Goal: Task Accomplishment & Management: Manage account settings

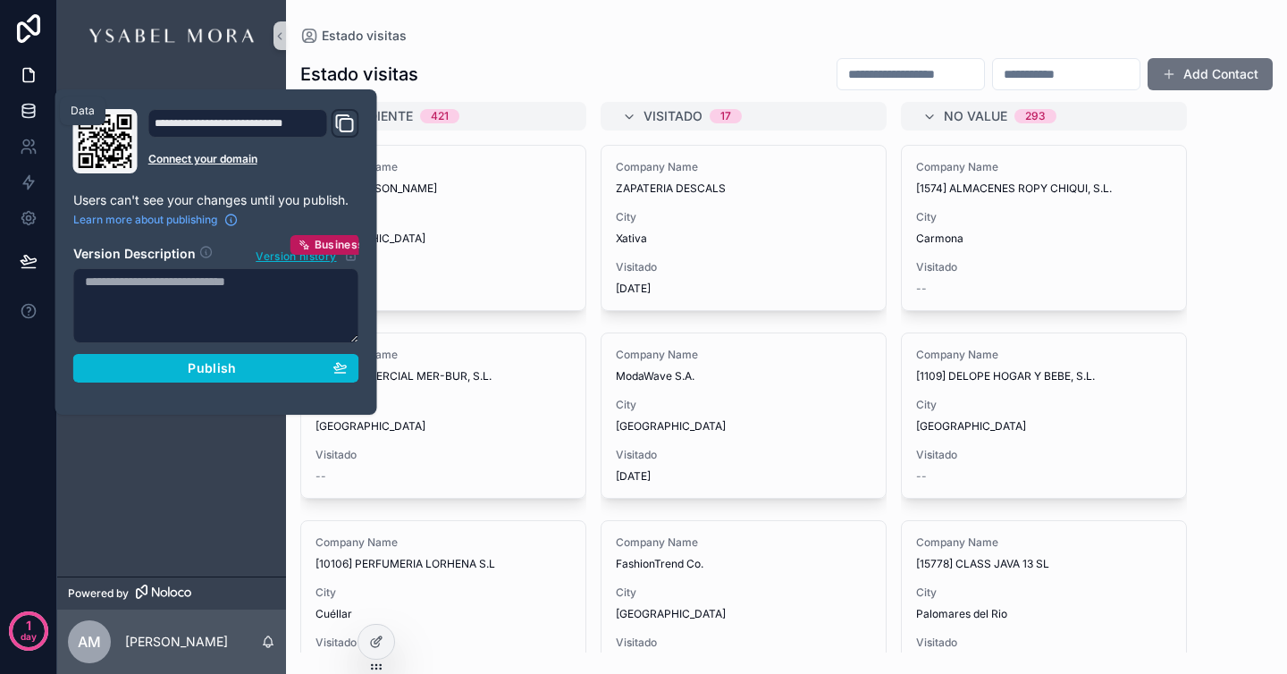
click at [28, 106] on icon at bounding box center [29, 111] width 18 height 18
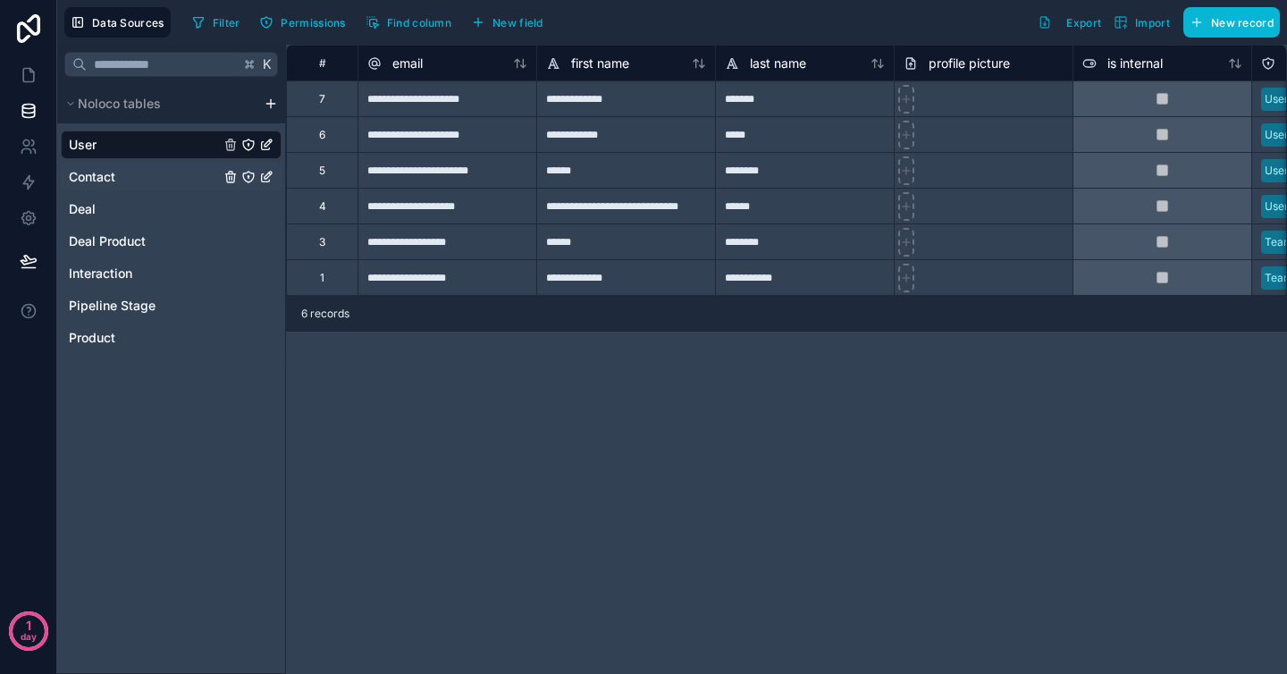
click at [122, 180] on link "Contact" at bounding box center [144, 177] width 151 height 18
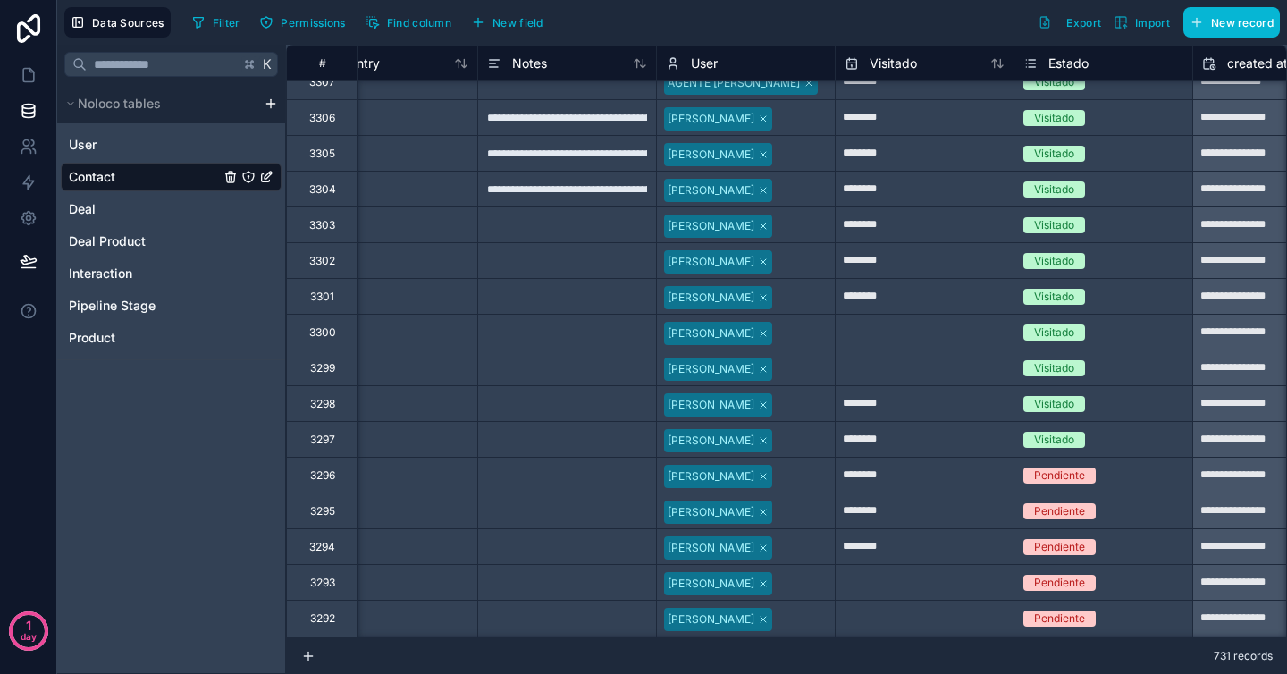
scroll to position [0, 1846]
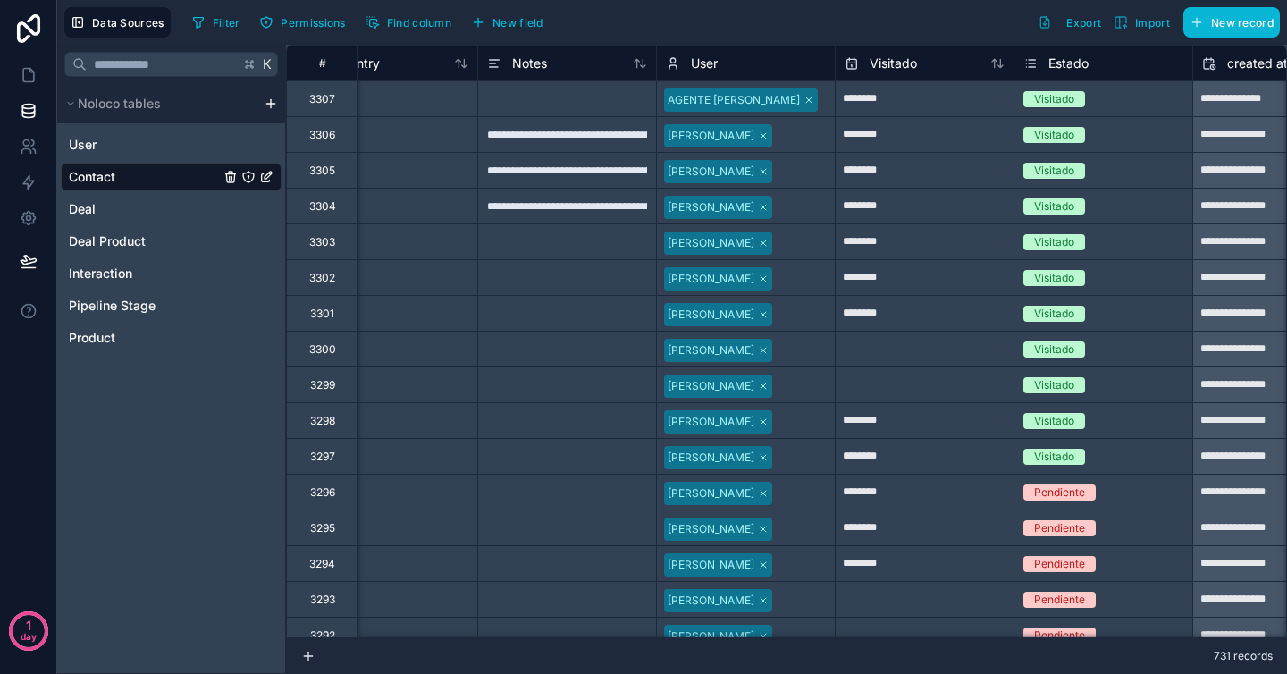
click at [935, 350] on input "text" at bounding box center [925, 349] width 178 height 29
select select "****"
select select "*"
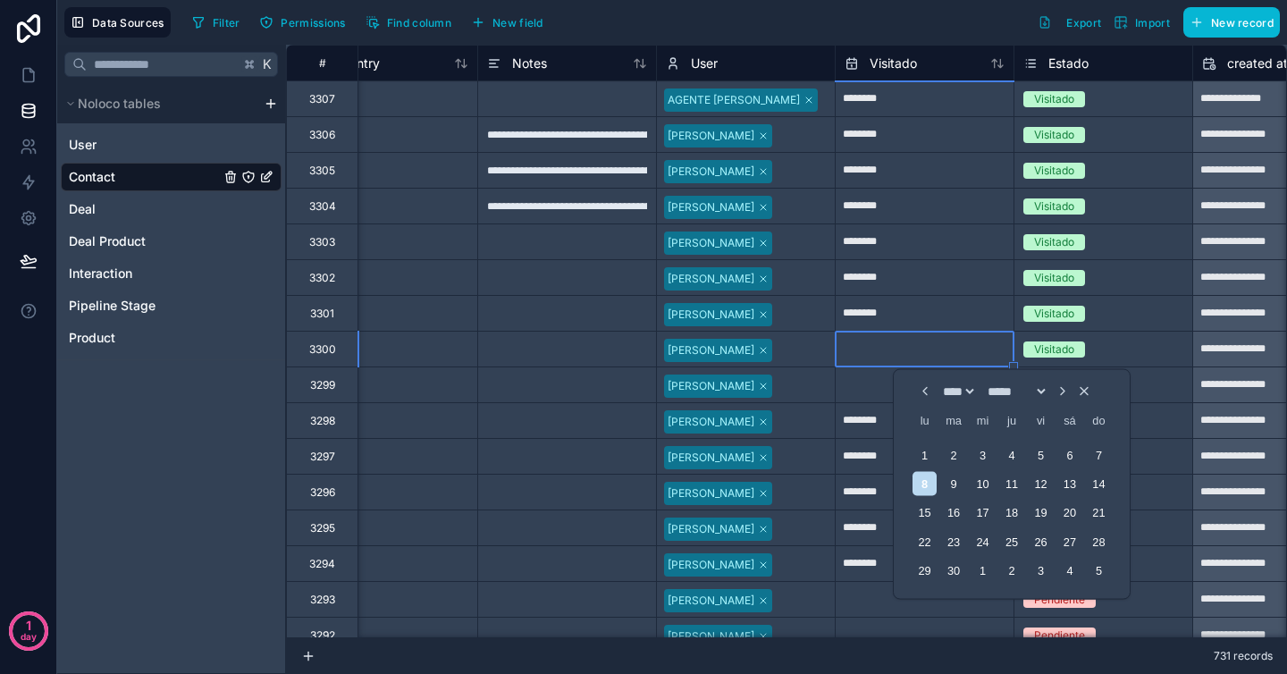
click at [935, 350] on input "text" at bounding box center [925, 349] width 178 height 29
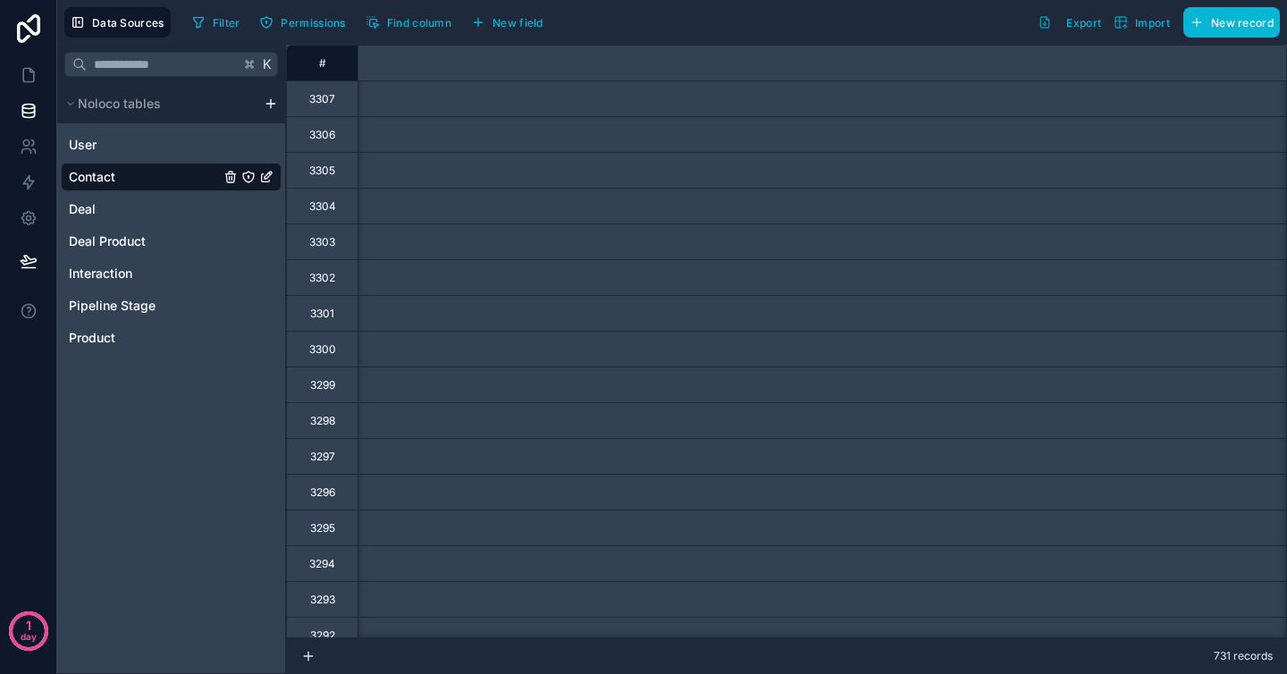
scroll to position [0, 2242]
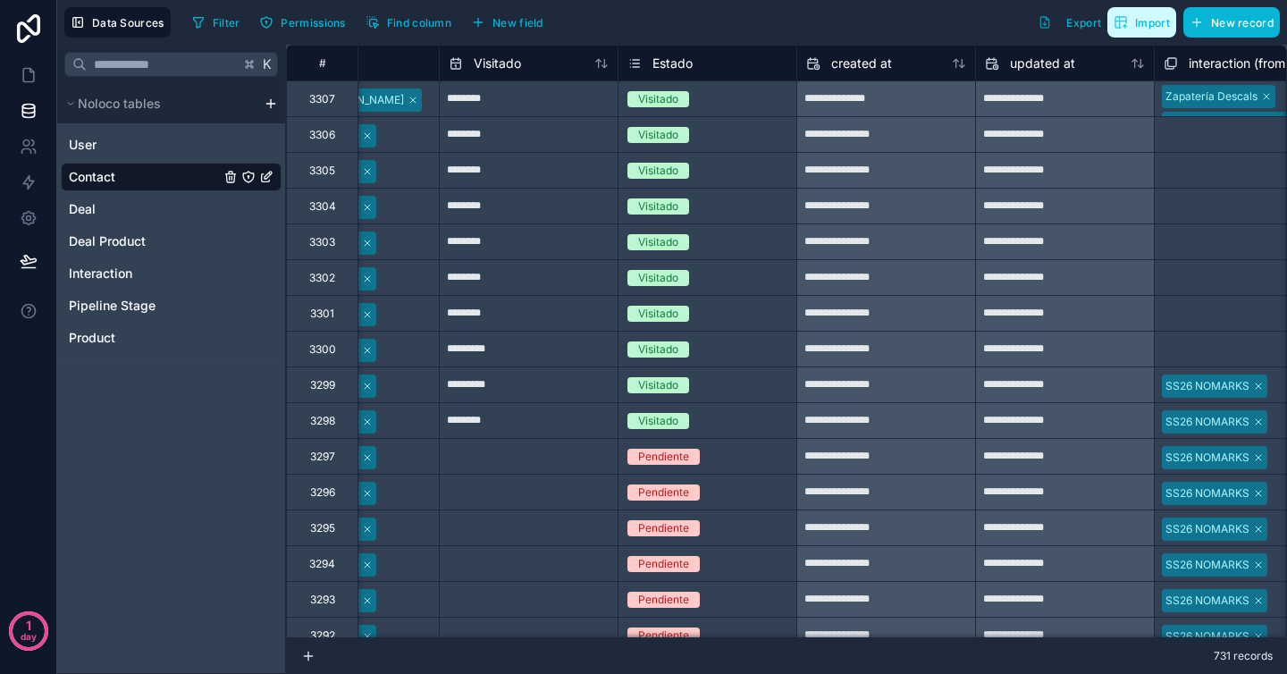
click at [1150, 36] on button "Import" at bounding box center [1141, 22] width 69 height 30
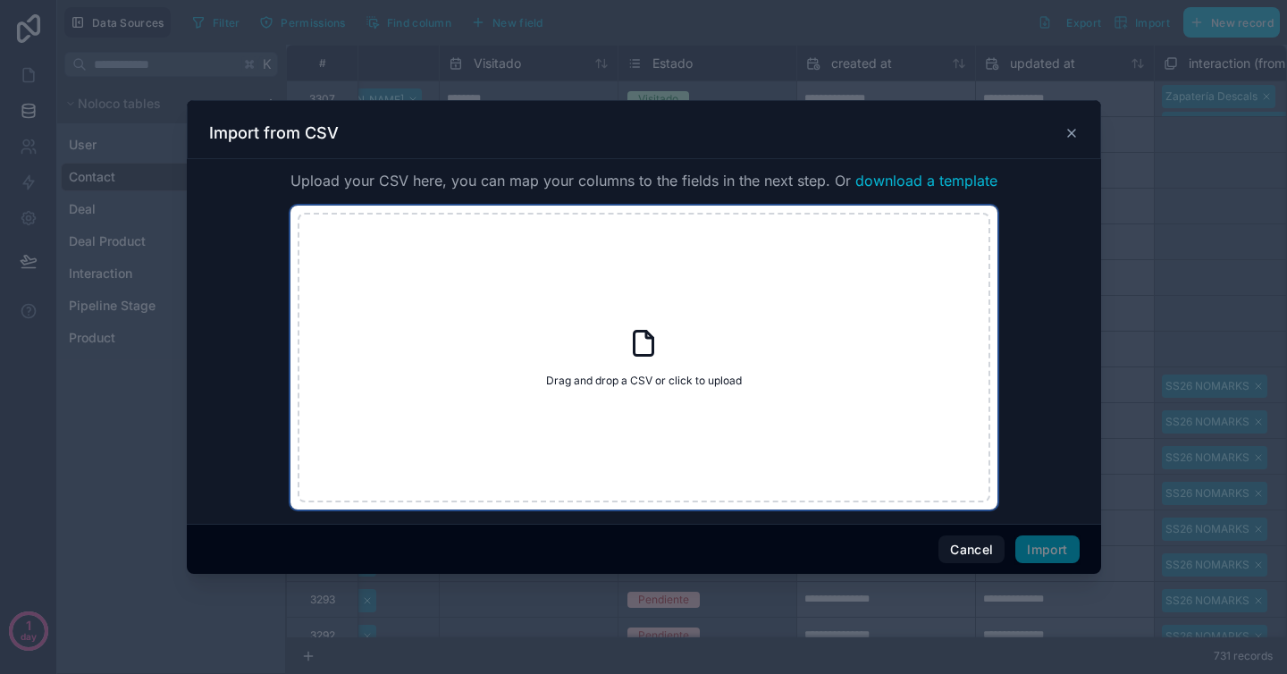
click at [649, 355] on icon at bounding box center [644, 343] width 19 height 24
click at [646, 347] on icon at bounding box center [643, 343] width 32 height 32
type input "**********"
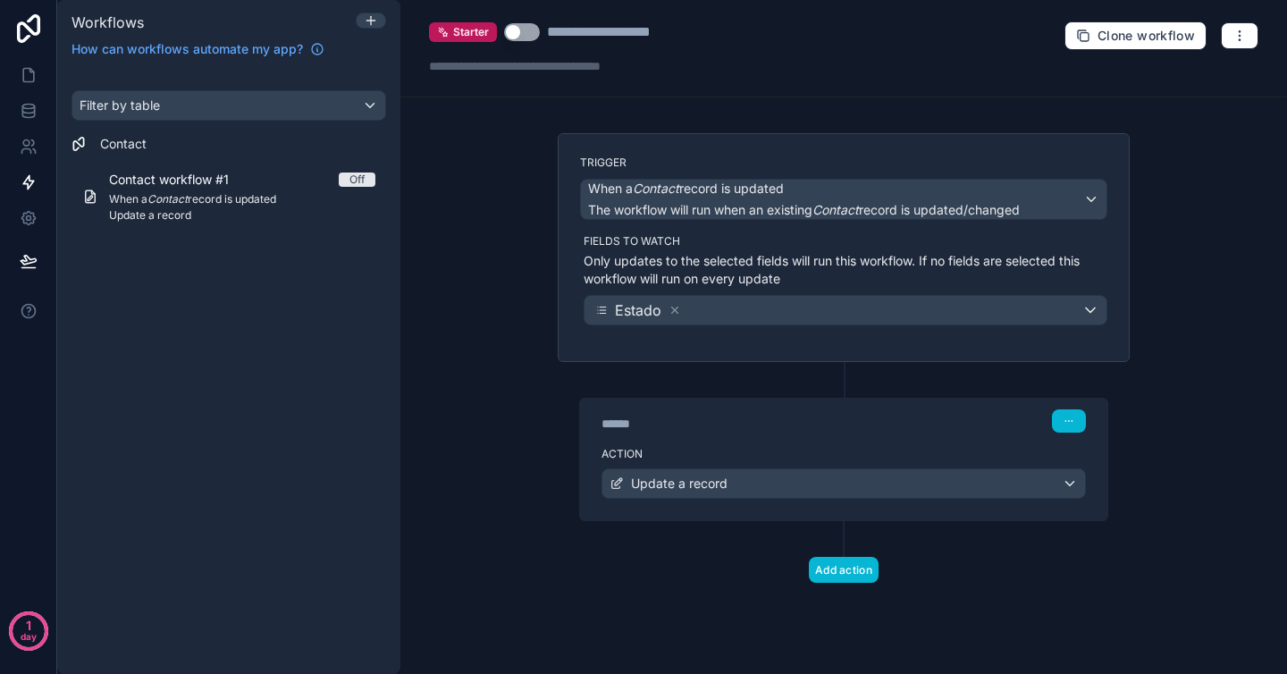
click at [779, 96] on div "**********" at bounding box center [843, 48] width 887 height 97
click at [20, 109] on icon at bounding box center [29, 111] width 18 height 18
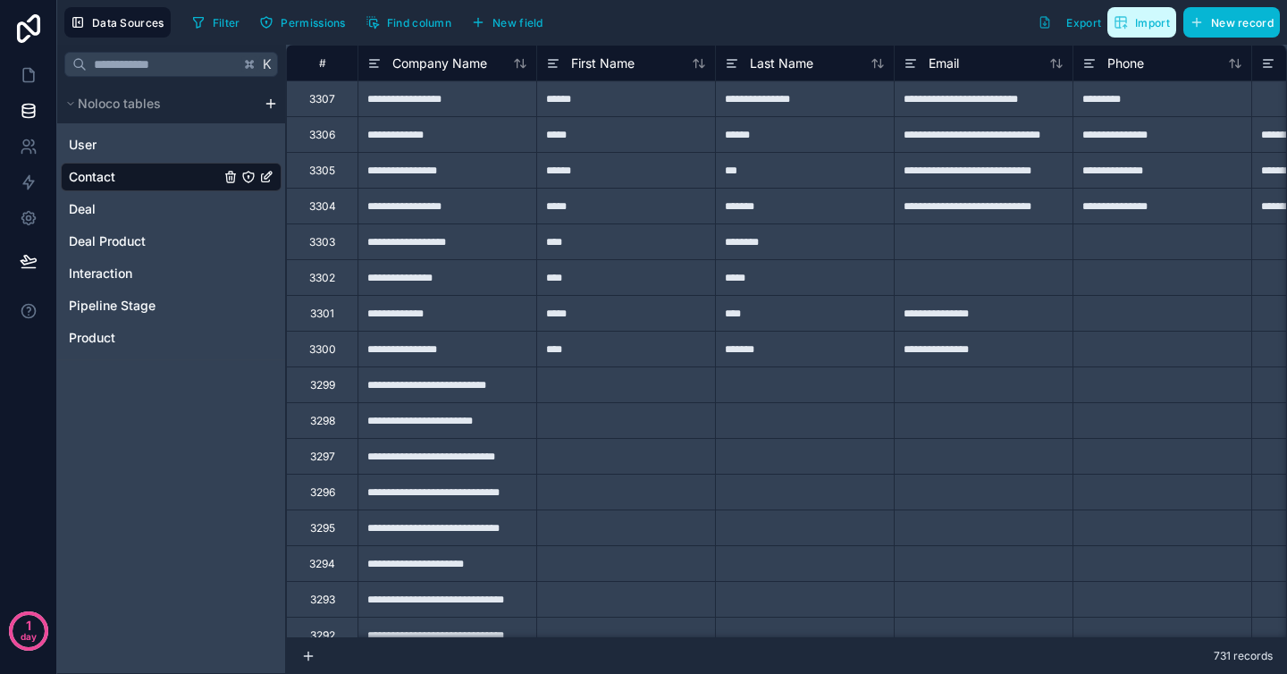
click at [1161, 26] on span "Import" at bounding box center [1152, 22] width 35 height 13
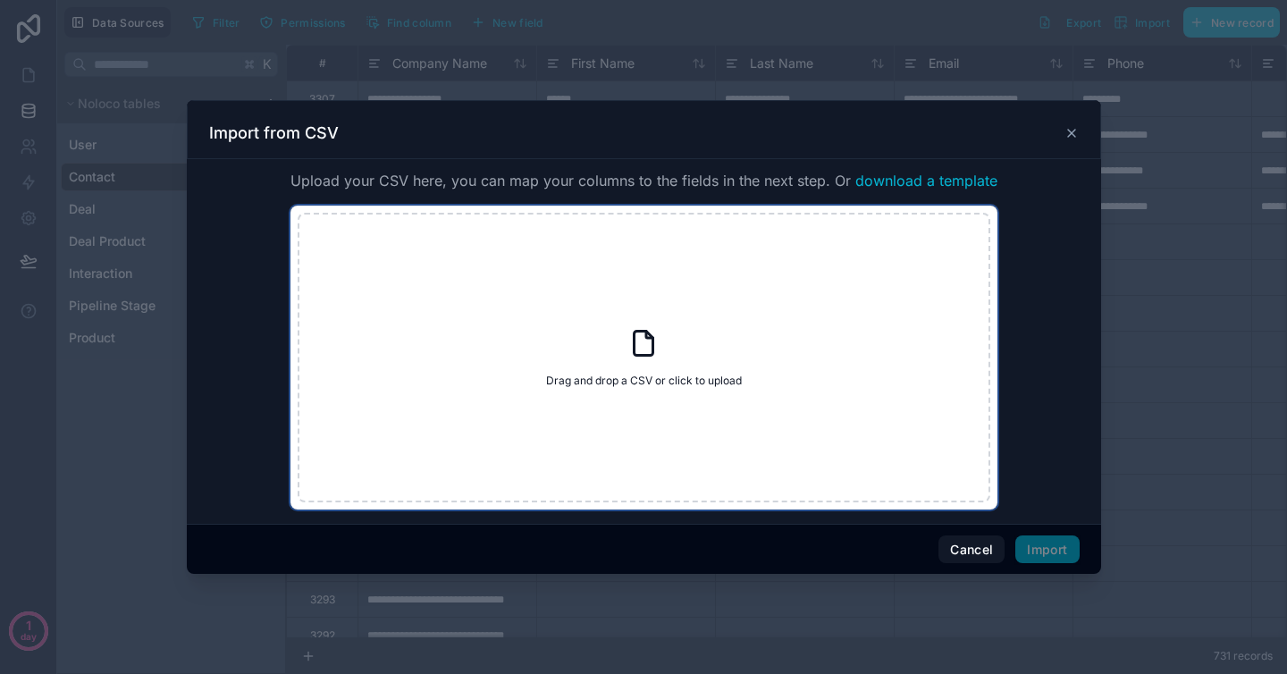
click at [656, 395] on div "Drag and drop a CSV or click to upload Drag and drop a CSV or click to upload" at bounding box center [644, 358] width 693 height 290
type input "**********"
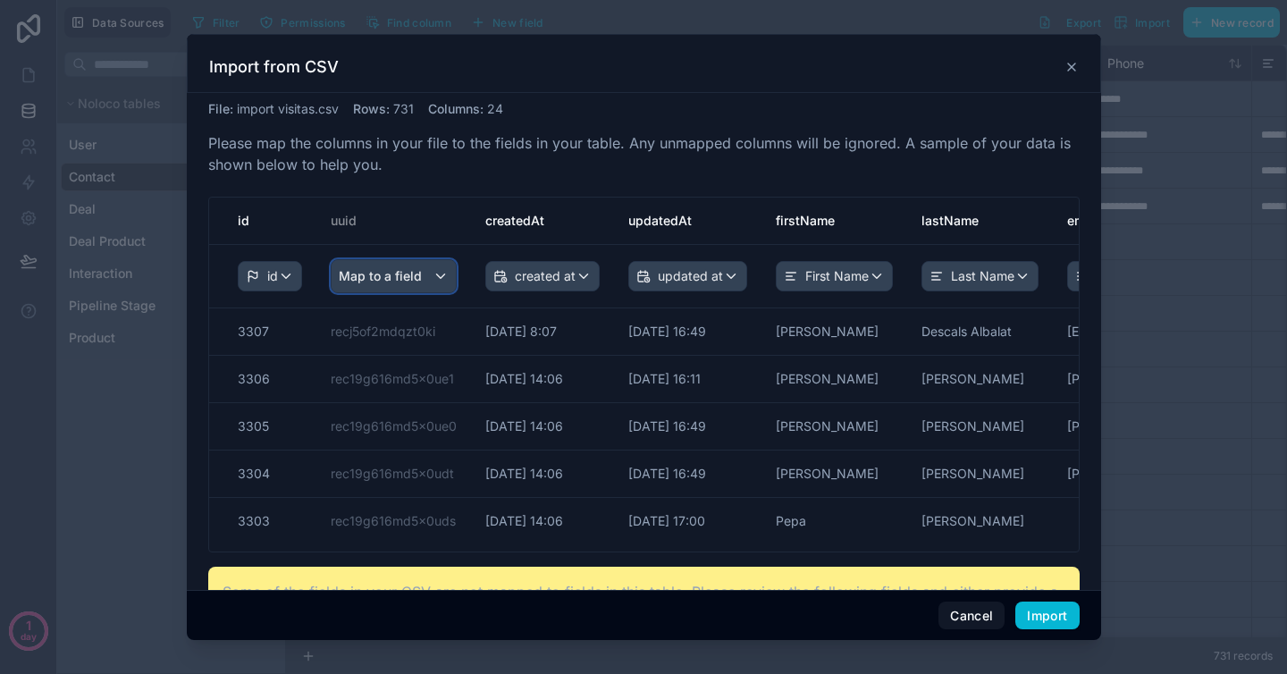
click at [422, 272] on div "Map to a field" at bounding box center [394, 276] width 124 height 32
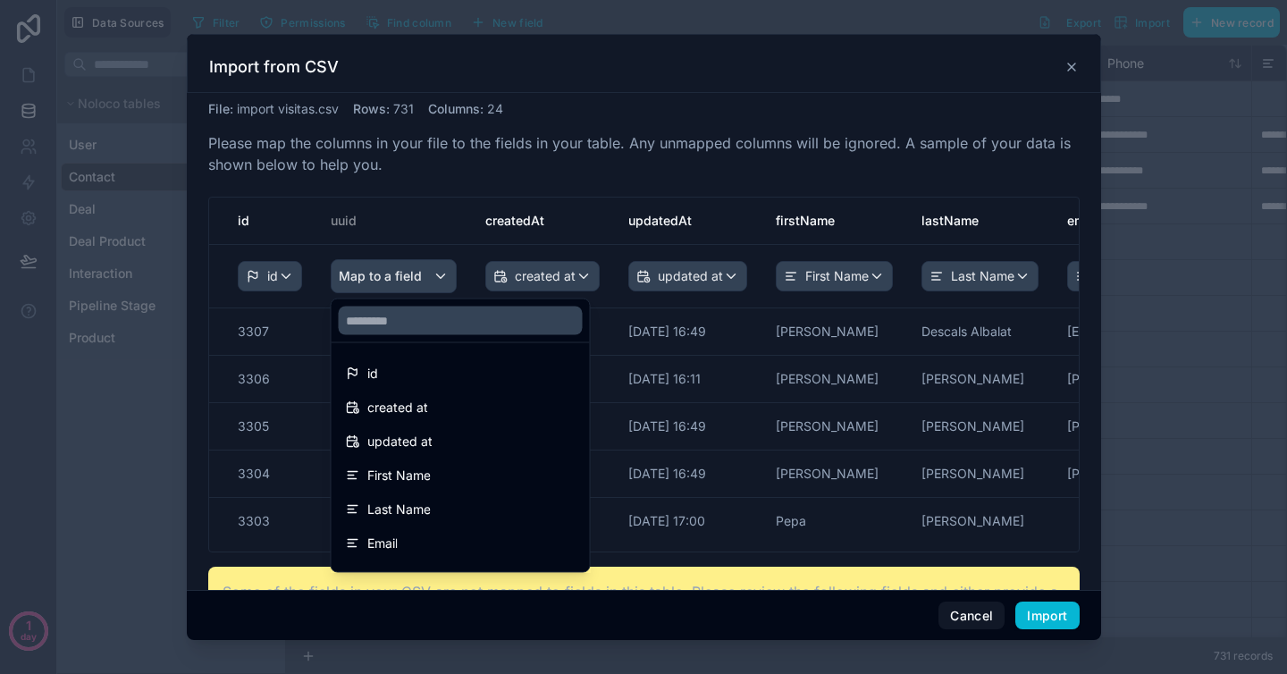
click at [422, 272] on div "scrollable content" at bounding box center [644, 337] width 914 height 607
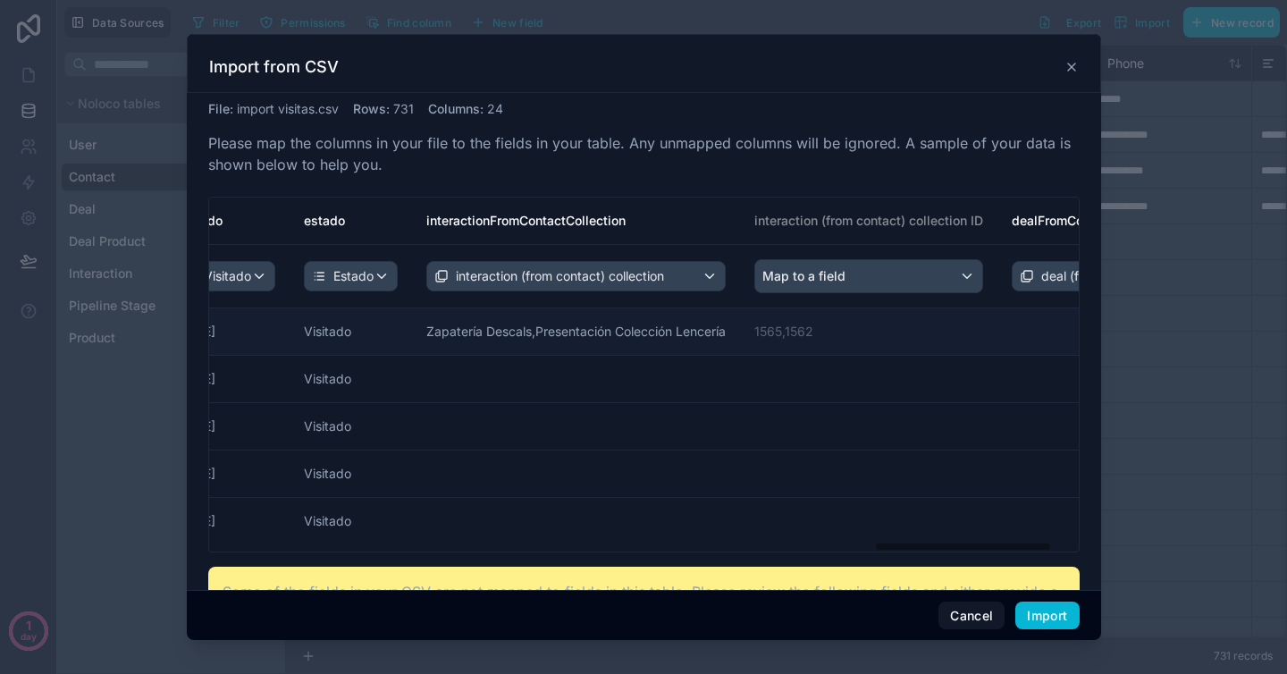
scroll to position [0, 3381]
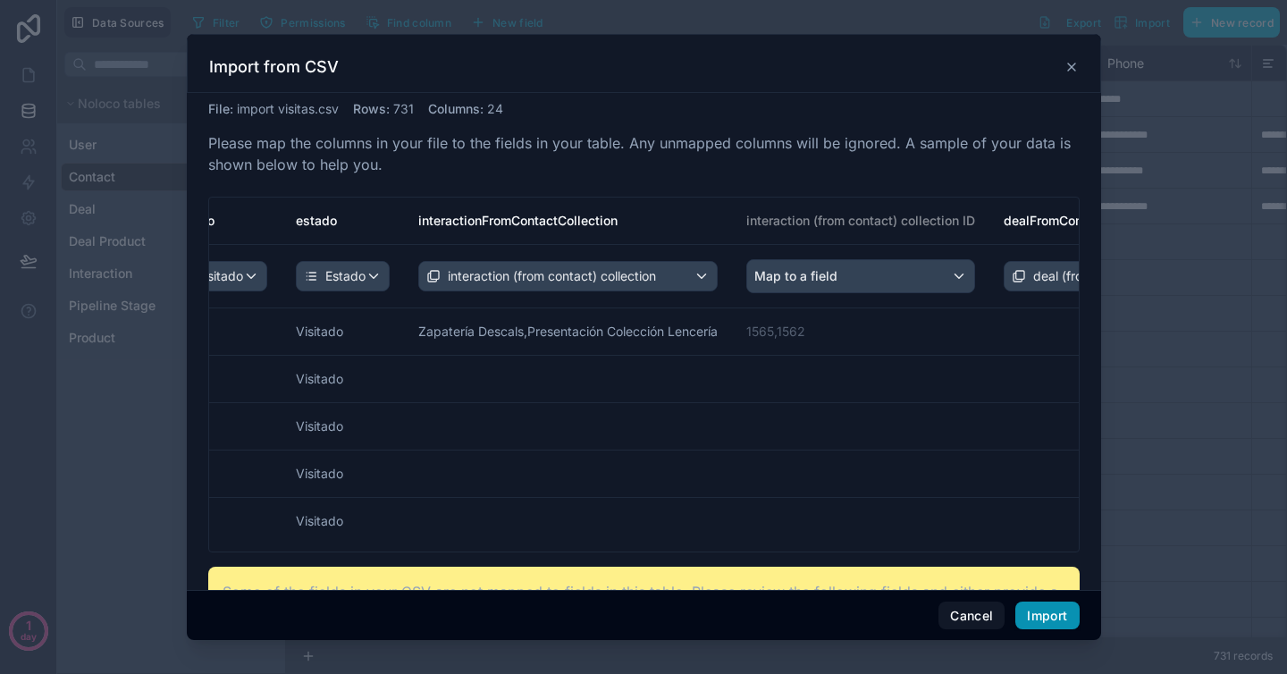
click at [1040, 610] on button "Import" at bounding box center [1046, 615] width 63 height 29
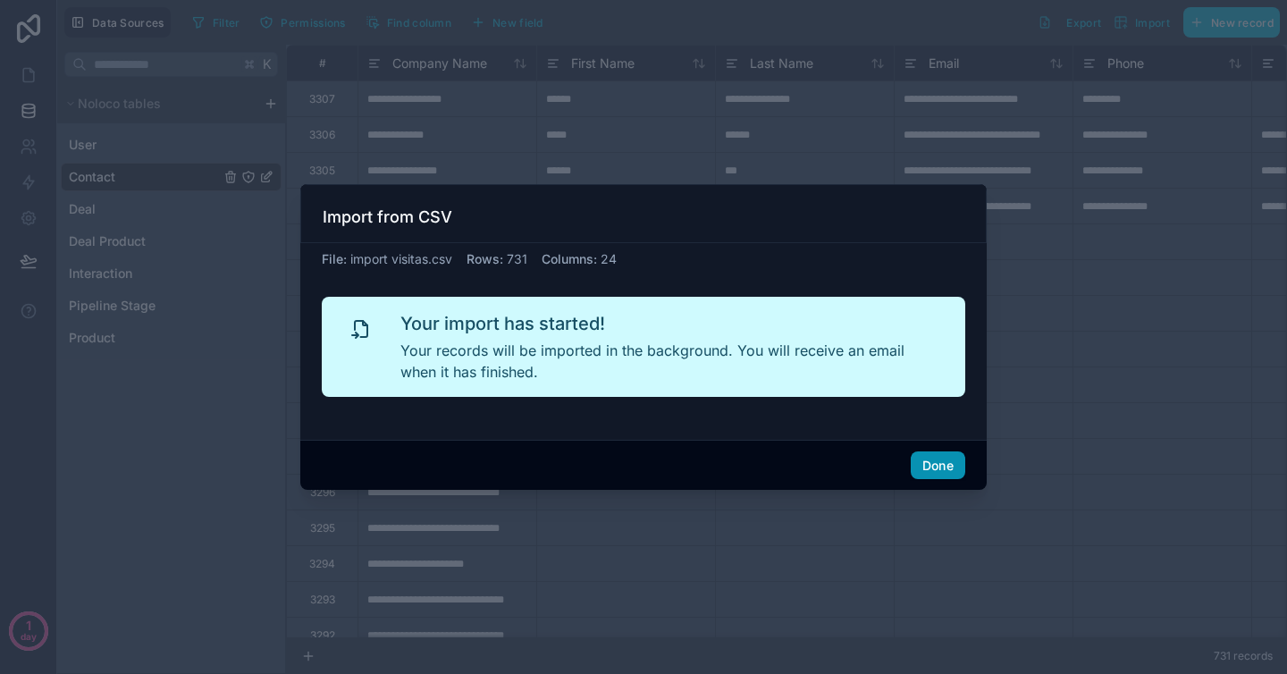
click at [938, 466] on button "Done" at bounding box center [938, 465] width 55 height 29
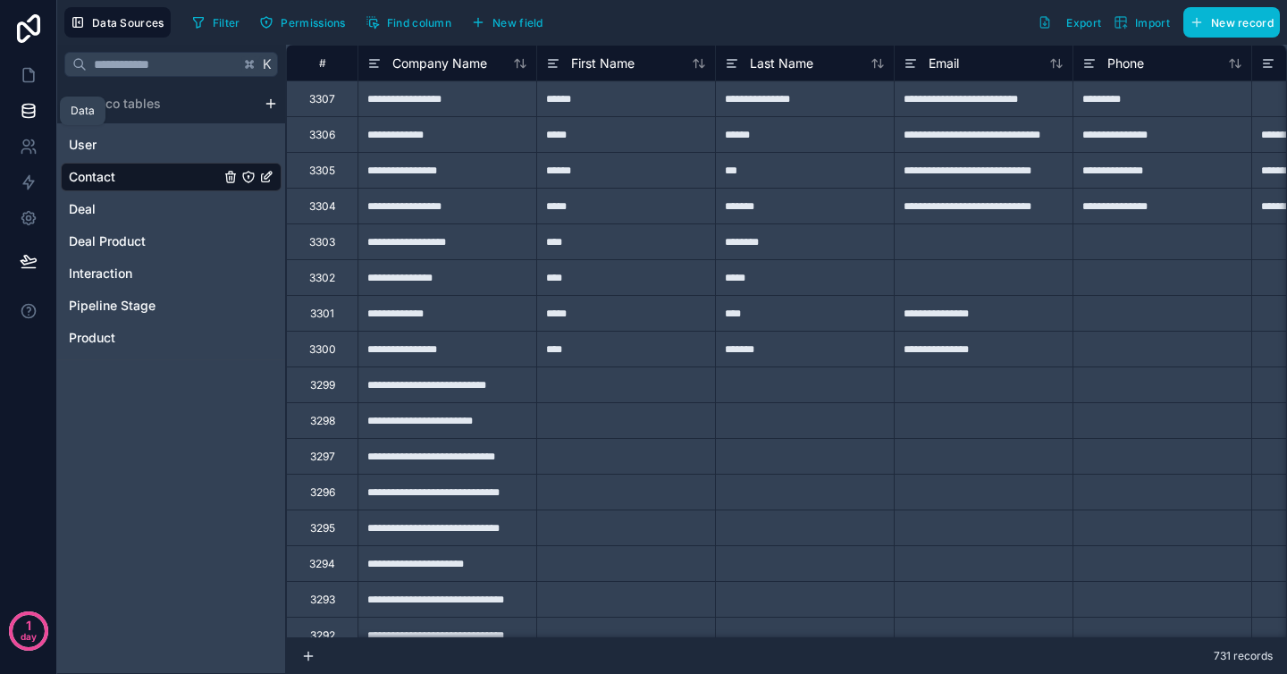
click at [29, 109] on icon at bounding box center [29, 111] width 18 height 18
click at [29, 68] on icon at bounding box center [29, 75] width 18 height 18
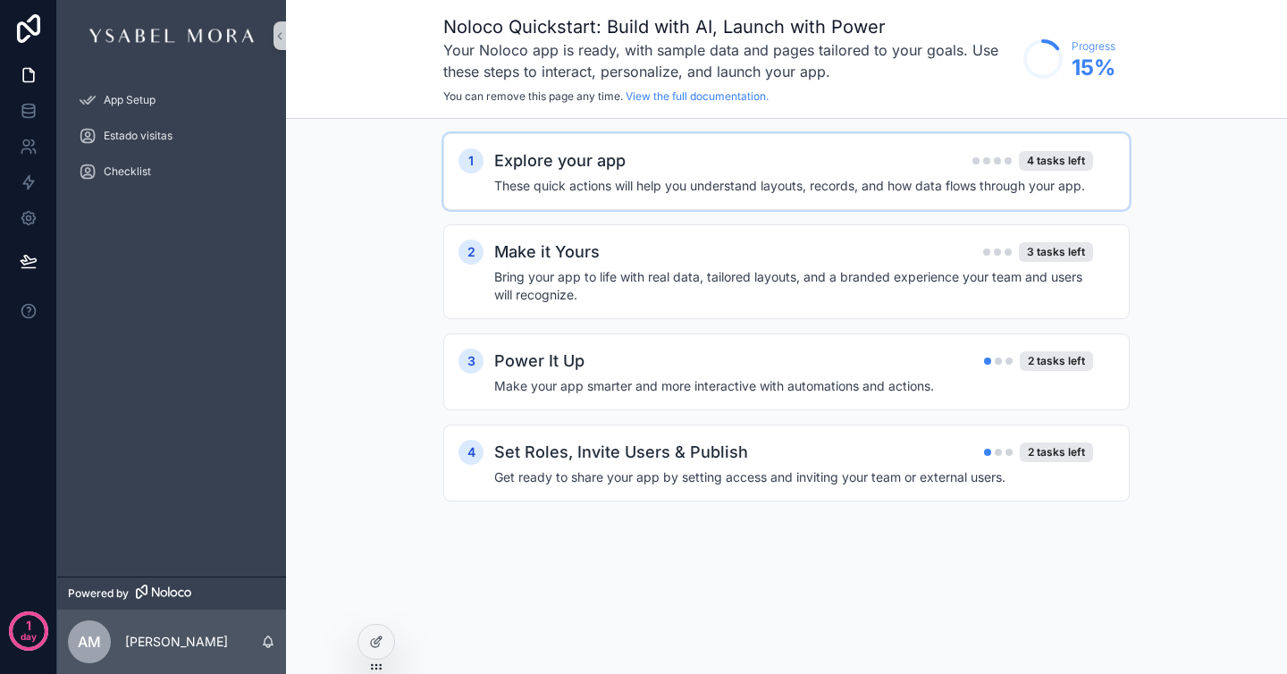
click at [564, 159] on h2 "Explore your app" at bounding box center [559, 160] width 131 height 25
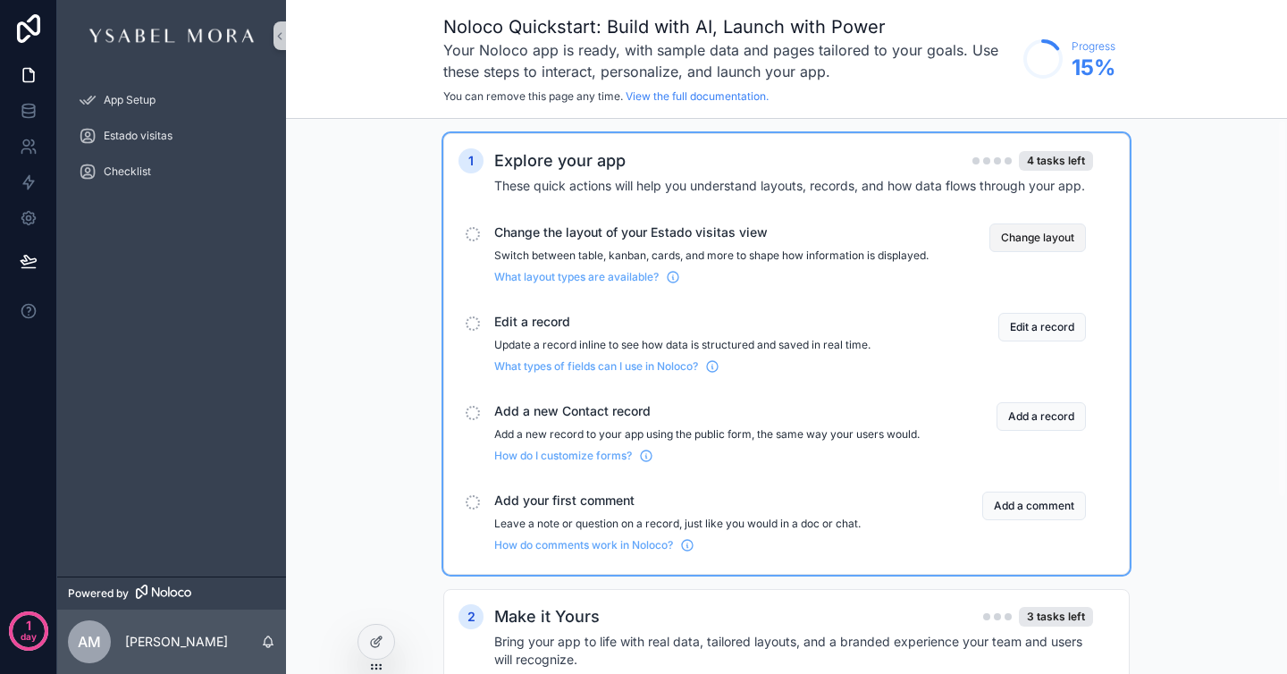
click at [1033, 226] on button "Change layout" at bounding box center [1037, 237] width 97 height 29
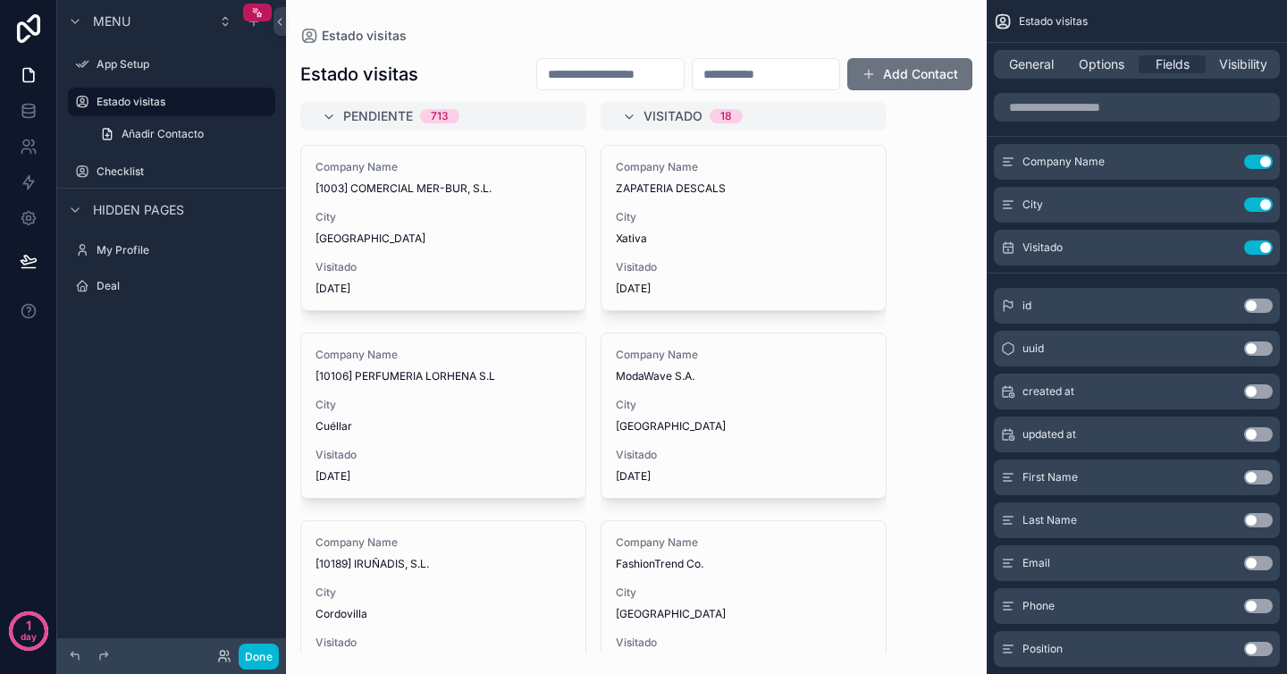
click at [416, 261] on div "scrollable content" at bounding box center [636, 337] width 701 height 674
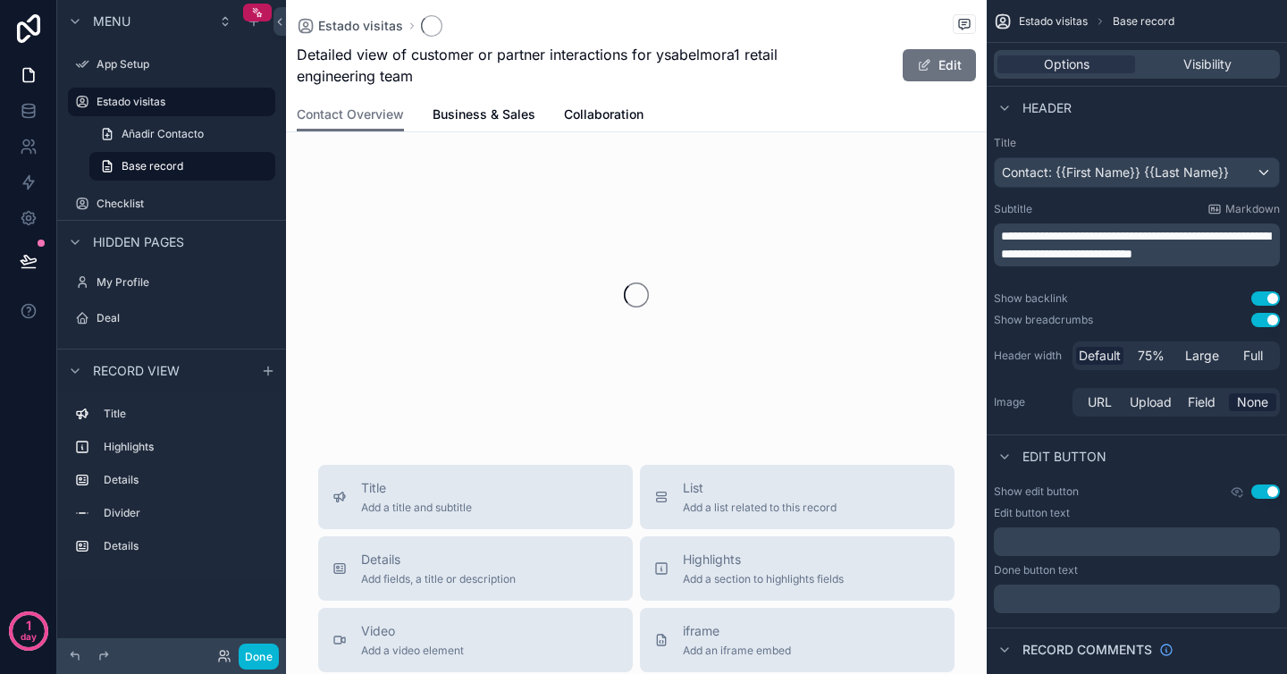
scroll to position [4, 0]
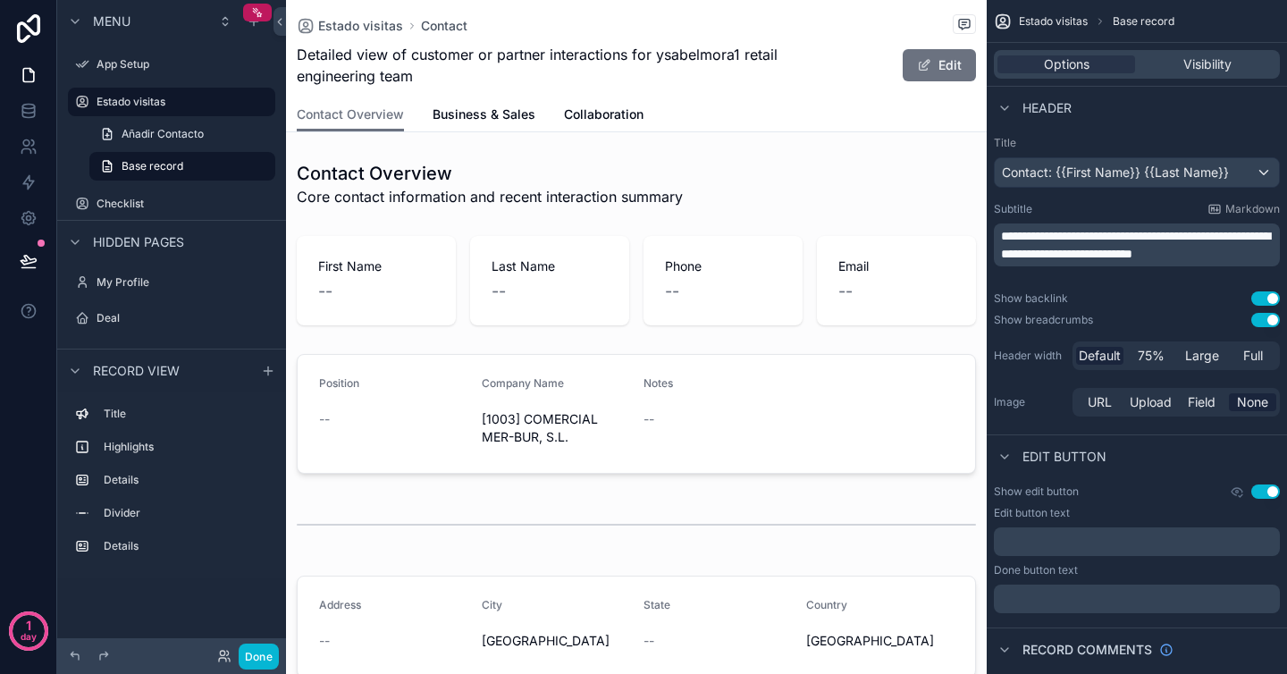
click at [163, 586] on div "Menu App Setup Estado visitas Añadir Contacto Base record Checklist Hidden page…" at bounding box center [171, 296] width 229 height 593
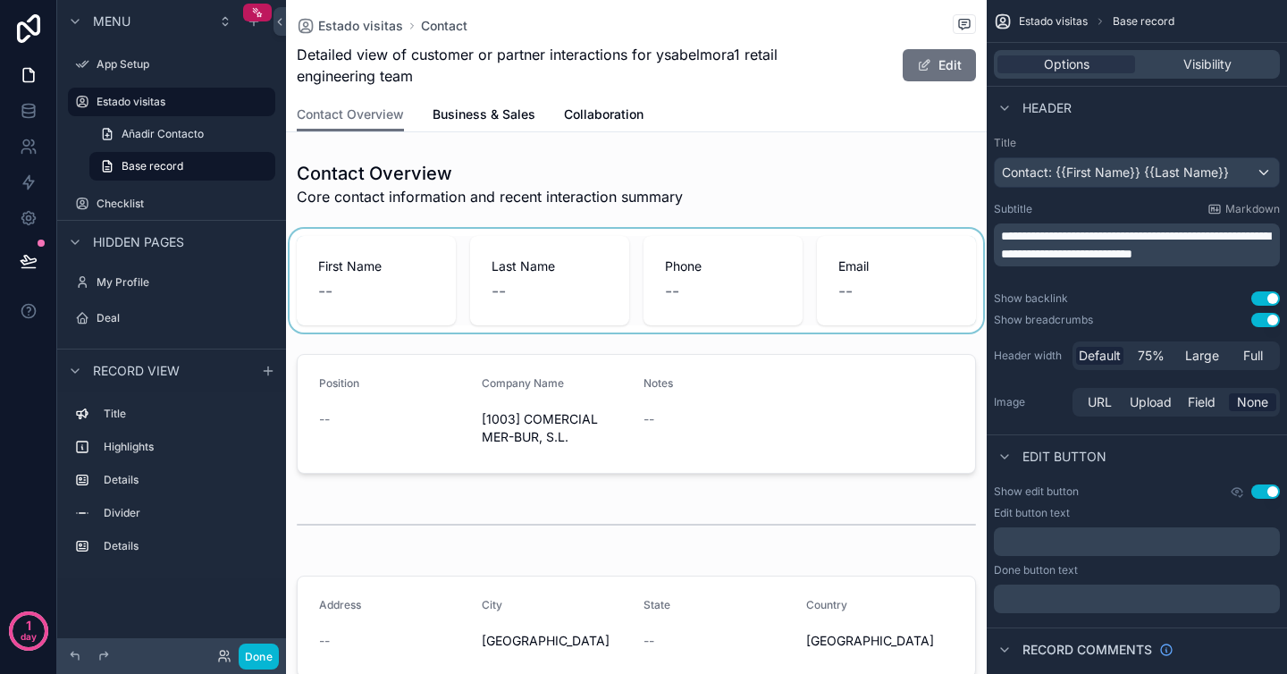
click at [777, 298] on div "scrollable content" at bounding box center [636, 281] width 701 height 104
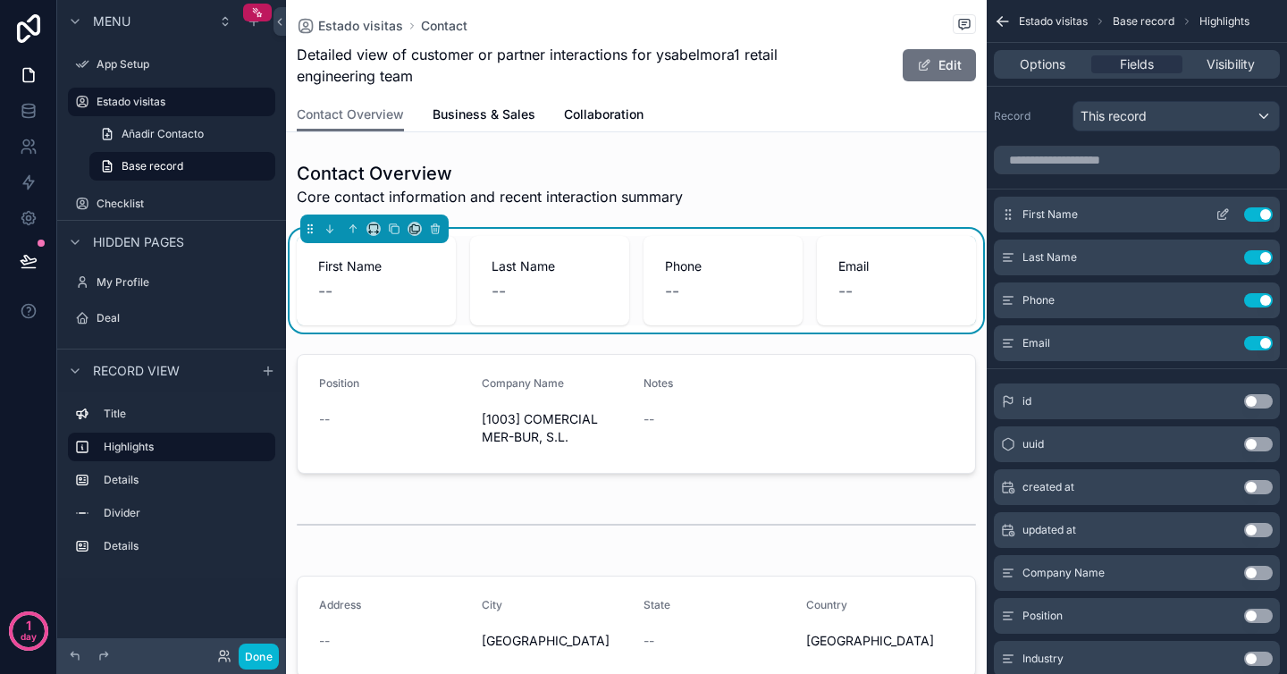
click at [1260, 217] on button "Use setting" at bounding box center [1258, 214] width 29 height 14
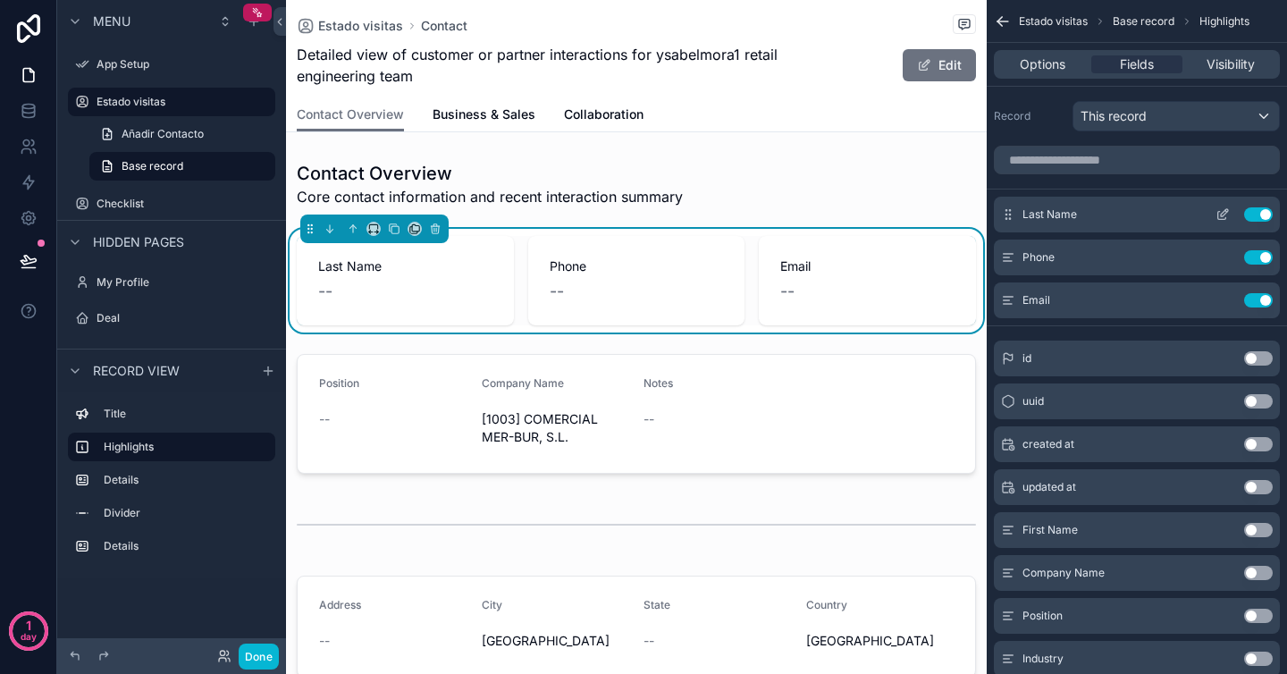
click at [1257, 214] on button "Use setting" at bounding box center [1258, 214] width 29 height 14
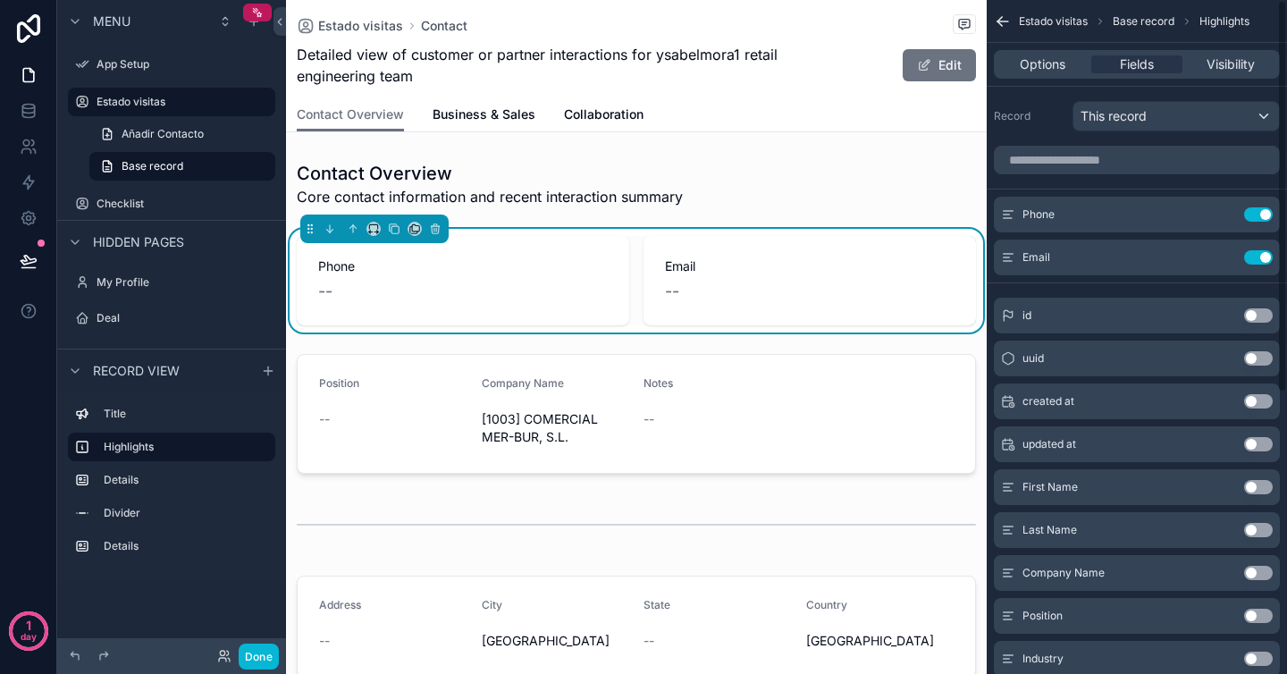
click at [1257, 214] on button "Use setting" at bounding box center [1258, 214] width 29 height 14
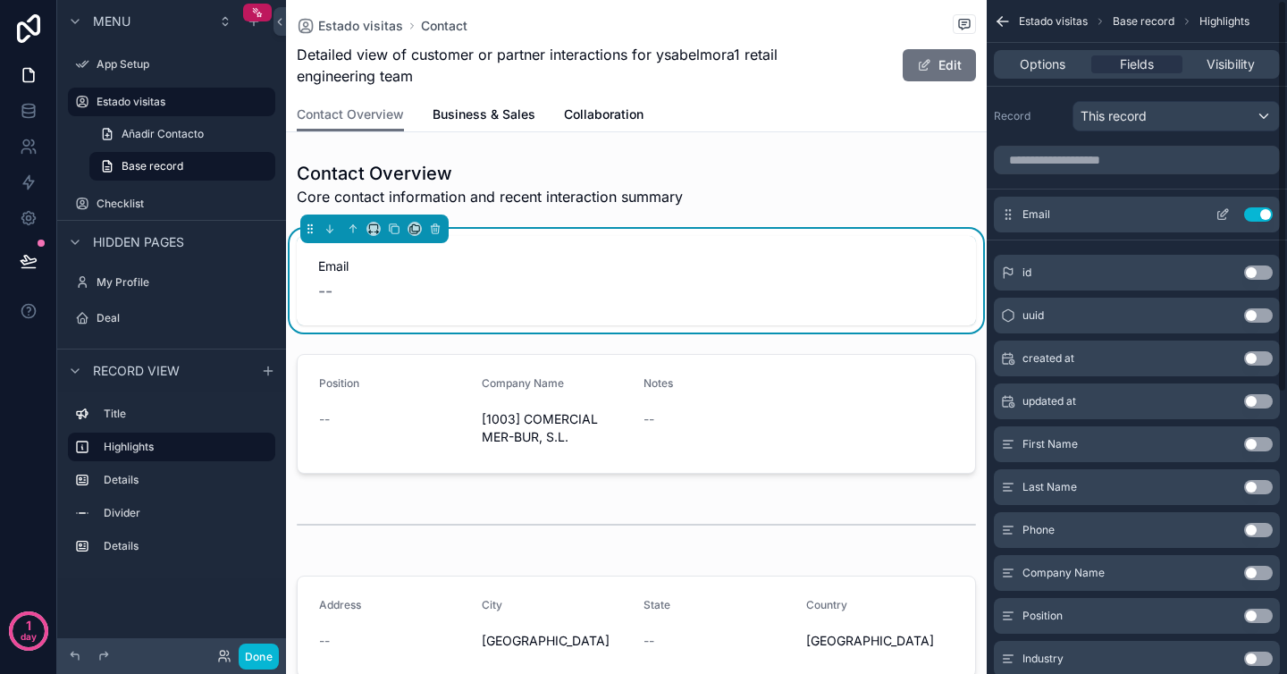
click at [1256, 211] on button "Use setting" at bounding box center [1258, 214] width 29 height 14
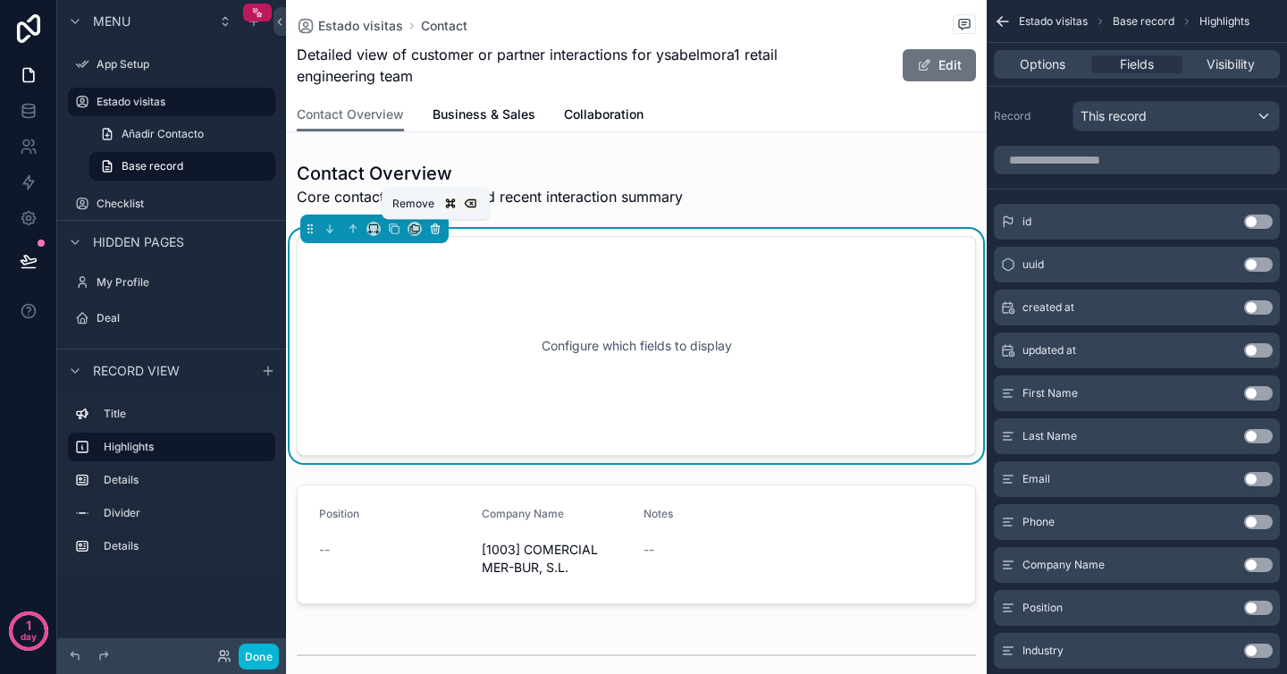
click at [433, 225] on icon "scrollable content" at bounding box center [435, 225] width 4 height 2
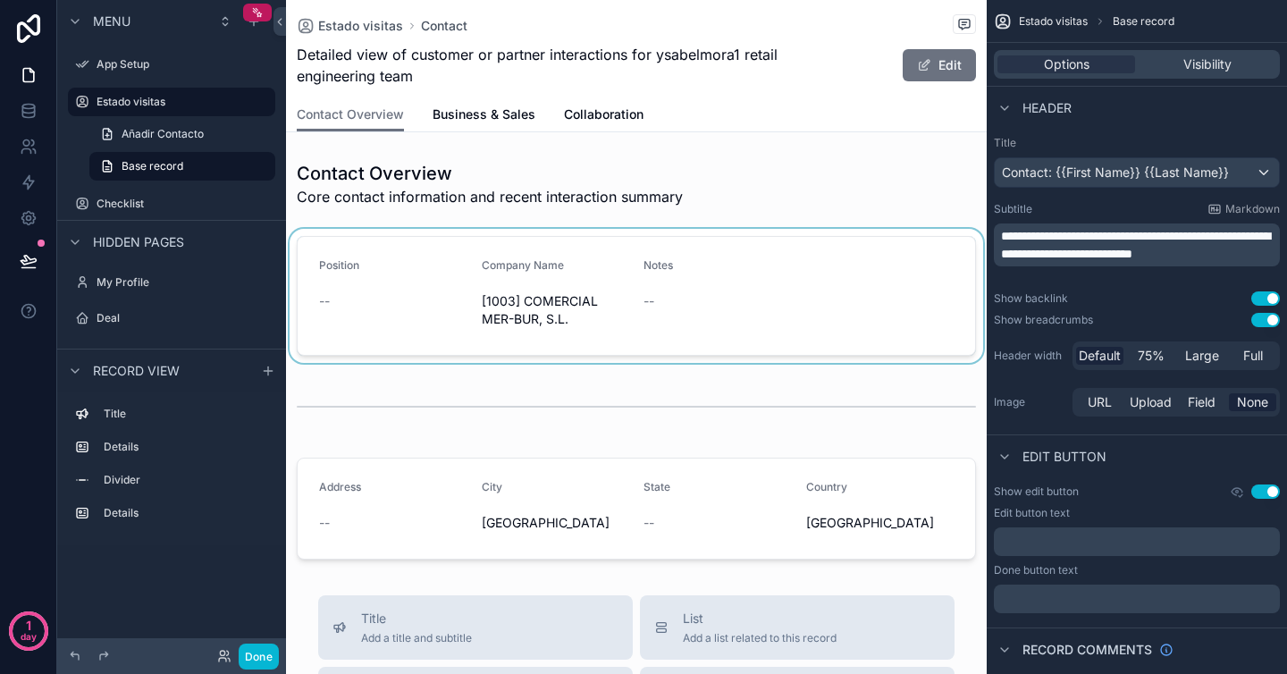
click at [396, 274] on div "scrollable content" at bounding box center [636, 296] width 701 height 134
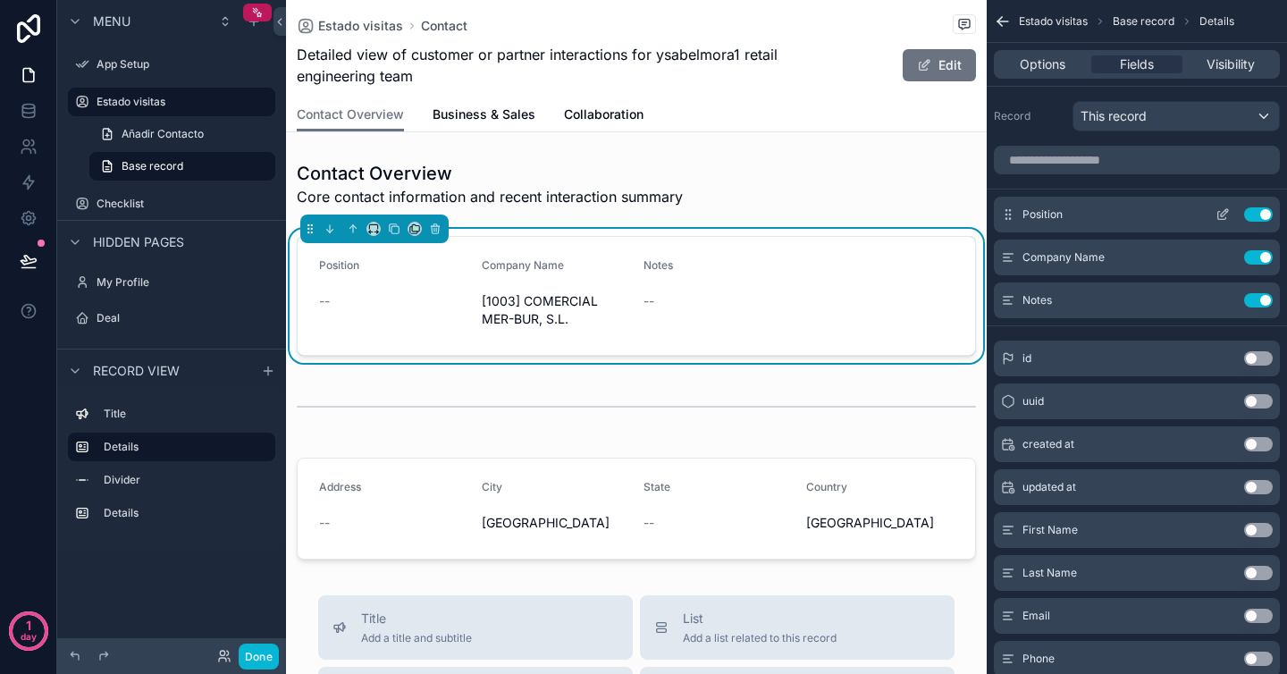
click at [1251, 214] on button "Use setting" at bounding box center [1258, 214] width 29 height 14
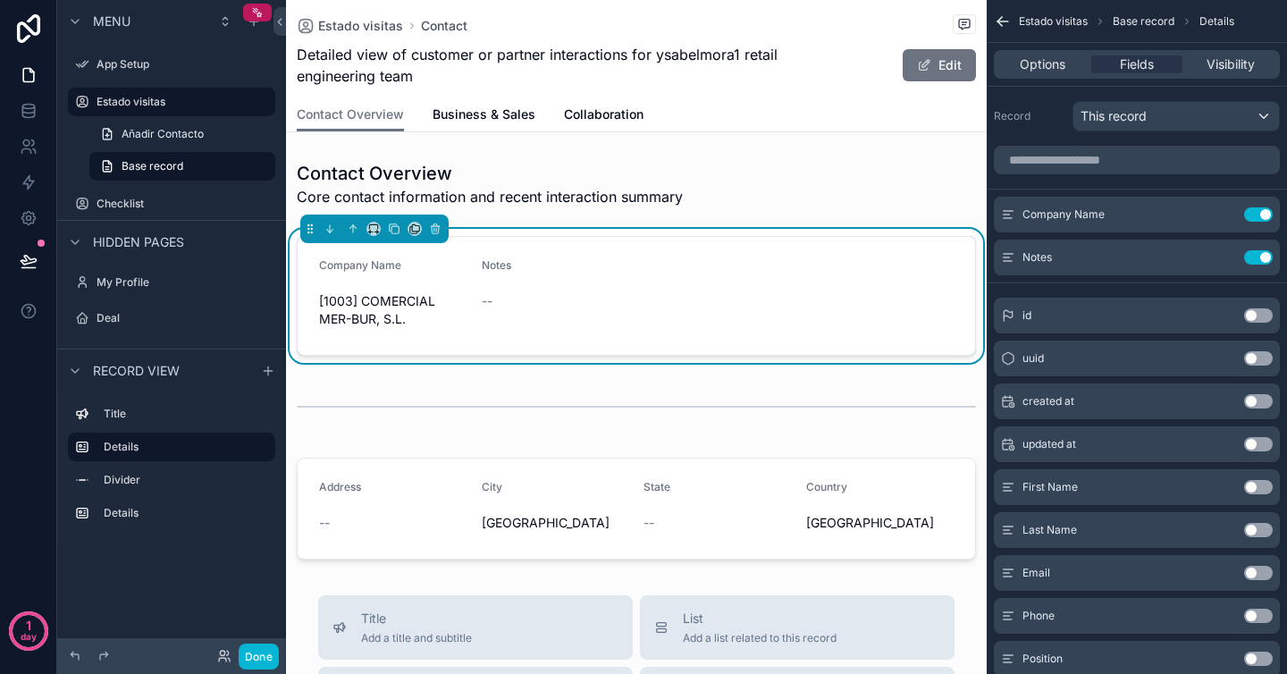
click at [699, 298] on form "Company Name [1003] COMERCIAL MER-BUR, S.L. Notes --" at bounding box center [636, 296] width 677 height 118
click at [927, 65] on span "scrollable content" at bounding box center [924, 65] width 14 height 14
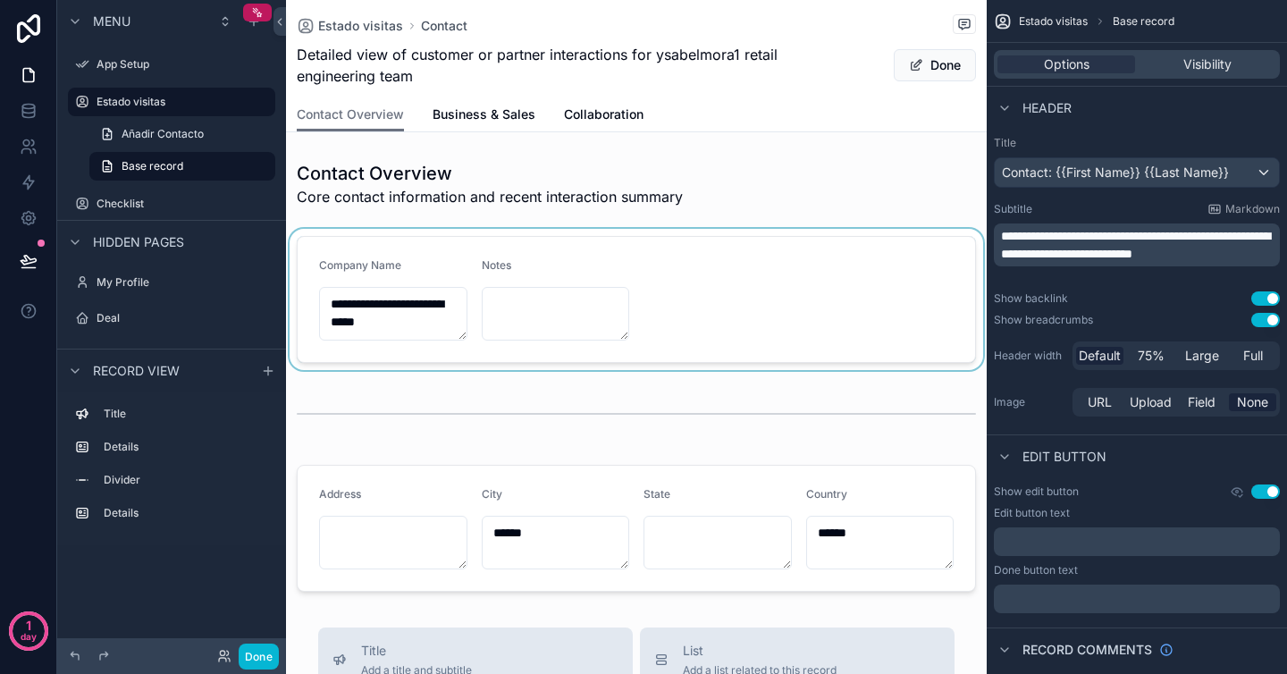
click at [520, 309] on div "scrollable content" at bounding box center [636, 299] width 701 height 141
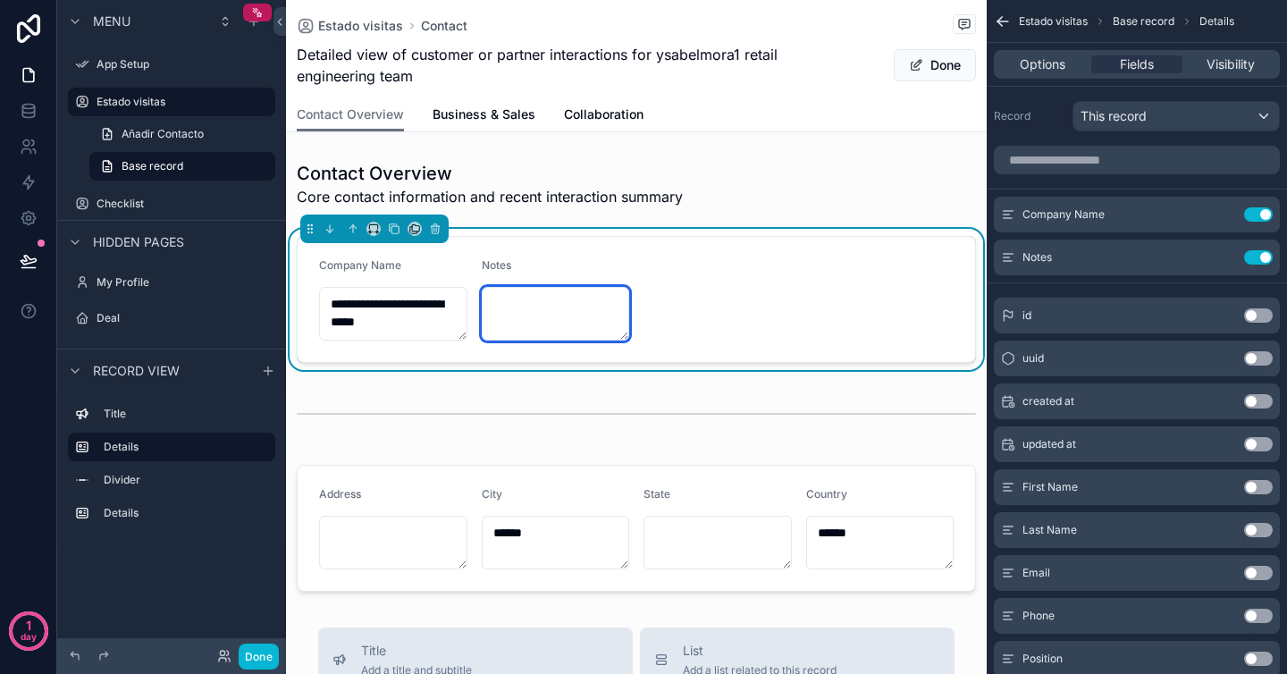
click at [520, 309] on textarea "scrollable content" at bounding box center [556, 314] width 148 height 54
click at [532, 373] on div "**********" at bounding box center [636, 376] width 701 height 445
click at [929, 65] on button "Done" at bounding box center [935, 65] width 82 height 32
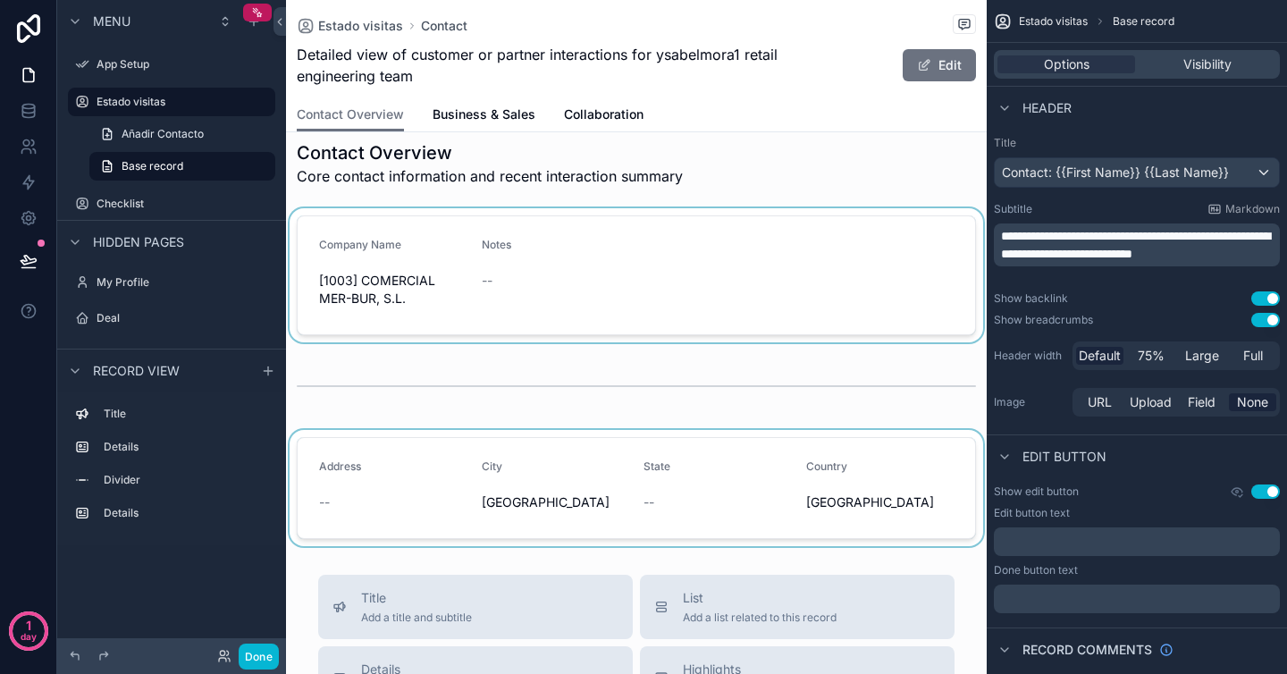
scroll to position [22, 0]
click at [681, 492] on div "scrollable content" at bounding box center [636, 486] width 701 height 116
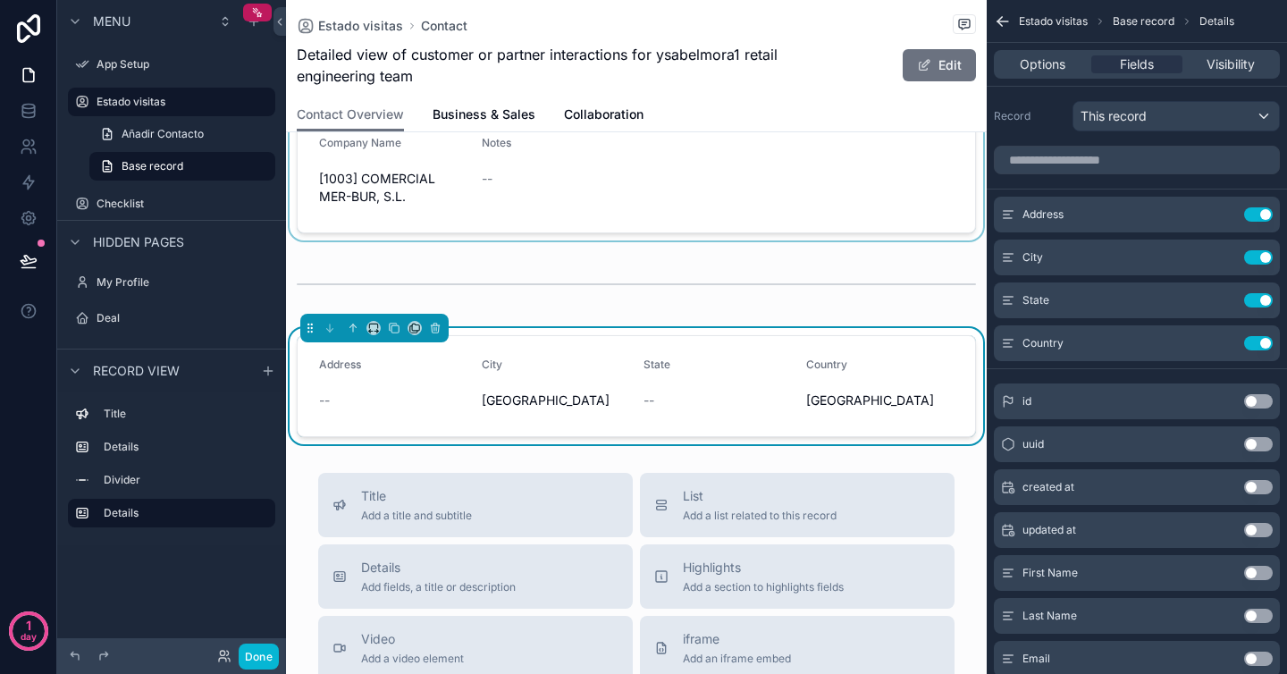
scroll to position [0, 0]
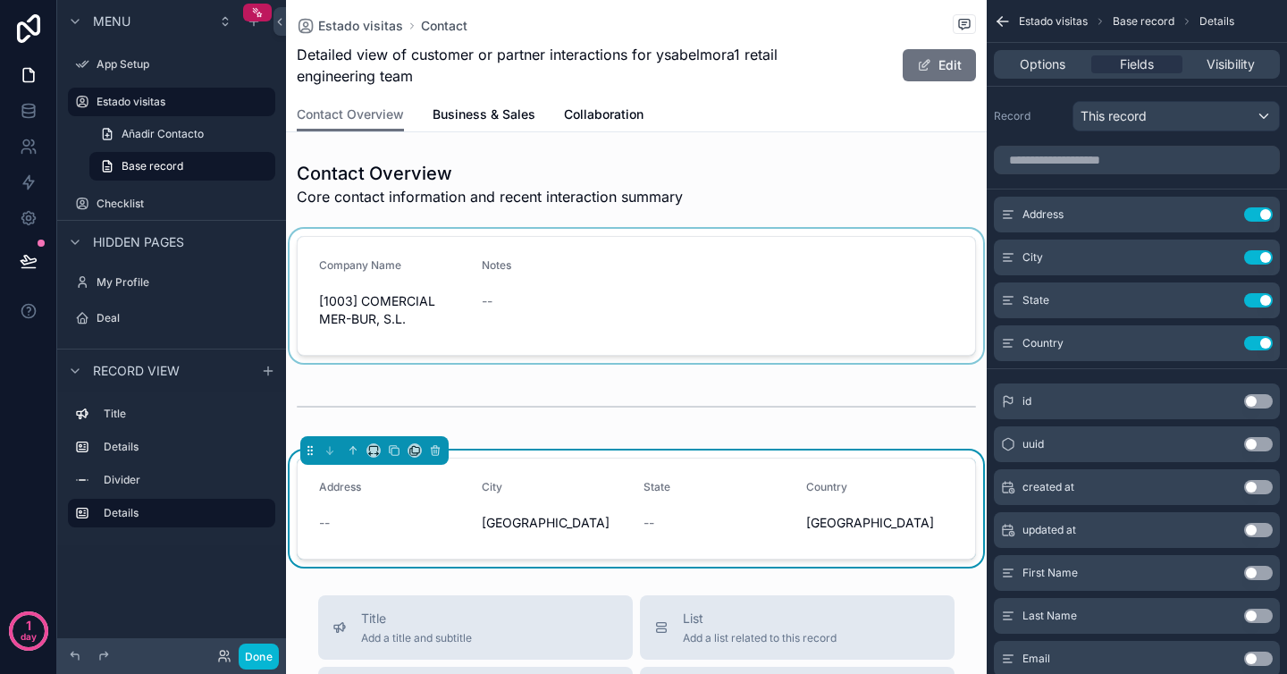
click at [618, 324] on div "scrollable content" at bounding box center [636, 296] width 701 height 134
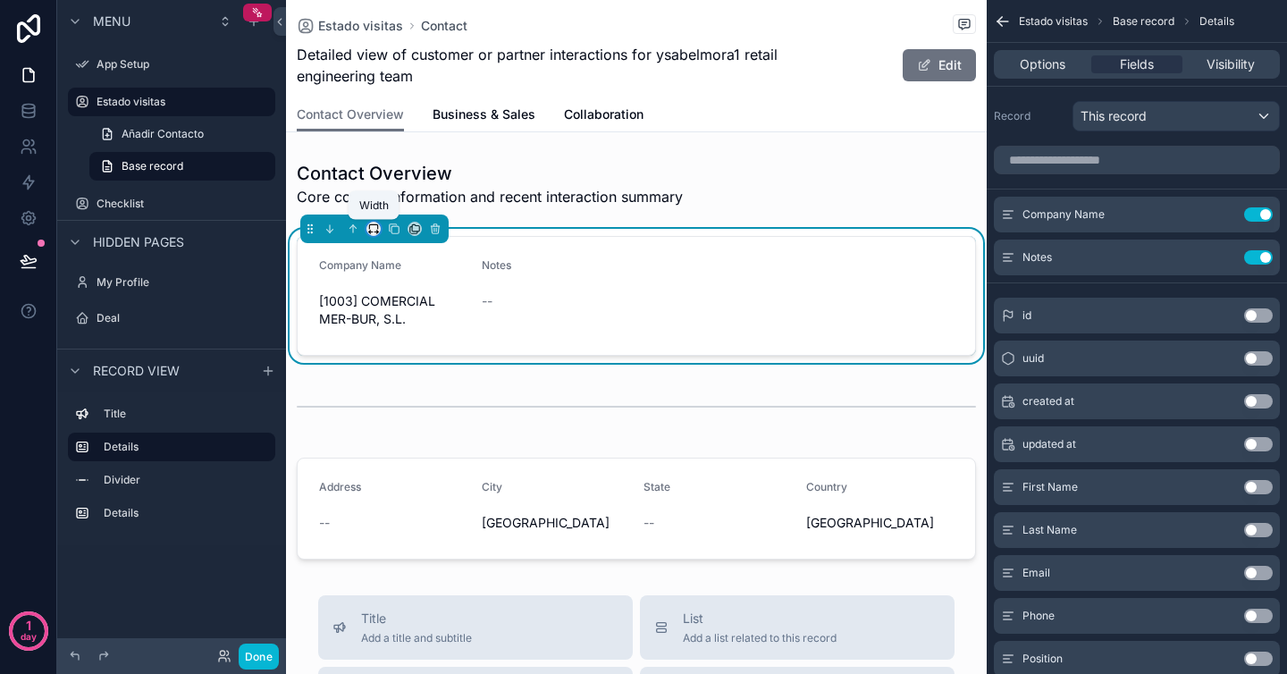
click at [377, 229] on icon "scrollable content" at bounding box center [373, 226] width 8 height 4
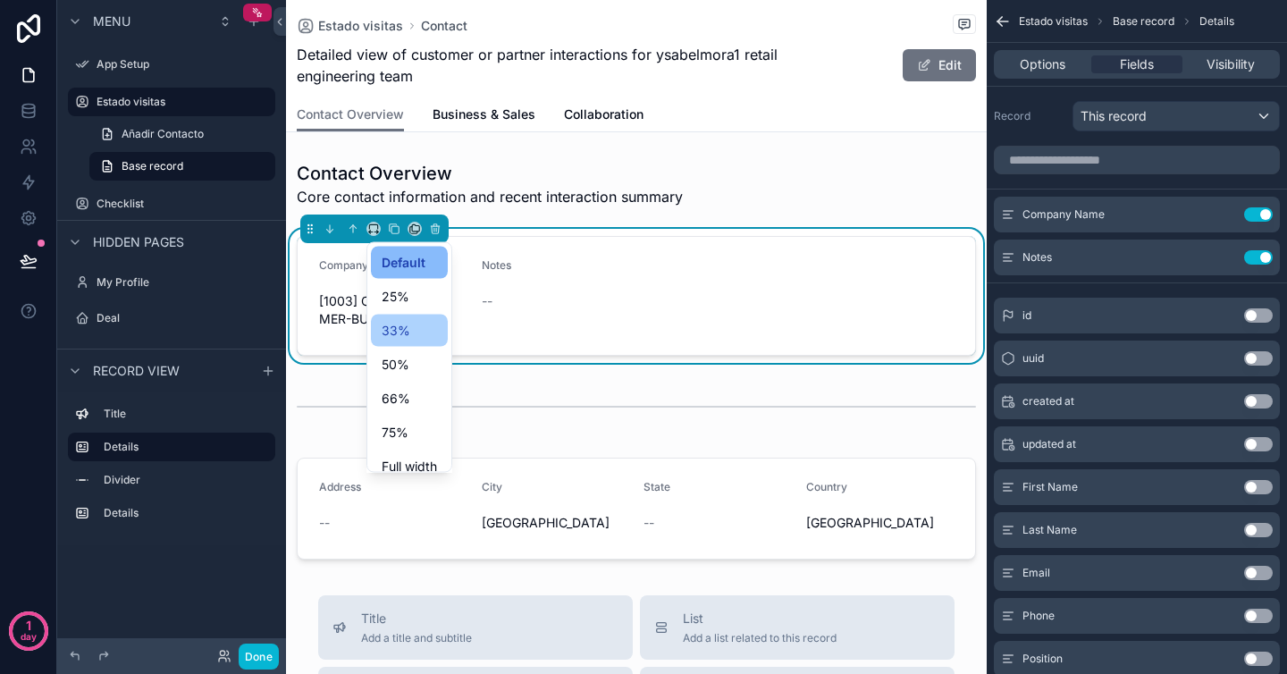
click at [391, 343] on div "33%" at bounding box center [409, 331] width 77 height 32
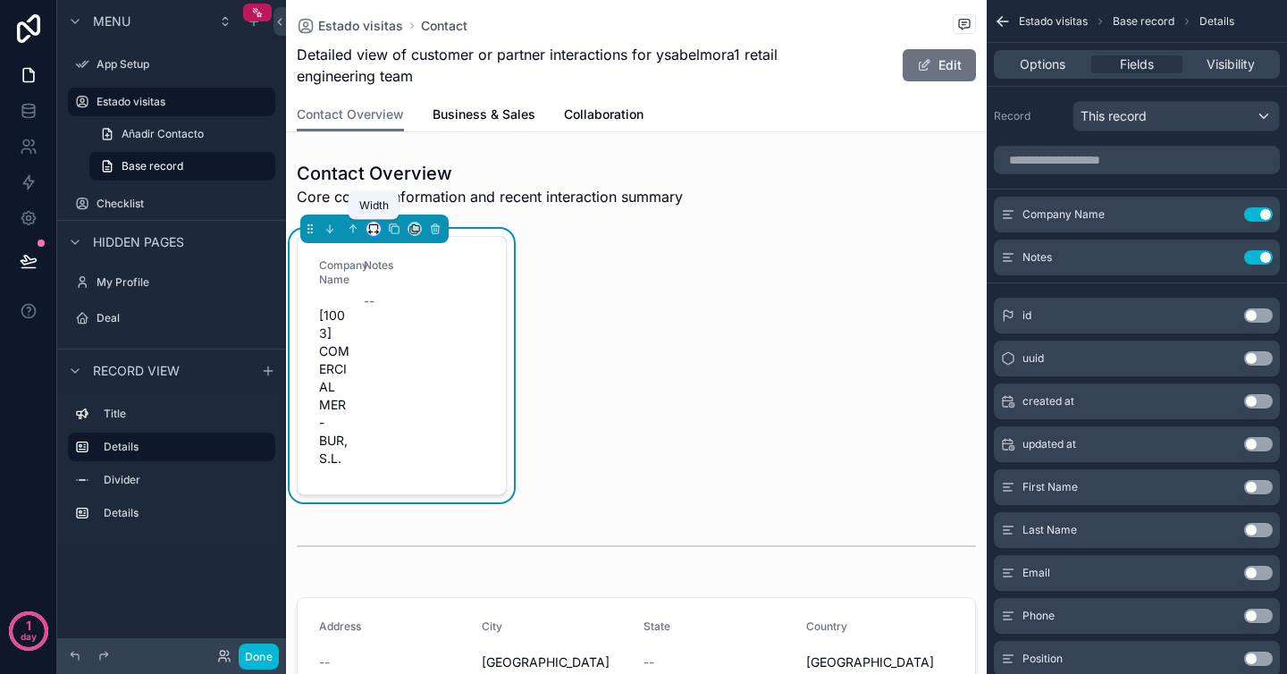
click at [374, 232] on icon "scrollable content" at bounding box center [376, 232] width 4 height 0
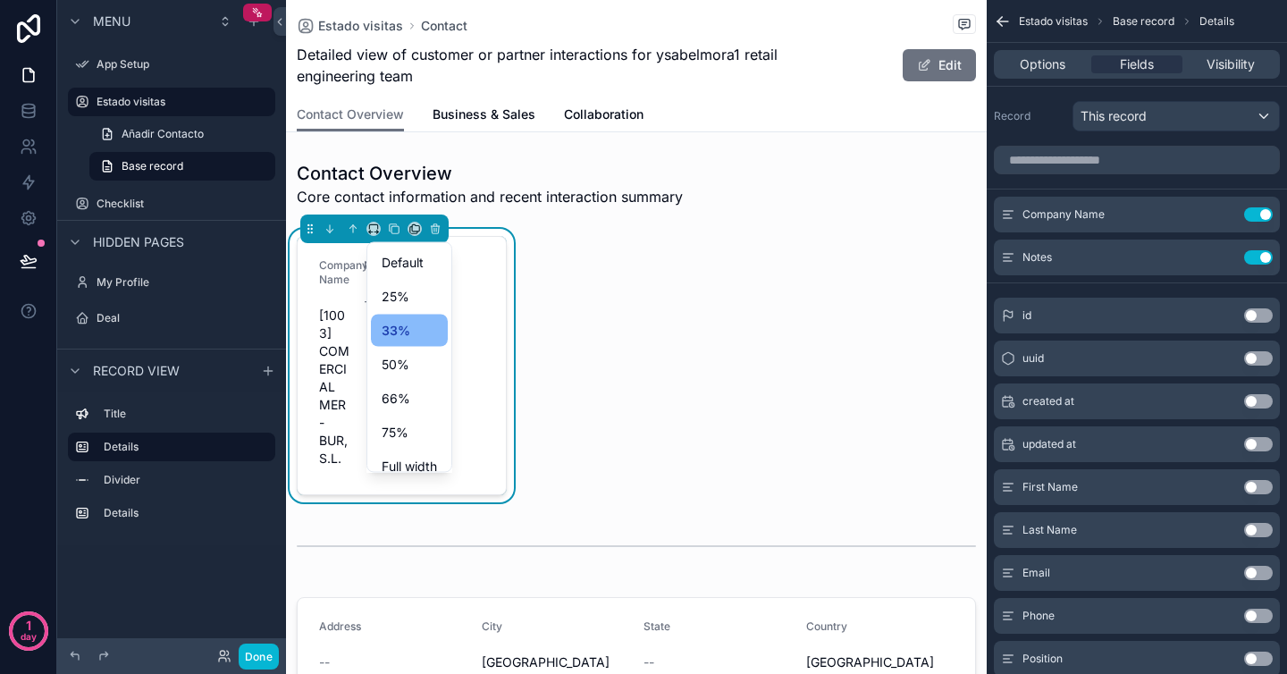
click at [397, 449] on ul "Default 25% 33% 50% 66% 75% Full width Large" at bounding box center [409, 357] width 84 height 229
click at [399, 465] on span "Full width" at bounding box center [409, 466] width 55 height 21
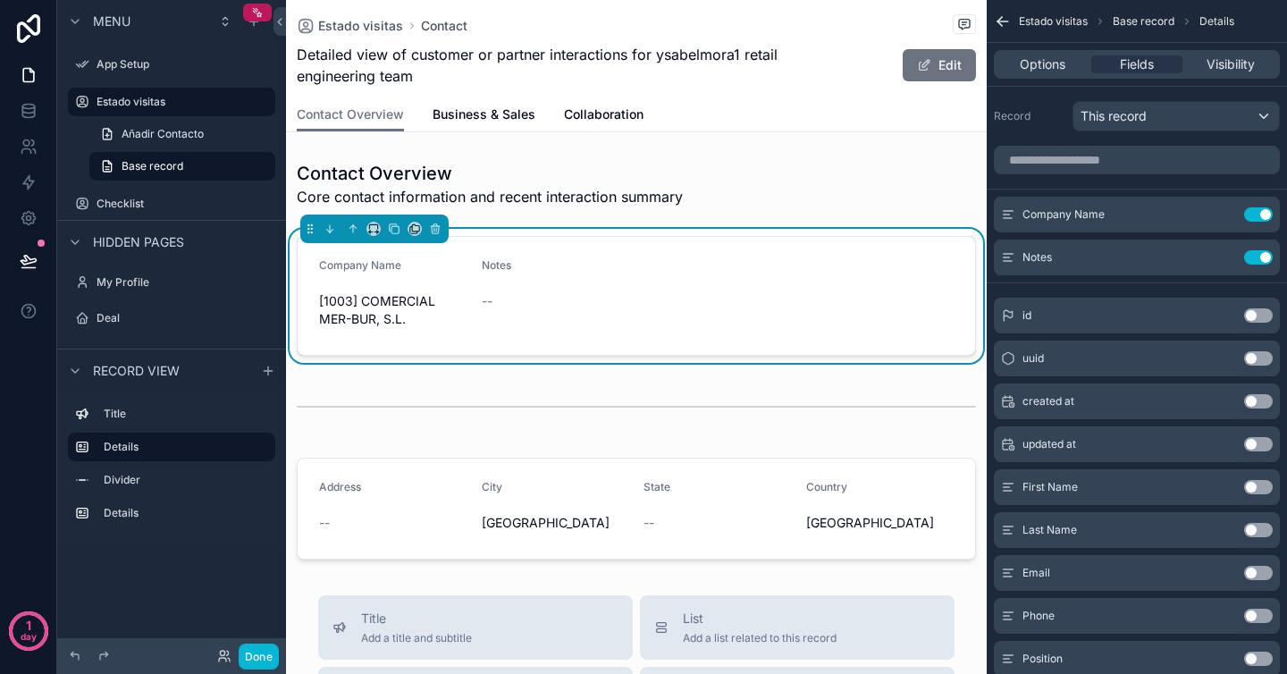
click at [455, 306] on span "[1003] COMERCIAL MER-BUR, S.L." at bounding box center [393, 310] width 148 height 36
click at [383, 264] on span "Company Name" at bounding box center [360, 264] width 82 height 13
click at [446, 267] on div "Company Name" at bounding box center [393, 268] width 148 height 21
click at [1007, 212] on icon "scrollable content" at bounding box center [1008, 214] width 14 height 14
click at [1229, 211] on icon "scrollable content" at bounding box center [1222, 214] width 14 height 14
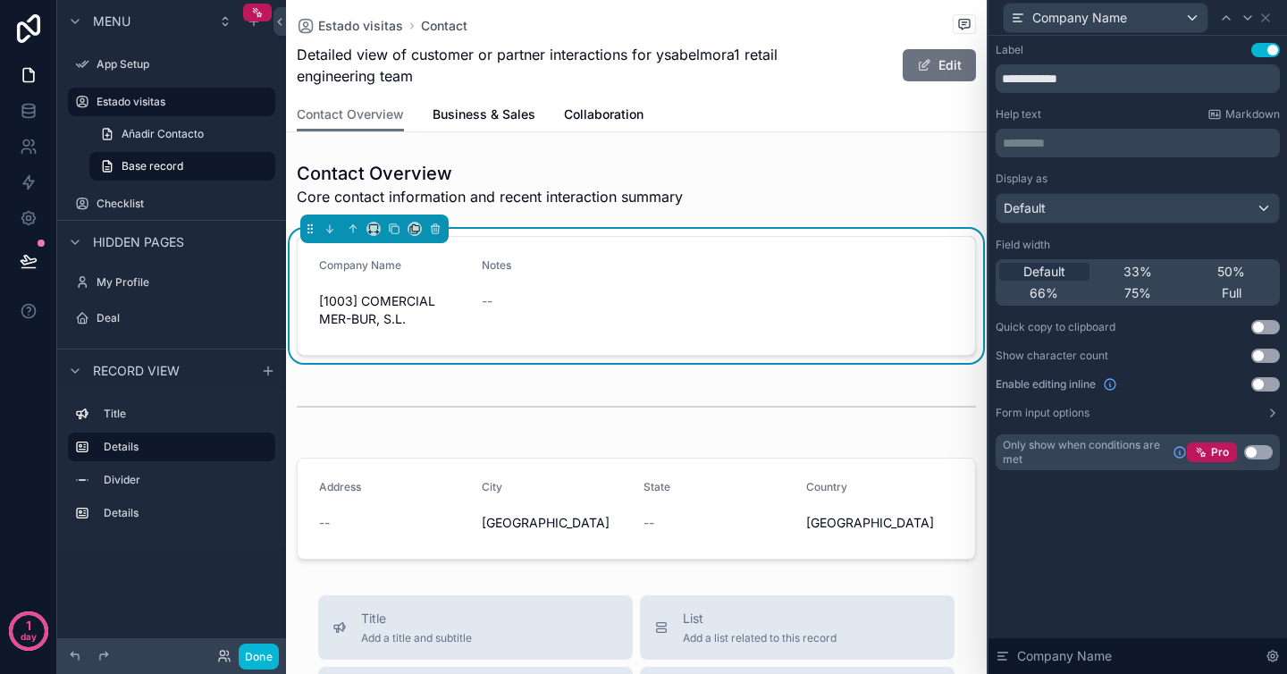
click at [1129, 228] on div "Display as Default Field width Default 33% 50% 66% 75% Full Quick copy to clipb…" at bounding box center [1138, 296] width 284 height 248
click at [1130, 220] on div "Default" at bounding box center [1137, 208] width 282 height 29
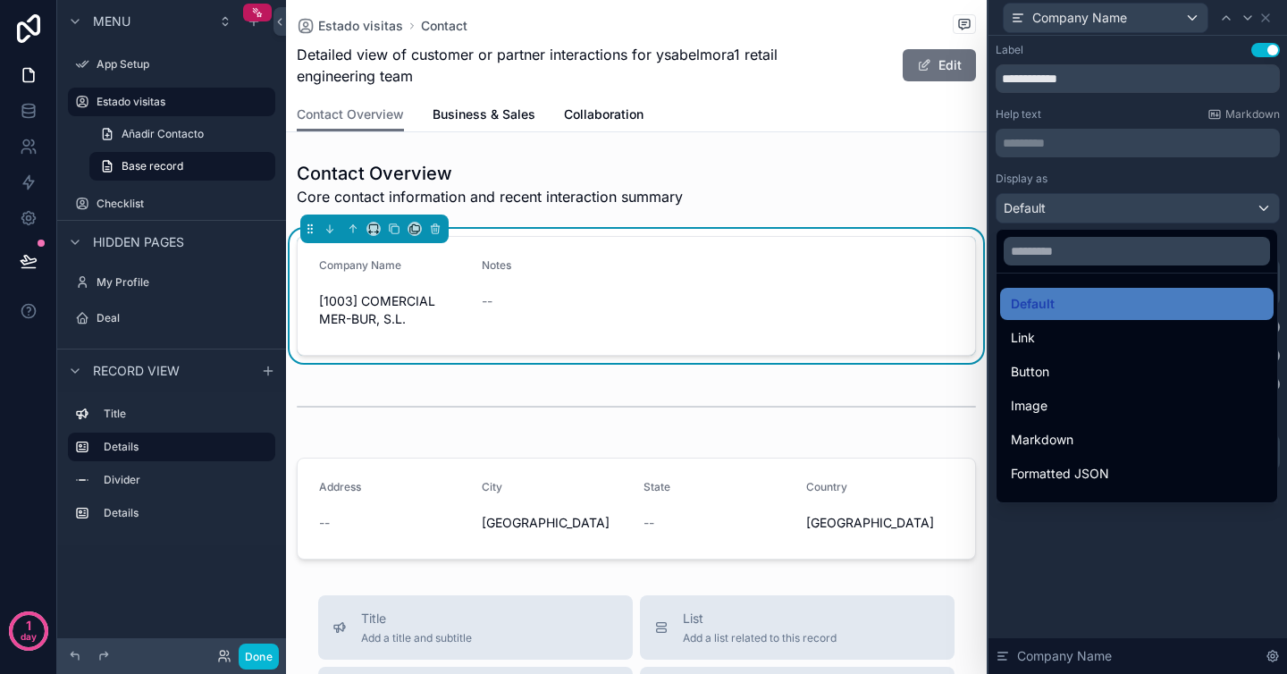
click at [1130, 220] on div at bounding box center [1137, 337] width 298 height 674
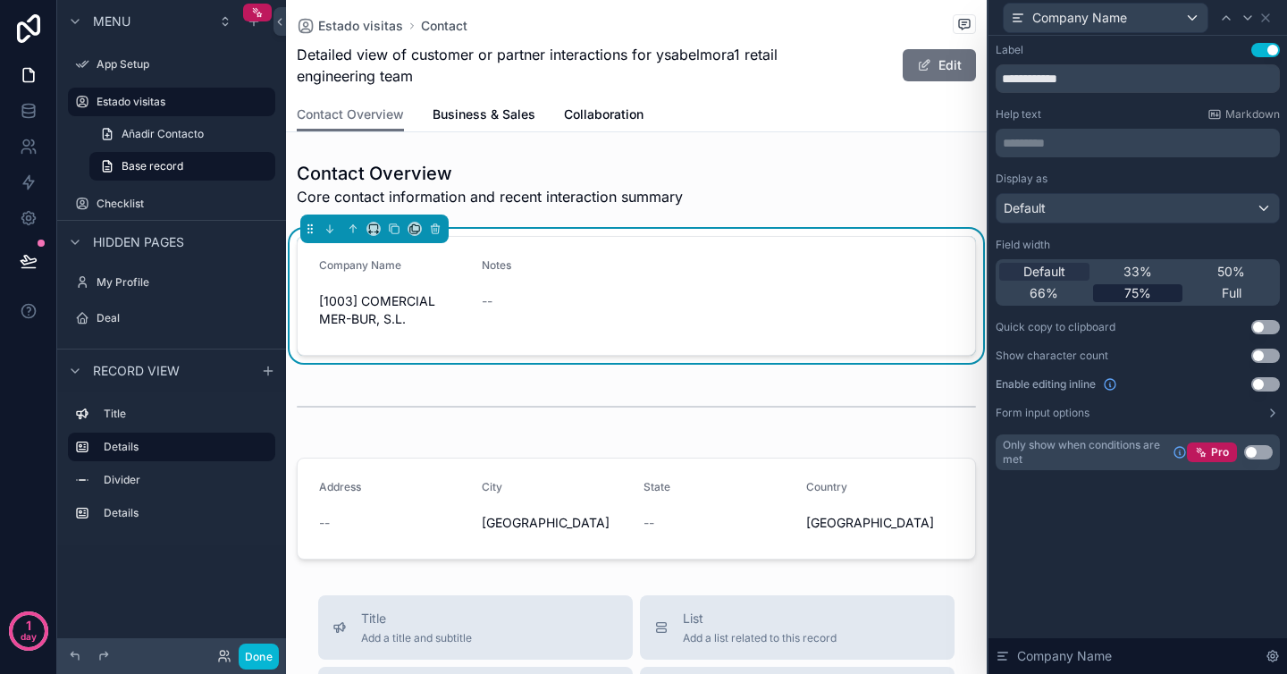
click at [1149, 293] on span "75%" at bounding box center [1137, 293] width 27 height 18
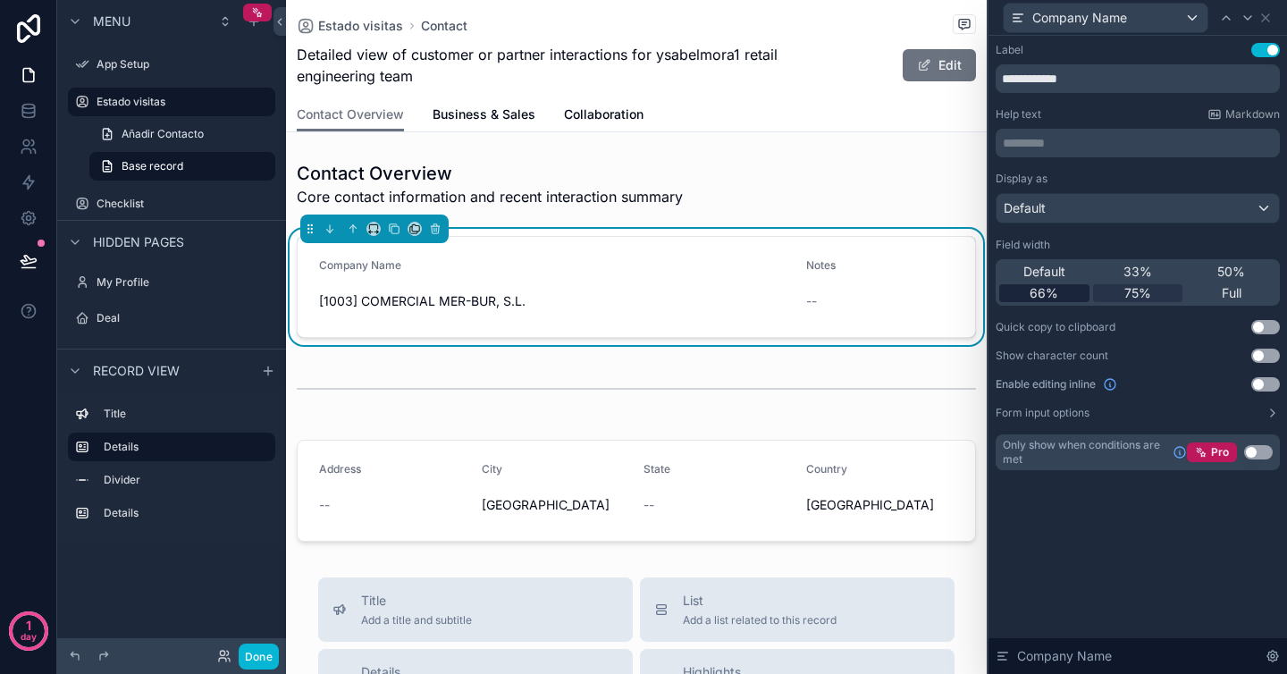
click at [1071, 290] on div "66%" at bounding box center [1044, 293] width 90 height 18
click at [1219, 273] on span "50%" at bounding box center [1231, 272] width 28 height 18
click at [1270, 15] on icon at bounding box center [1265, 18] width 14 height 14
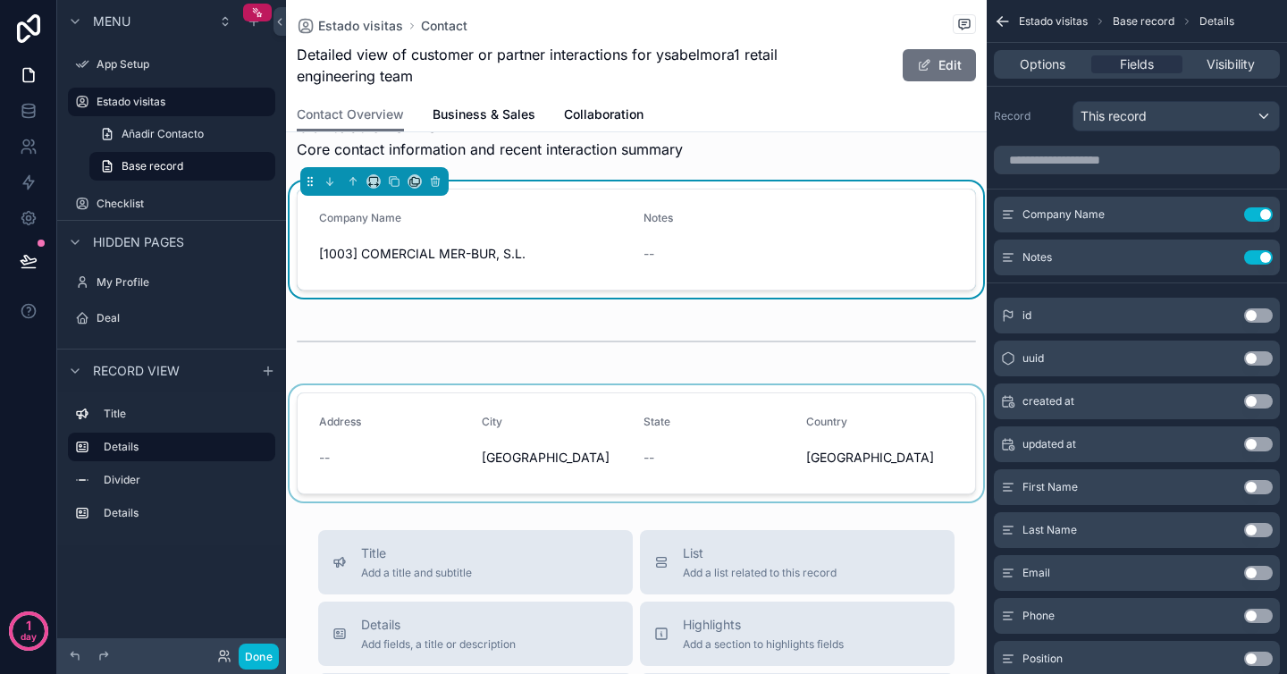
scroll to position [46, 0]
click at [588, 456] on div "scrollable content" at bounding box center [636, 445] width 701 height 116
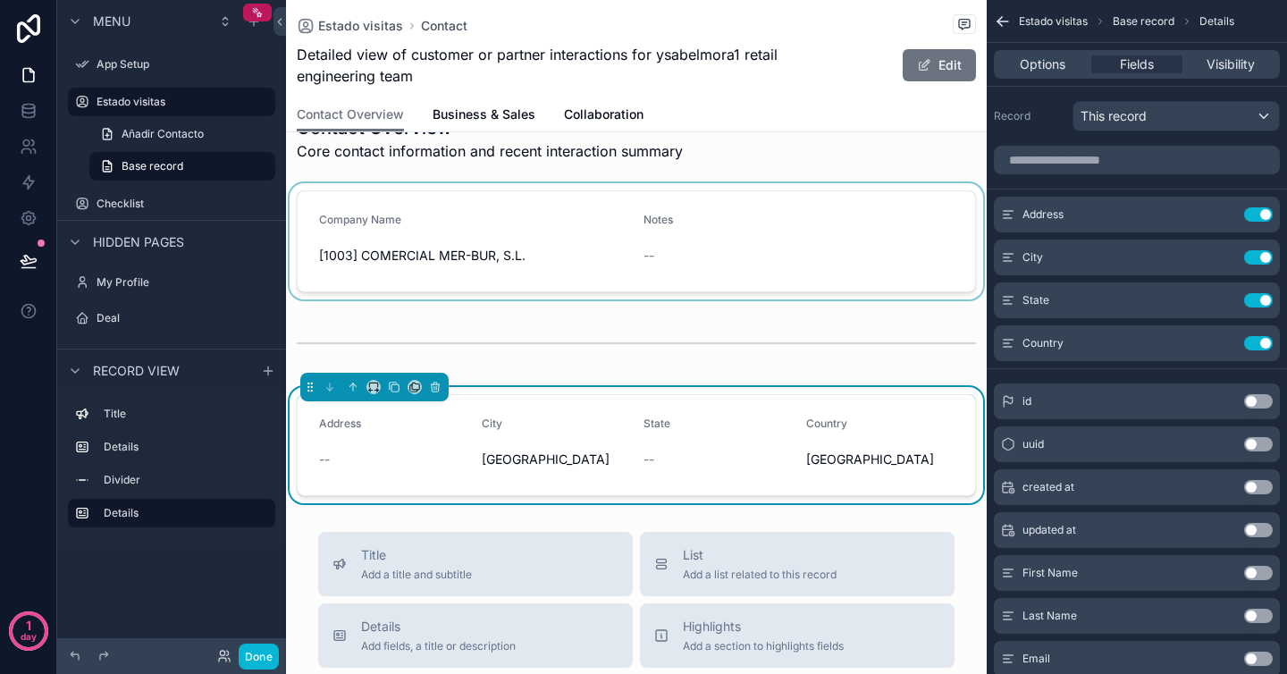
click at [532, 229] on div "scrollable content" at bounding box center [636, 241] width 701 height 116
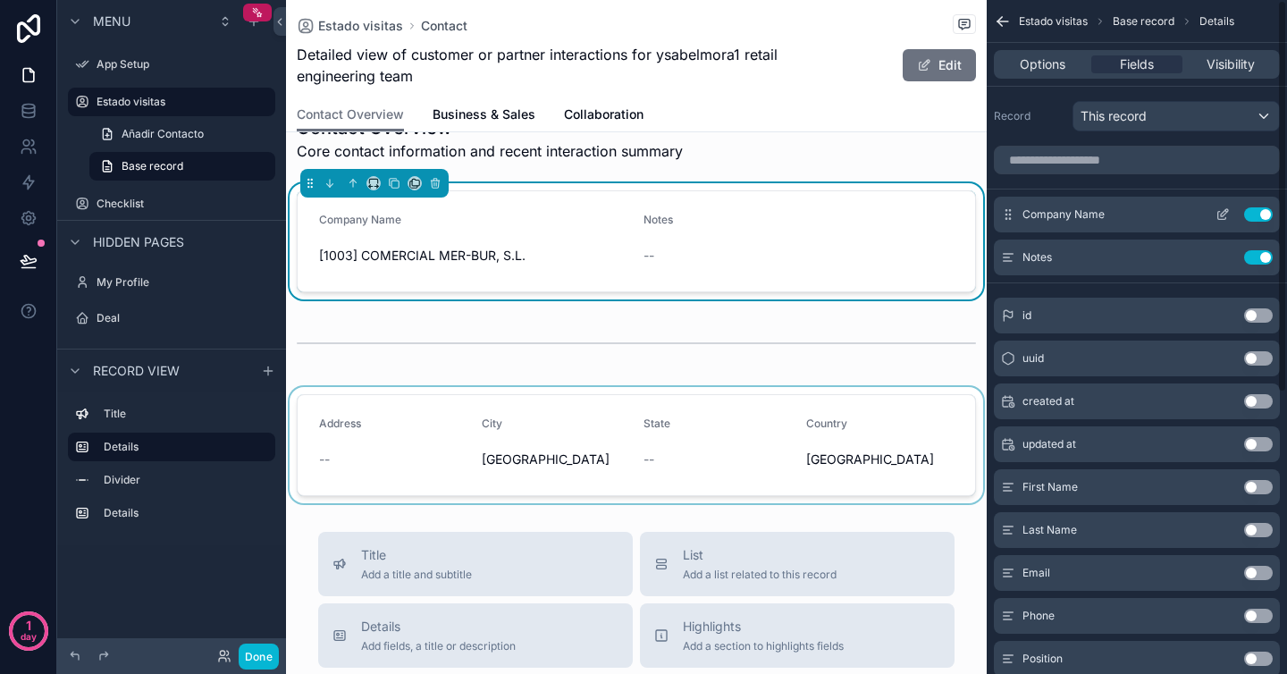
click at [1088, 212] on span "Company Name" at bounding box center [1063, 214] width 82 height 14
click at [1223, 208] on icon "scrollable content" at bounding box center [1222, 214] width 14 height 14
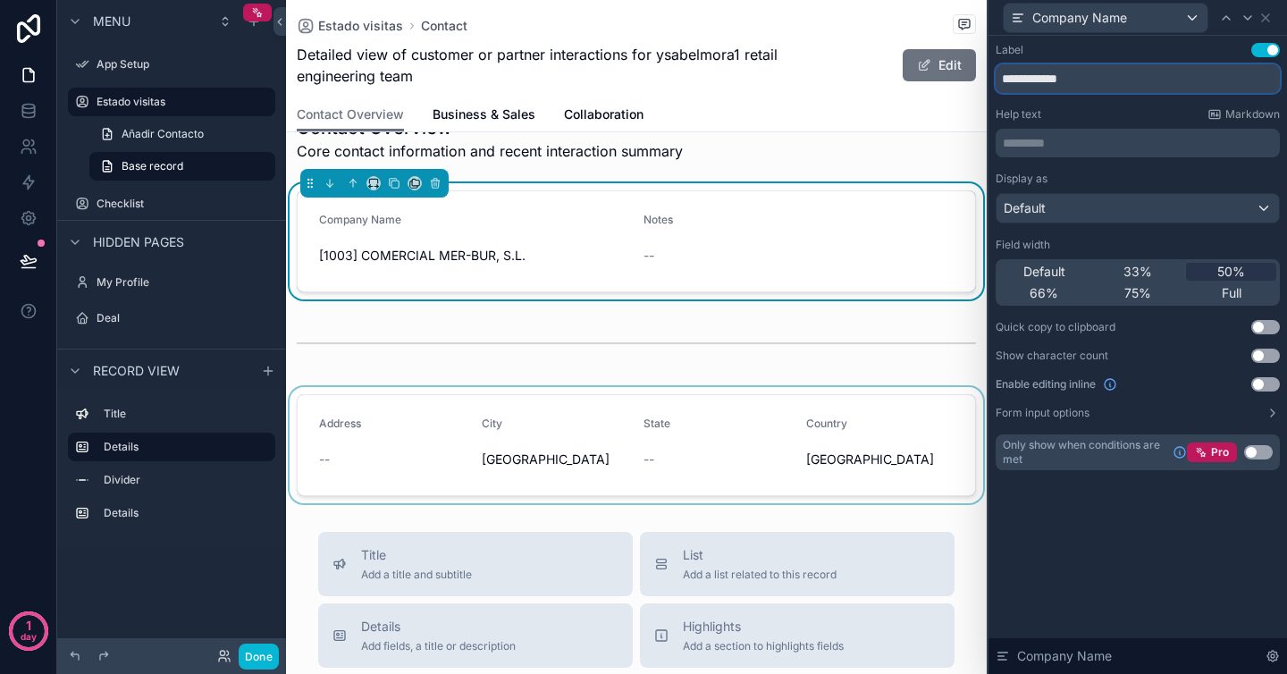
drag, startPoint x: 1102, startPoint y: 76, endPoint x: 992, endPoint y: 80, distance: 110.0
click at [992, 80] on div "**********" at bounding box center [1137, 274] width 298 height 477
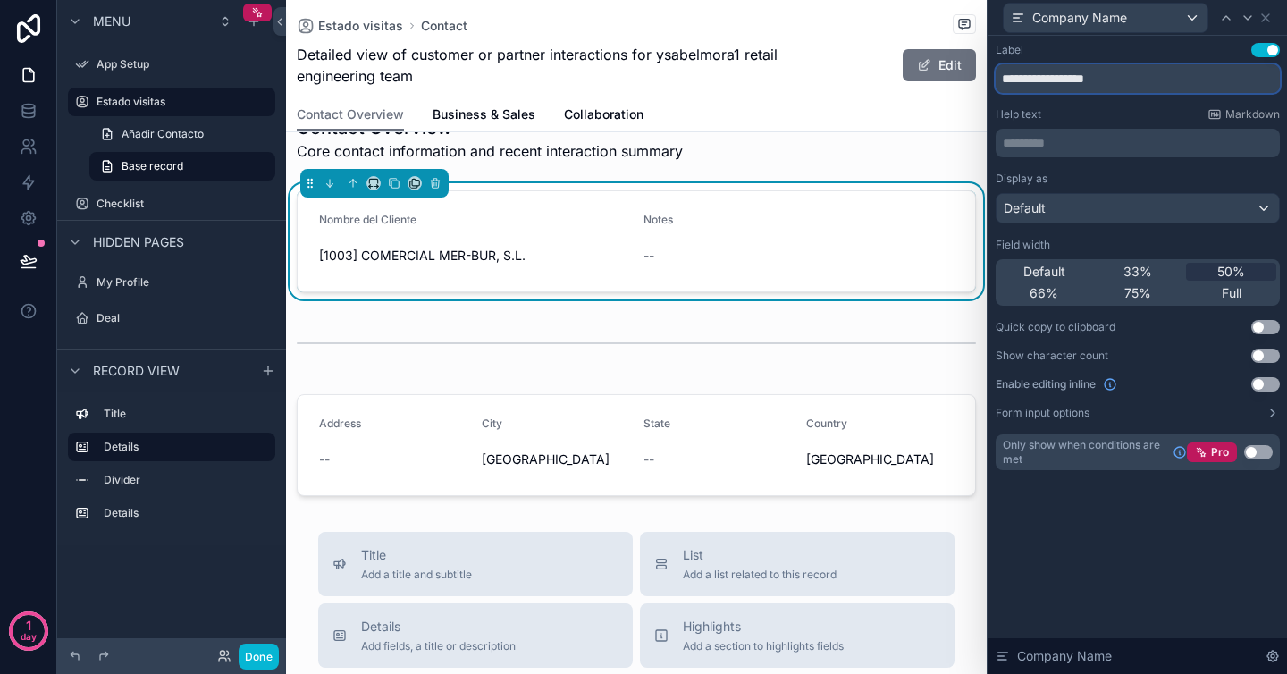
type input "**********"
click at [1030, 107] on label "Help text" at bounding box center [1019, 114] width 46 height 14
click at [1265, 14] on icon at bounding box center [1265, 18] width 14 height 14
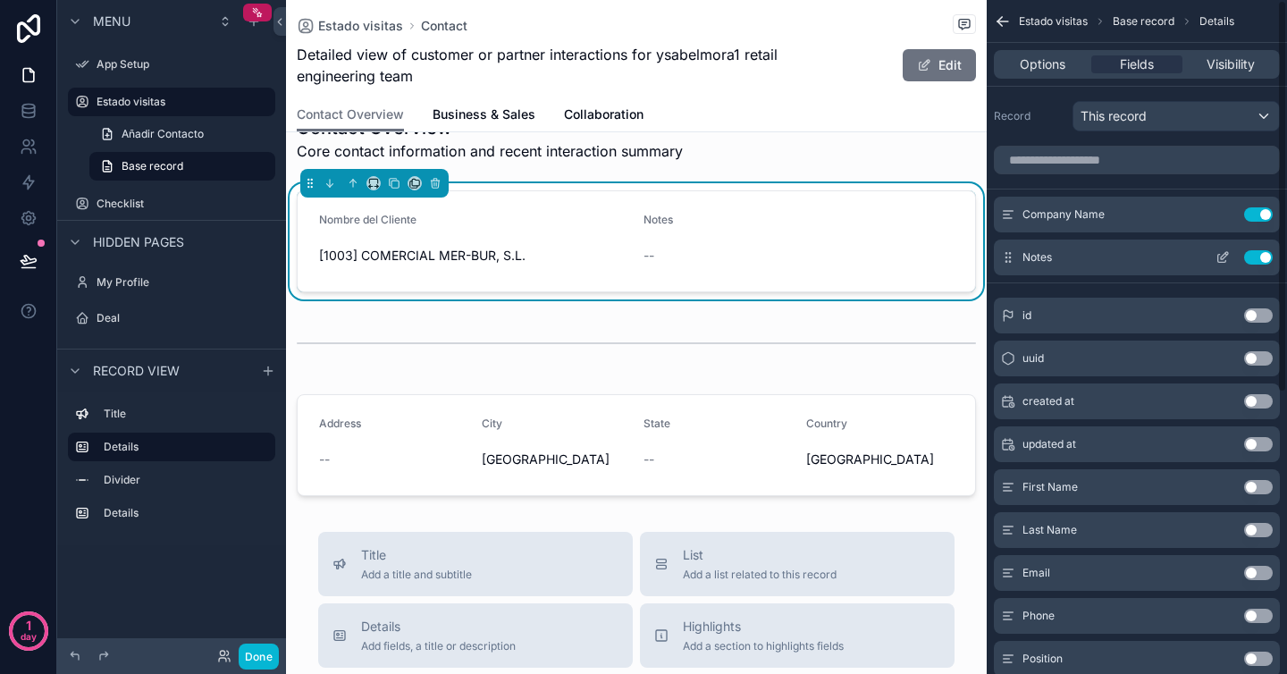
click at [1069, 253] on div "Notes Use setting" at bounding box center [1137, 258] width 286 height 36
click at [1214, 252] on button "scrollable content" at bounding box center [1222, 257] width 29 height 14
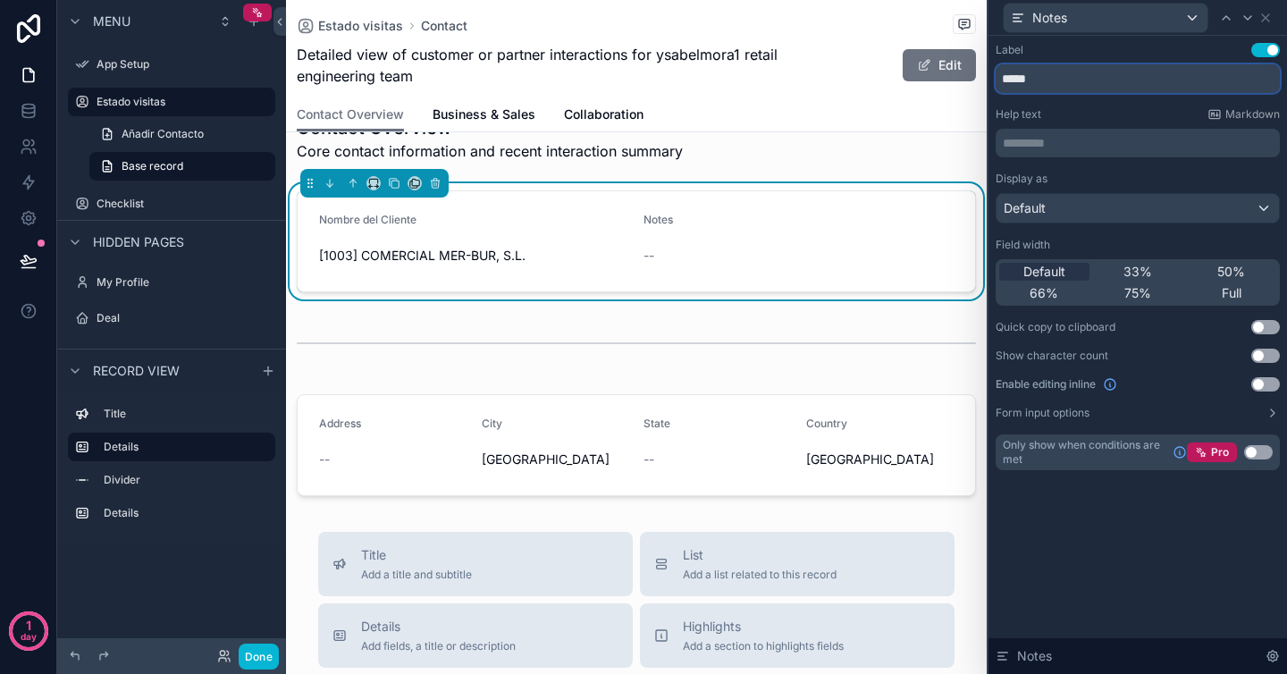
click at [1050, 83] on input "*****" at bounding box center [1138, 78] width 284 height 29
type input "*****"
click at [1269, 16] on icon at bounding box center [1265, 18] width 14 height 14
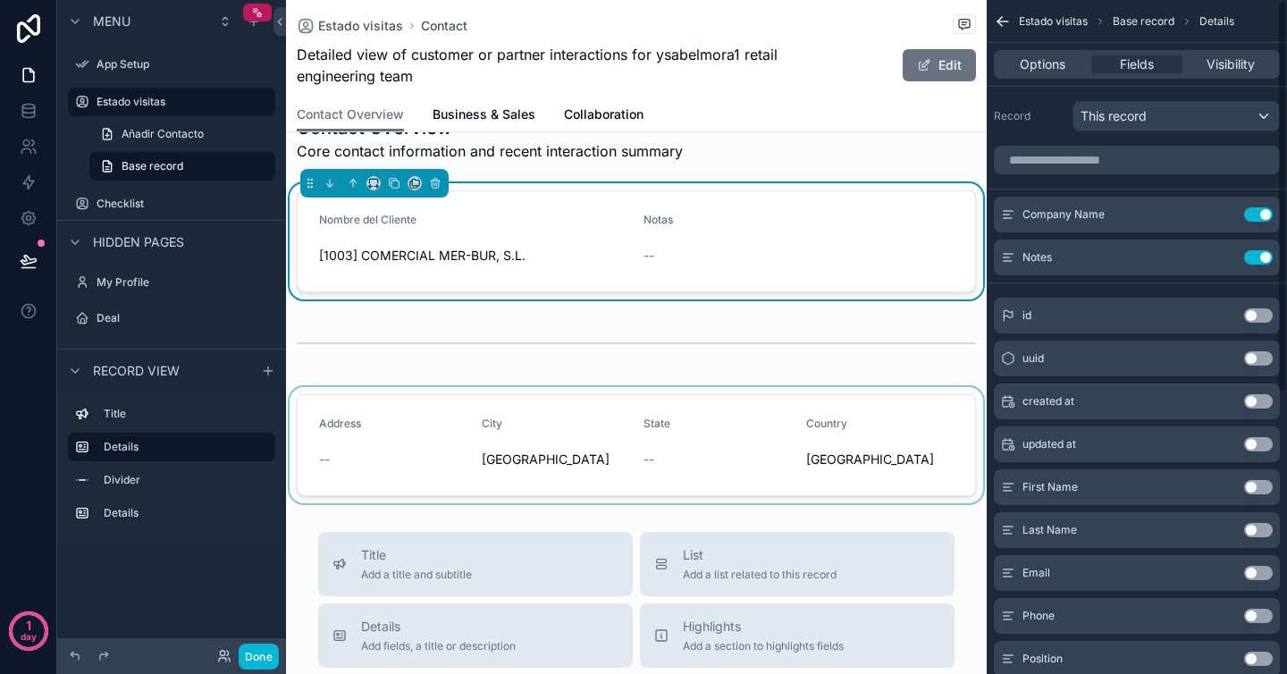
click at [767, 414] on div "scrollable content" at bounding box center [636, 445] width 701 height 116
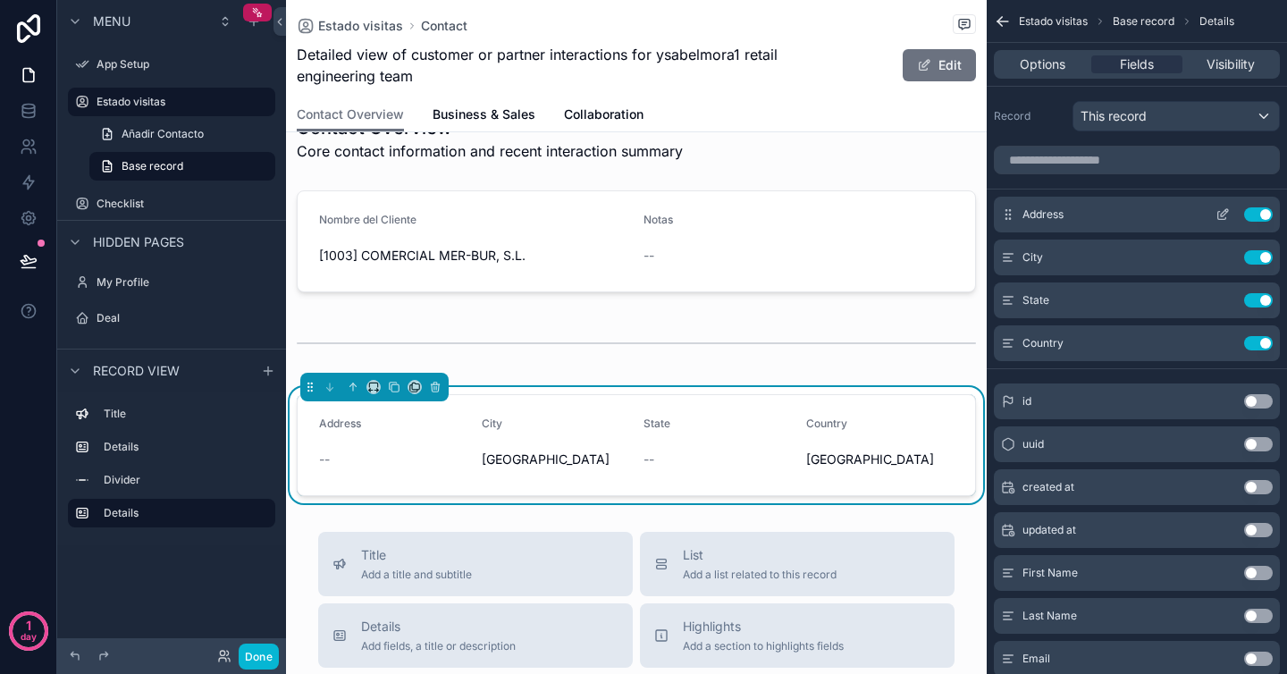
click at [1218, 214] on icon "scrollable content" at bounding box center [1222, 216] width 8 height 8
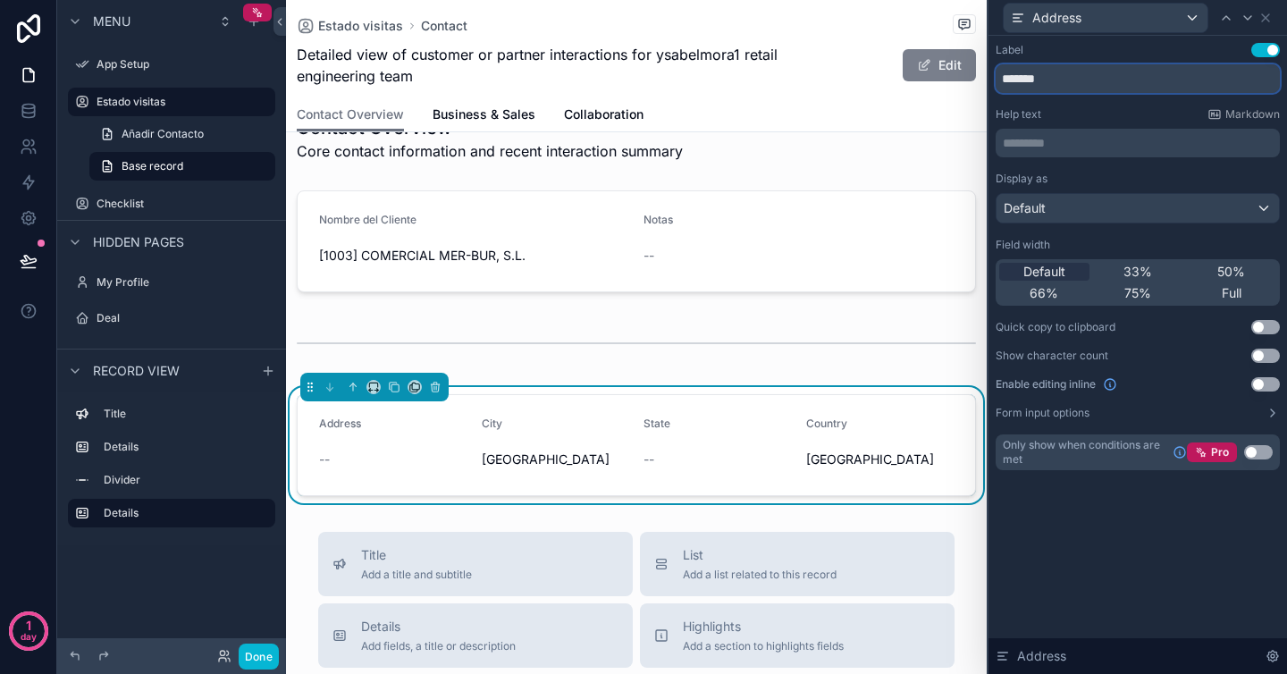
drag, startPoint x: 1065, startPoint y: 71, endPoint x: 929, endPoint y: 71, distance: 135.8
click at [929, 71] on div "Address Label Use setting ******* Help text Markdown ********* ﻿ Display as Def…" at bounding box center [643, 337] width 1287 height 674
type input "*********"
click at [1268, 18] on icon at bounding box center [1265, 18] width 14 height 14
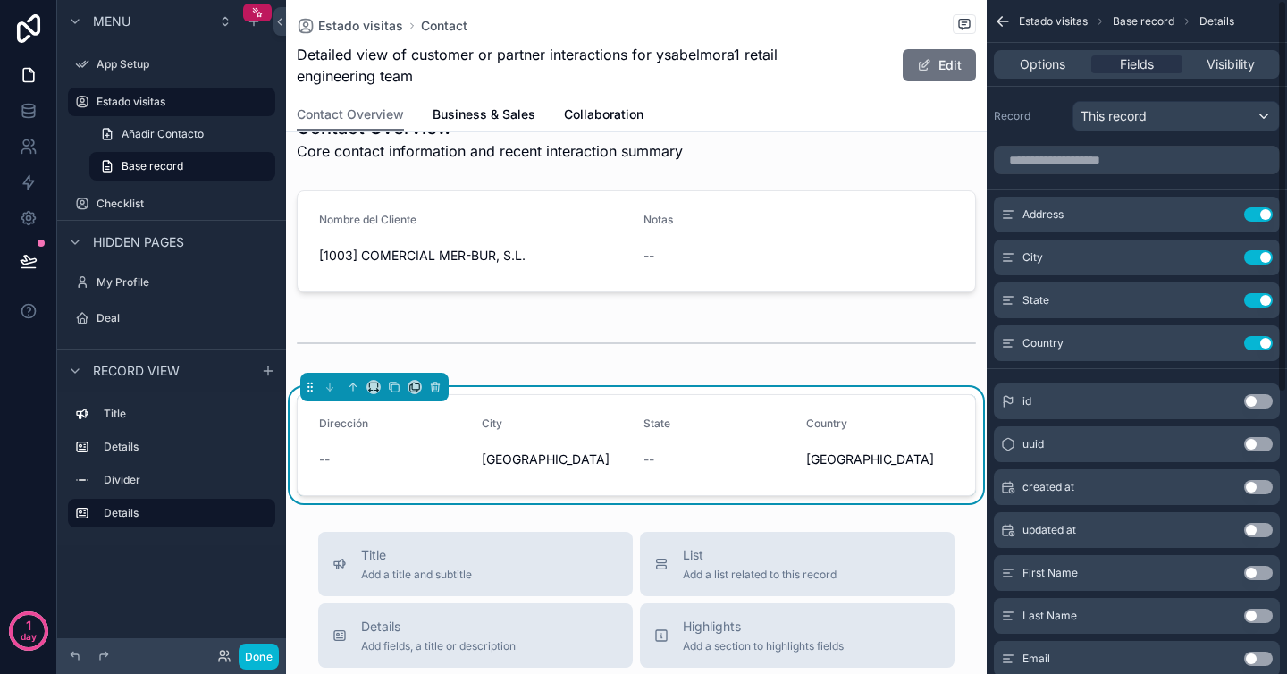
click at [545, 479] on form "Dirección -- City [GEOGRAPHIC_DATA] State -- Country [GEOGRAPHIC_DATA]" at bounding box center [636, 445] width 677 height 100
click at [1223, 261] on icon "scrollable content" at bounding box center [1222, 257] width 14 height 14
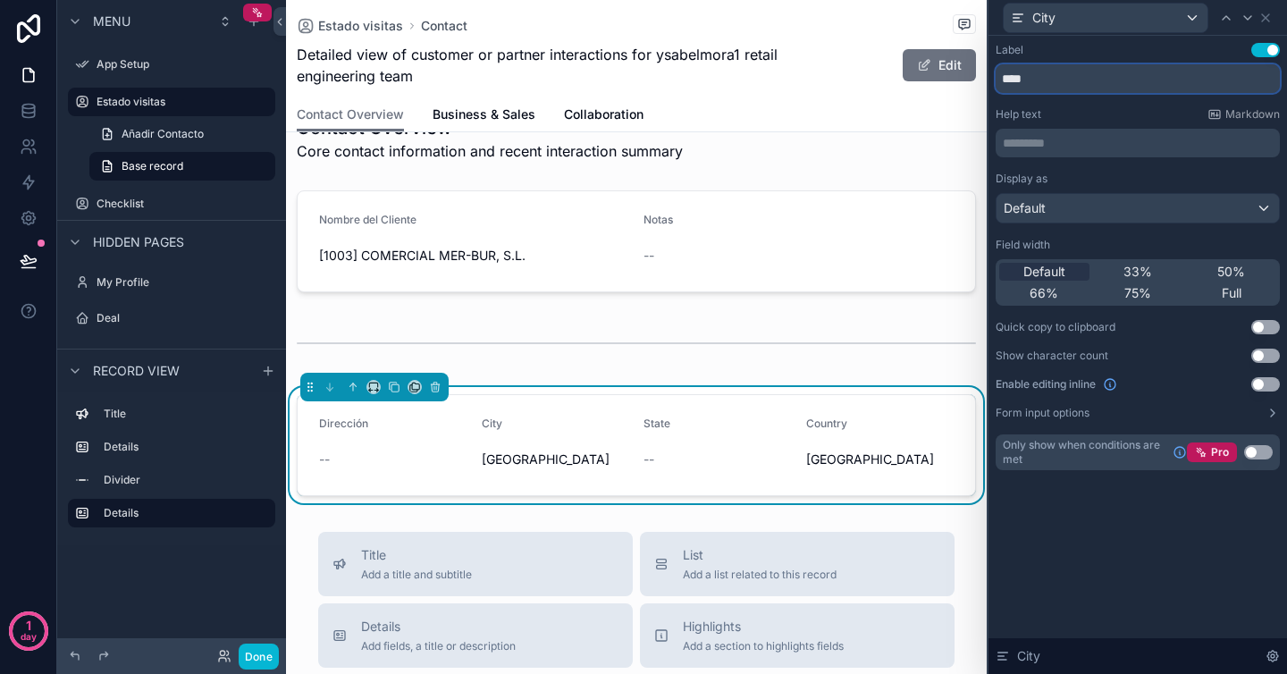
click at [1037, 80] on input "****" at bounding box center [1138, 78] width 284 height 29
type input "******"
click at [1267, 17] on icon at bounding box center [1265, 18] width 14 height 14
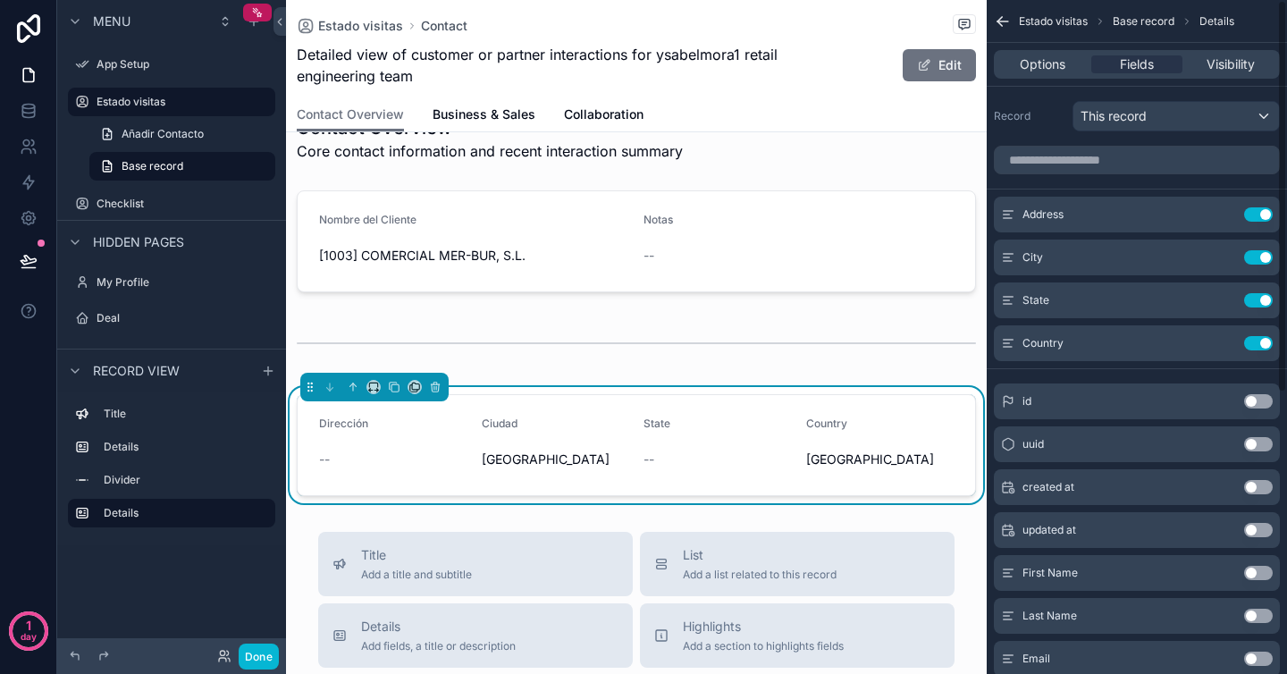
click at [693, 478] on form "Dirección -- [GEOGRAPHIC_DATA][PERSON_NAME] State -- Country [GEOGRAPHIC_DATA]" at bounding box center [636, 445] width 677 height 100
click at [1222, 304] on icon "scrollable content" at bounding box center [1222, 302] width 8 height 8
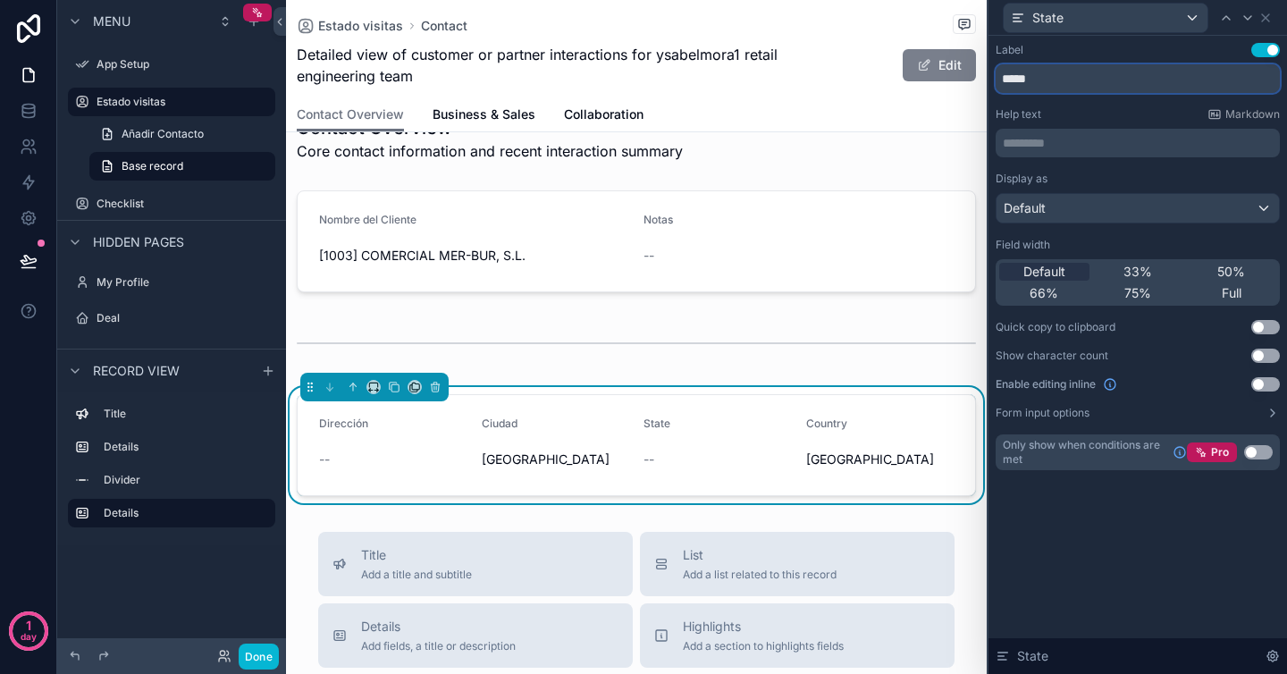
drag, startPoint x: 1061, startPoint y: 77, endPoint x: 926, endPoint y: 68, distance: 135.2
click at [932, 74] on div "State Label Use setting ***** Help text Markdown ********* ﻿ Display as Default…" at bounding box center [643, 337] width 1287 height 674
type input "*********"
click at [1268, 13] on icon at bounding box center [1265, 18] width 14 height 14
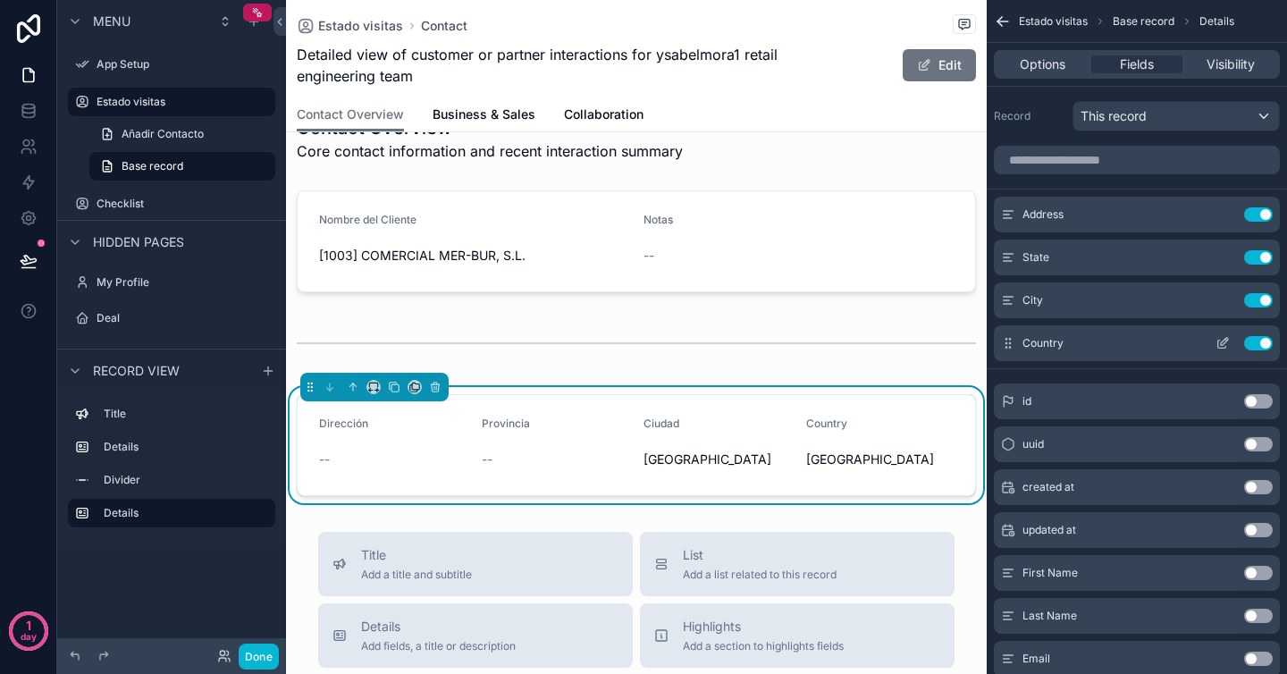
click at [1214, 340] on button "scrollable content" at bounding box center [1222, 343] width 29 height 14
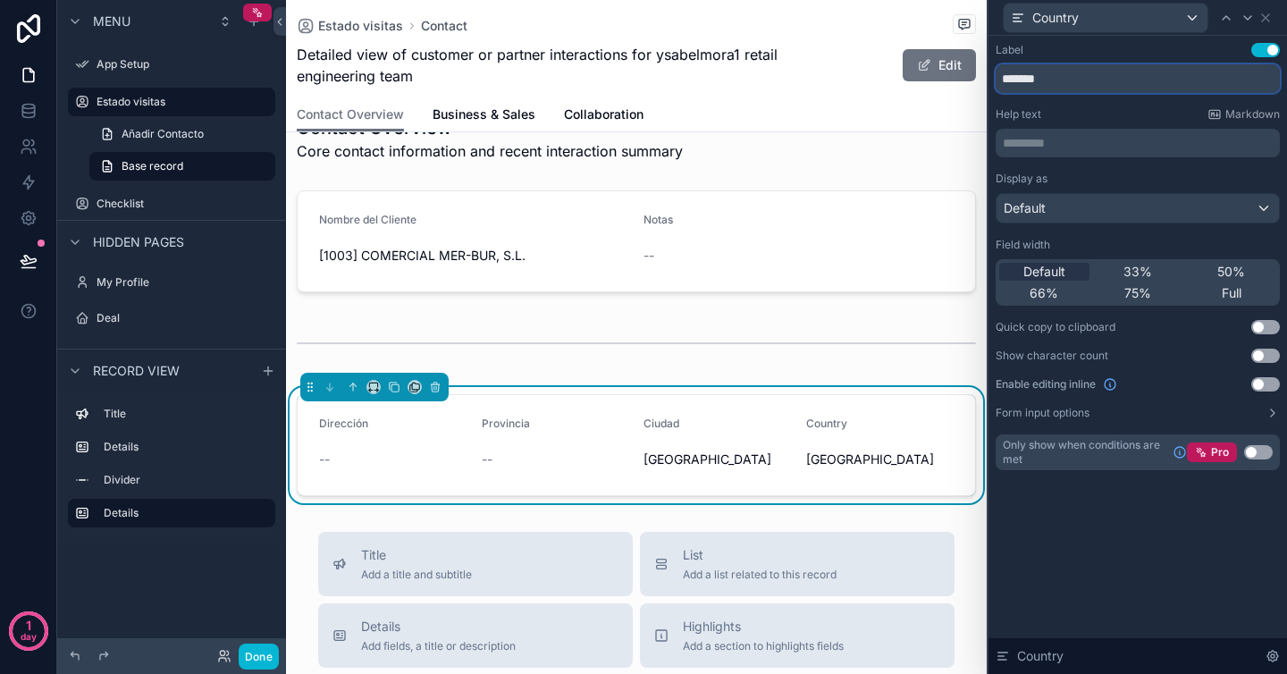
drag, startPoint x: 1055, startPoint y: 90, endPoint x: 986, endPoint y: 82, distance: 70.2
click at [987, 84] on div "Country Label Use setting ******* Help text Markdown ********* ﻿ Display as Def…" at bounding box center [1137, 337] width 300 height 674
type input "*******"
click at [1263, 15] on icon at bounding box center [1265, 17] width 7 height 7
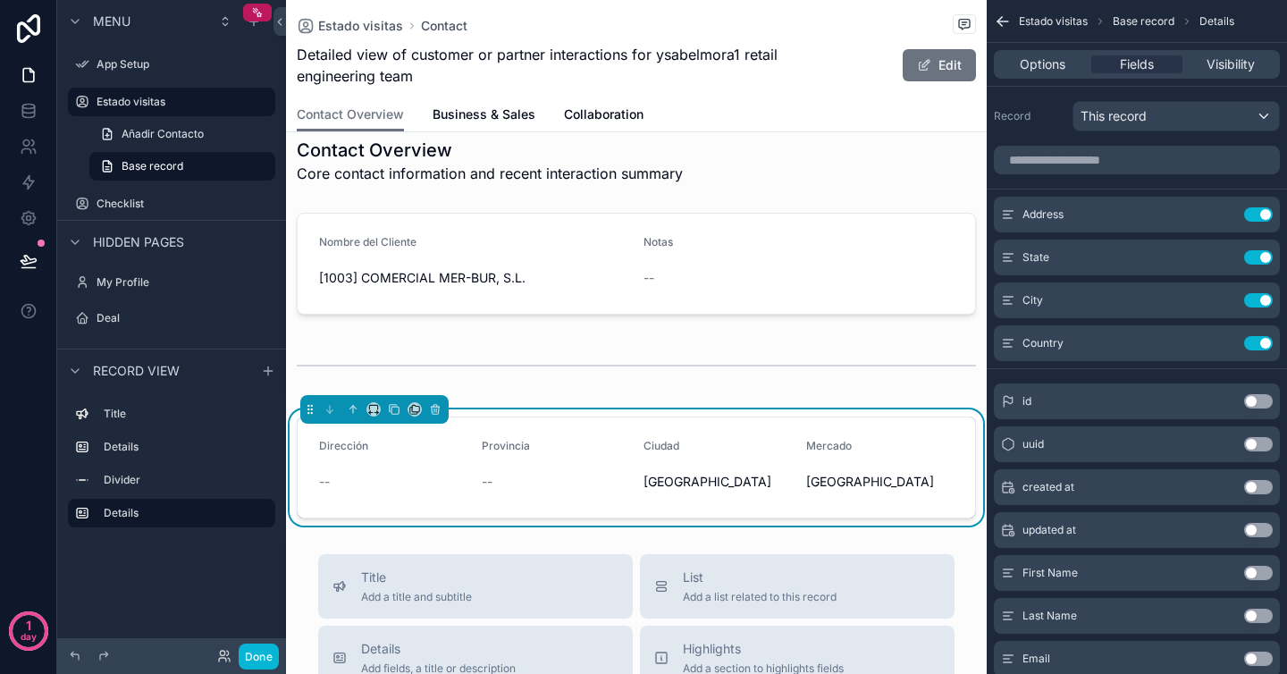
scroll to position [0, 0]
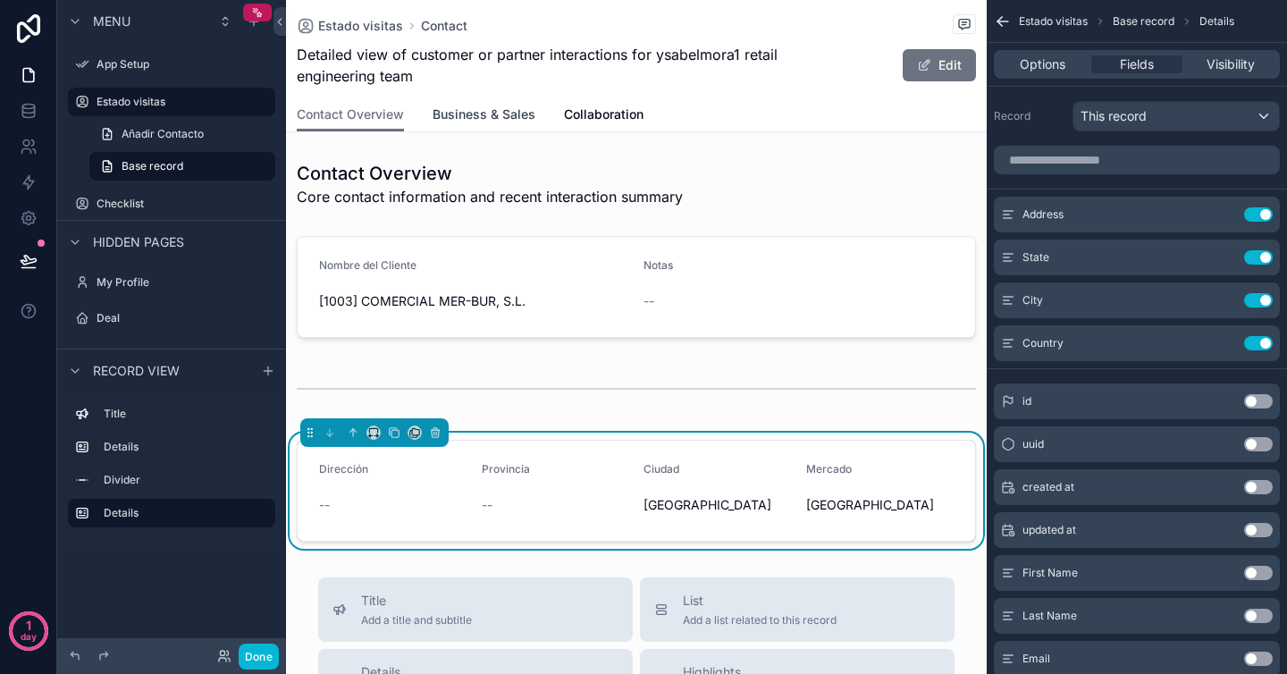
click at [525, 113] on span "Business & Sales" at bounding box center [484, 114] width 103 height 18
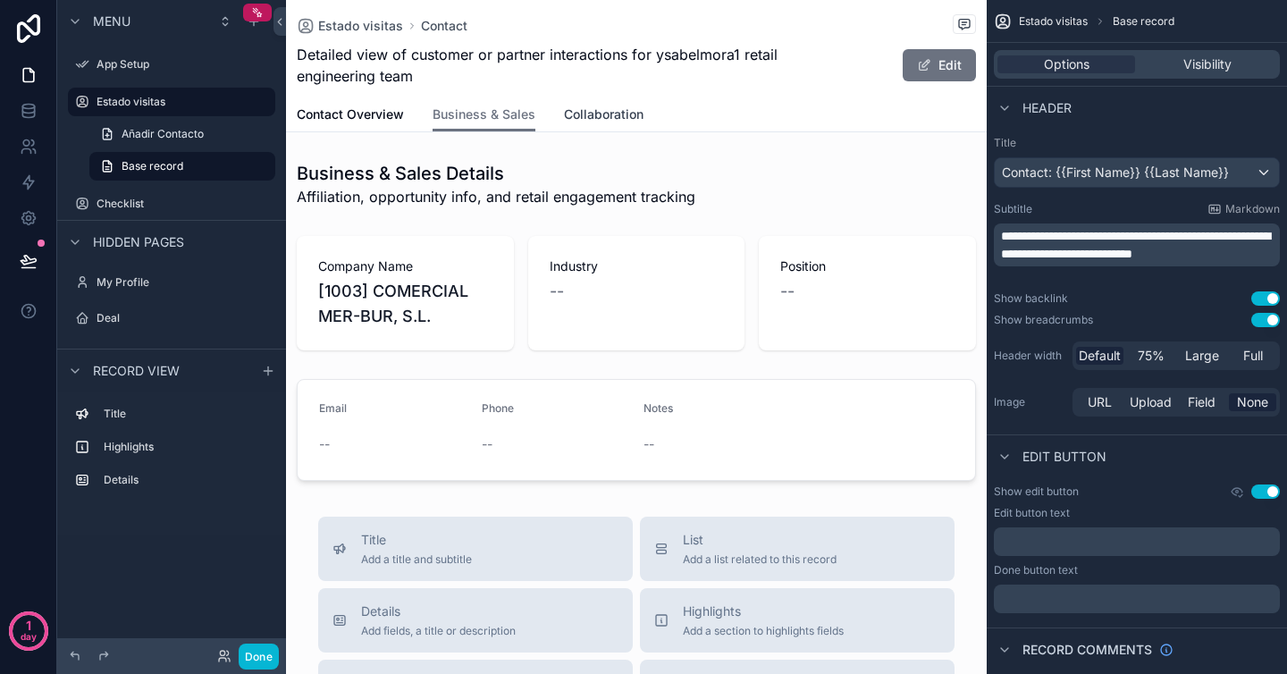
click at [611, 122] on span "Collaboration" at bounding box center [604, 114] width 80 height 18
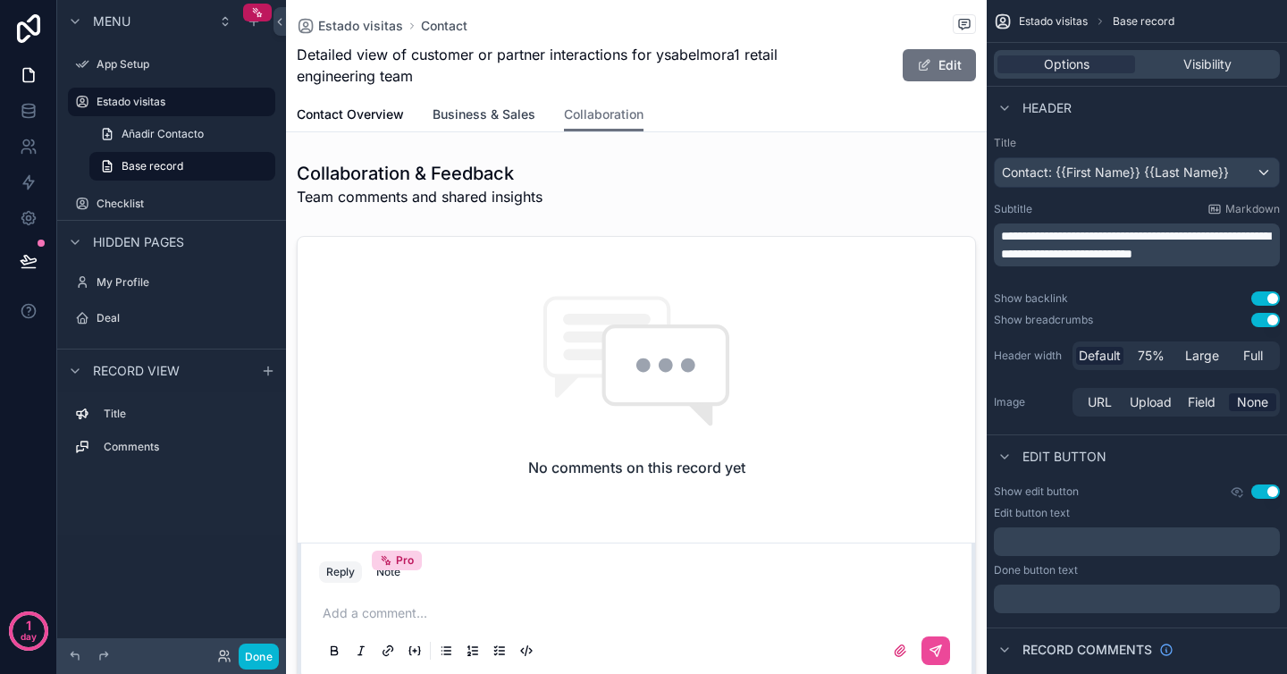
click at [477, 122] on span "Business & Sales" at bounding box center [484, 114] width 103 height 18
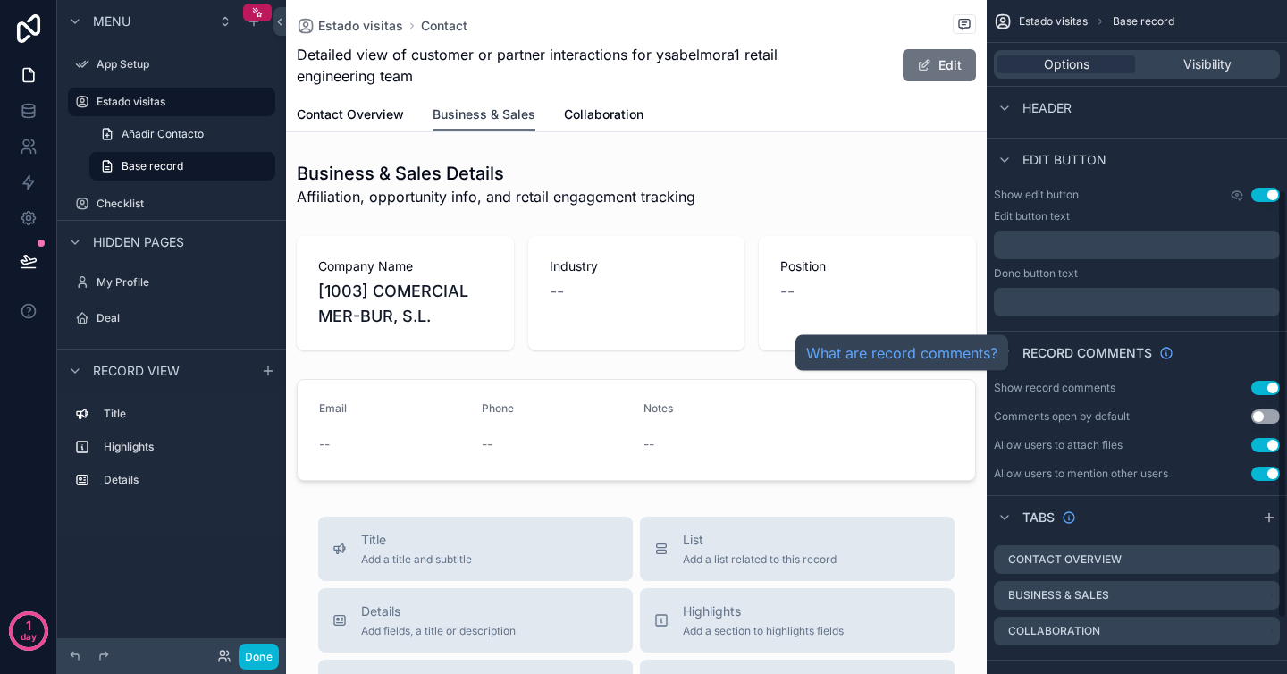
scroll to position [382, 0]
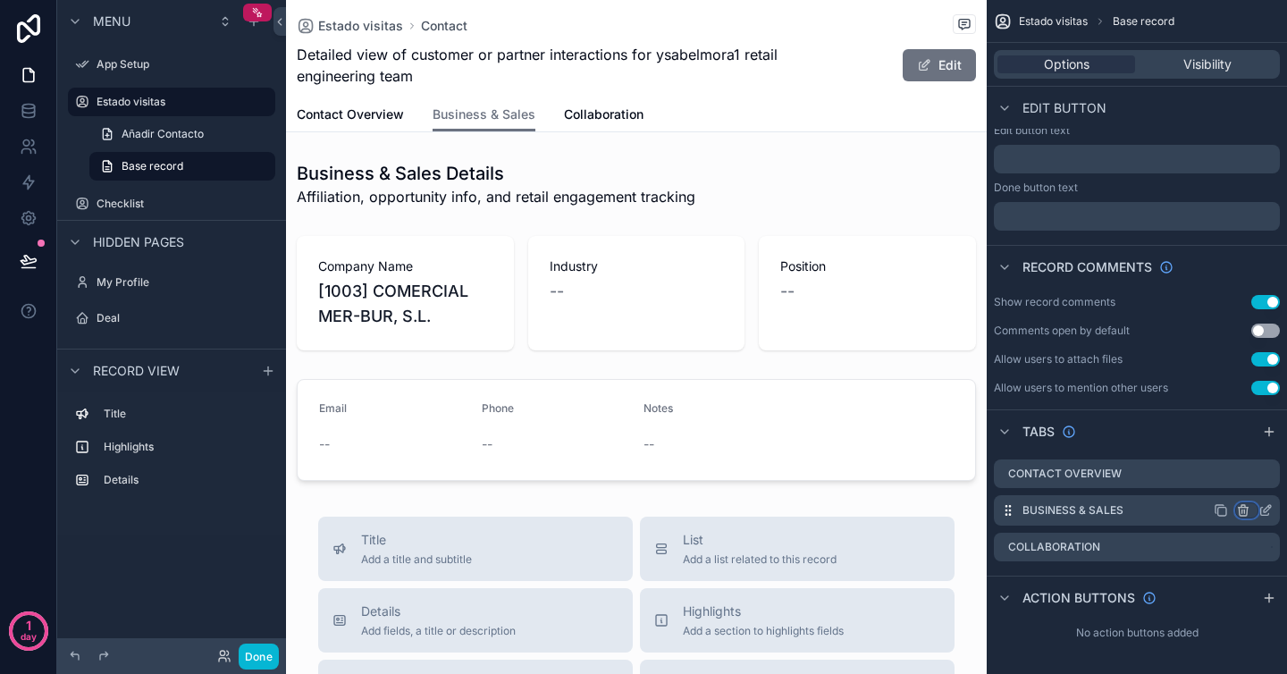
click at [1247, 510] on icon "scrollable content" at bounding box center [1243, 512] width 8 height 8
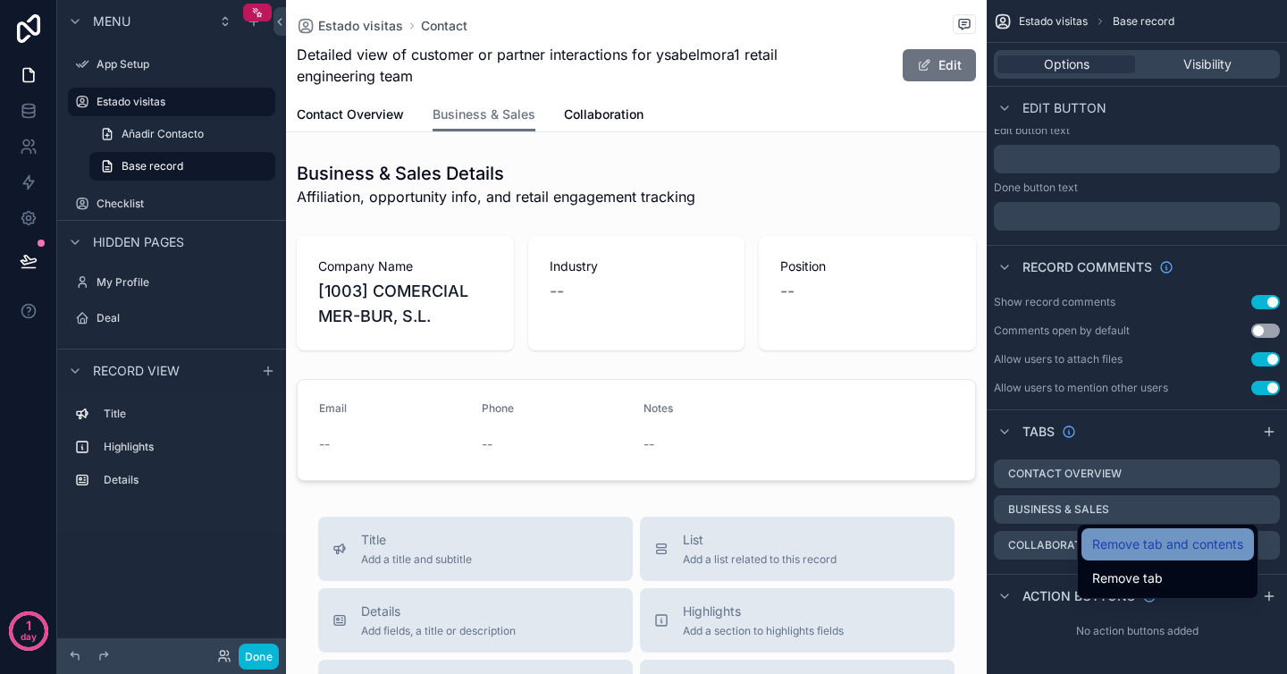
click at [1214, 540] on span "Remove tab and contents" at bounding box center [1167, 544] width 151 height 21
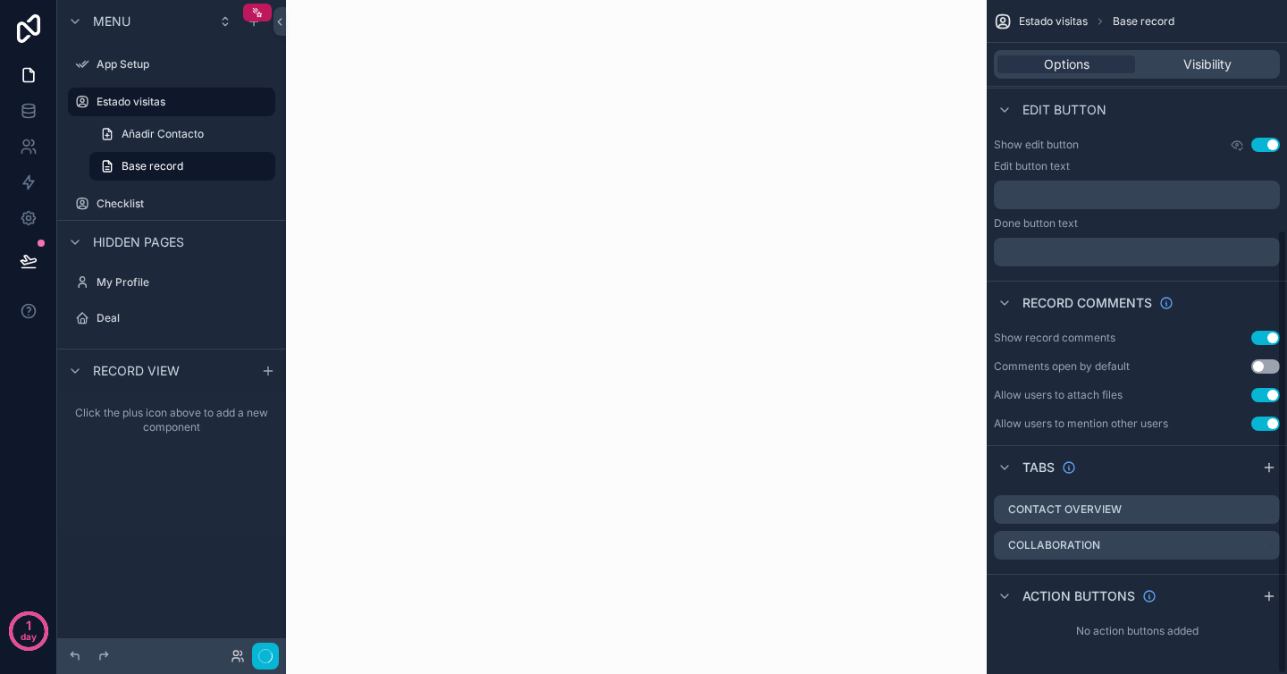
scroll to position [349, 0]
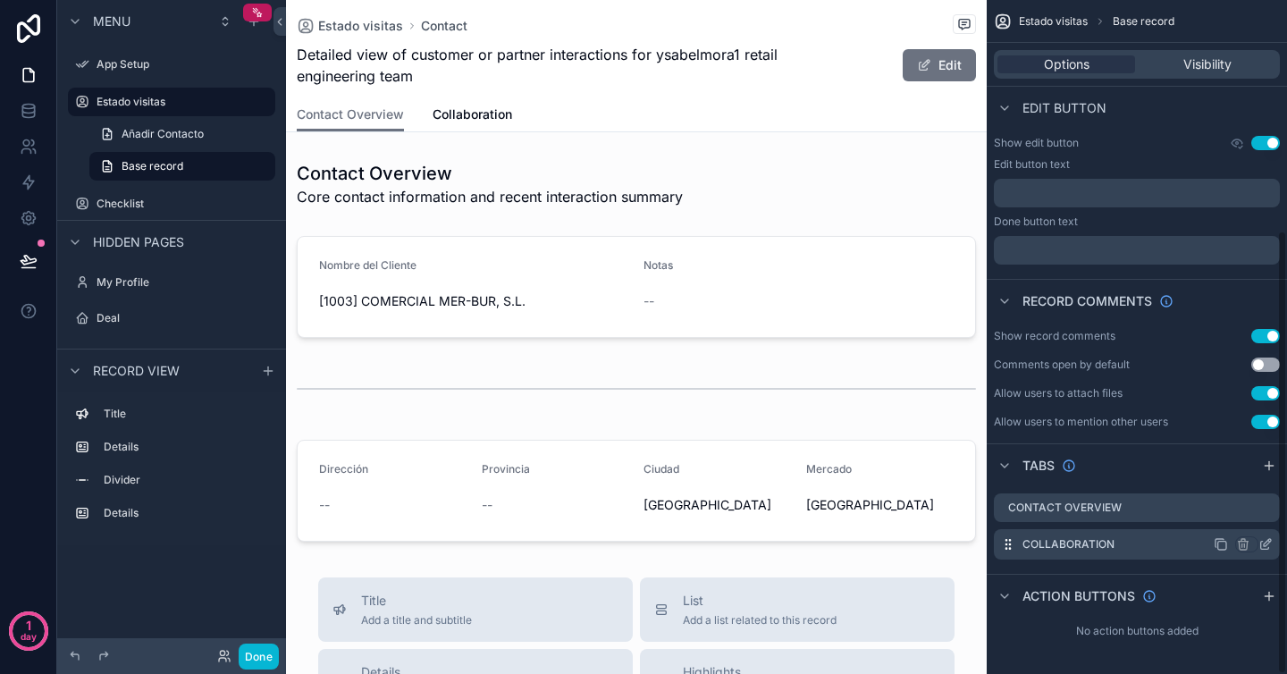
click at [1175, 548] on div "Collaboration" at bounding box center [1137, 544] width 286 height 30
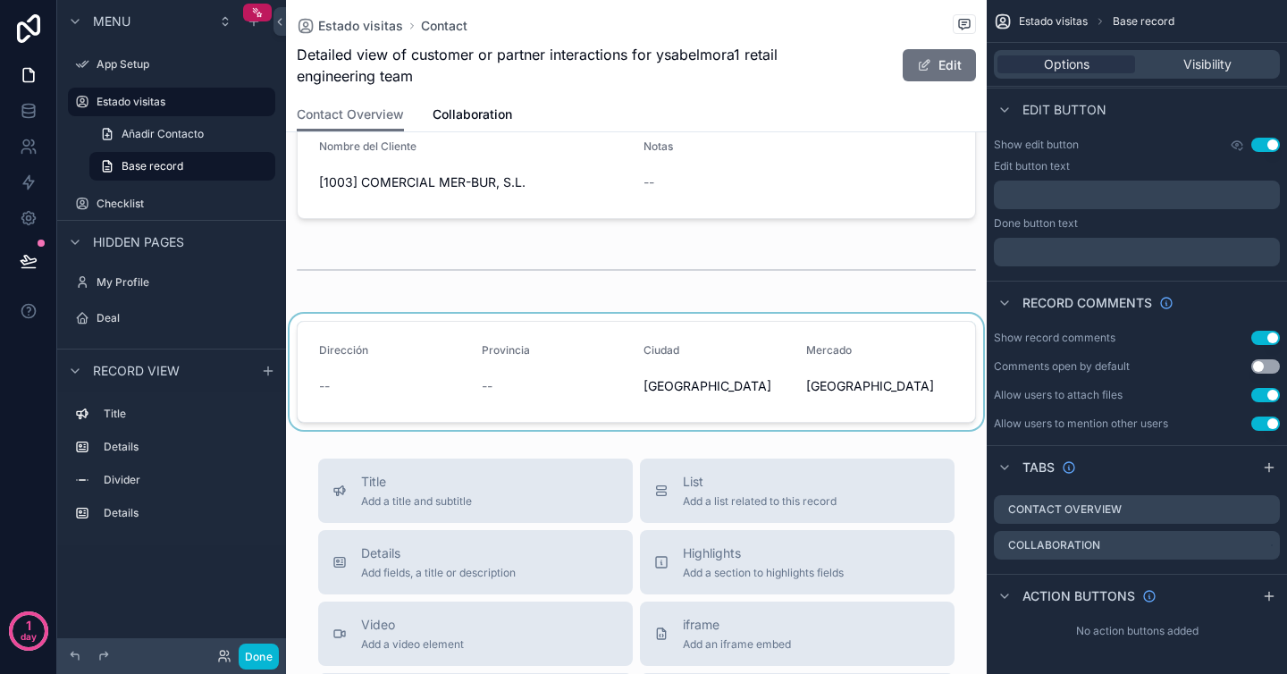
scroll to position [0, 0]
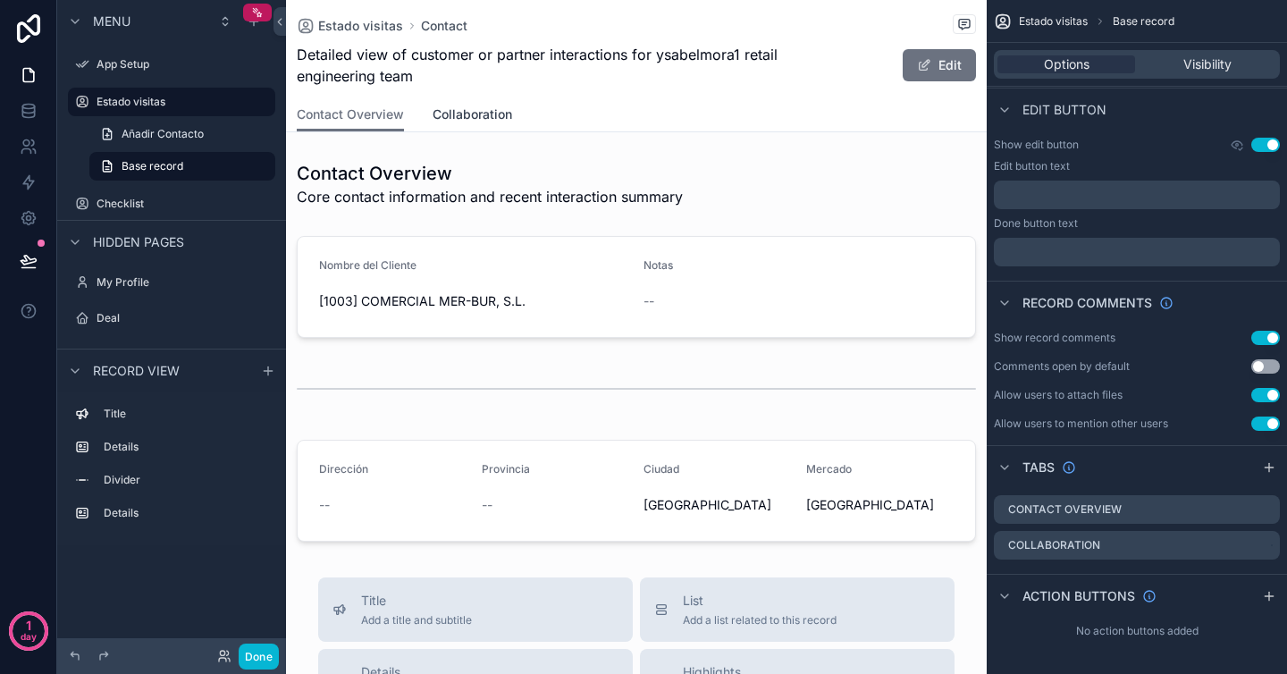
click at [480, 115] on span "Collaboration" at bounding box center [473, 114] width 80 height 18
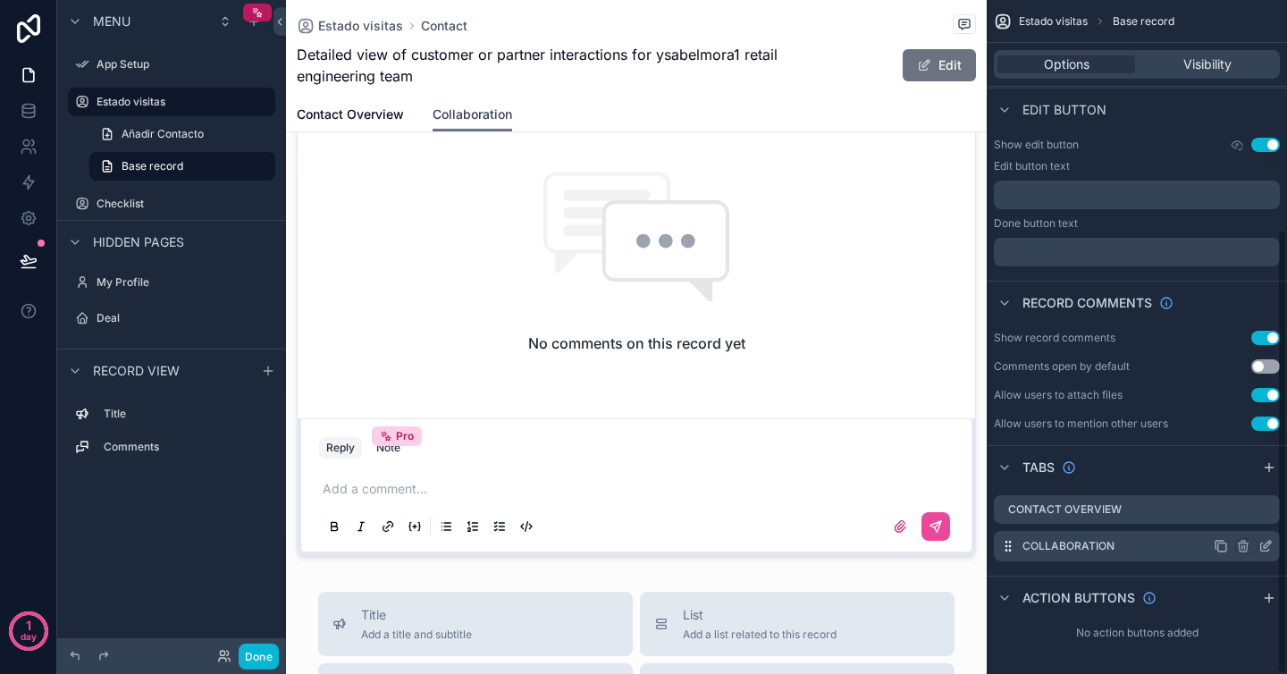
scroll to position [349, 0]
click at [1246, 549] on icon "scrollable content" at bounding box center [1243, 546] width 8 height 8
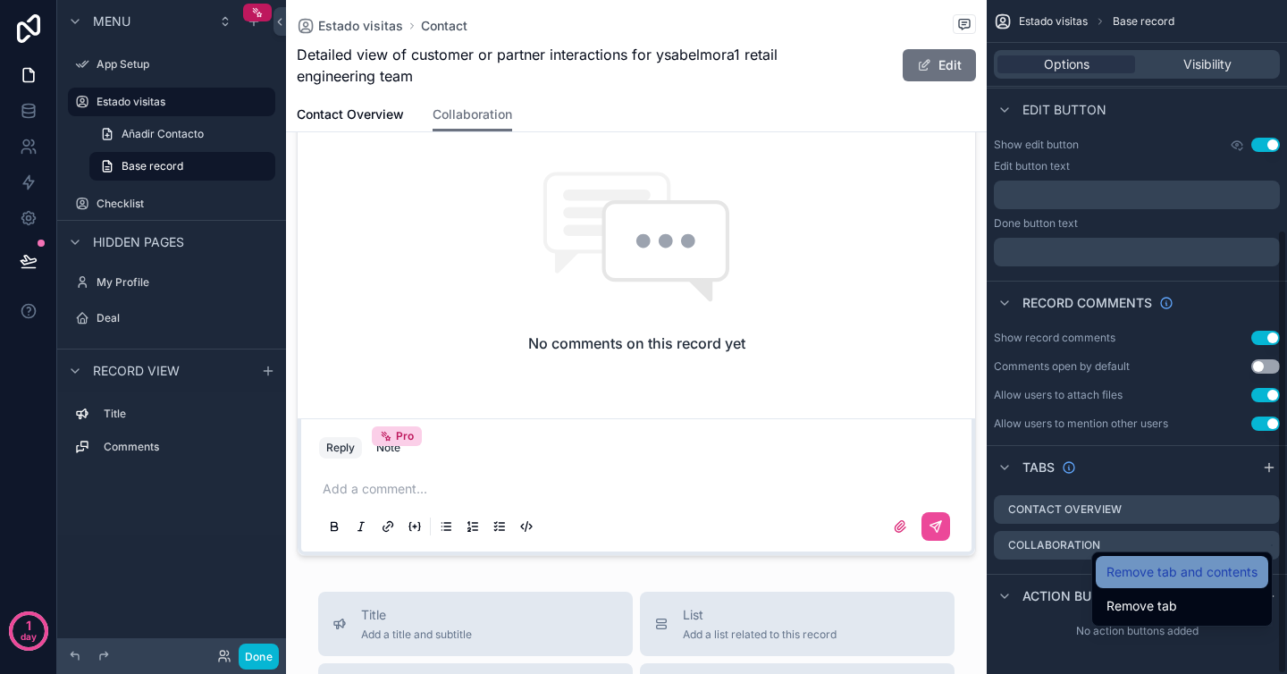
click at [1206, 573] on span "Remove tab and contents" at bounding box center [1181, 571] width 151 height 21
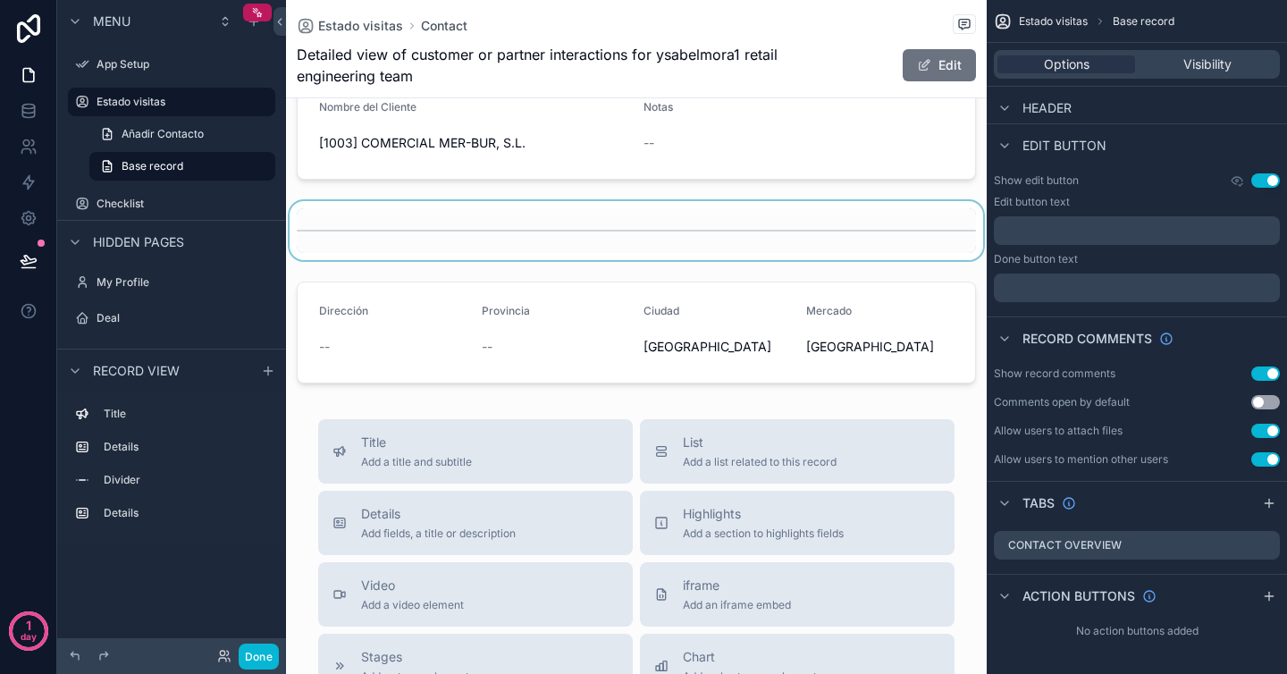
scroll to position [0, 0]
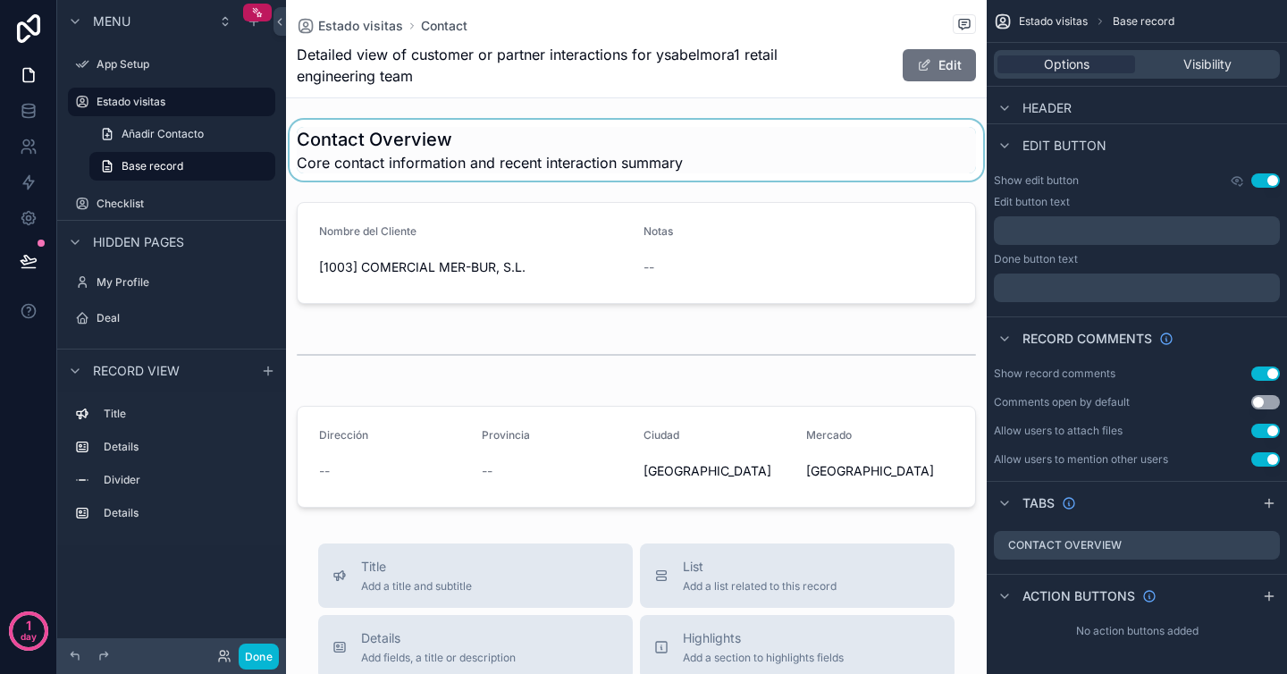
click at [434, 142] on div "scrollable content" at bounding box center [636, 150] width 701 height 61
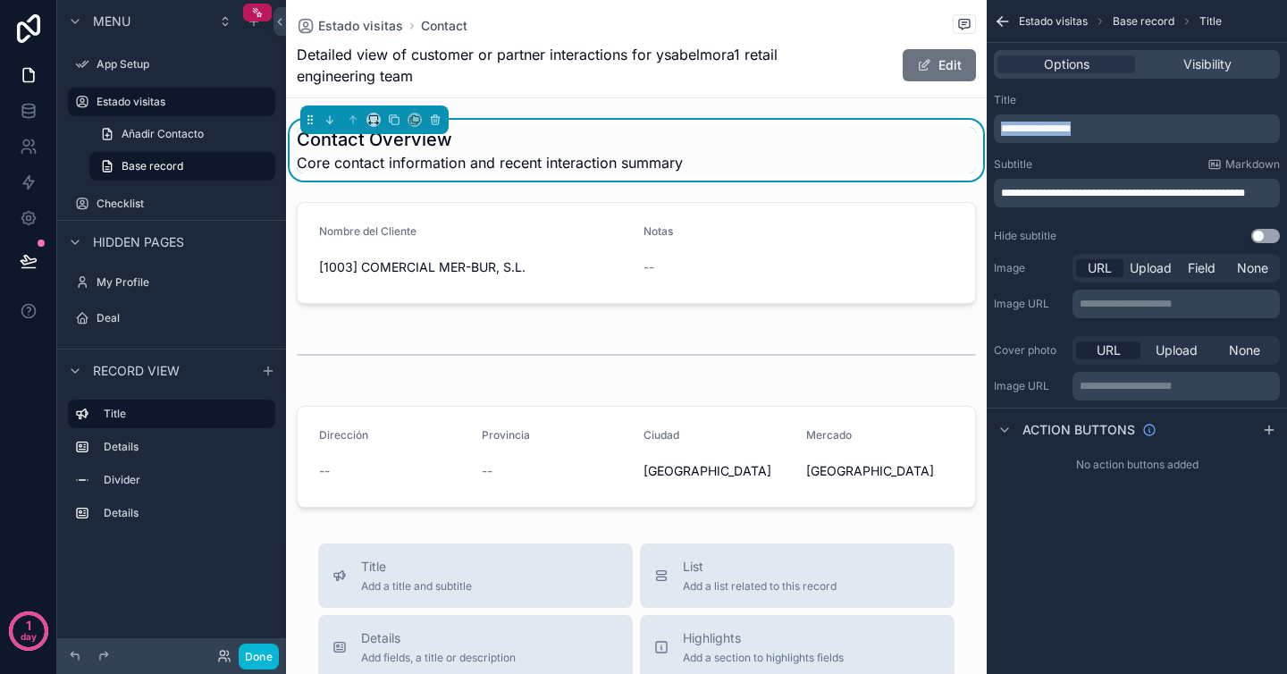
drag, startPoint x: 1105, startPoint y: 129, endPoint x: 947, endPoint y: 134, distance: 157.4
click at [947, 134] on div "App Setup Estado visitas Checklist My Profile Deal Powered by AM [PERSON_NAME] …" at bounding box center [786, 337] width 1001 height 674
drag, startPoint x: 1063, startPoint y: 206, endPoint x: 996, endPoint y: 181, distance: 71.5
click at [996, 181] on div "**********" at bounding box center [1137, 193] width 286 height 29
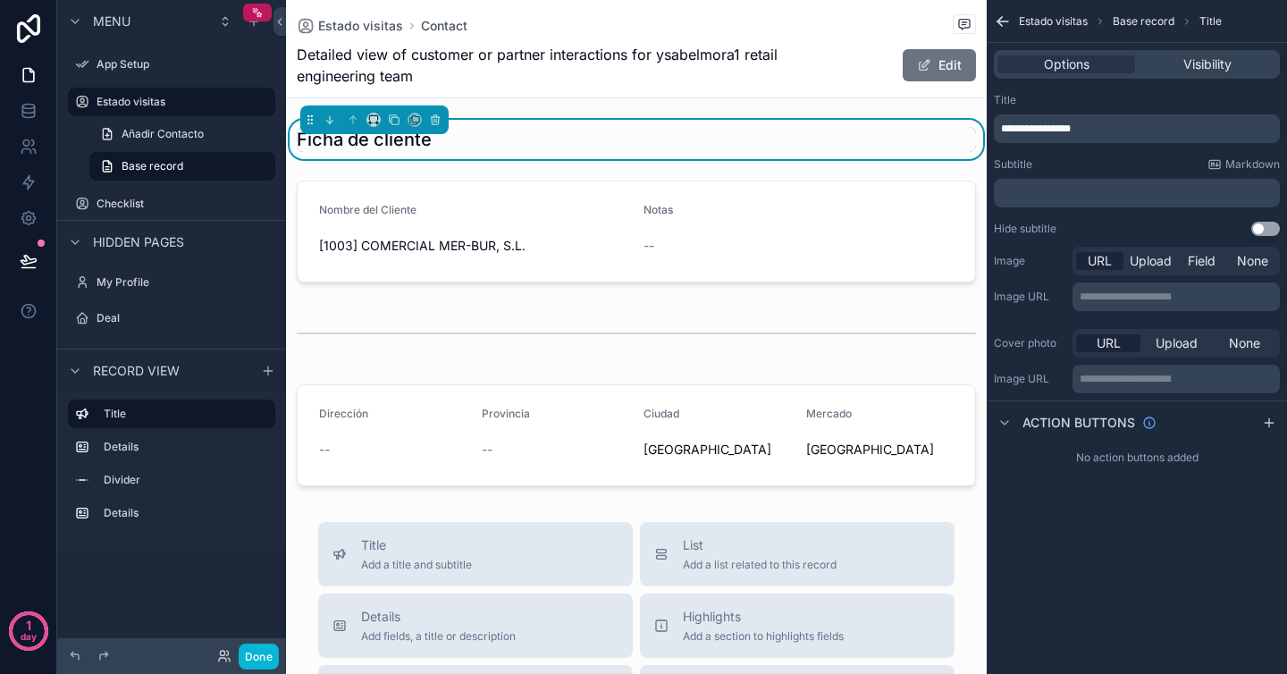
click at [1259, 231] on button "Use setting" at bounding box center [1265, 229] width 29 height 14
click at [779, 121] on div "Ficha de cliente" at bounding box center [636, 139] width 701 height 39
click at [622, 97] on div "Estado visitas Contact Detailed view of customer or partner interactions for ys…" at bounding box center [636, 48] width 679 height 97
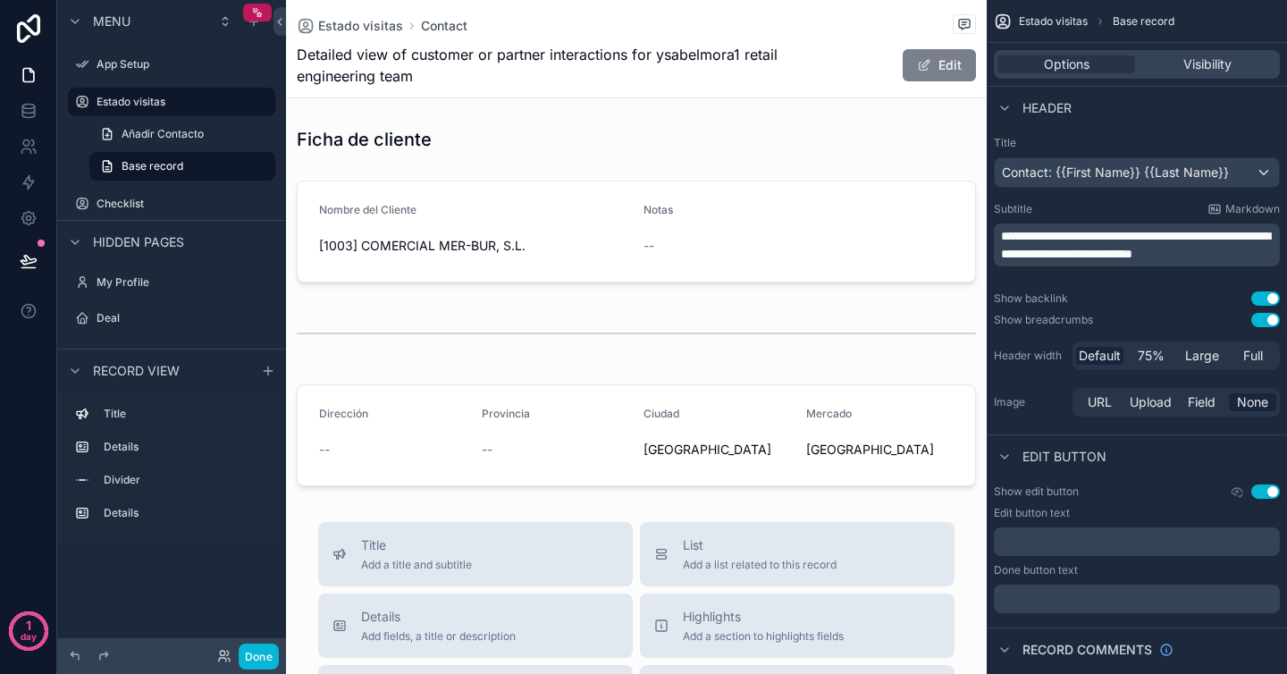
click at [939, 71] on button "Edit" at bounding box center [939, 65] width 73 height 32
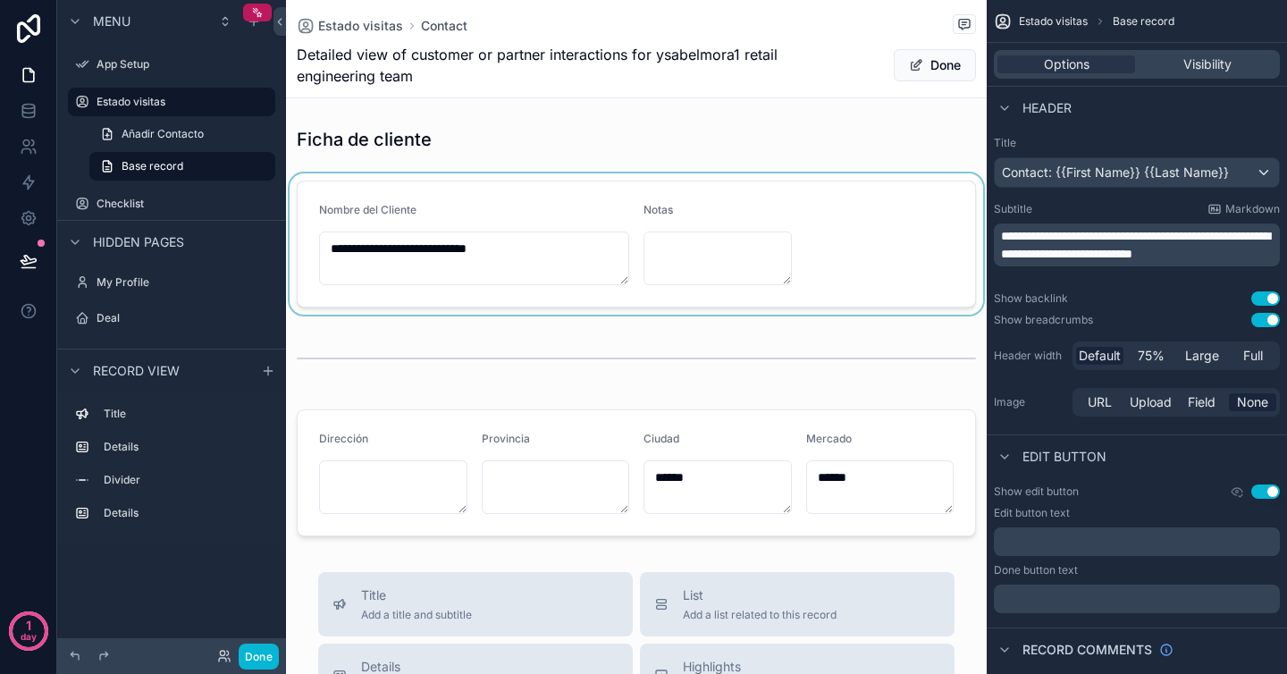
click at [703, 266] on div "scrollable content" at bounding box center [636, 243] width 701 height 141
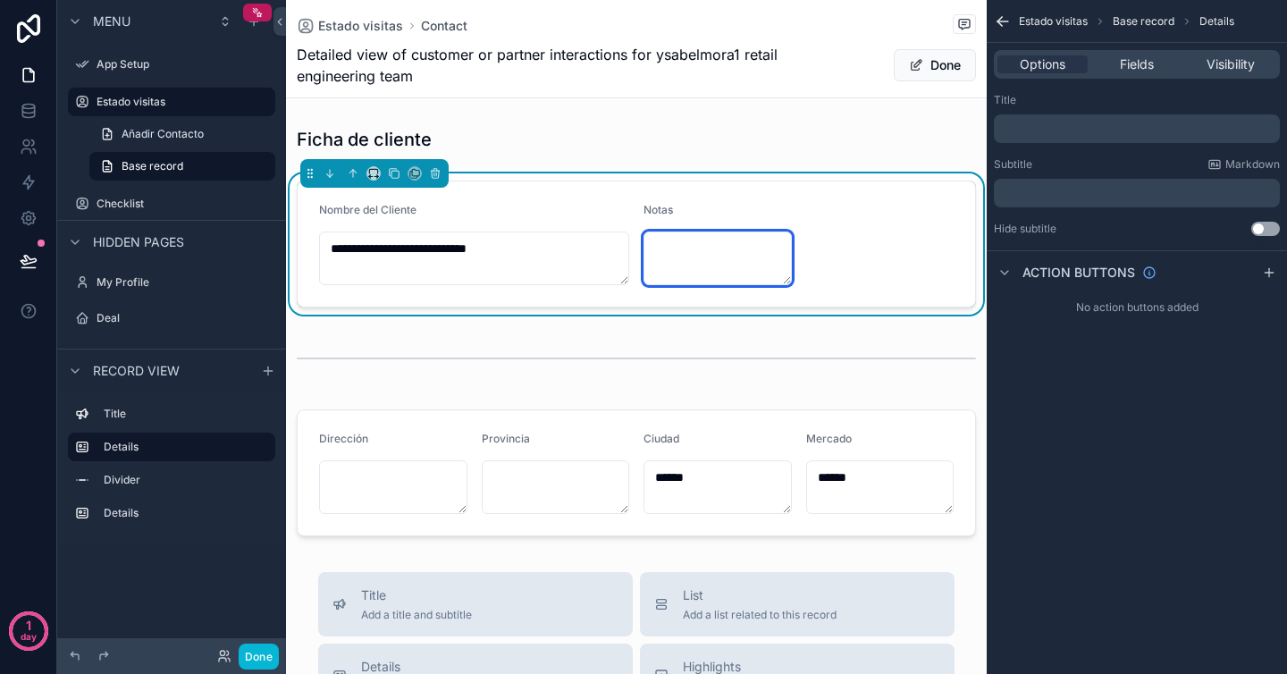
click at [703, 266] on textarea "scrollable content" at bounding box center [717, 258] width 148 height 54
click at [946, 76] on button "Done" at bounding box center [935, 65] width 82 height 32
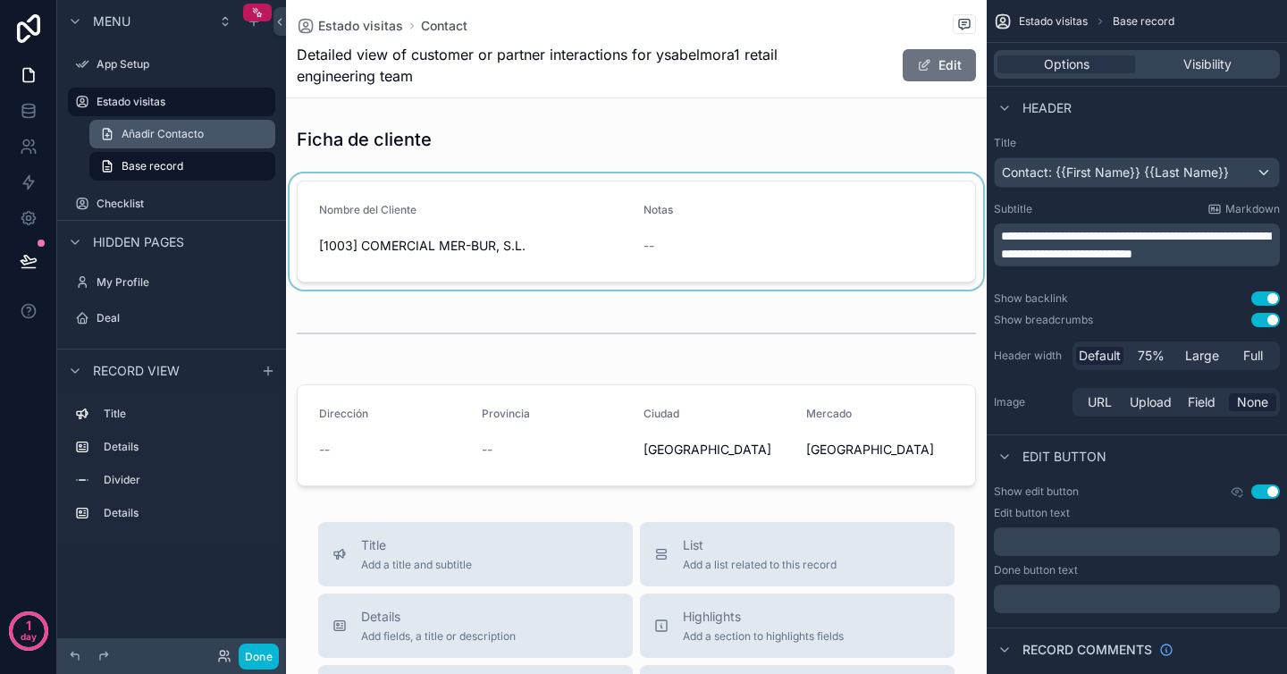
click at [198, 139] on span "Añadir Contacto" at bounding box center [163, 134] width 82 height 14
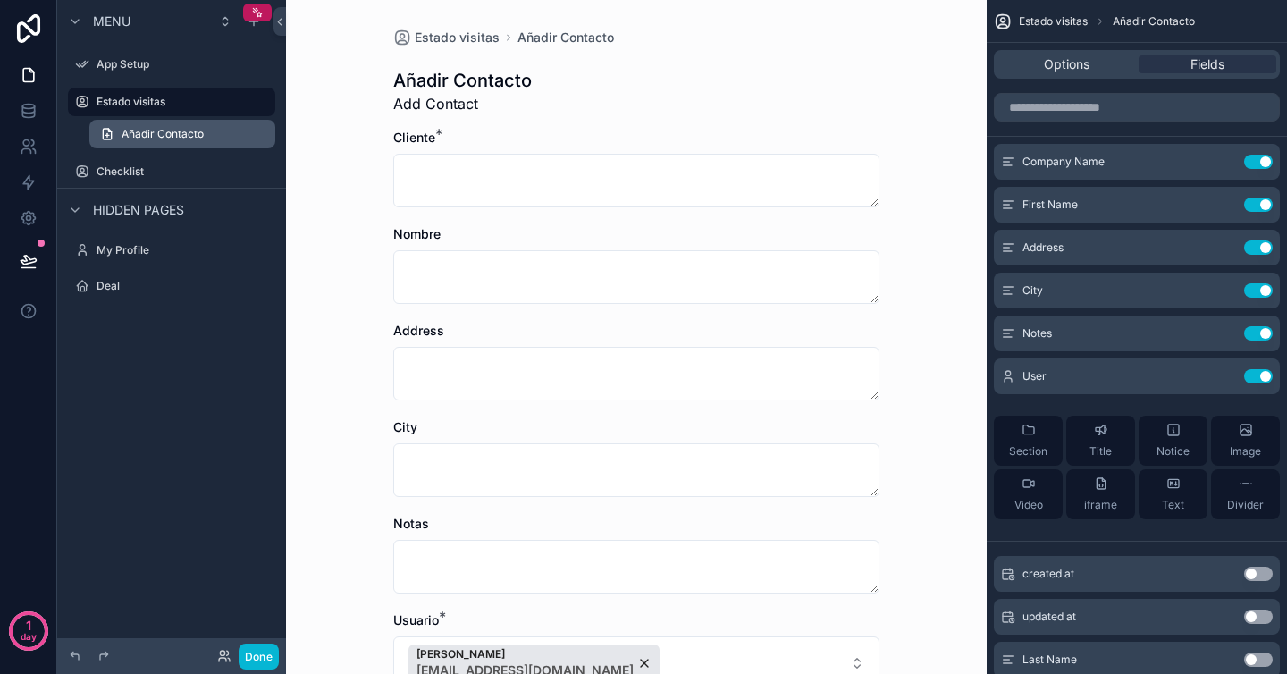
click at [198, 139] on span "Añadir Contacto" at bounding box center [163, 134] width 82 height 14
click at [1227, 164] on icon "scrollable content" at bounding box center [1222, 162] width 14 height 14
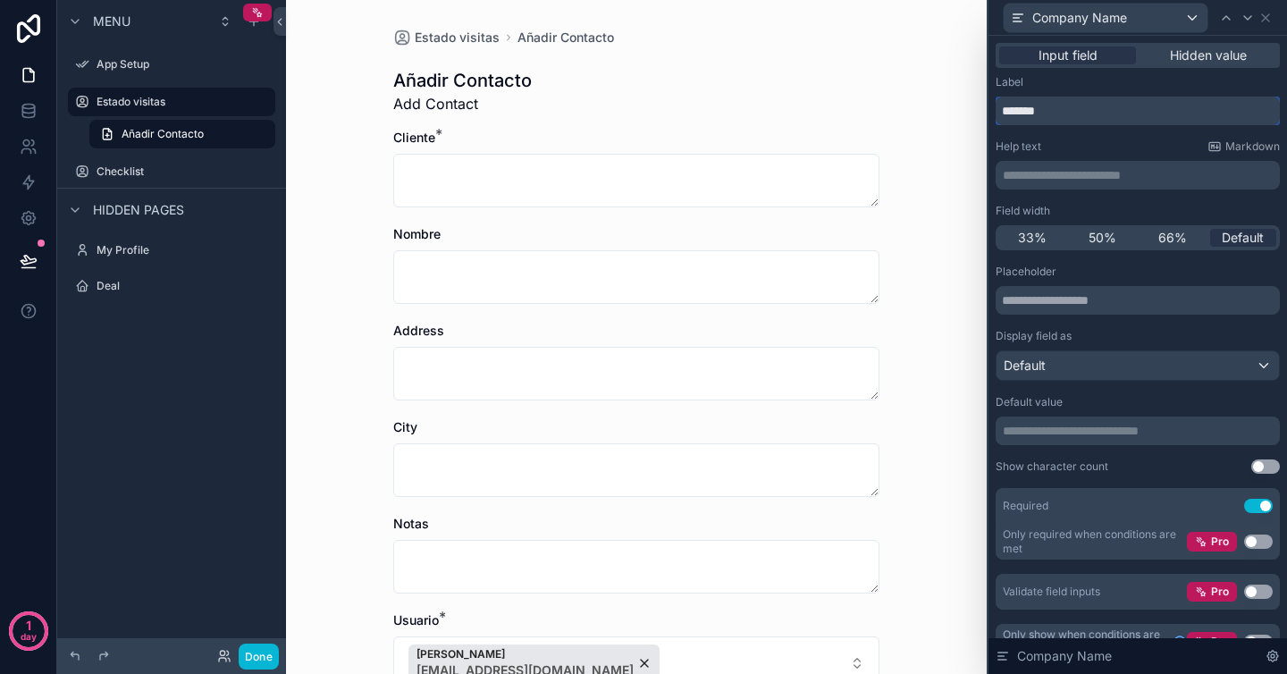
click at [1005, 106] on input "*******" at bounding box center [1138, 111] width 284 height 29
type input "**********"
click at [1265, 16] on icon at bounding box center [1265, 17] width 7 height 7
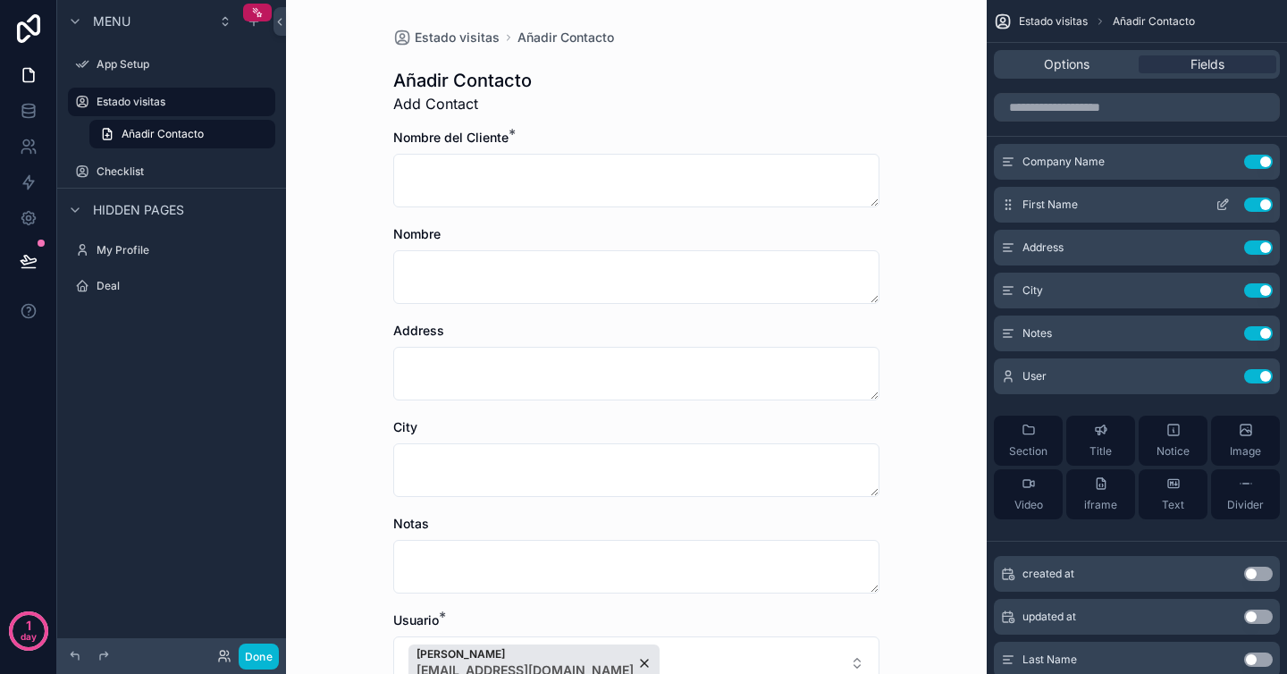
click at [1254, 199] on button "Use setting" at bounding box center [1258, 205] width 29 height 14
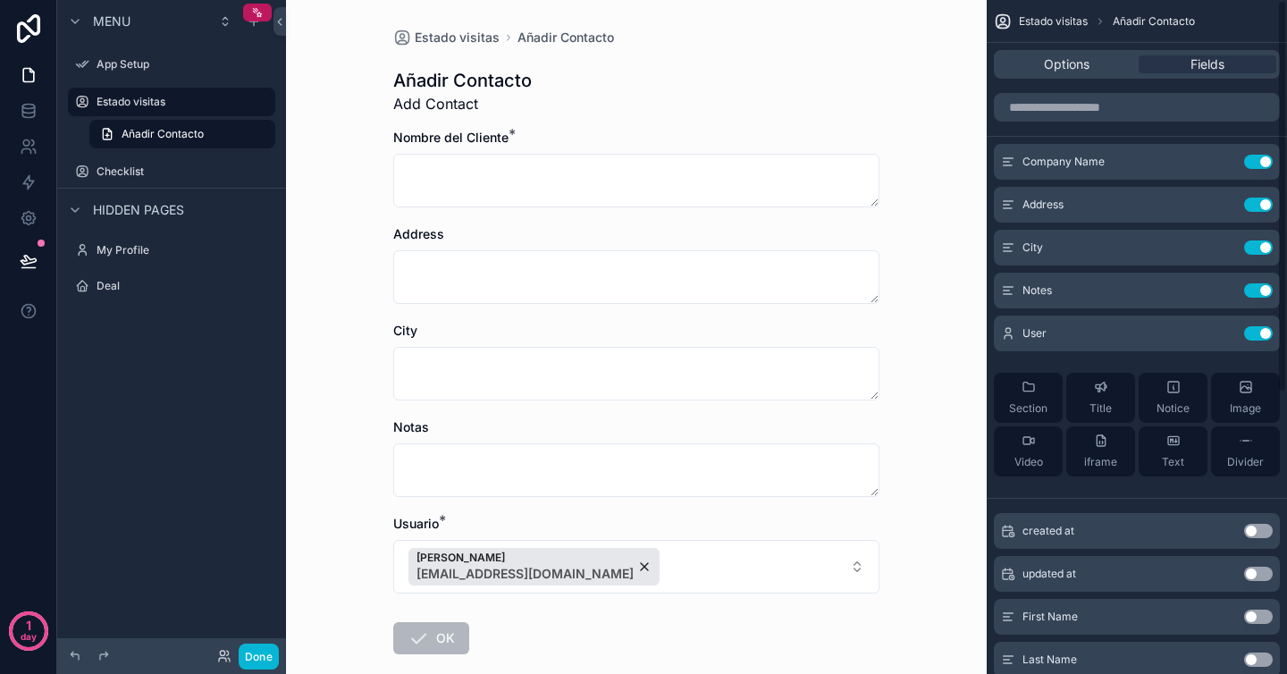
click at [1254, 199] on button "Use setting" at bounding box center [1258, 205] width 29 height 14
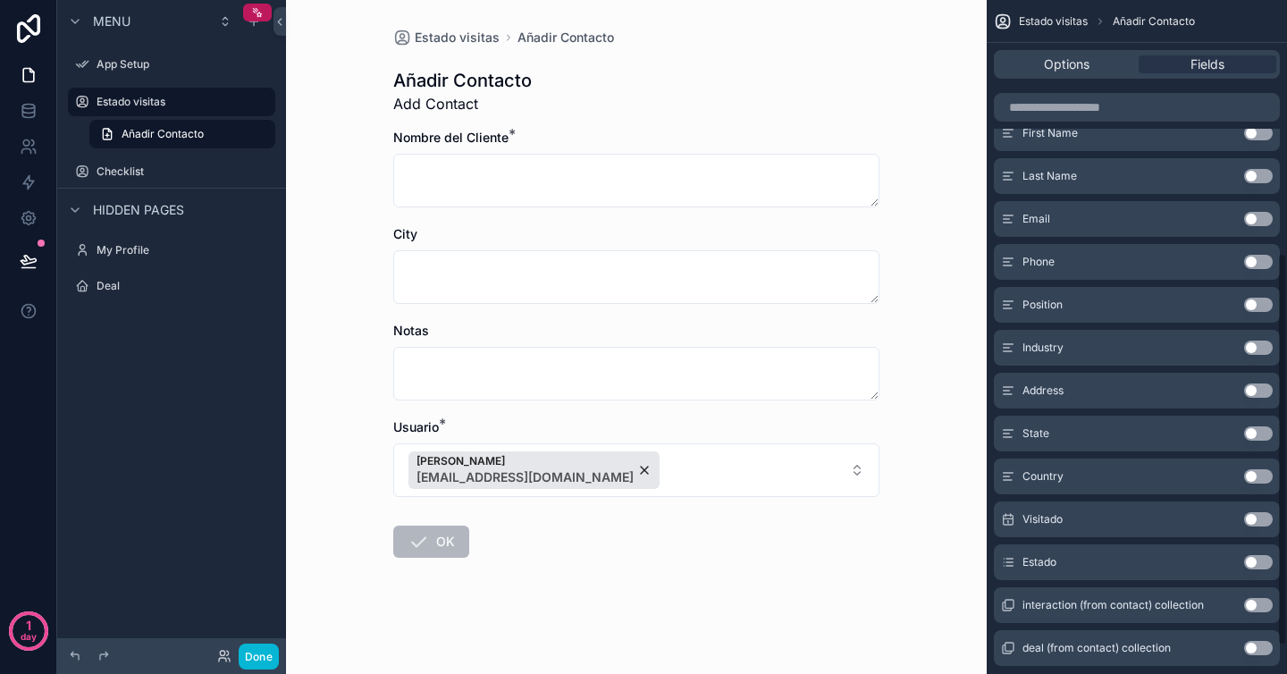
scroll to position [442, 0]
click at [1264, 386] on button "Use setting" at bounding box center [1258, 389] width 29 height 14
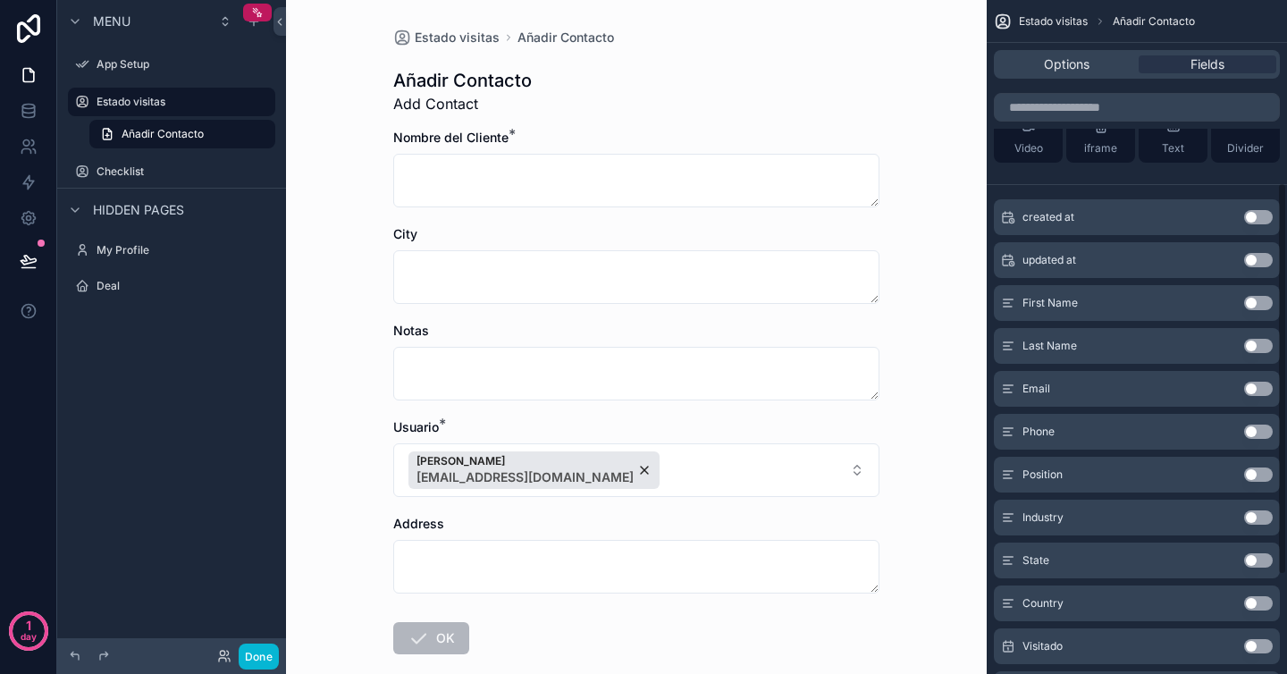
scroll to position [0, 0]
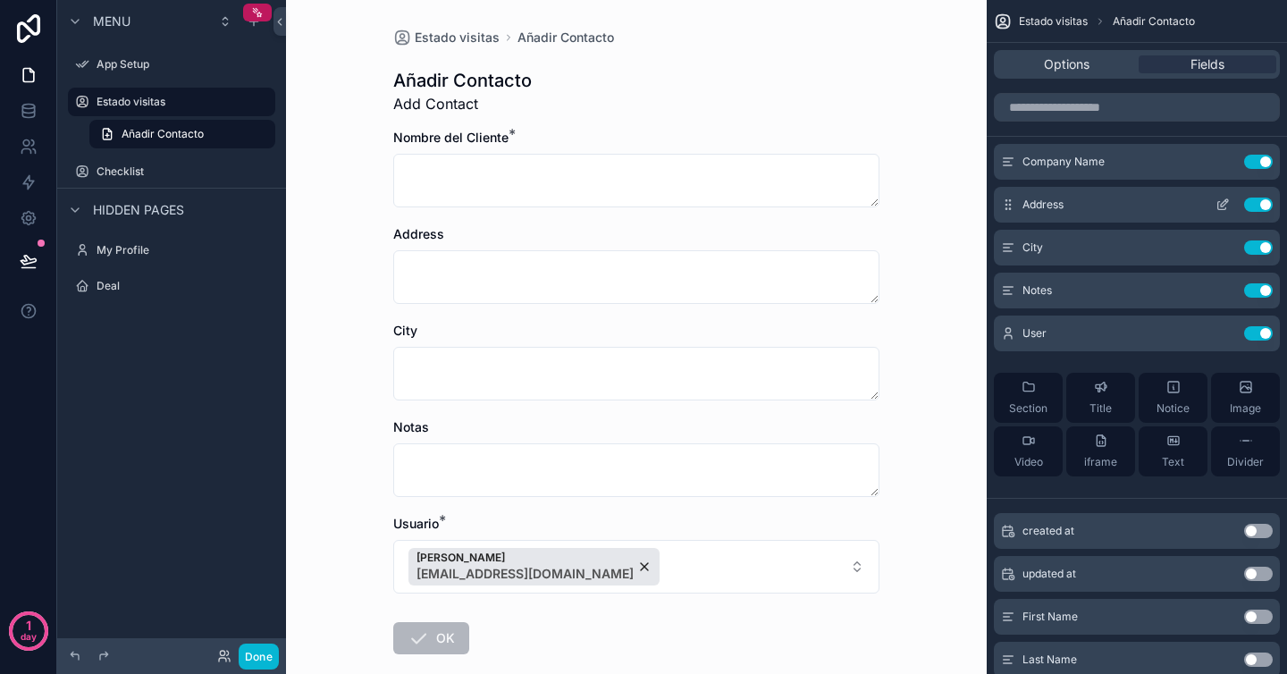
click at [1042, 210] on span "Address" at bounding box center [1042, 205] width 41 height 14
click at [1226, 203] on icon "scrollable content" at bounding box center [1222, 205] width 14 height 14
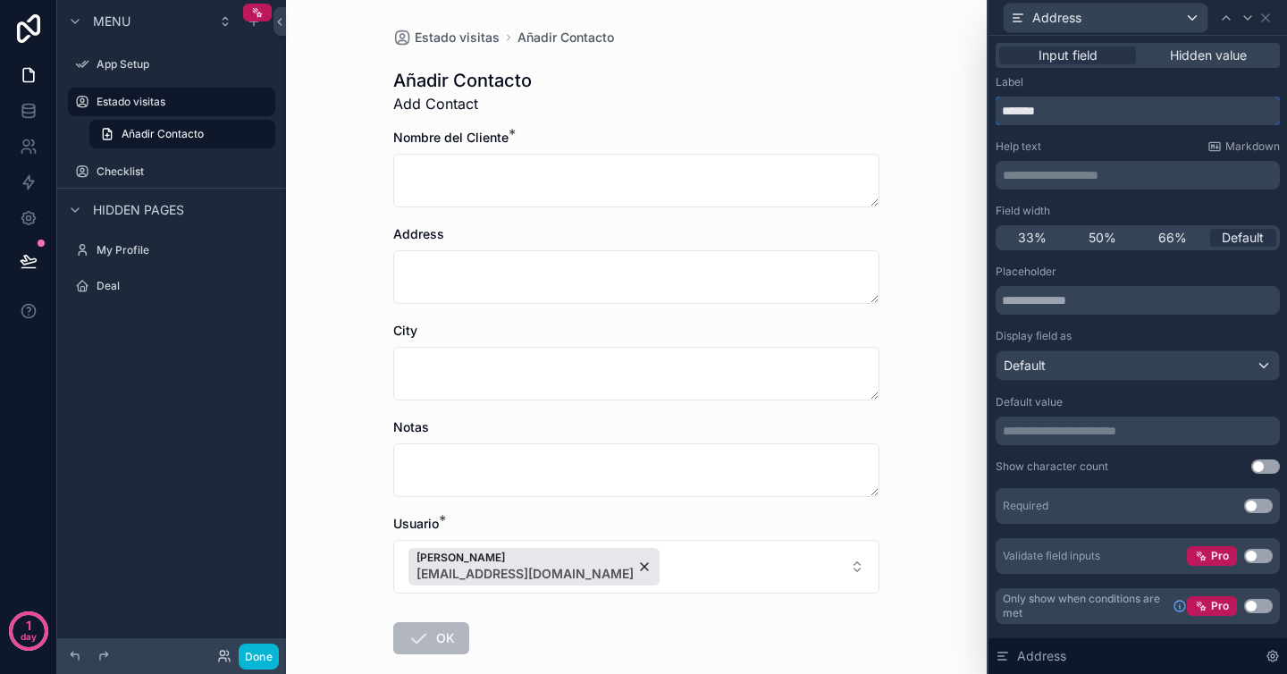
drag, startPoint x: 1088, startPoint y: 110, endPoint x: 962, endPoint y: 104, distance: 125.3
click at [963, 104] on div "**********" at bounding box center [643, 337] width 1287 height 674
type input "*********"
click at [1268, 16] on icon at bounding box center [1265, 18] width 14 height 14
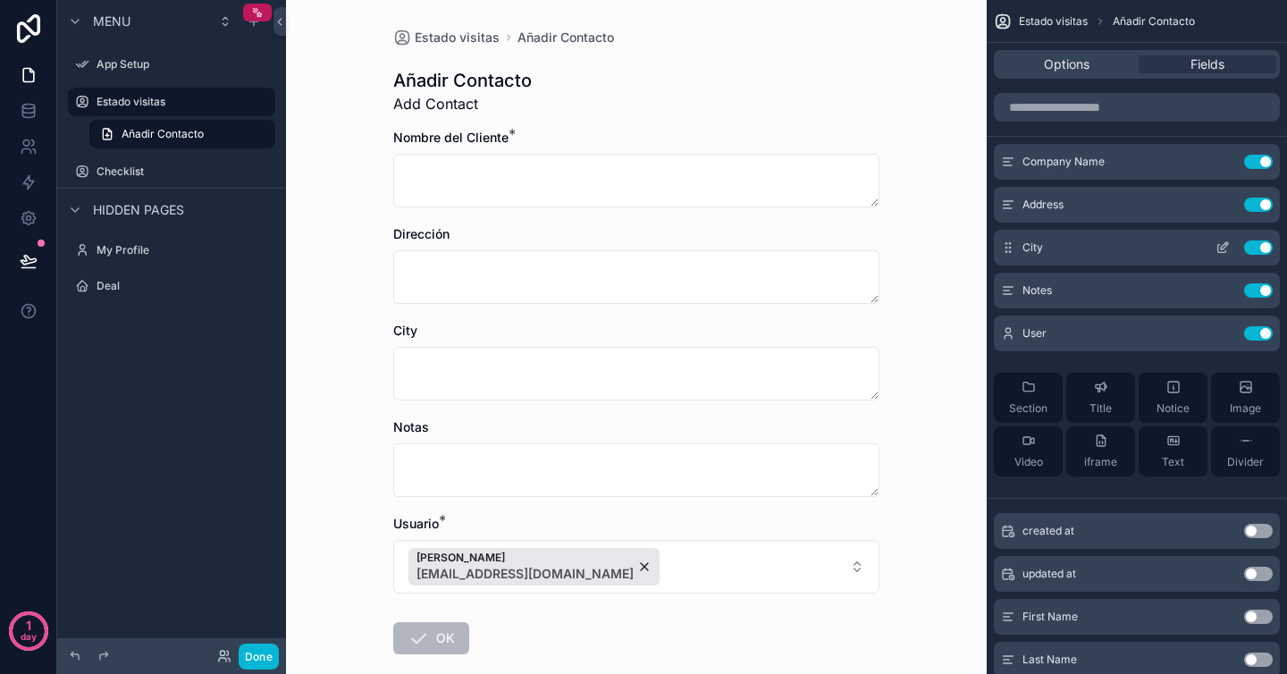
click at [1230, 249] on button "scrollable content" at bounding box center [1222, 247] width 29 height 14
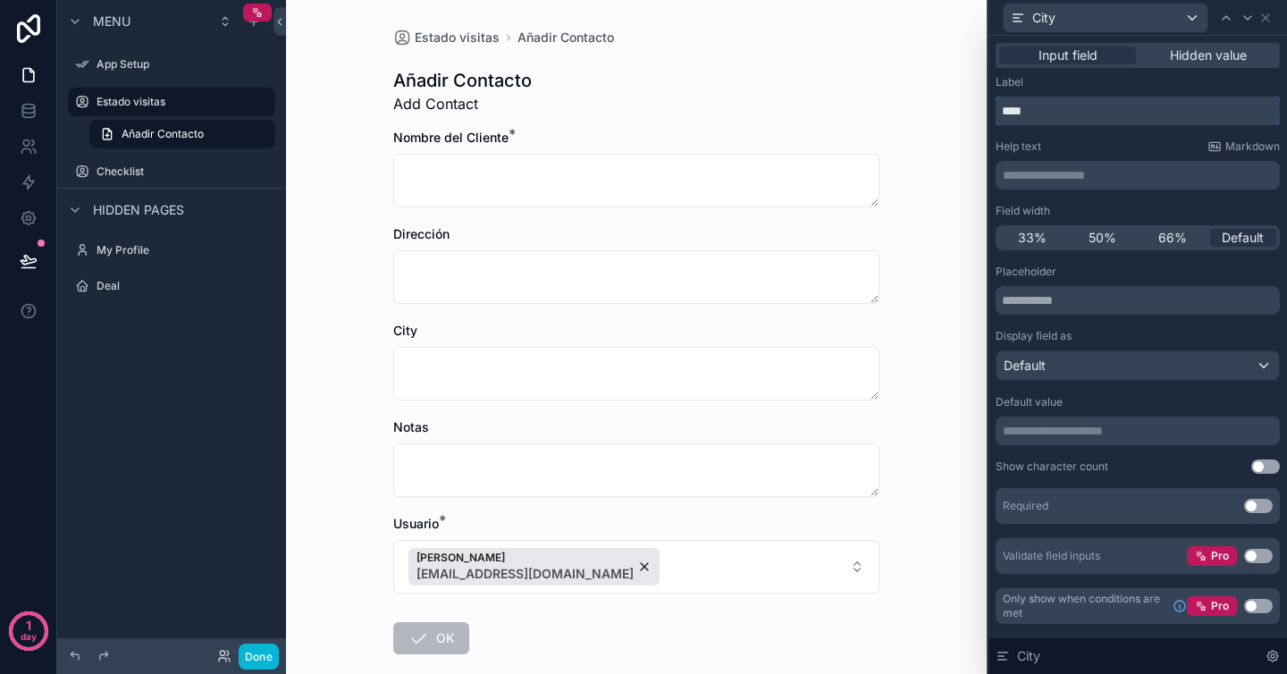
drag, startPoint x: 1092, startPoint y: 107, endPoint x: 952, endPoint y: 107, distance: 140.3
click at [952, 107] on div "**********" at bounding box center [643, 337] width 1287 height 674
type input "******"
click at [1268, 21] on icon at bounding box center [1265, 17] width 7 height 7
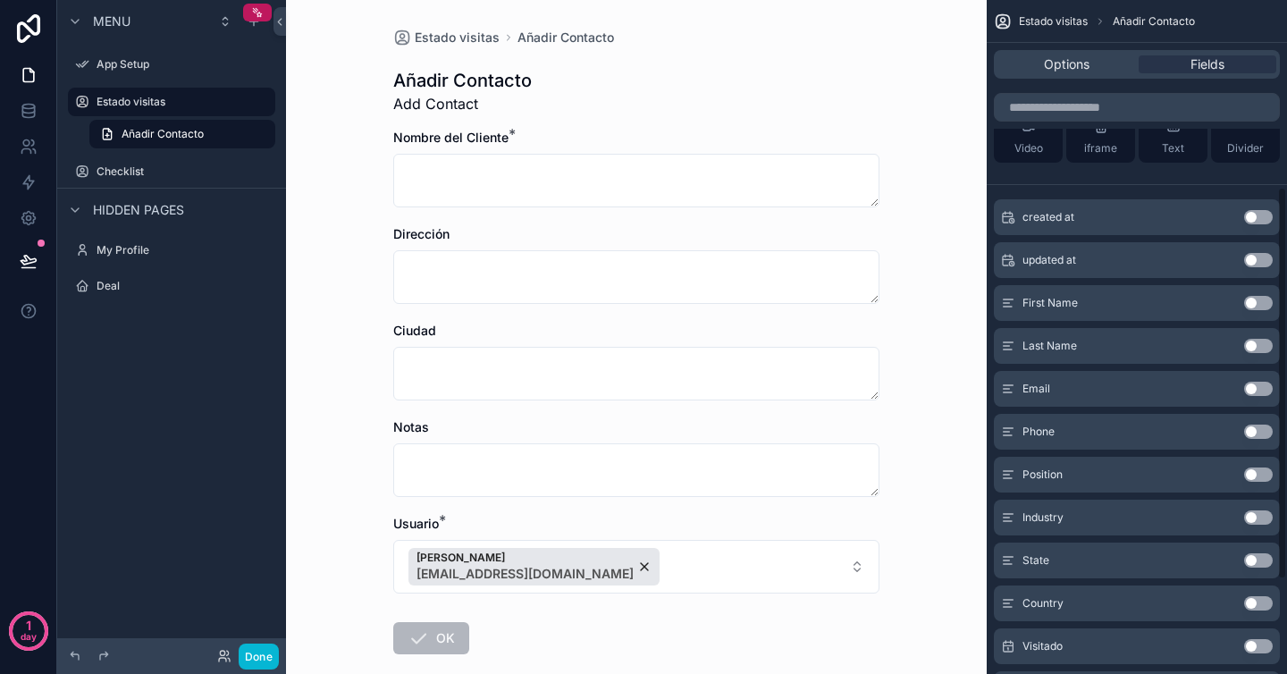
scroll to position [324, 0]
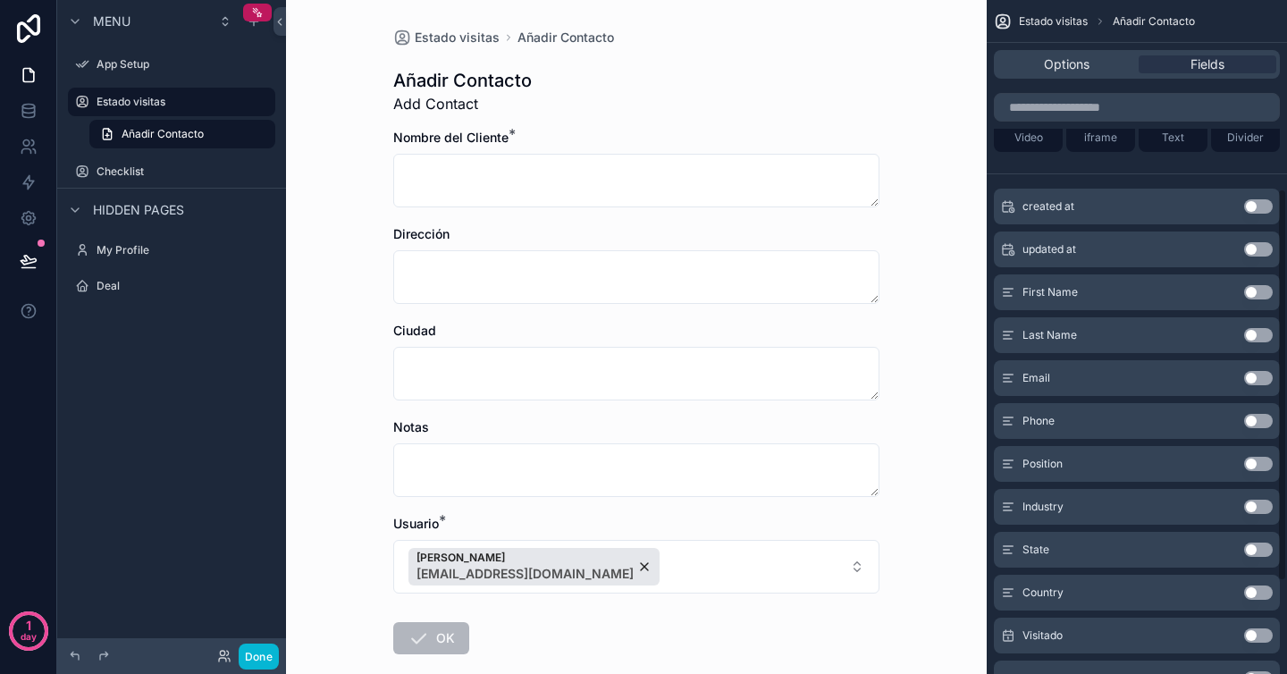
click at [1259, 547] on button "Use setting" at bounding box center [1258, 549] width 29 height 14
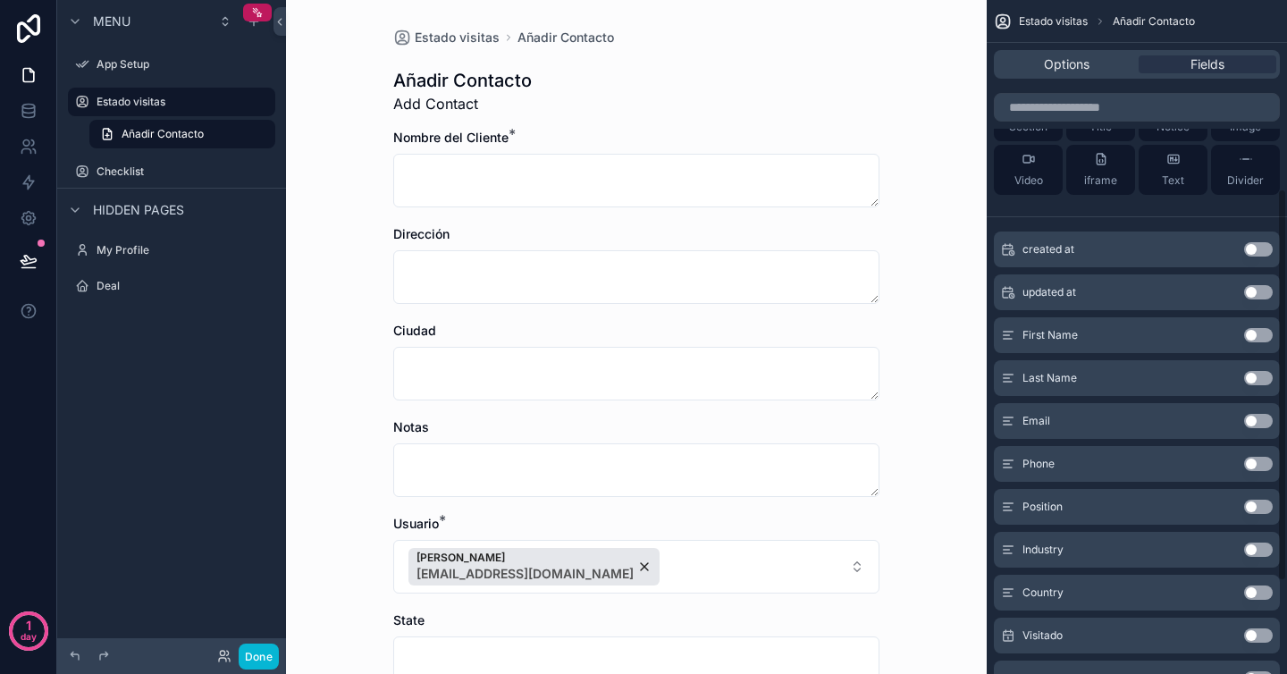
click at [1260, 593] on button "Use setting" at bounding box center [1258, 592] width 29 height 14
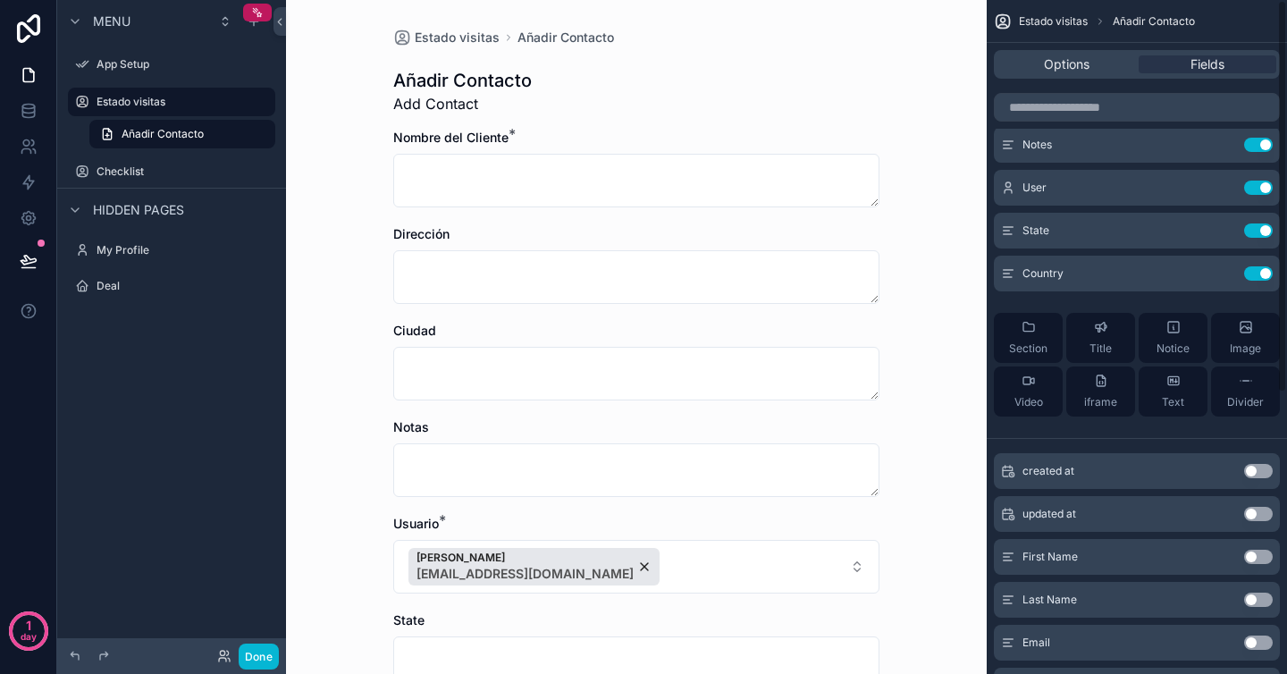
scroll to position [0, 0]
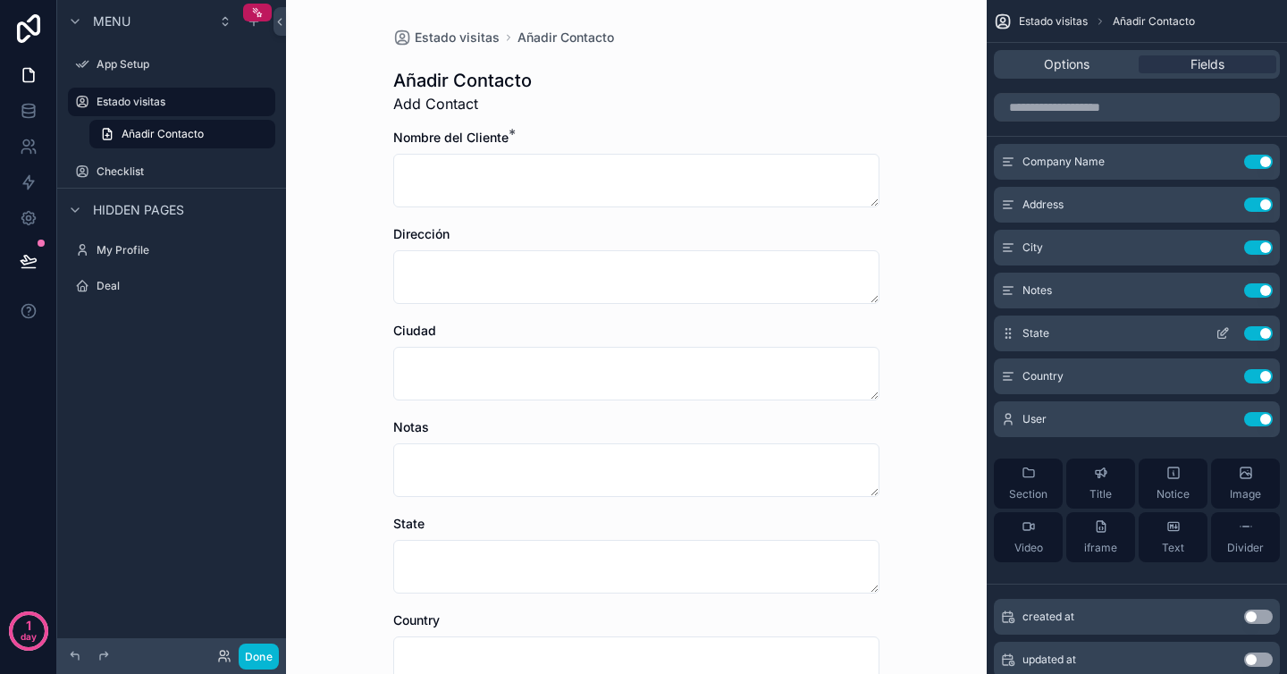
click at [1223, 329] on icon "scrollable content" at bounding box center [1222, 333] width 14 height 14
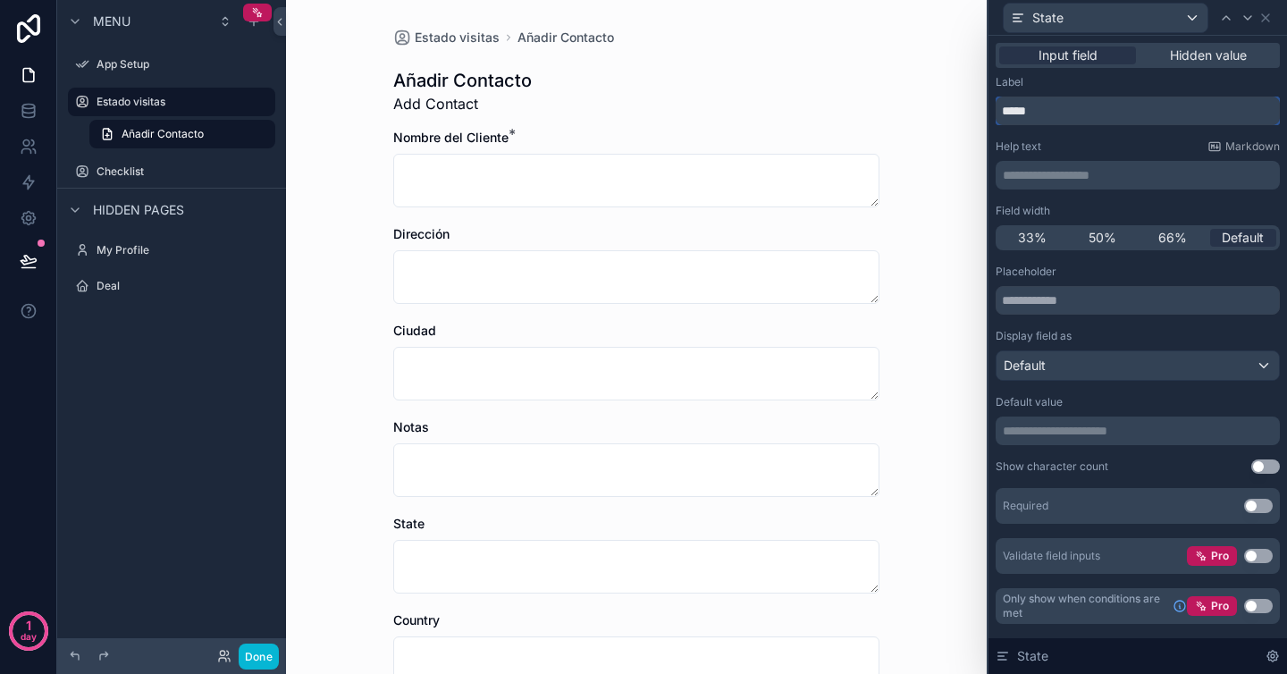
drag, startPoint x: 1072, startPoint y: 119, endPoint x: 954, endPoint y: 83, distance: 123.3
click at [954, 85] on div "**********" at bounding box center [643, 337] width 1287 height 674
type input "*"
type input "*********"
click at [1268, 17] on icon at bounding box center [1265, 18] width 14 height 14
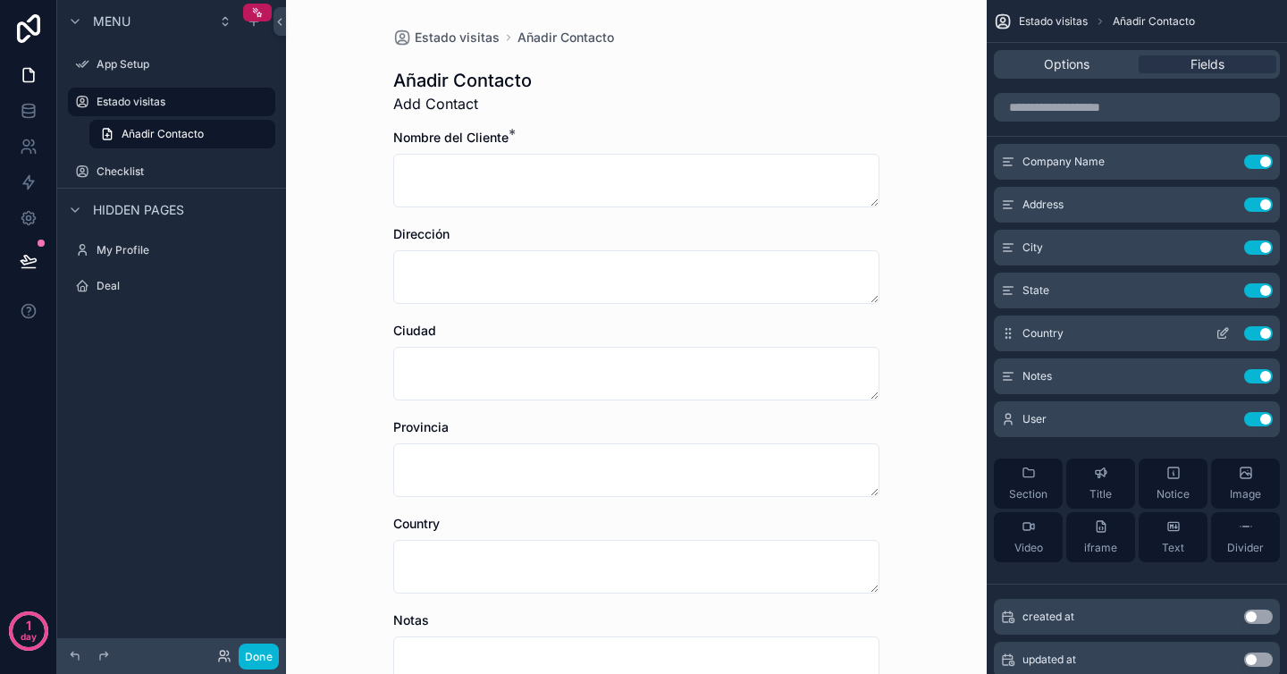
click at [1223, 331] on icon "scrollable content" at bounding box center [1222, 333] width 14 height 14
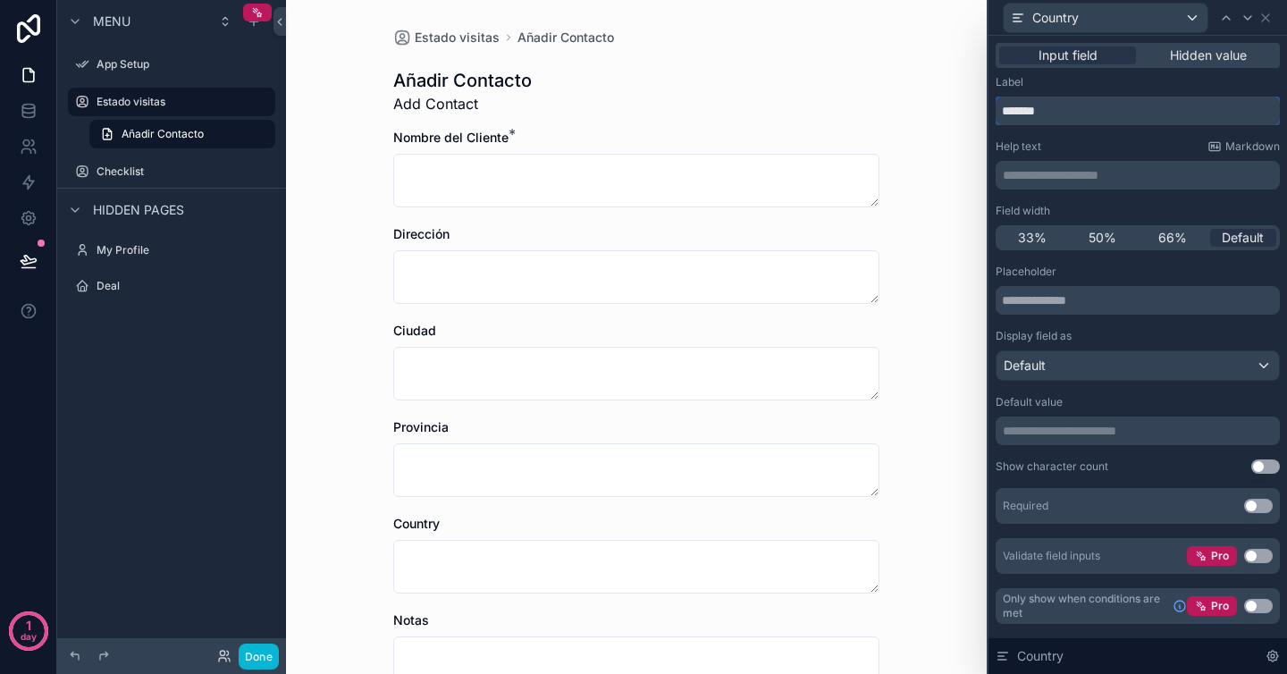
drag, startPoint x: 1054, startPoint y: 103, endPoint x: 945, endPoint y: 99, distance: 109.1
click at [946, 102] on div "**********" at bounding box center [643, 337] width 1287 height 674
type input "*"
type input "*******"
click at [1270, 17] on icon at bounding box center [1265, 18] width 14 height 14
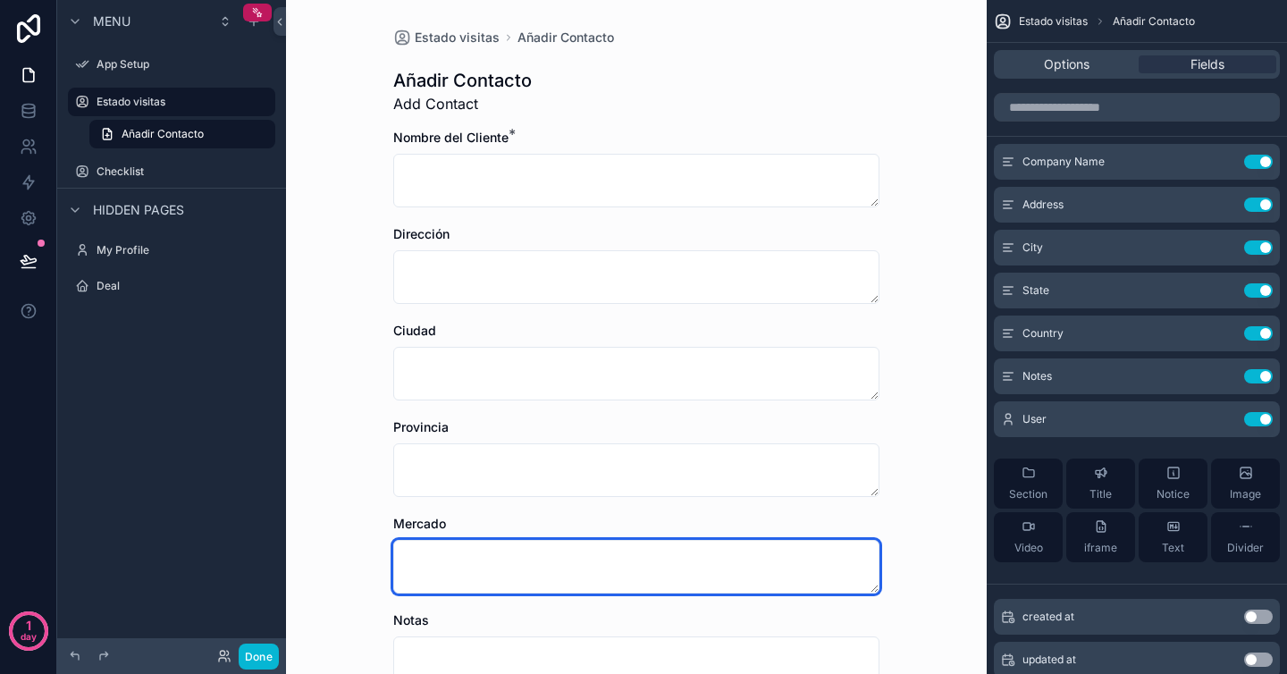
click at [789, 556] on textarea "scrollable content" at bounding box center [636, 567] width 486 height 54
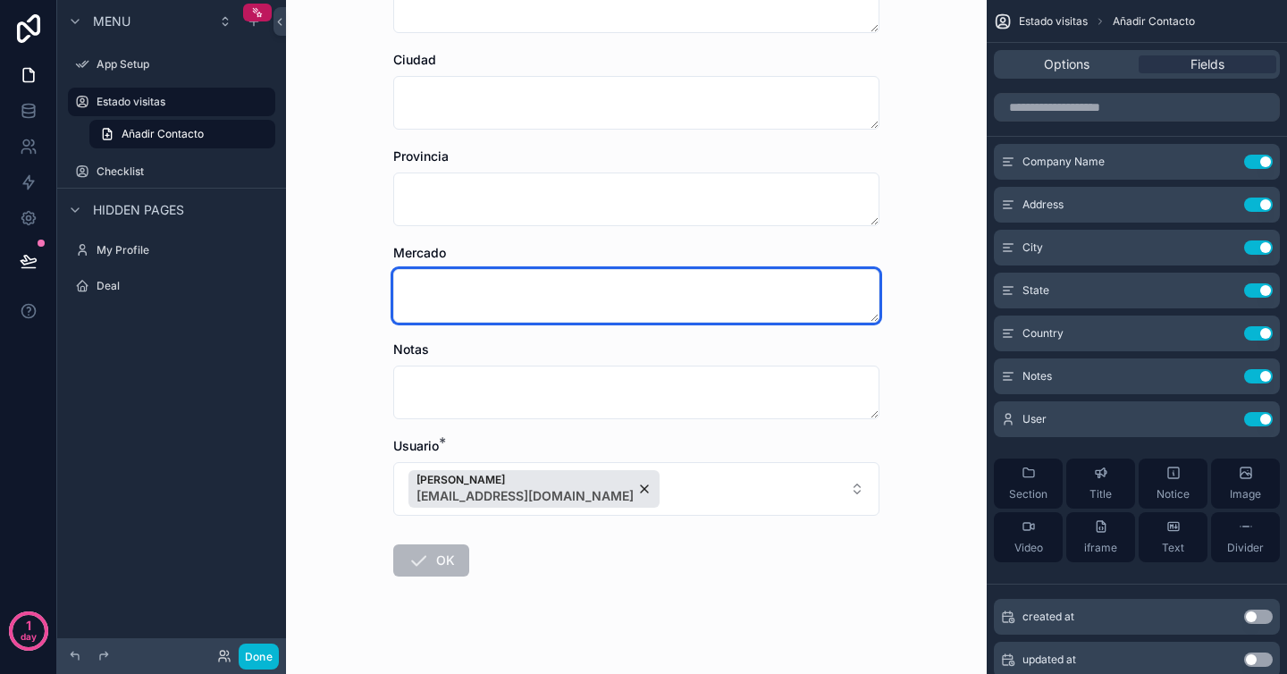
scroll to position [288, 0]
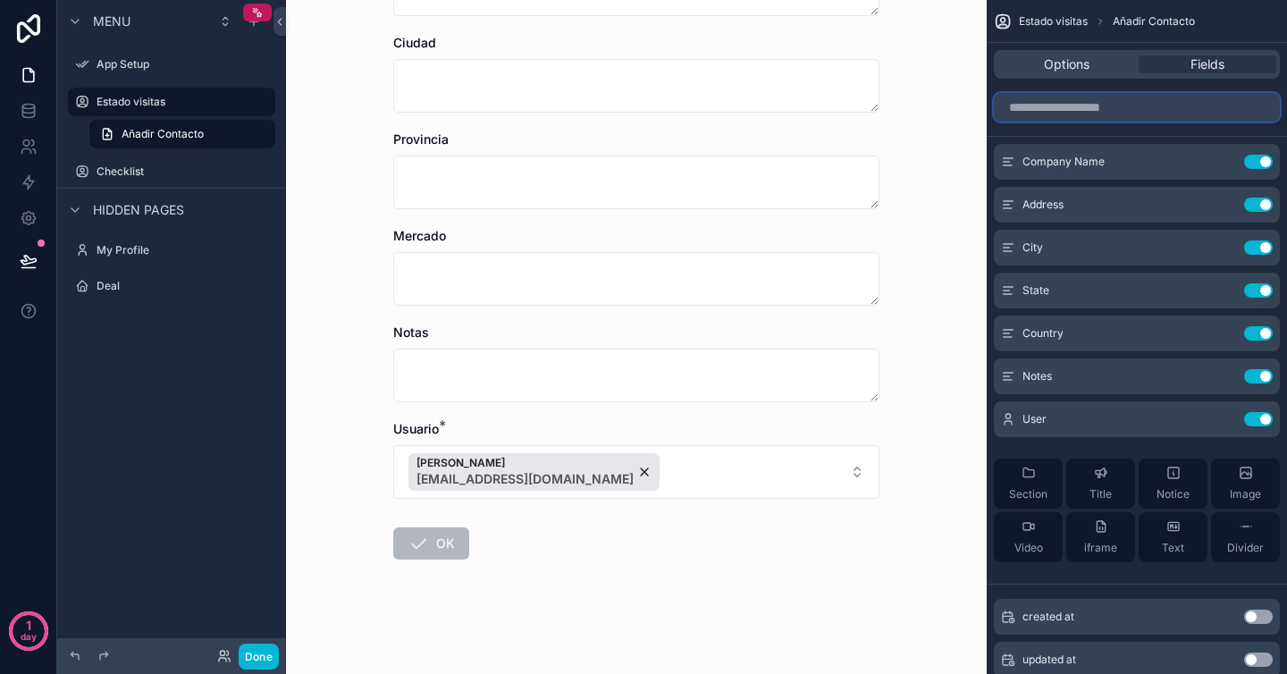
click at [1119, 97] on input "scrollable content" at bounding box center [1137, 107] width 286 height 29
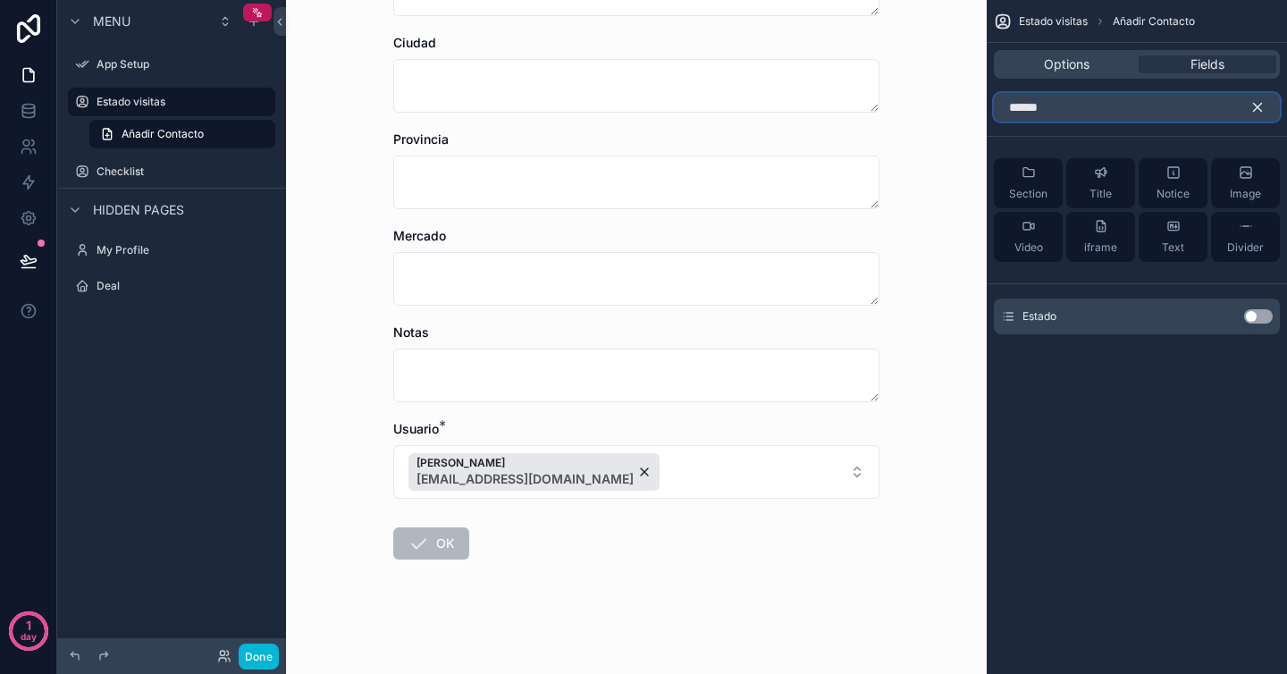
type input "******"
click at [1253, 320] on button "Use setting" at bounding box center [1258, 316] width 29 height 14
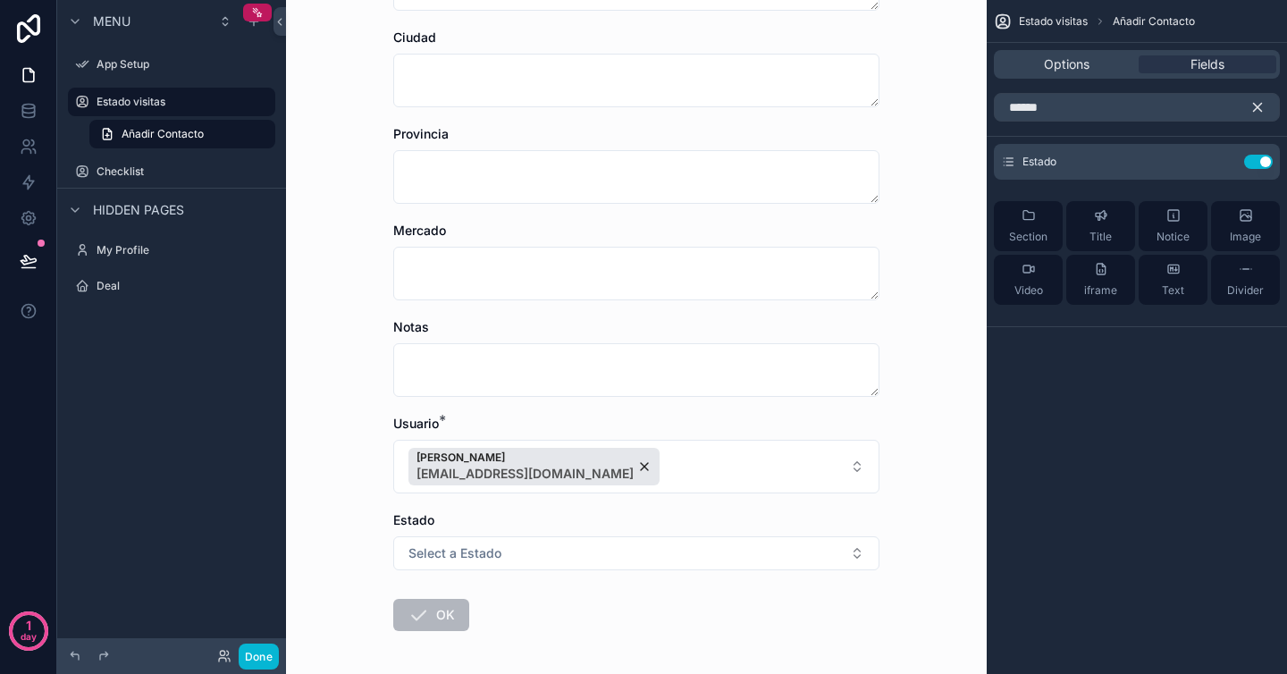
scroll to position [365, 0]
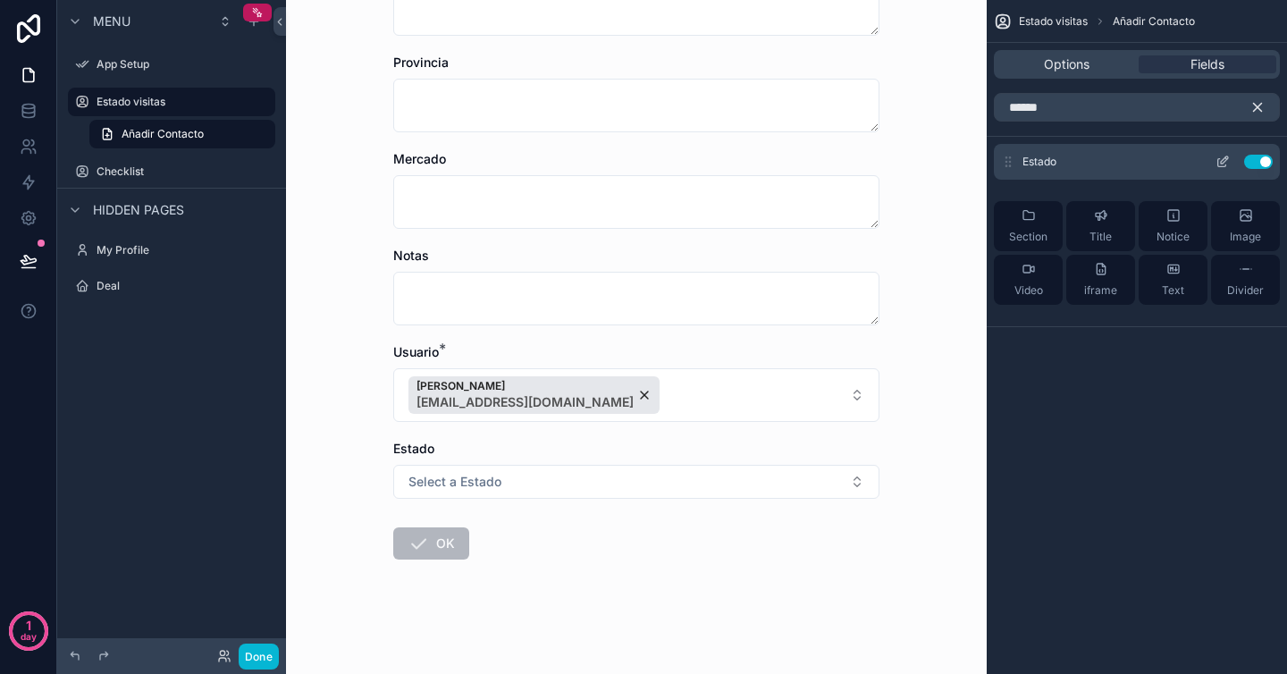
click at [1112, 167] on div "Estado Use setting" at bounding box center [1137, 162] width 286 height 36
click at [1221, 159] on icon "scrollable content" at bounding box center [1222, 162] width 14 height 14
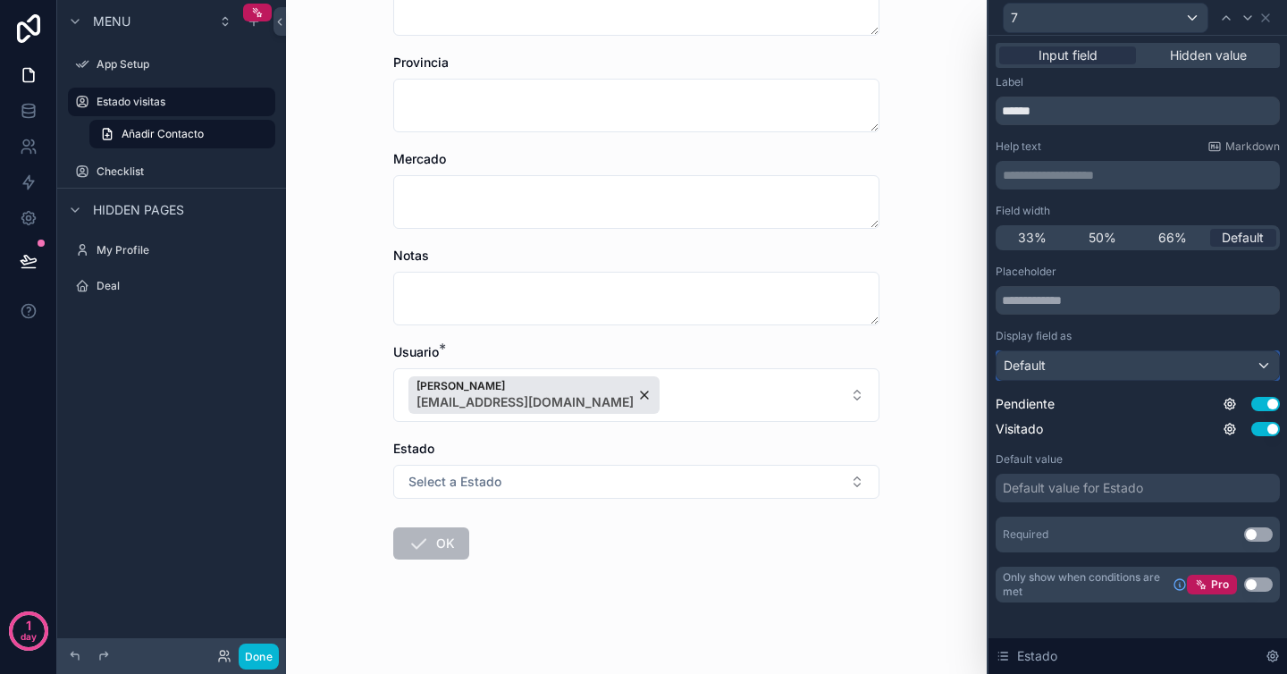
click at [1077, 374] on div "Default" at bounding box center [1137, 365] width 282 height 29
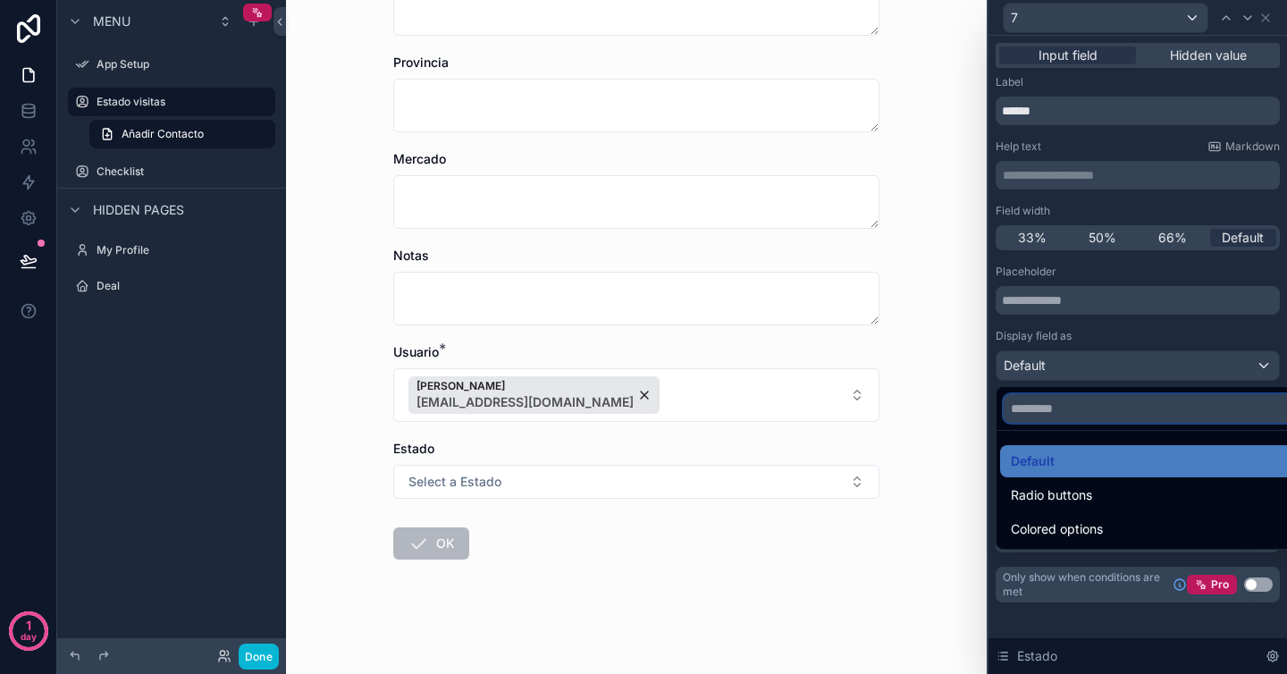
click at [1097, 420] on input "text" at bounding box center [1158, 408] width 309 height 29
click at [1105, 361] on div at bounding box center [1137, 337] width 298 height 674
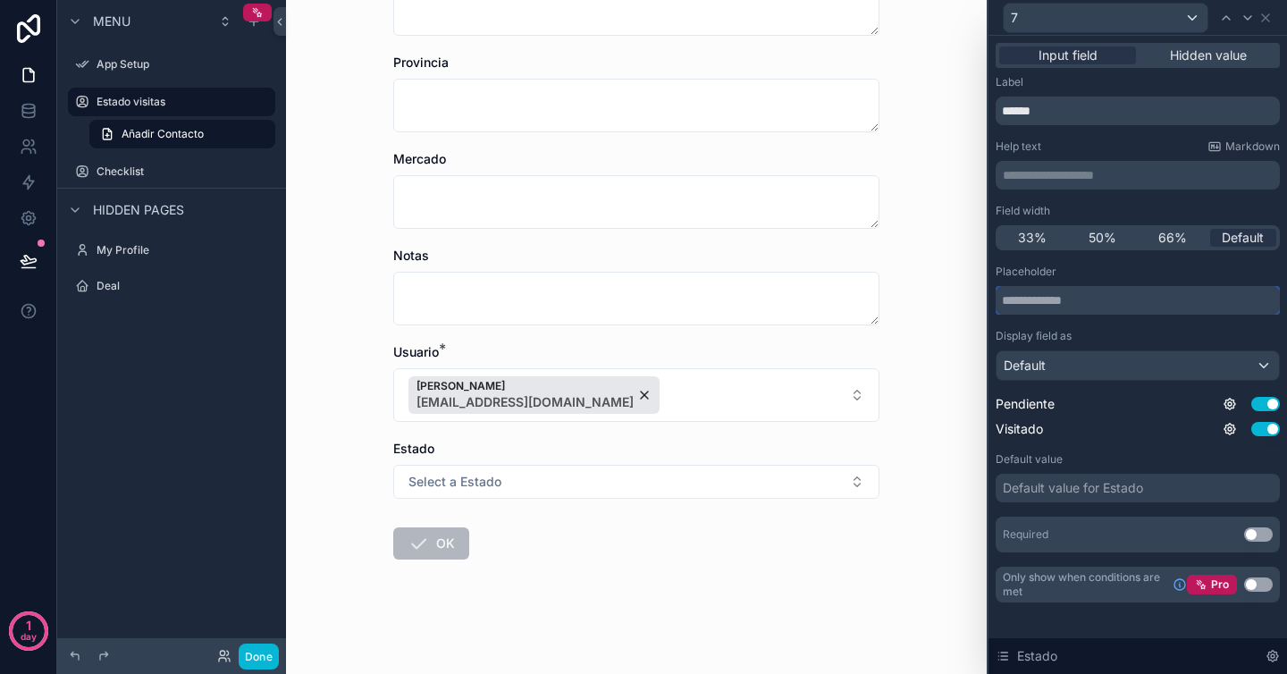
click at [1120, 292] on input "text" at bounding box center [1138, 300] width 284 height 29
type input "*"
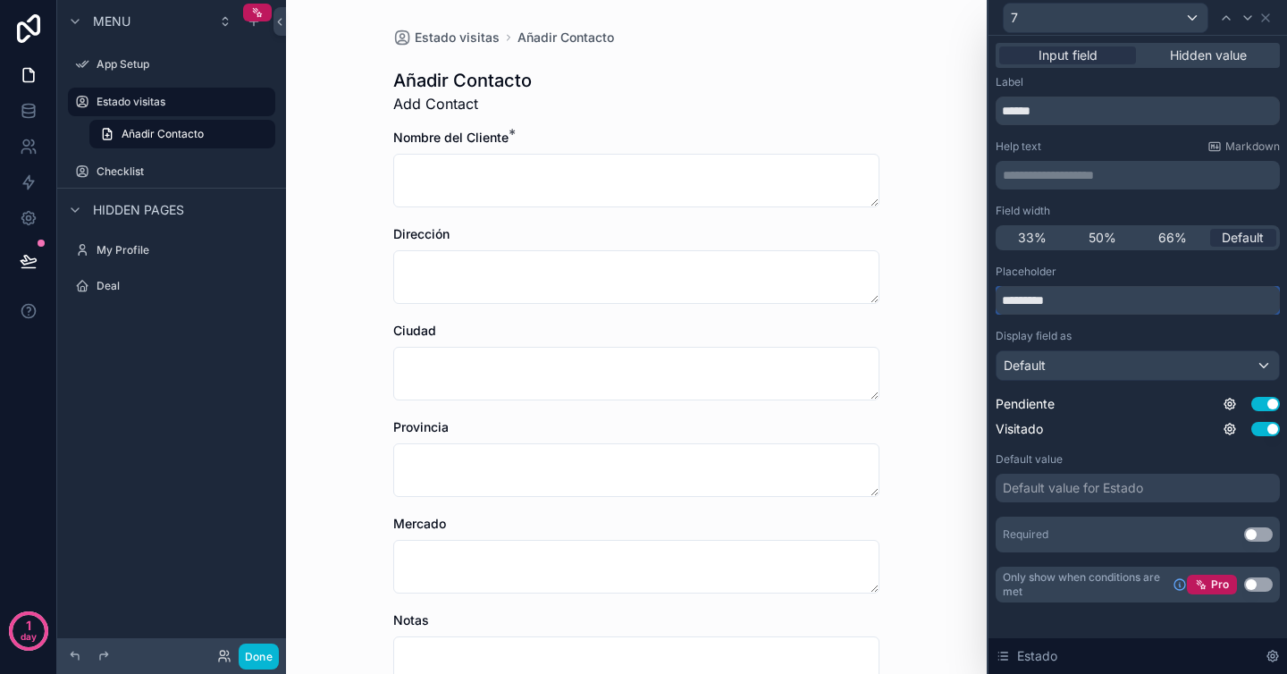
type input "*********"
click at [1158, 332] on div "Display field as" at bounding box center [1138, 336] width 284 height 14
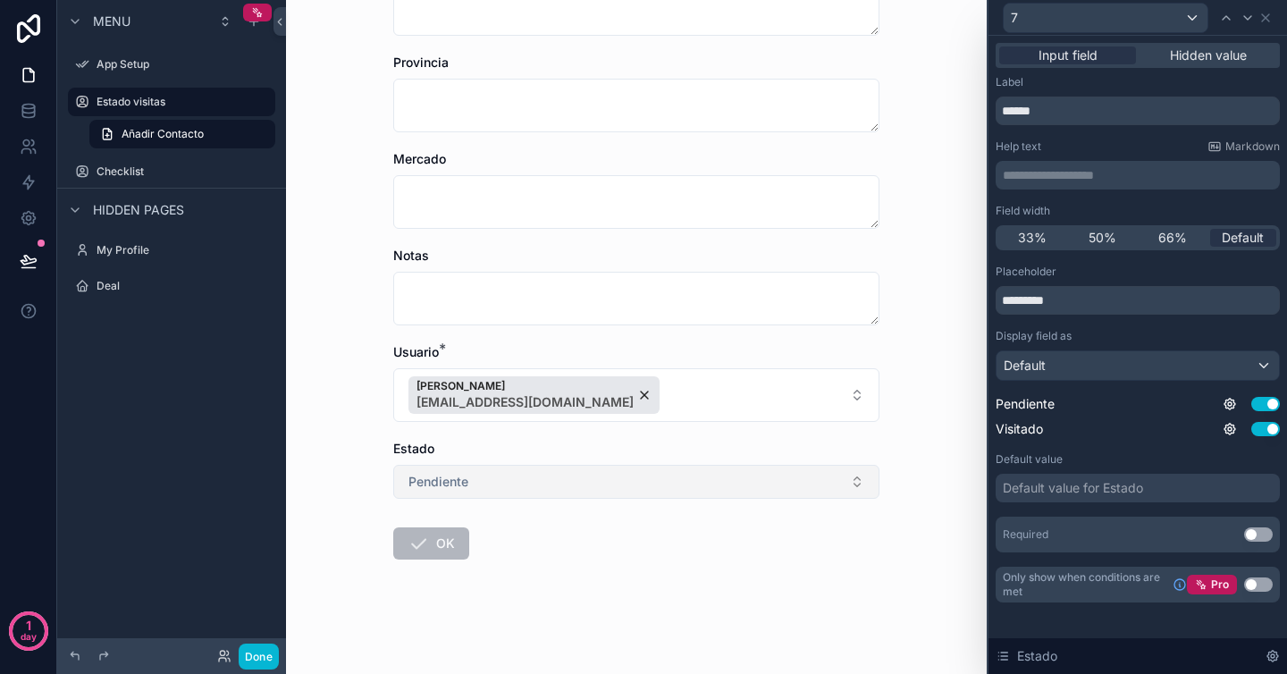
click at [658, 494] on button "Pendiente" at bounding box center [636, 482] width 486 height 34
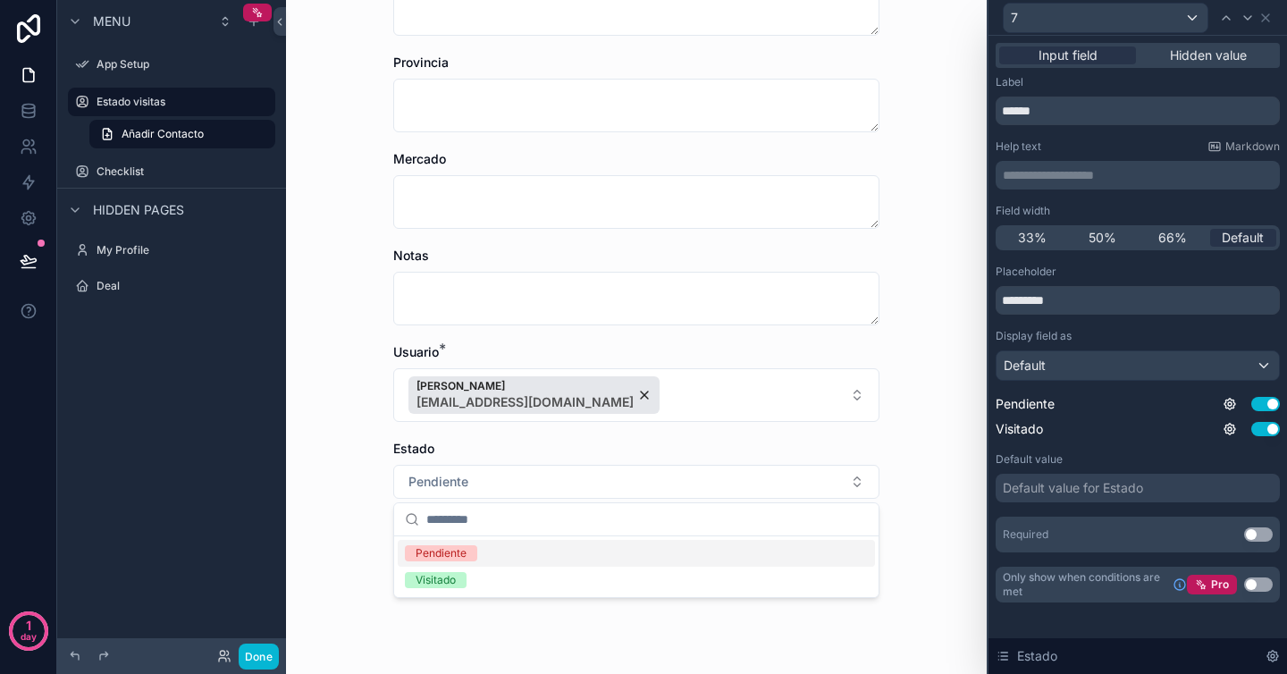
click at [652, 551] on div "Pendiente" at bounding box center [636, 553] width 477 height 27
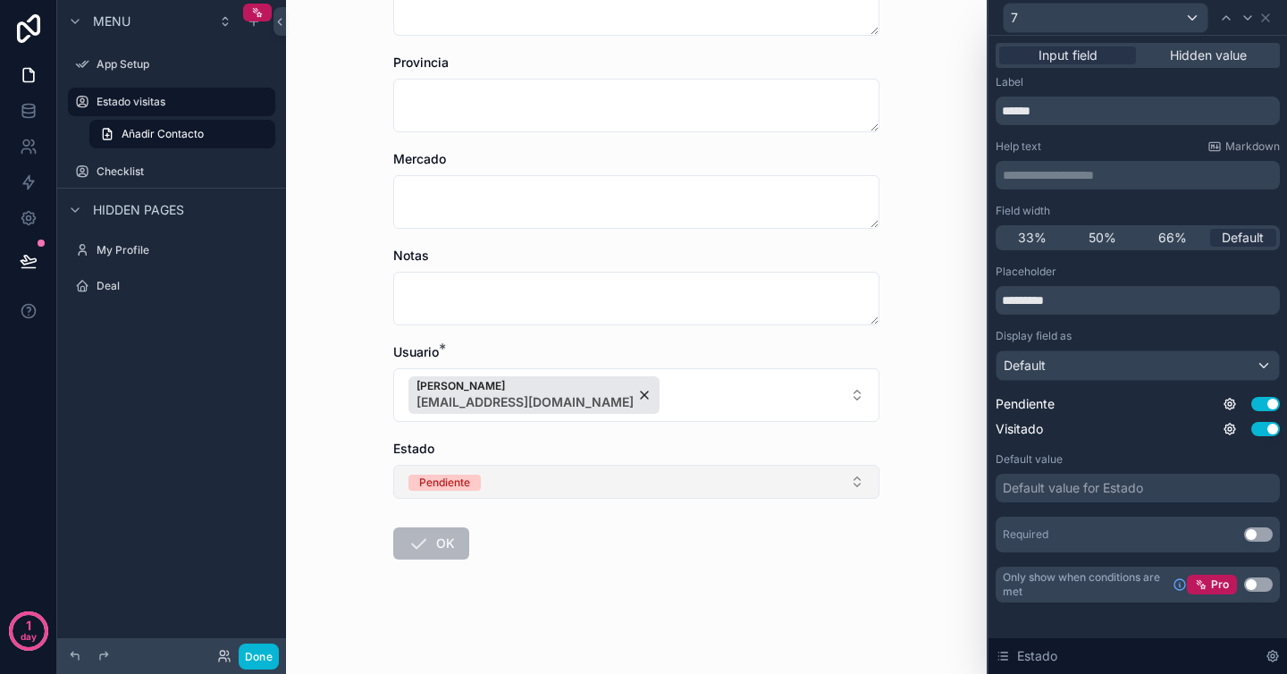
click at [668, 493] on button "Pendiente" at bounding box center [636, 482] width 486 height 34
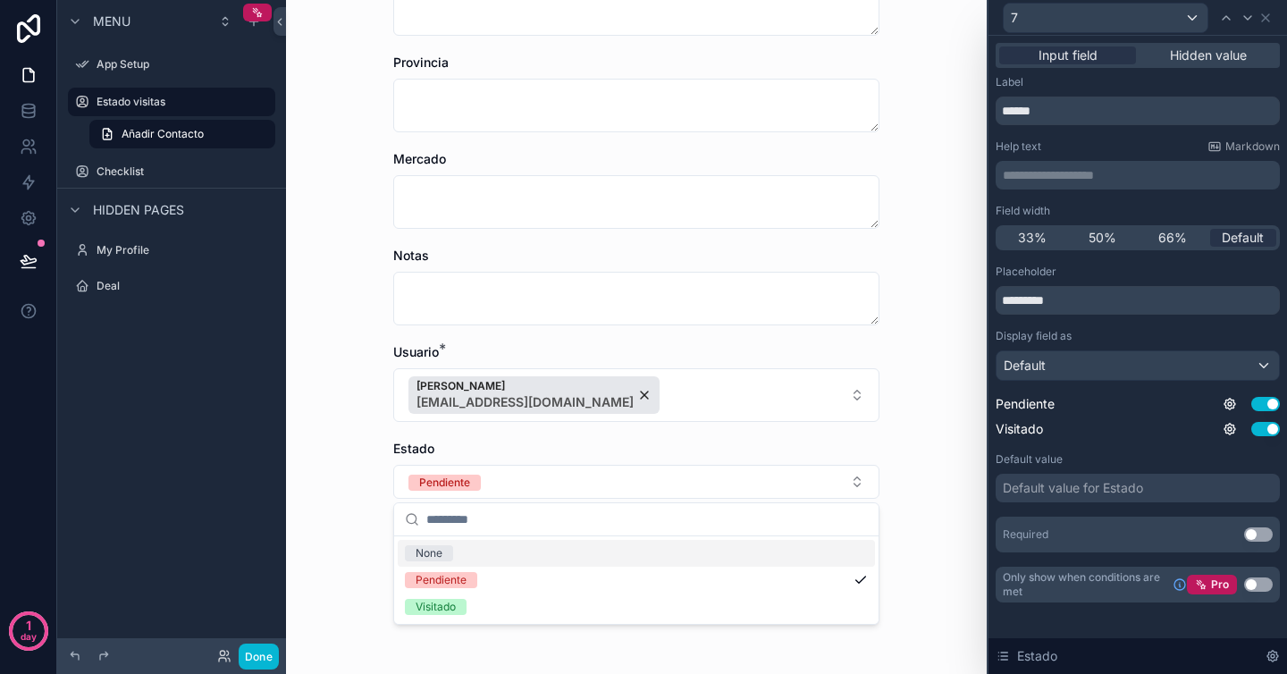
click at [903, 512] on div "Estado visitas Añadir Contacto Añadir Contacto Add Contact Nombre del Cliente *…" at bounding box center [636, 337] width 701 height 674
click at [1067, 297] on input "*********" at bounding box center [1138, 300] width 284 height 29
drag, startPoint x: 1067, startPoint y: 297, endPoint x: 986, endPoint y: 289, distance: 81.7
click at [987, 295] on div "**********" at bounding box center [1137, 337] width 300 height 674
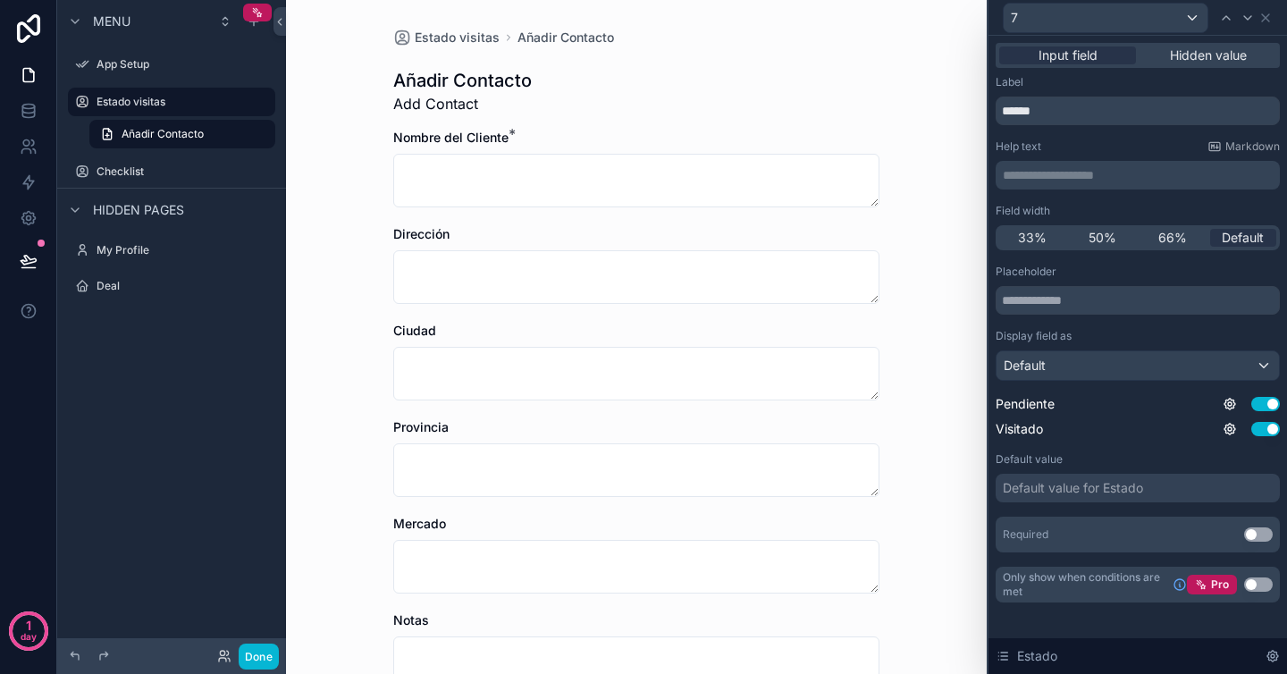
click at [1106, 486] on div "Default value for Estado" at bounding box center [1073, 488] width 140 height 18
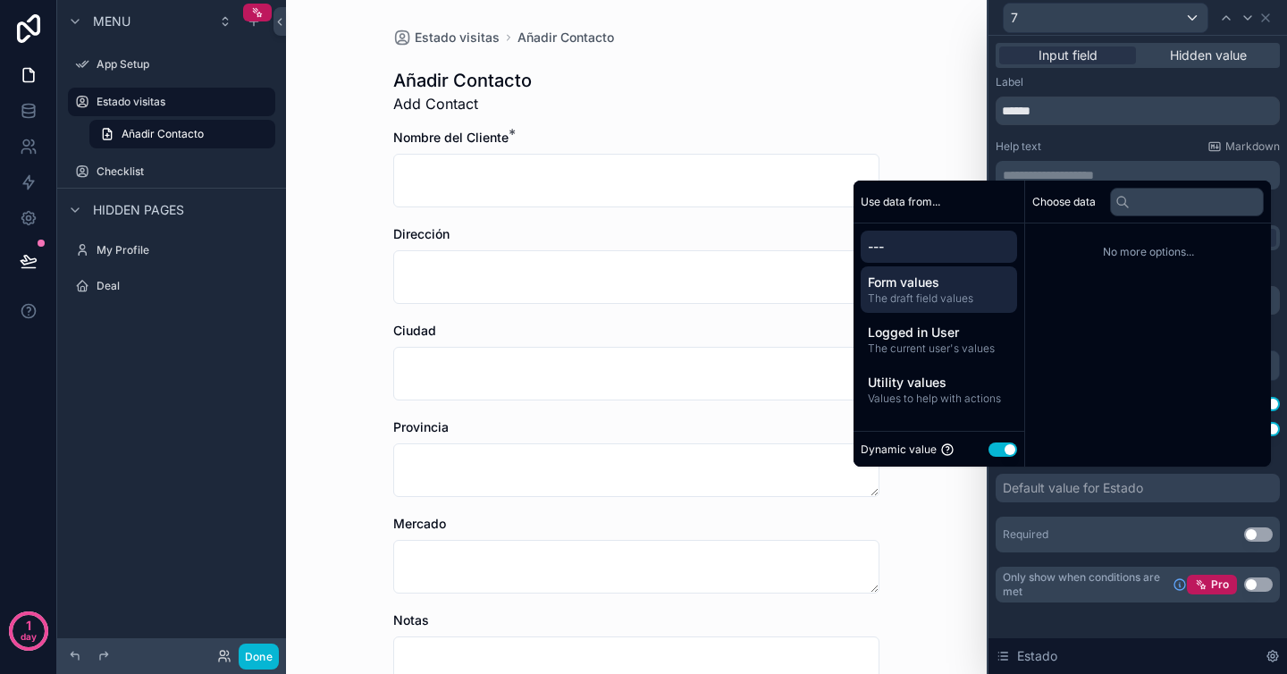
click at [971, 282] on span "Form values" at bounding box center [939, 282] width 142 height 18
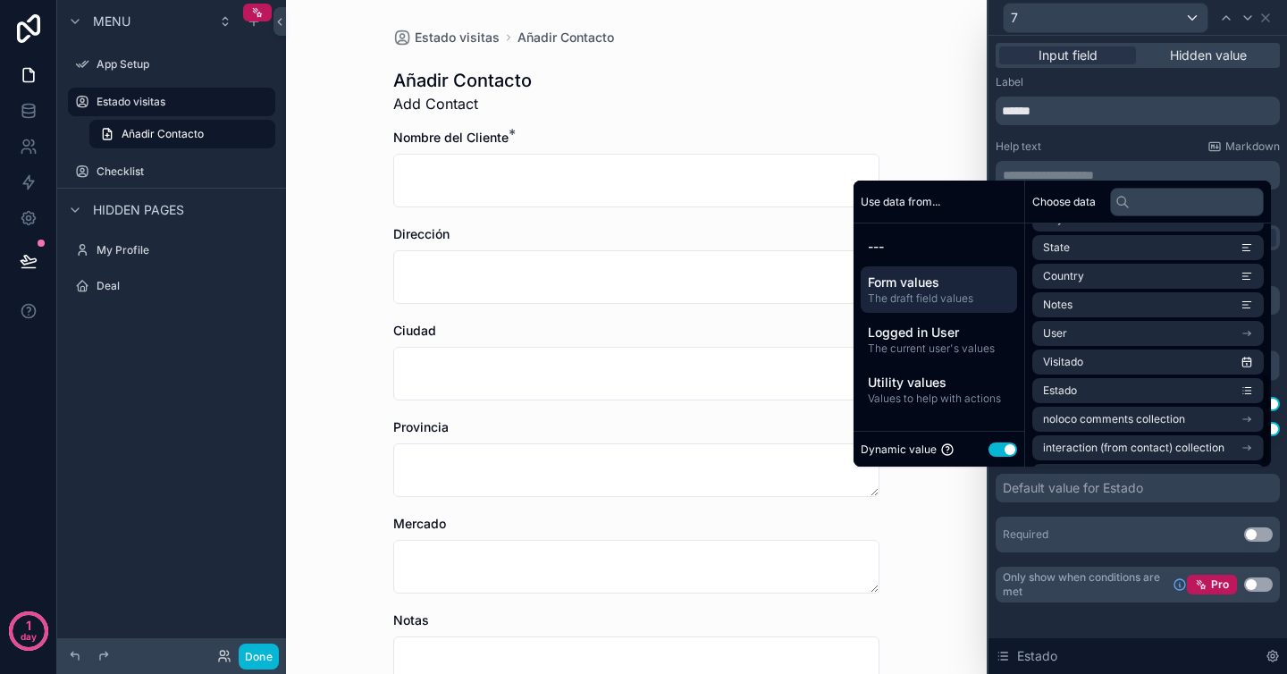
scroll to position [397, 0]
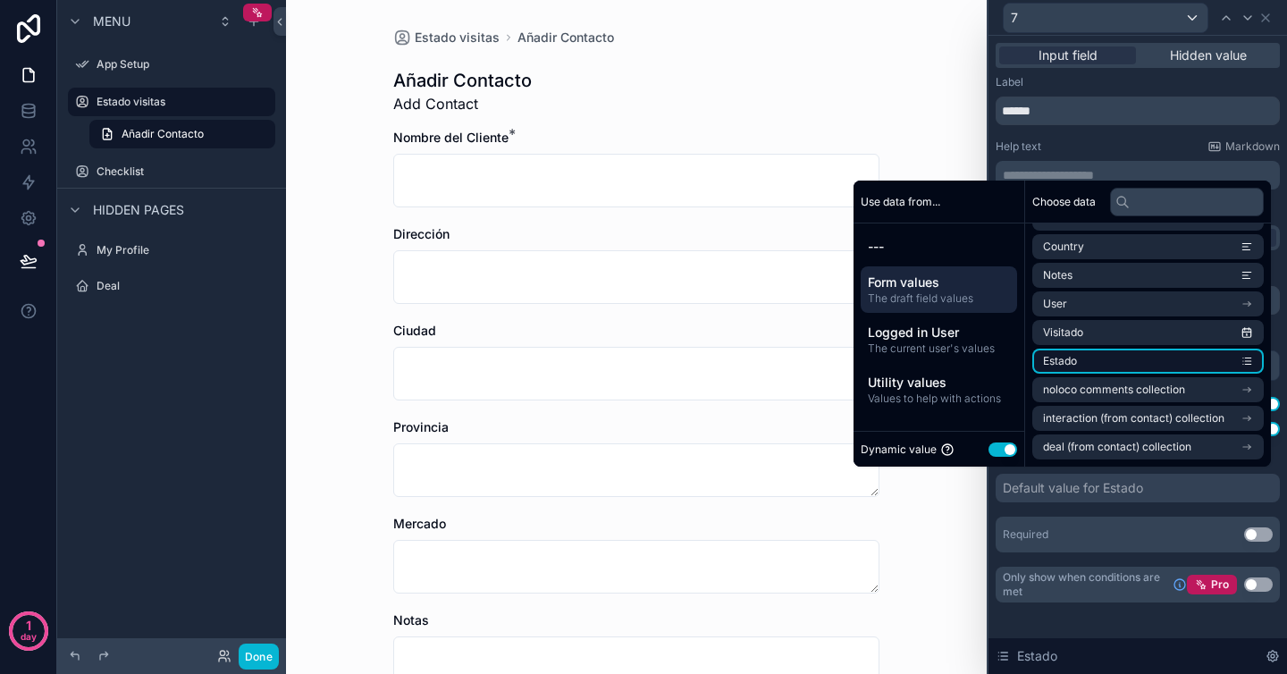
click at [1101, 357] on li "Estado" at bounding box center [1147, 361] width 231 height 25
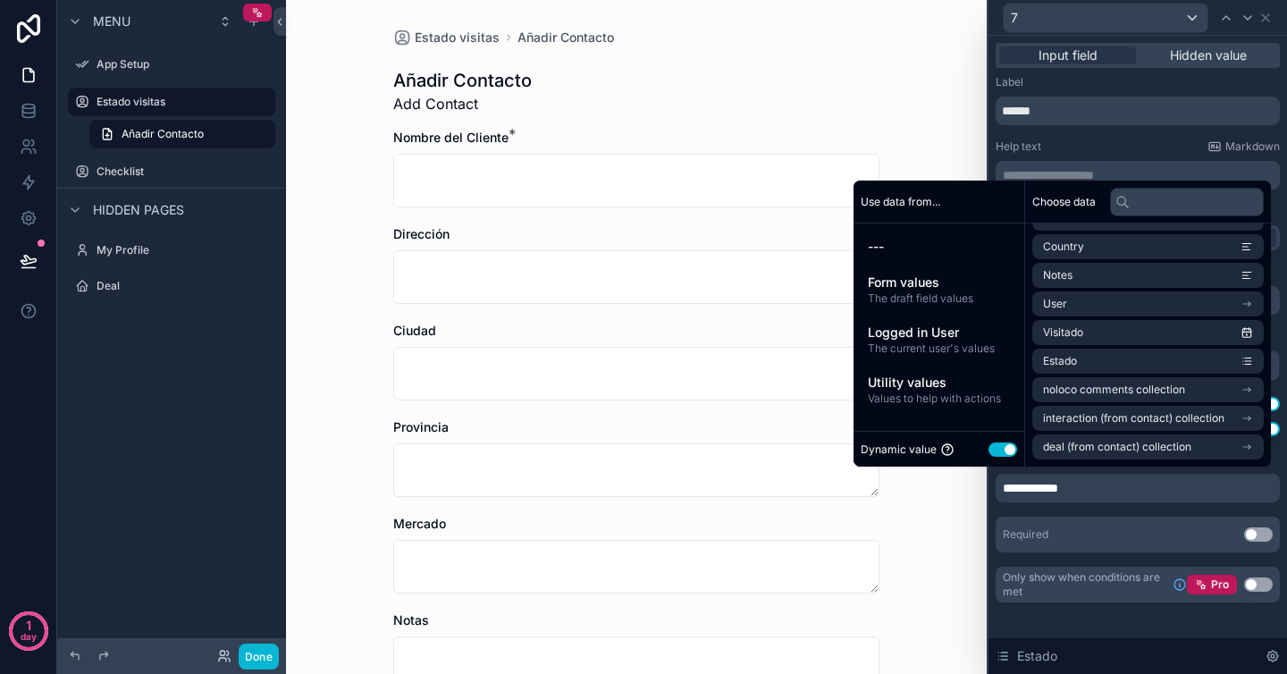
click at [1074, 483] on div "**********" at bounding box center [1138, 488] width 284 height 29
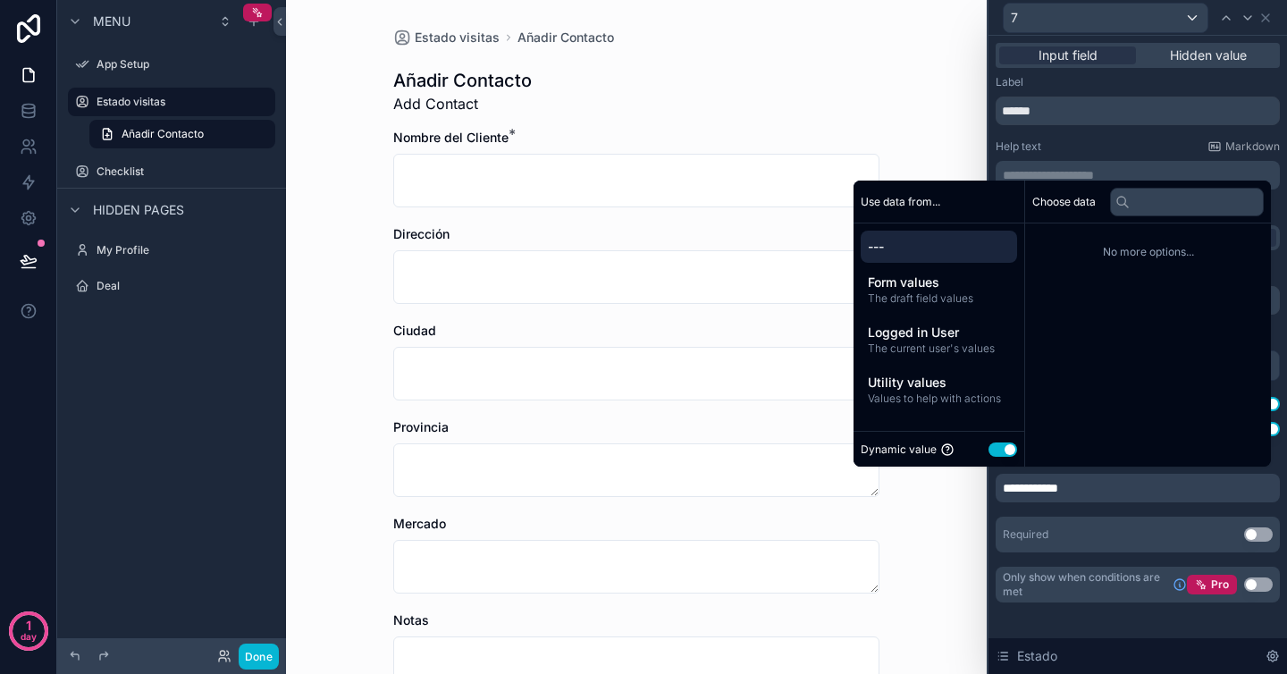
click at [1120, 201] on icon at bounding box center [1122, 202] width 14 height 14
click at [1130, 201] on input "text" at bounding box center [1187, 202] width 154 height 29
type input "*"
type input "*********"
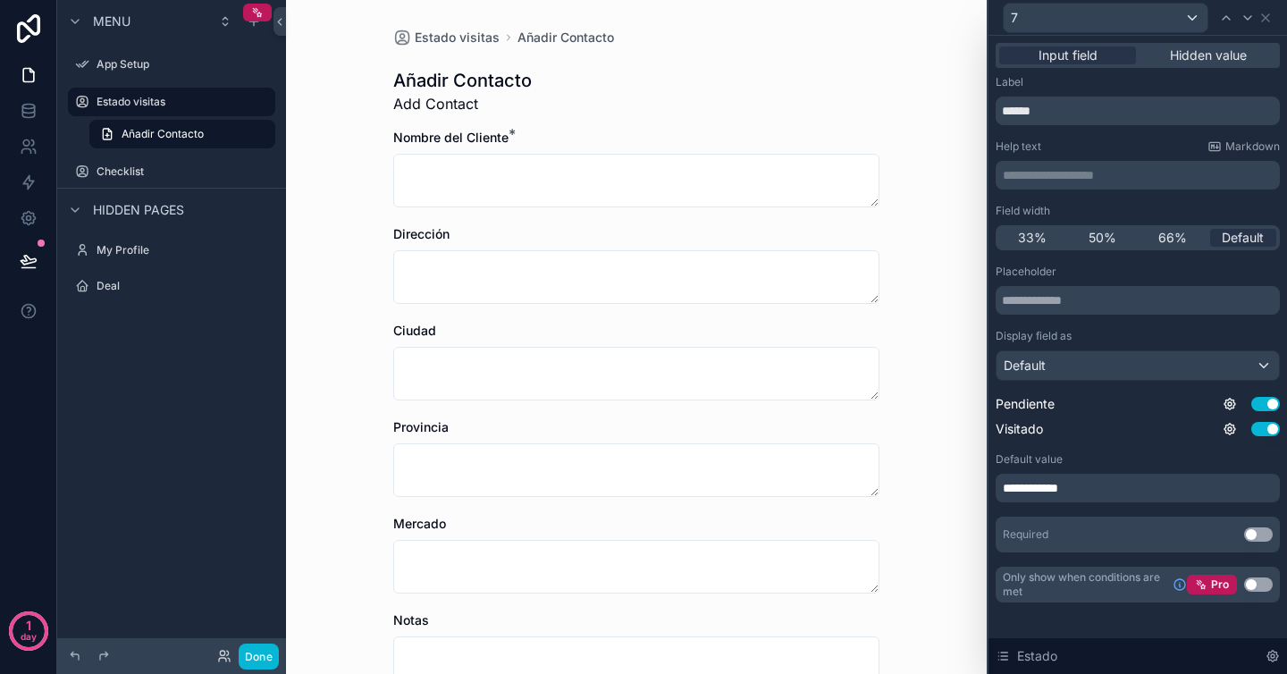
click at [999, 504] on div "**********" at bounding box center [1138, 409] width 284 height 288
click at [1120, 479] on div "**********" at bounding box center [1138, 488] width 284 height 29
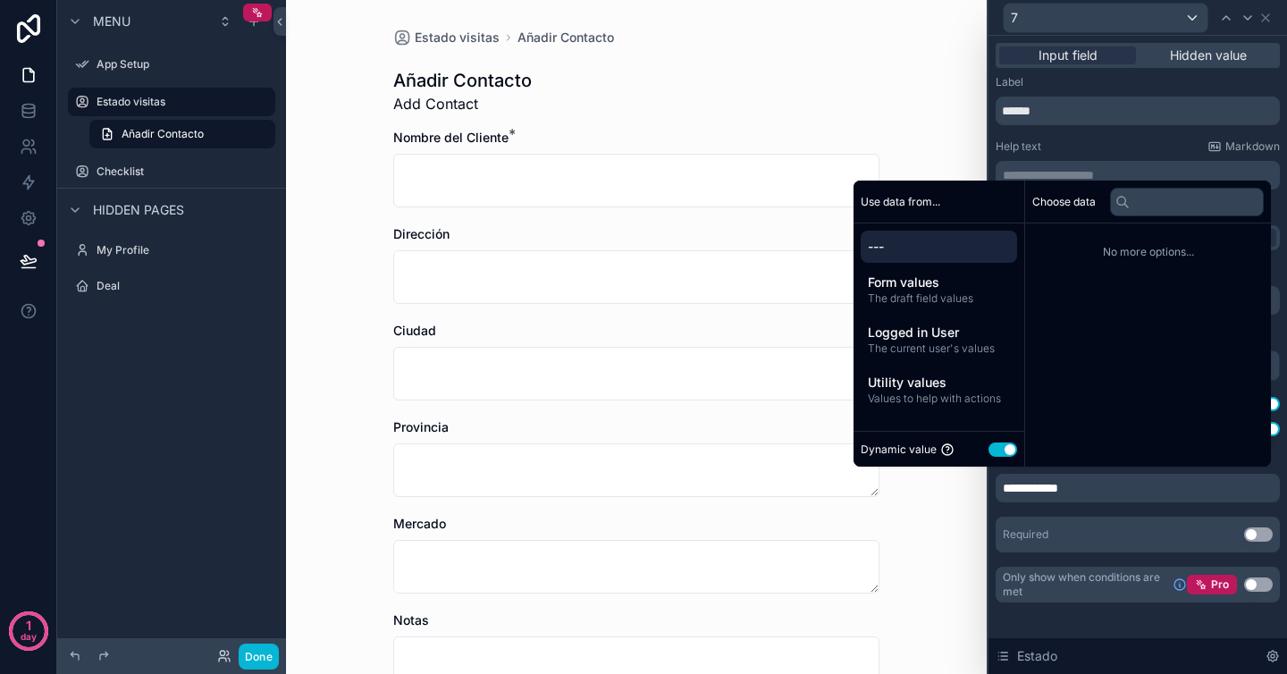
click at [1128, 509] on div "**********" at bounding box center [1138, 409] width 284 height 288
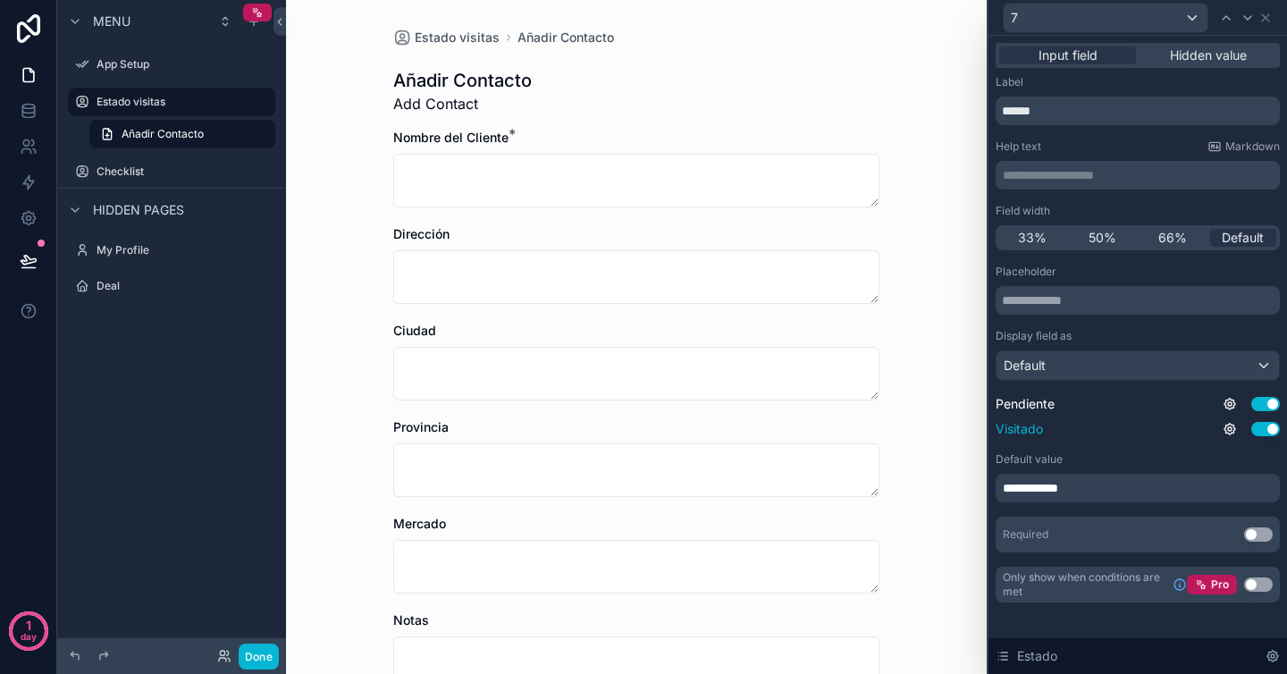
click at [1269, 428] on button "Use setting" at bounding box center [1265, 429] width 29 height 14
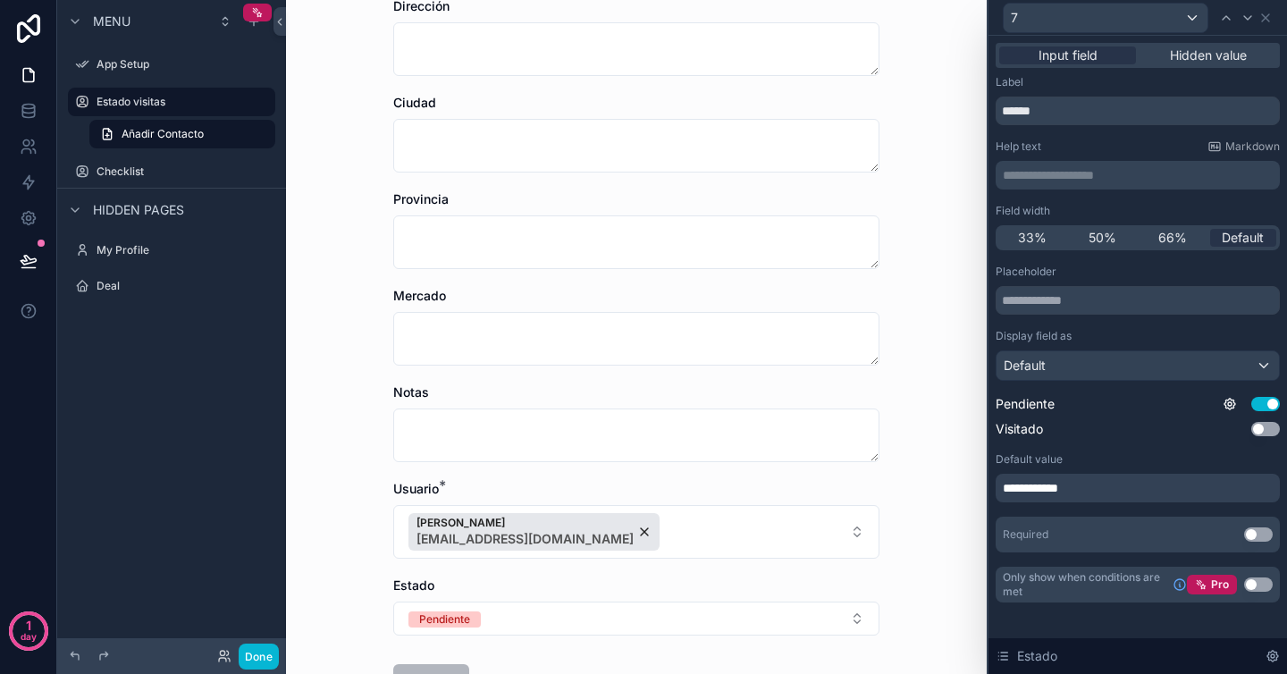
scroll to position [320, 0]
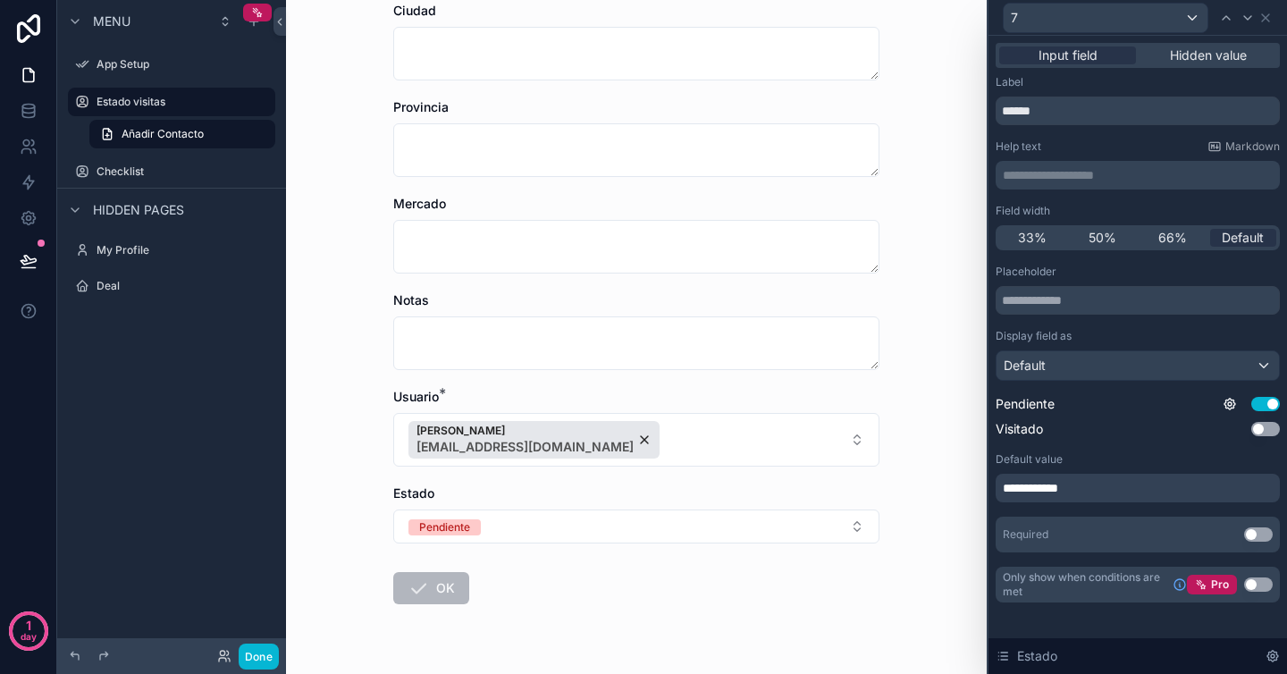
click at [816, 486] on div "Estado" at bounding box center [636, 493] width 486 height 18
click at [1258, 535] on button "Use setting" at bounding box center [1258, 534] width 29 height 14
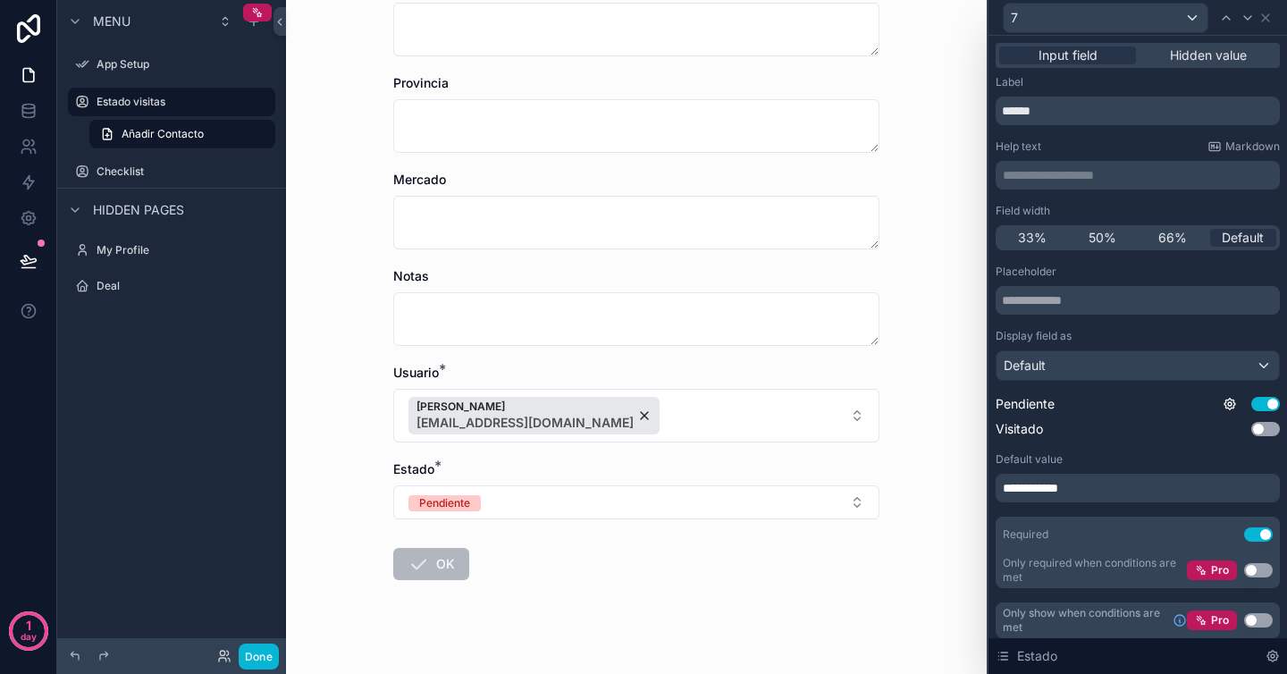
scroll to position [365, 0]
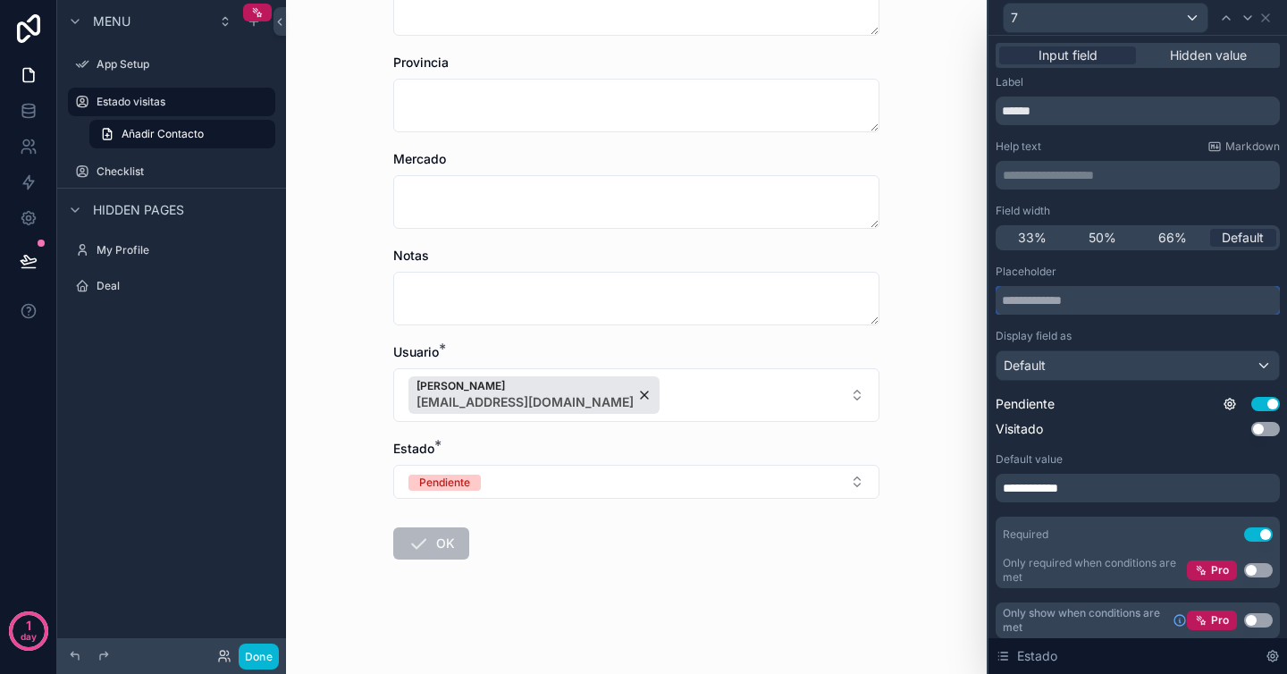
click at [1130, 286] on input "text" at bounding box center [1138, 300] width 284 height 29
click at [1068, 107] on input "******" at bounding box center [1138, 111] width 284 height 29
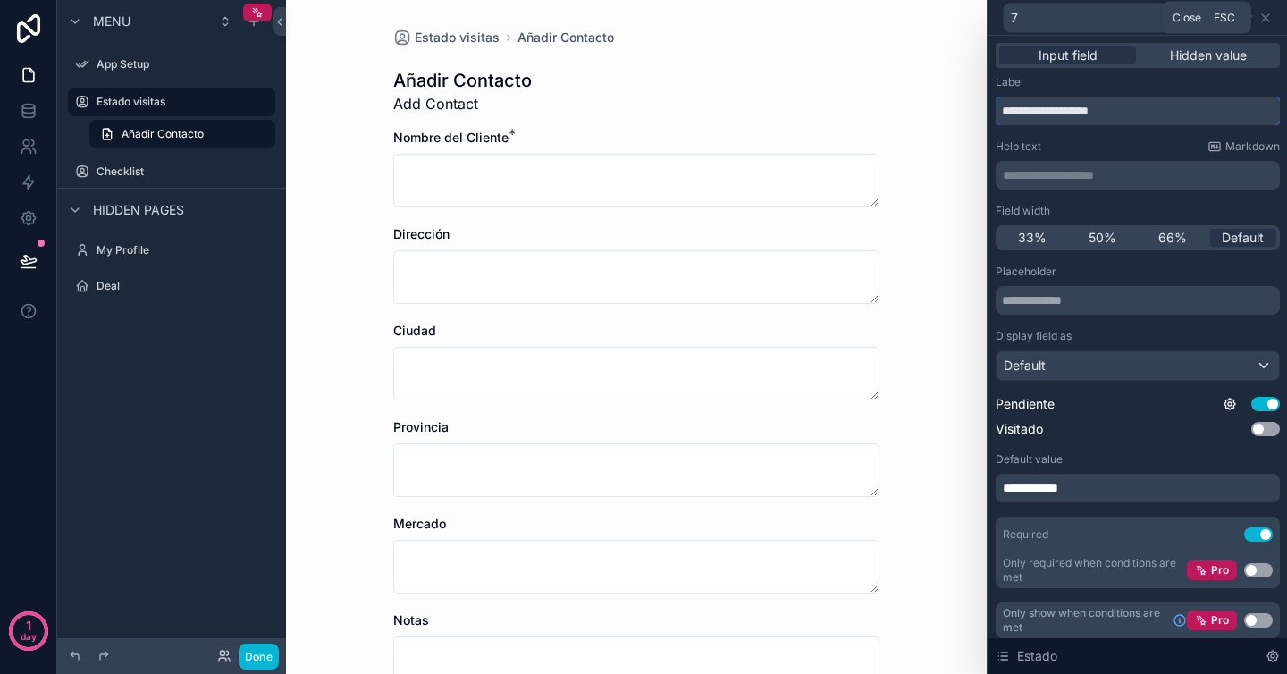
type input "**********"
click at [1273, 18] on div "7" at bounding box center [1138, 17] width 284 height 35
click at [1268, 19] on icon at bounding box center [1265, 18] width 14 height 14
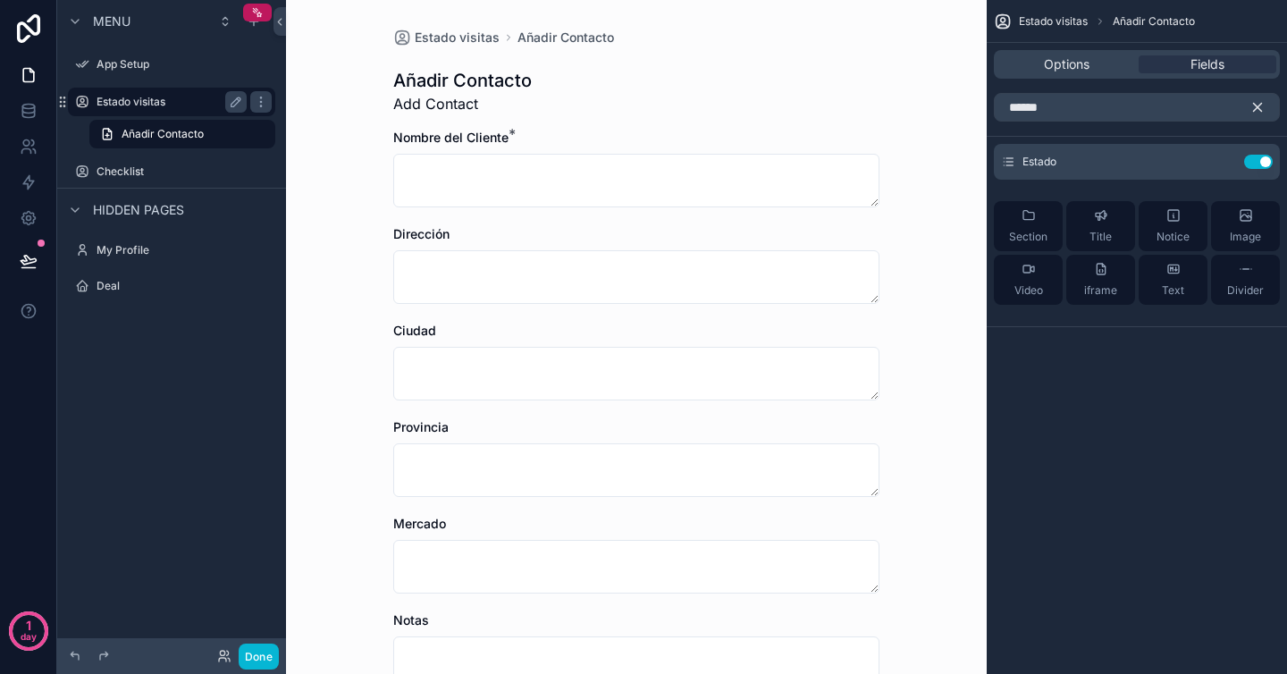
click at [168, 105] on label "Estado visitas" at bounding box center [168, 102] width 143 height 14
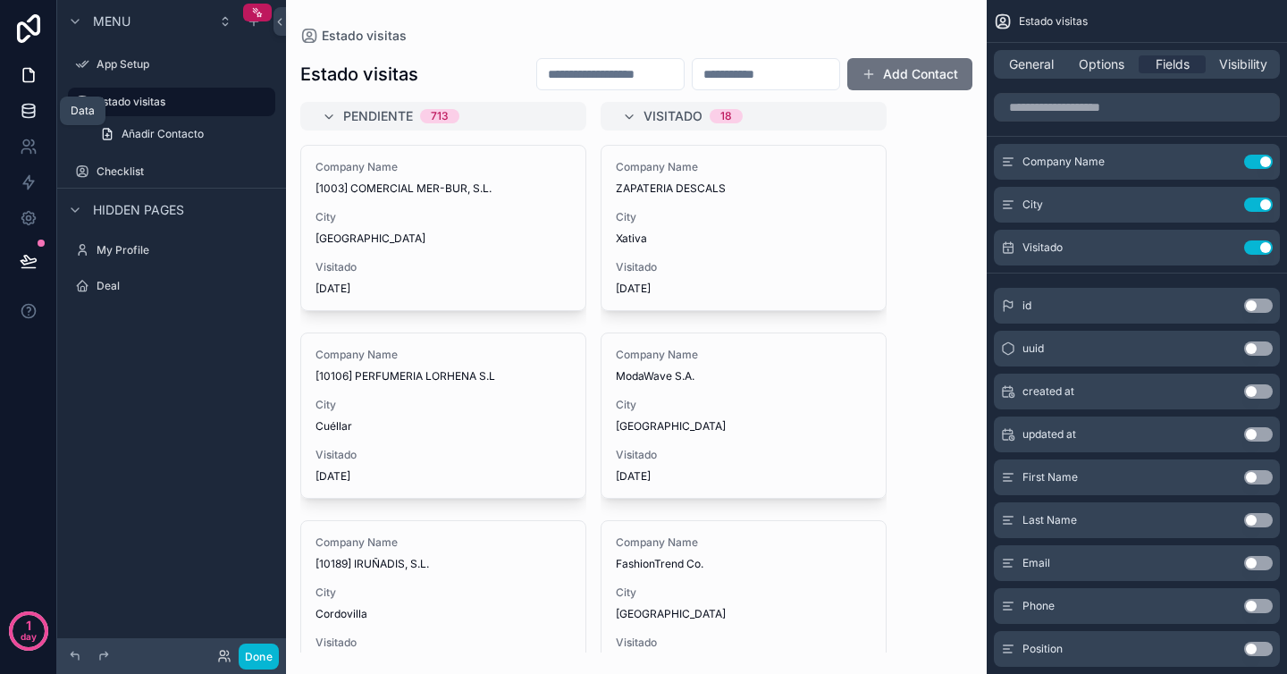
click at [38, 102] on link at bounding box center [28, 111] width 56 height 36
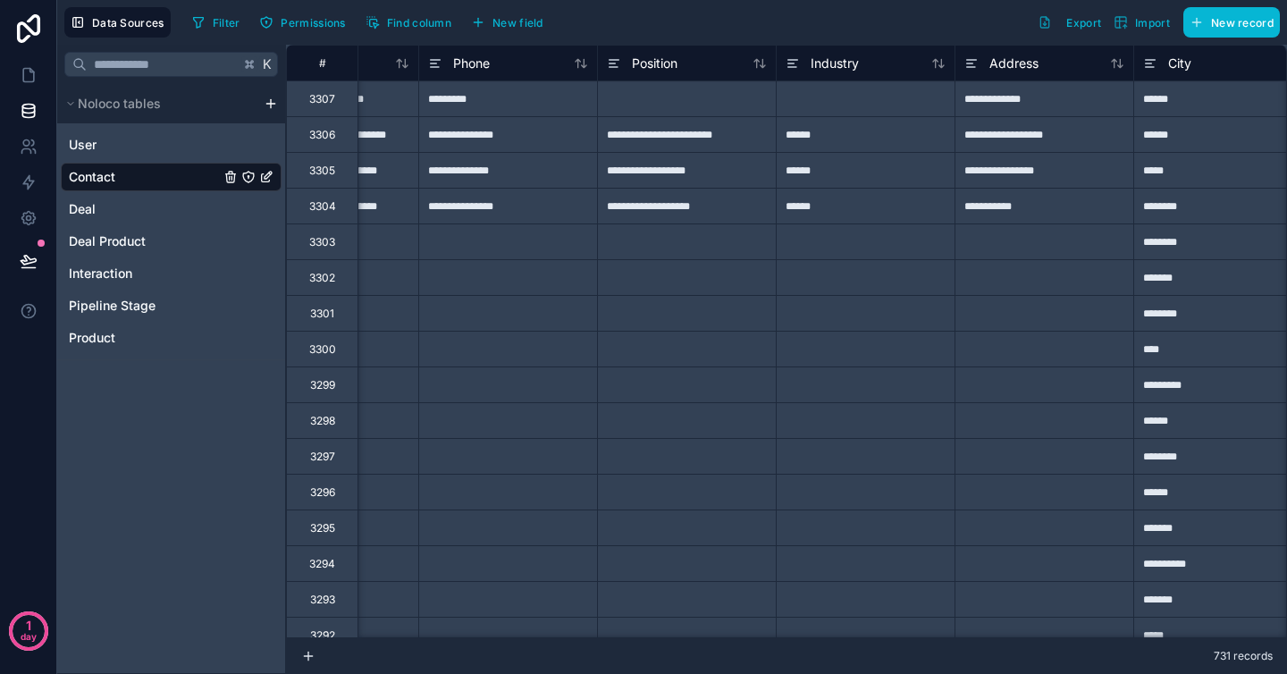
scroll to position [0, 605]
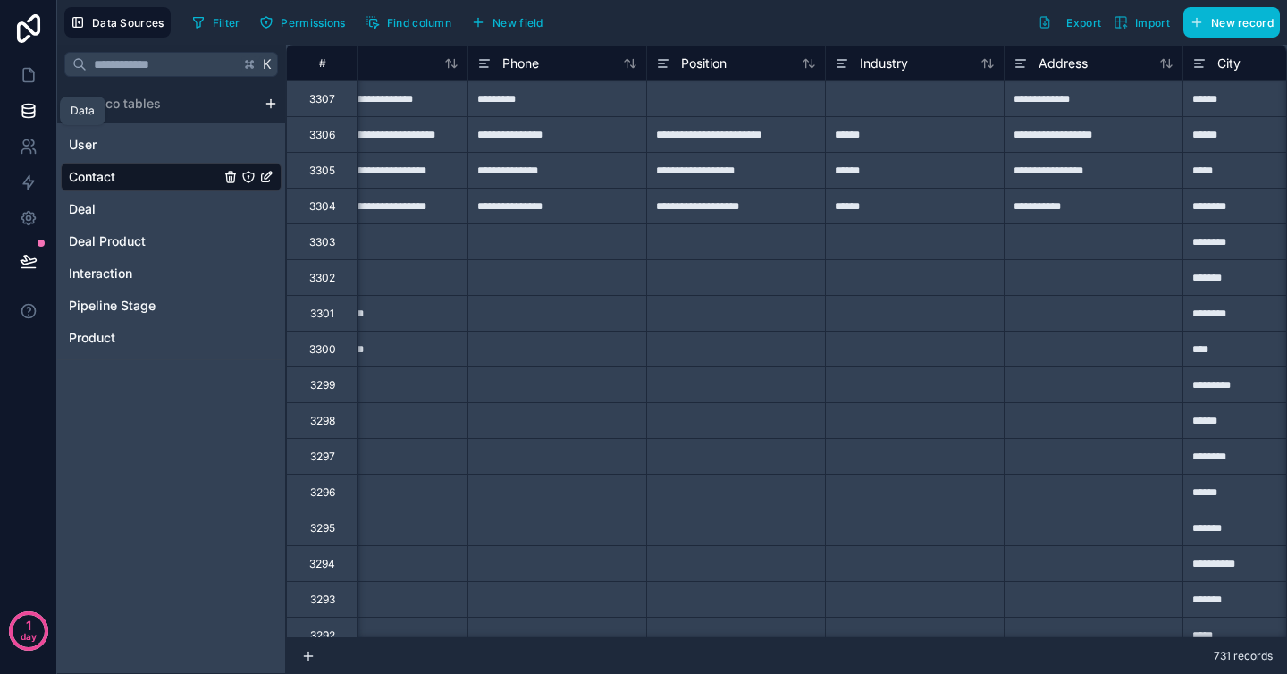
click at [38, 103] on link at bounding box center [28, 111] width 56 height 36
click at [38, 78] on link at bounding box center [28, 75] width 56 height 36
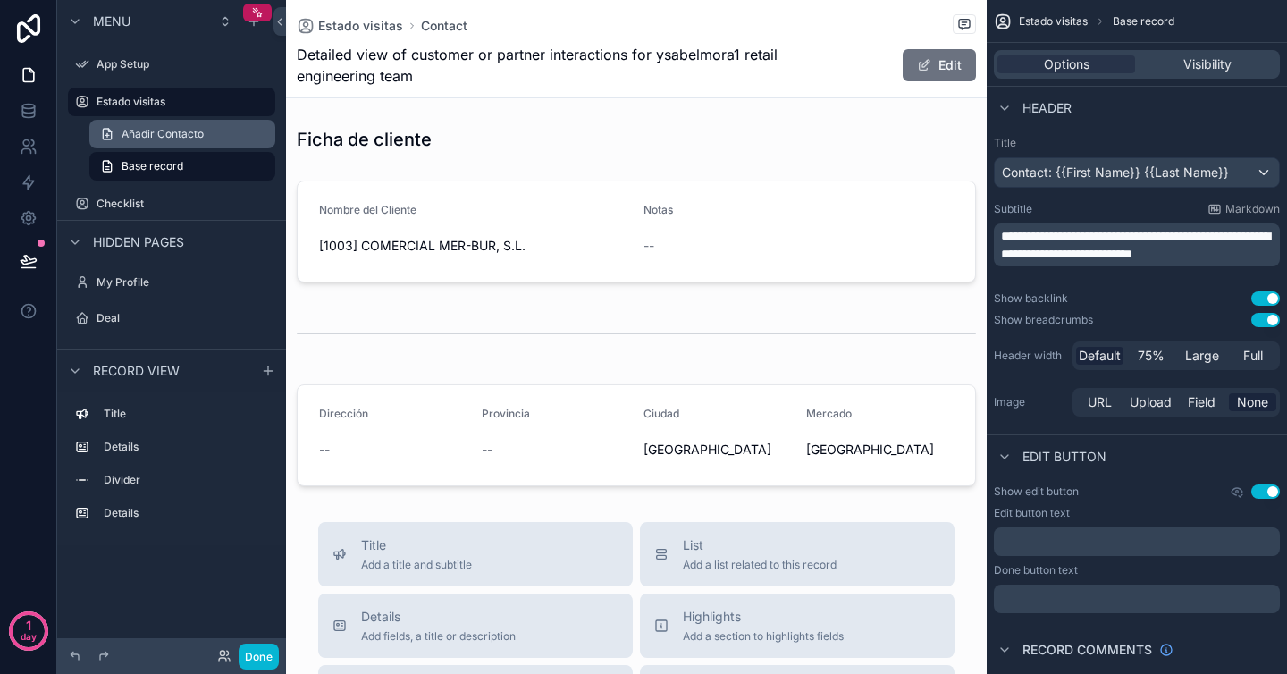
click at [144, 130] on span "Añadir Contacto" at bounding box center [163, 134] width 82 height 14
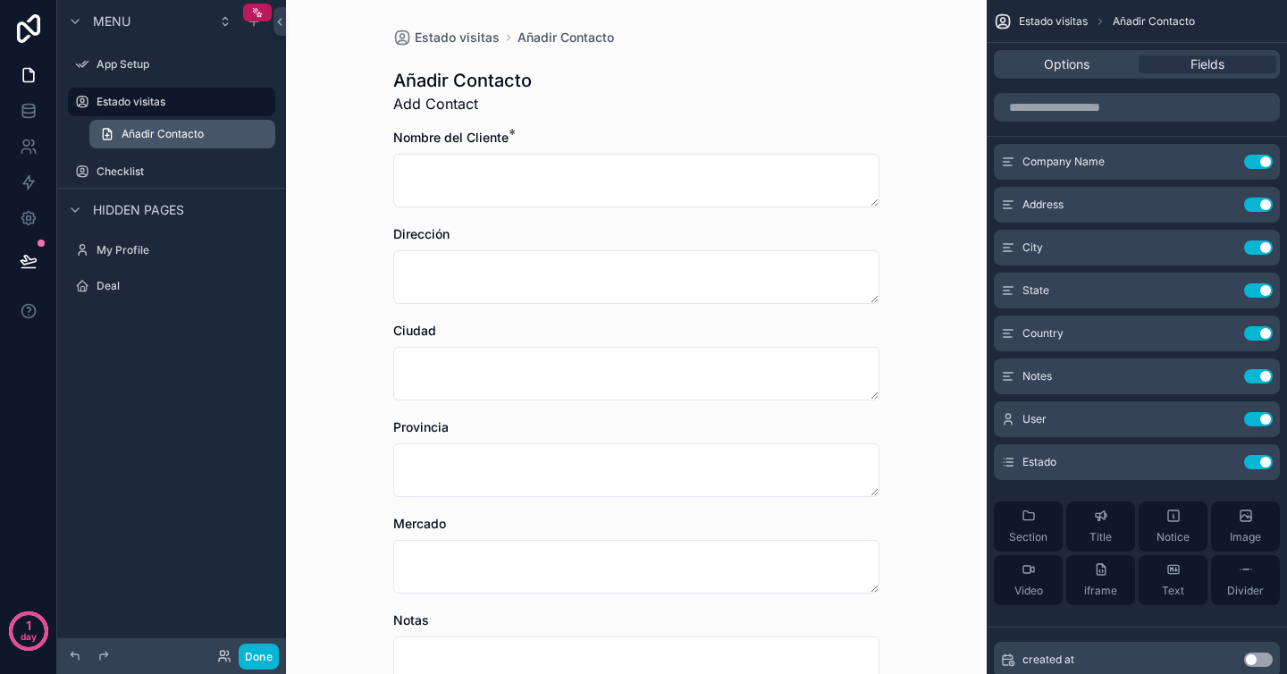
click at [156, 127] on span "Añadir Contacto" at bounding box center [163, 134] width 82 height 14
click at [157, 95] on label "Estado visitas" at bounding box center [168, 102] width 143 height 14
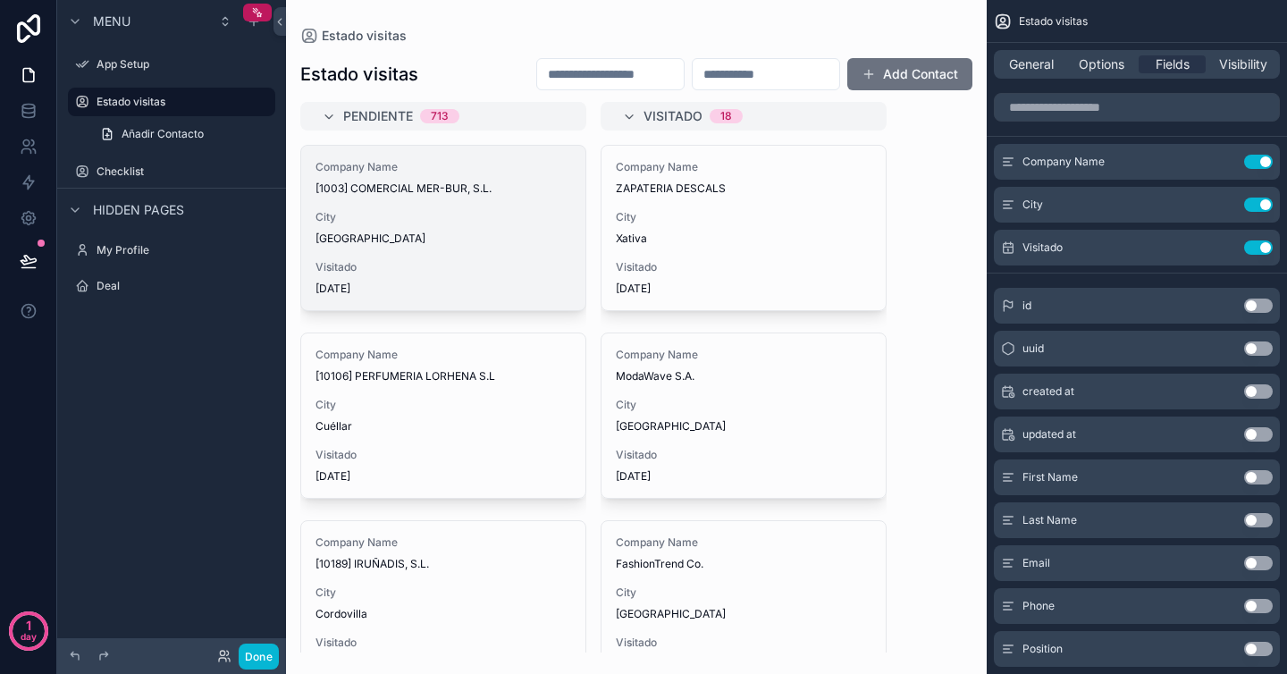
click at [380, 199] on div "Company Name [1003] COMERCIAL MER-BUR, S.L. City [GEOGRAPHIC_DATA] Visitado [DA…" at bounding box center [443, 228] width 284 height 164
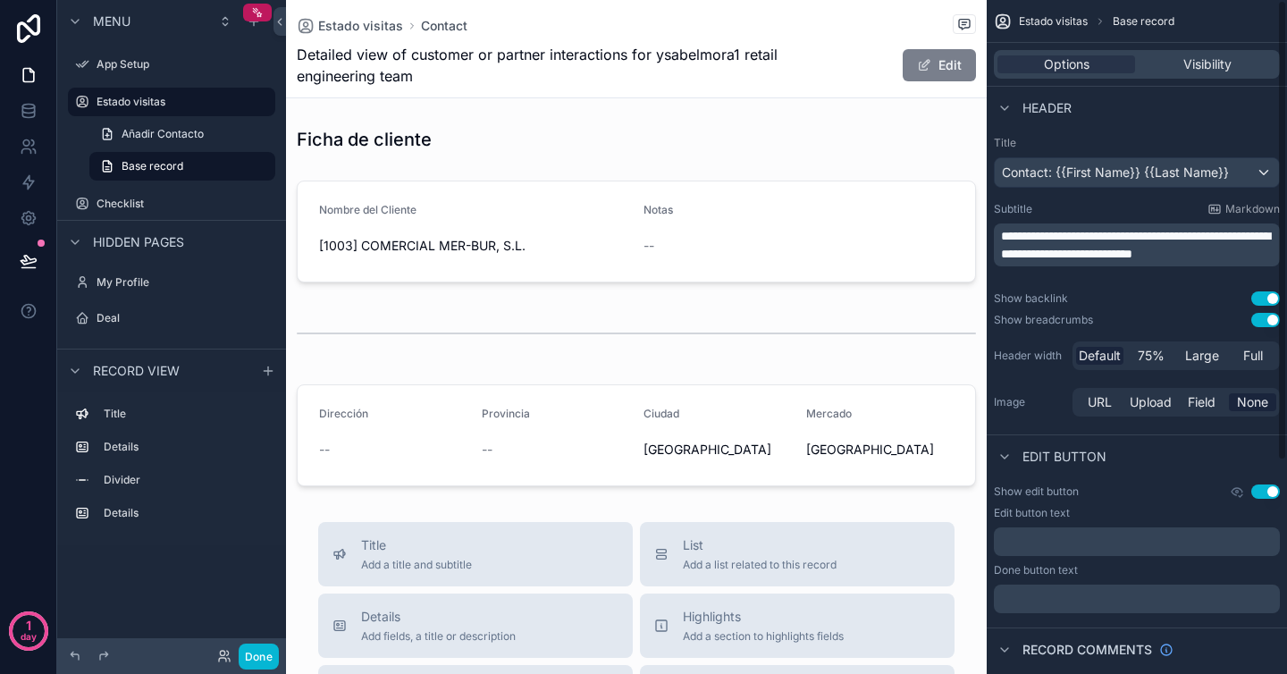
click at [929, 63] on span "scrollable content" at bounding box center [924, 65] width 14 height 14
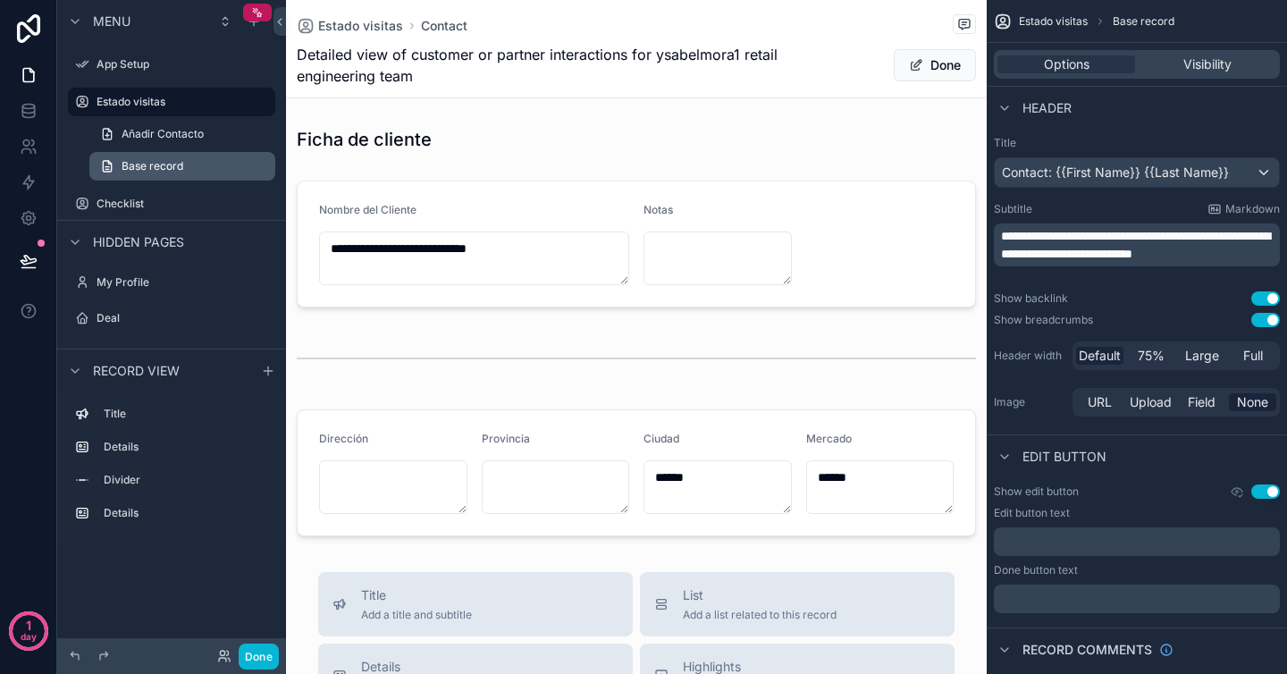
click at [162, 159] on span "Base record" at bounding box center [153, 166] width 62 height 14
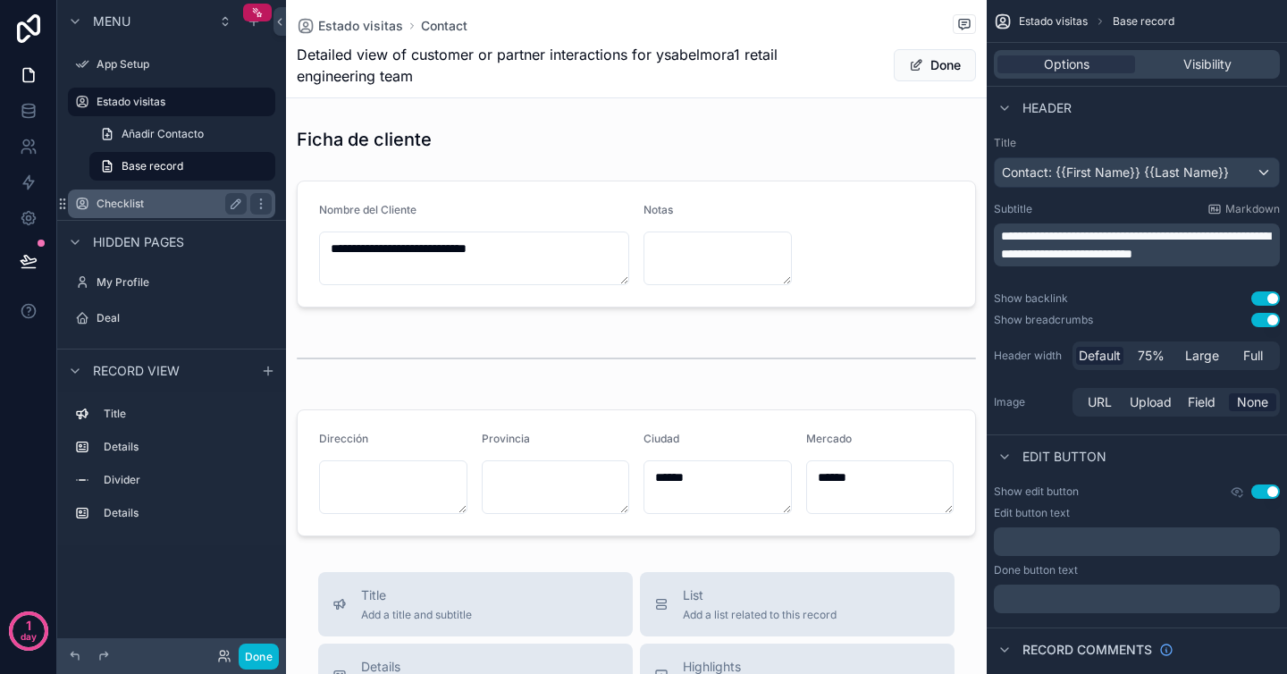
click at [243, 193] on button "scrollable content" at bounding box center [235, 203] width 21 height 21
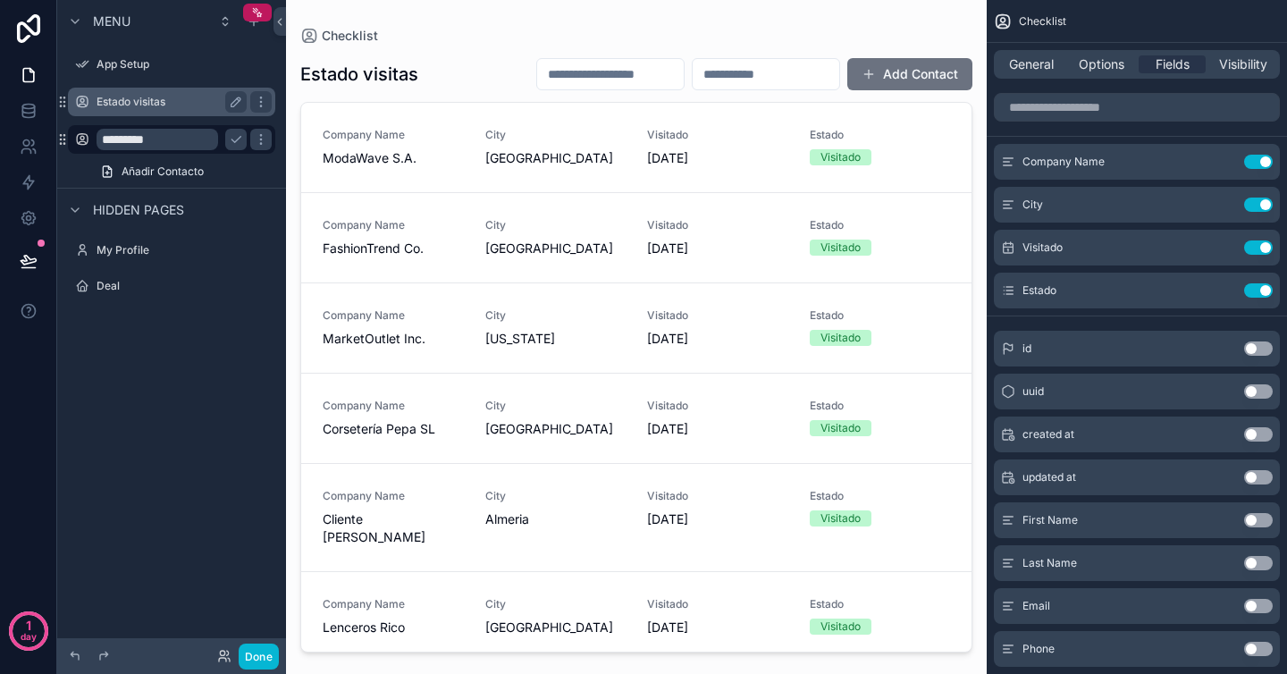
click at [196, 101] on label "Estado visitas" at bounding box center [168, 102] width 143 height 14
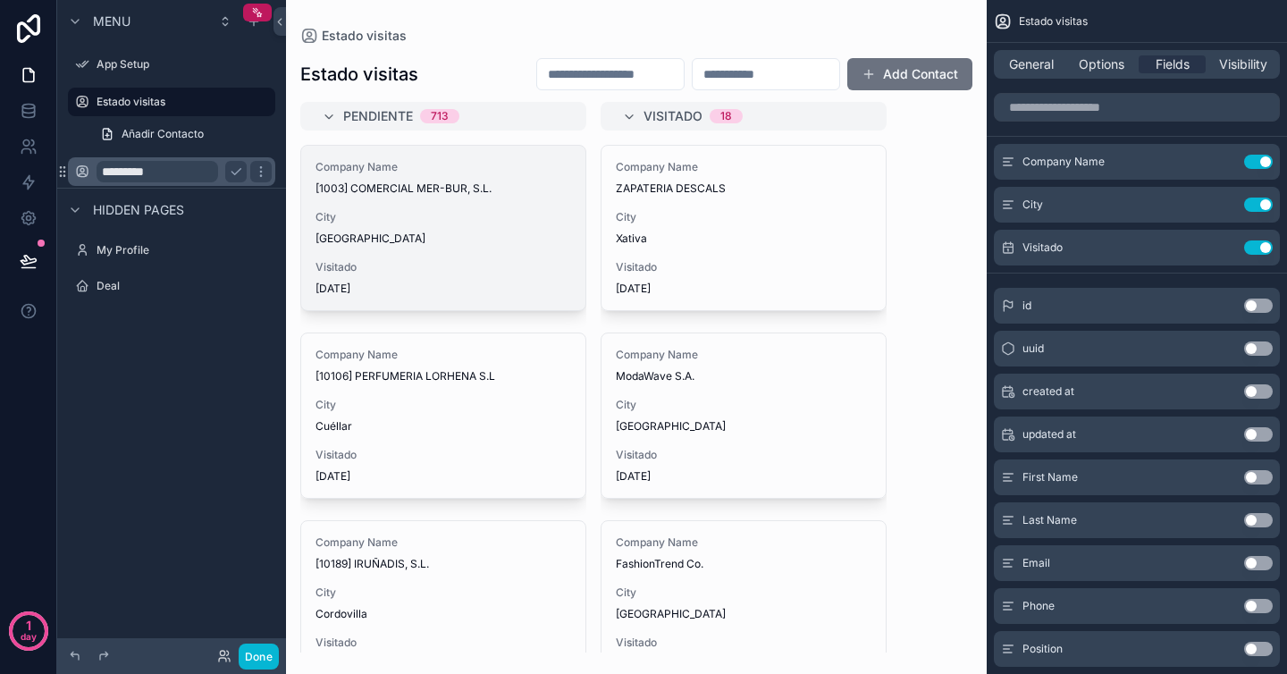
click at [461, 285] on span "[DATE]" at bounding box center [443, 289] width 256 height 14
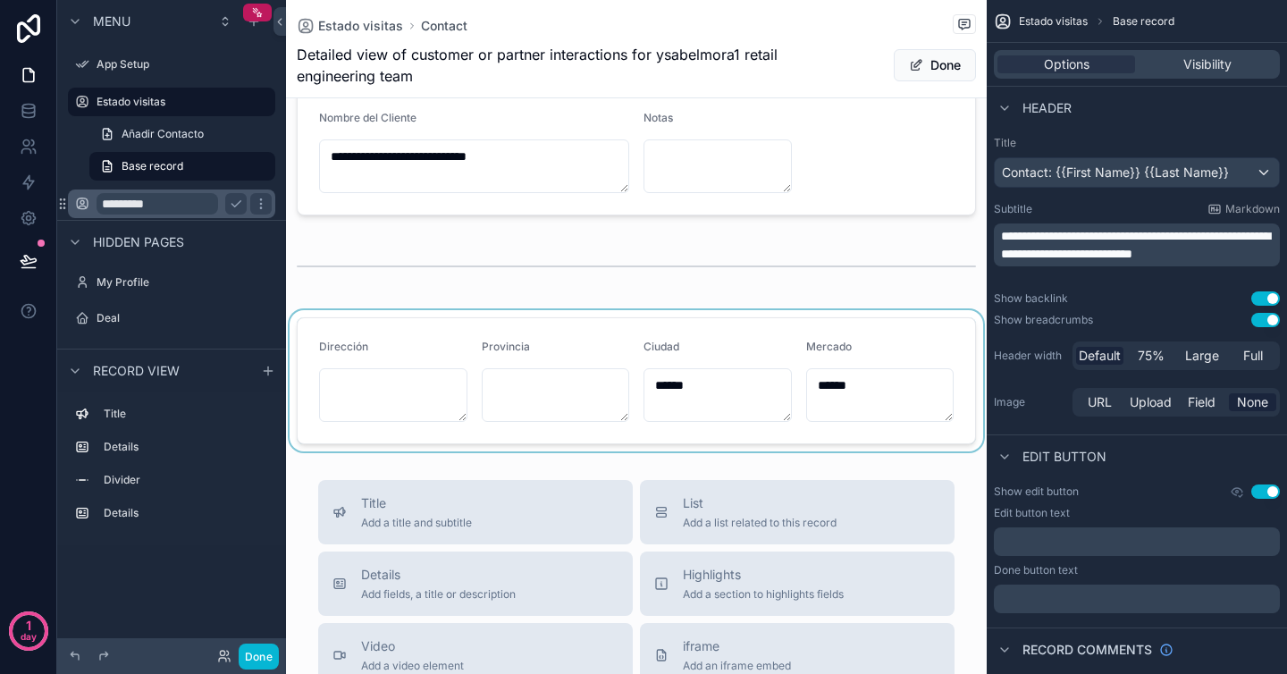
scroll to position [113, 0]
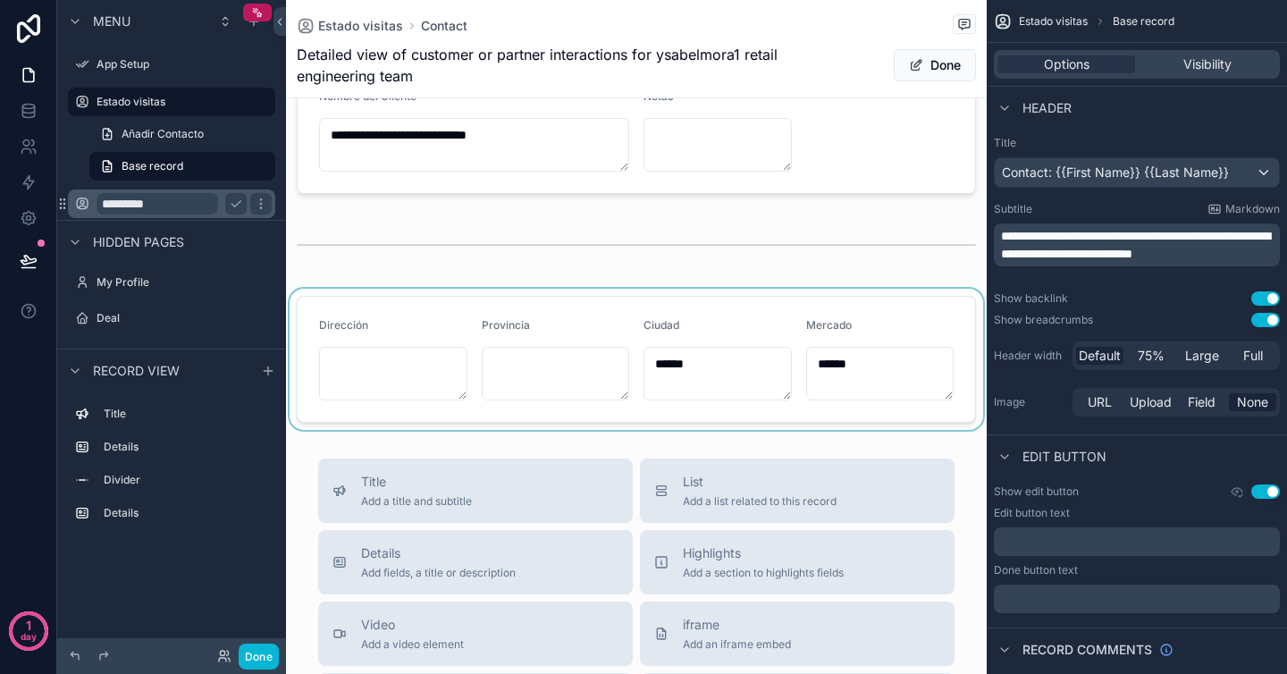
click at [560, 416] on div "scrollable content" at bounding box center [636, 359] width 701 height 141
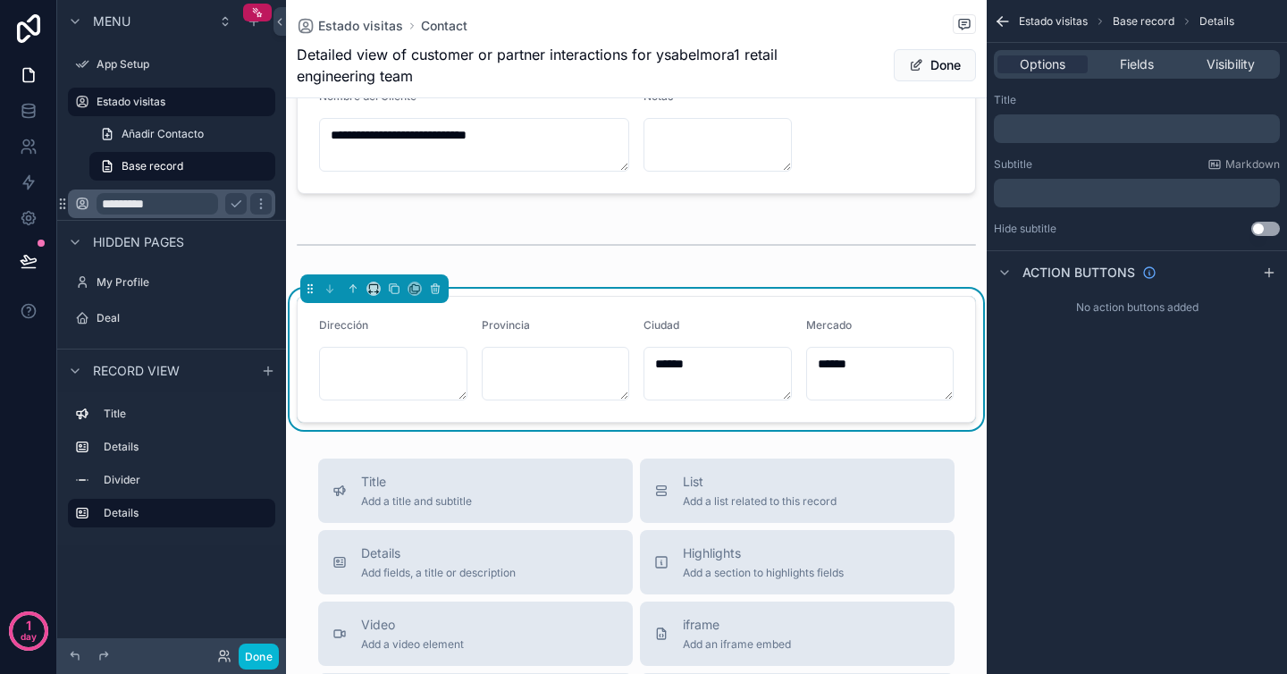
click at [1127, 54] on div "Options Fields Visibility" at bounding box center [1137, 64] width 286 height 29
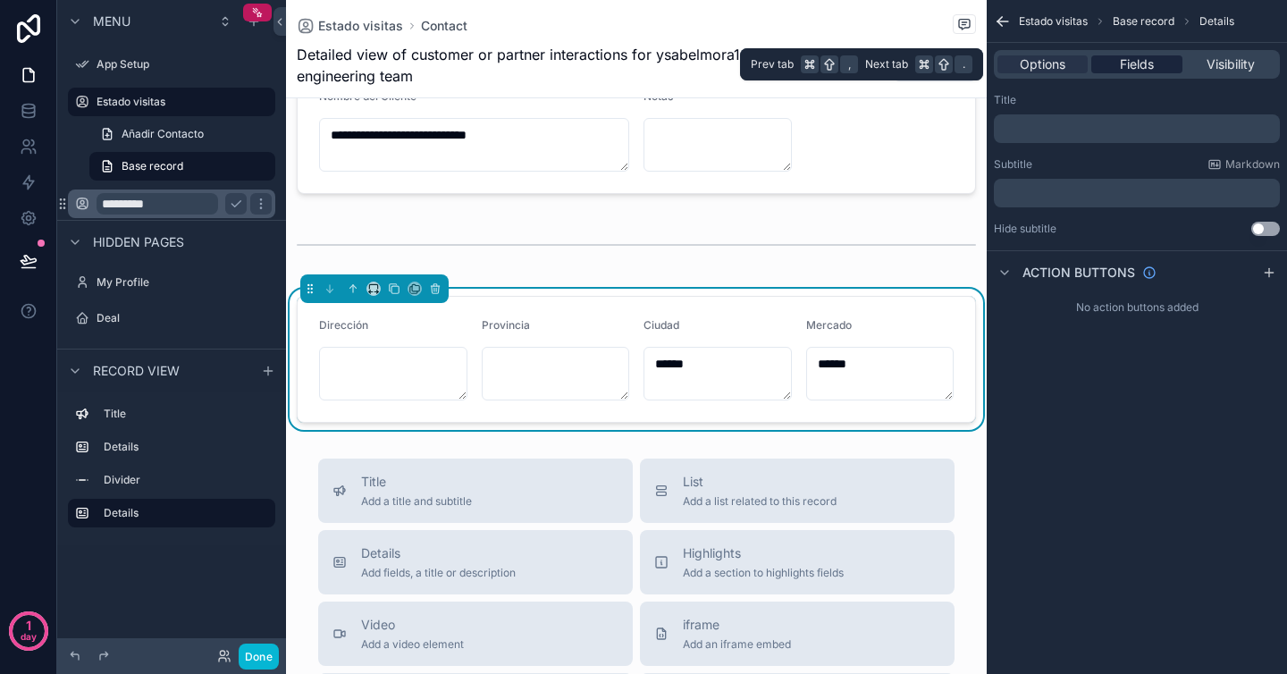
click at [1130, 66] on span "Fields" at bounding box center [1137, 64] width 34 height 18
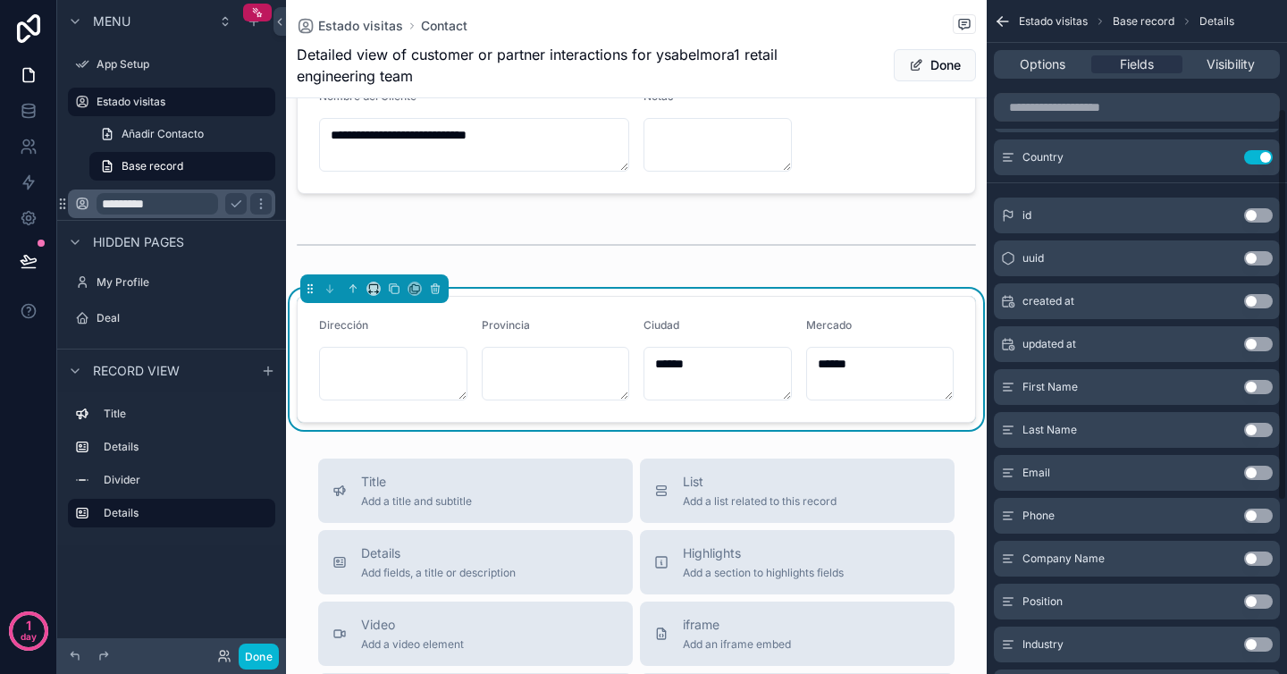
scroll to position [0, 0]
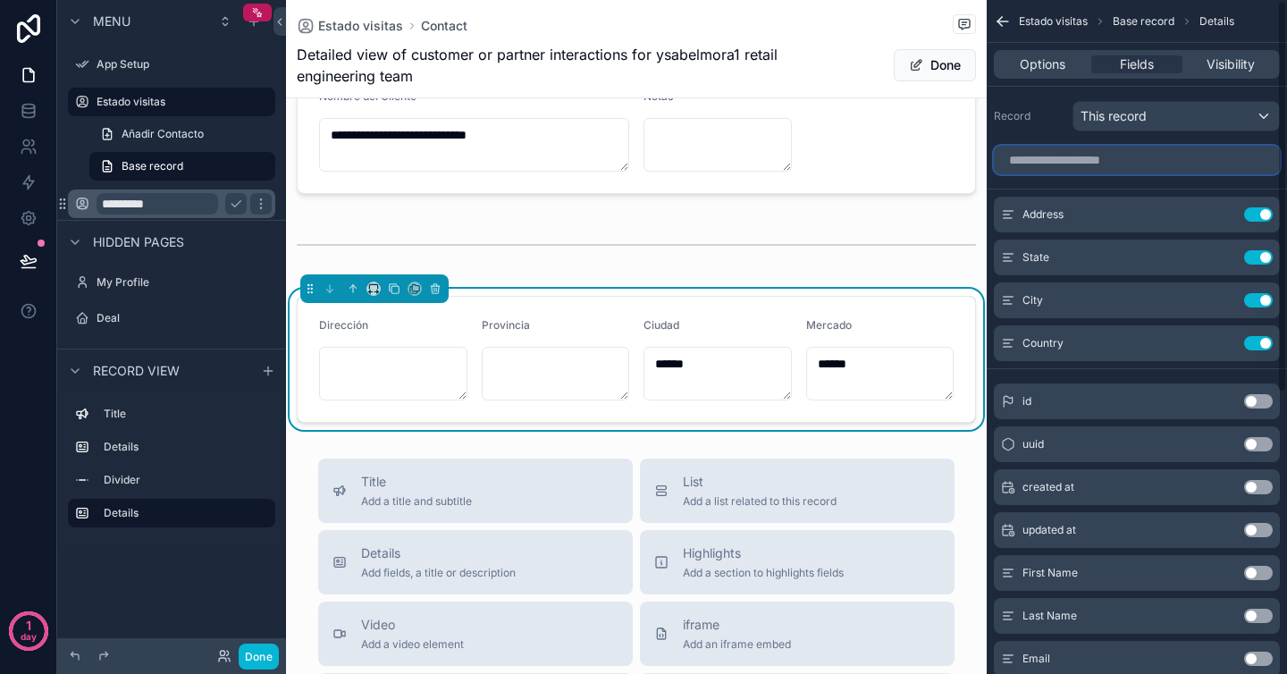
click at [1050, 154] on input "scrollable content" at bounding box center [1137, 160] width 286 height 29
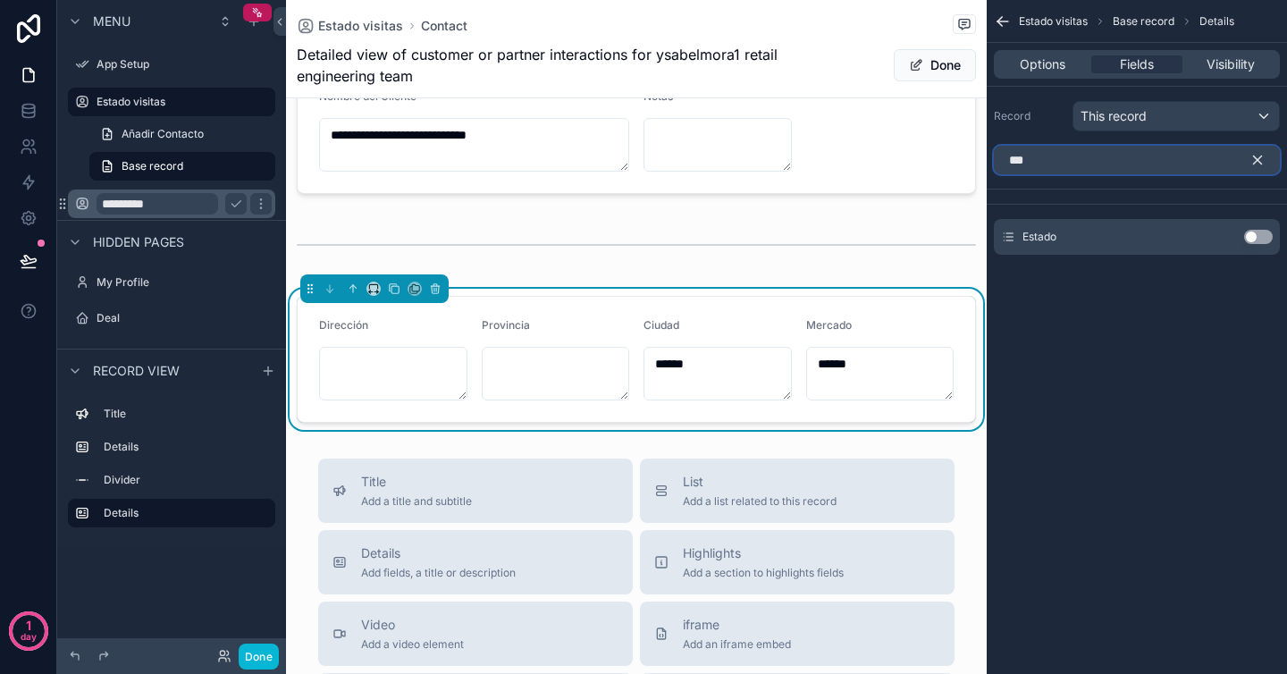
type input "***"
click at [1264, 244] on div "Estado Use setting" at bounding box center [1137, 237] width 286 height 36
click at [1260, 239] on button "Use setting" at bounding box center [1258, 237] width 29 height 14
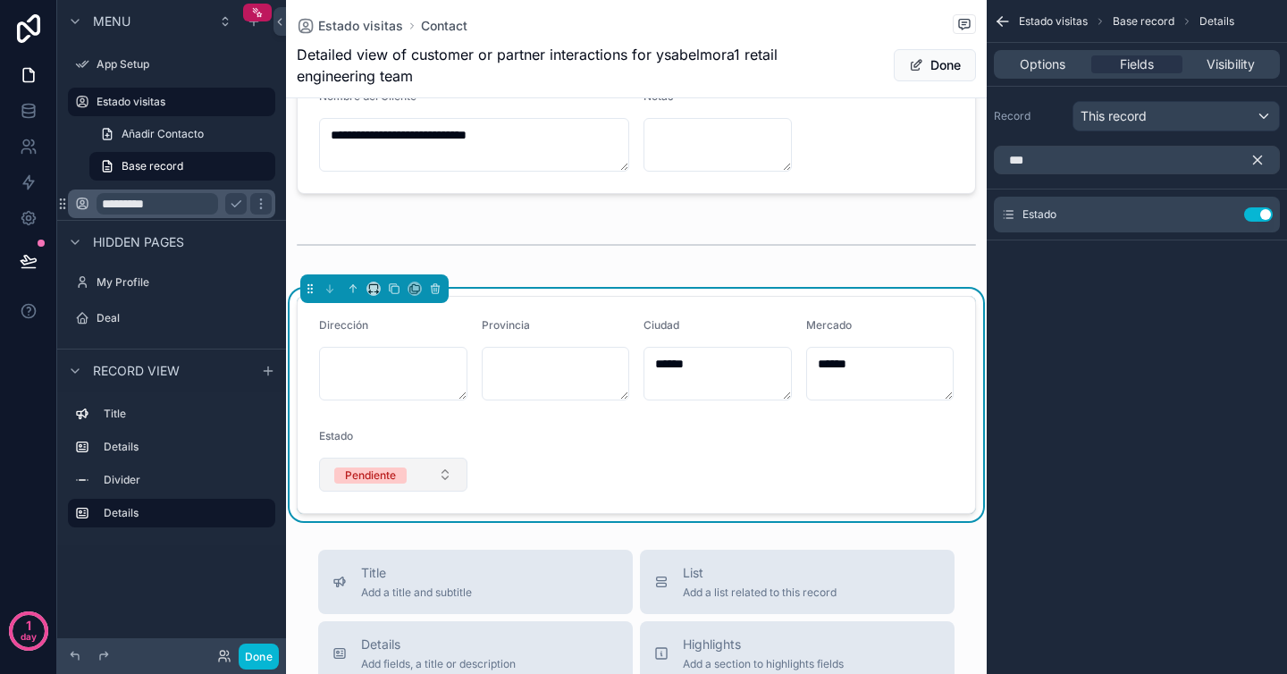
click at [438, 460] on button "Pendiente" at bounding box center [393, 475] width 148 height 34
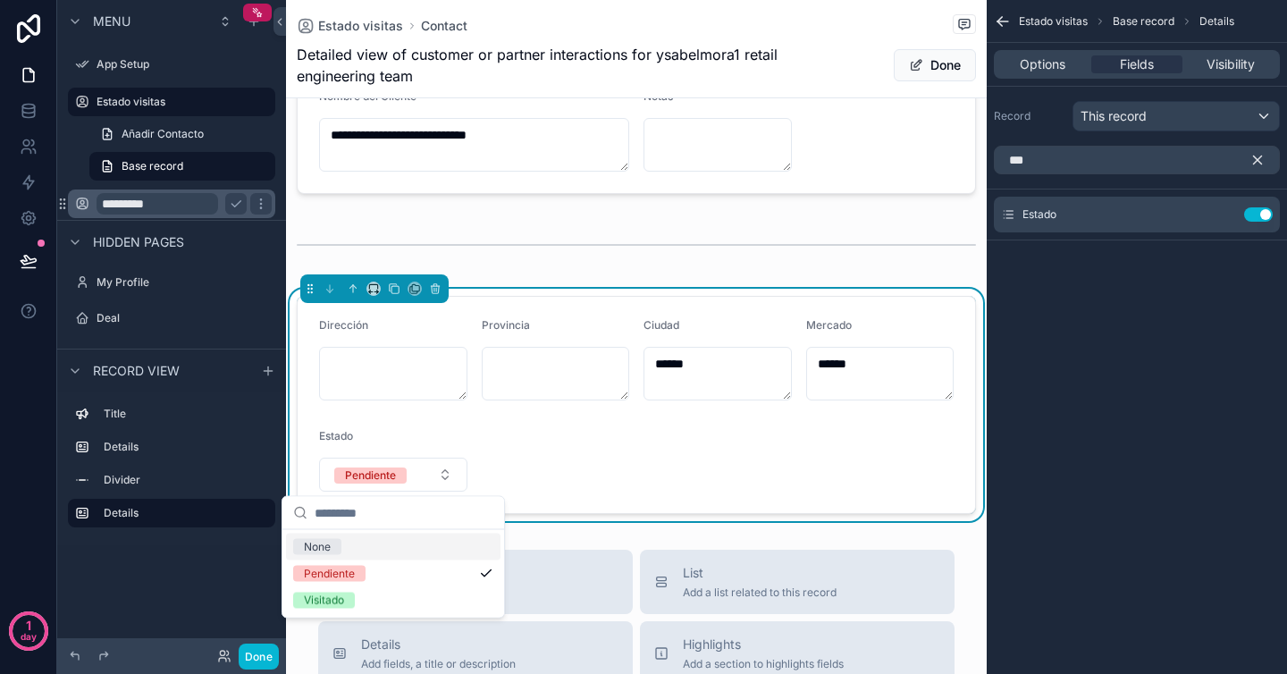
click at [513, 452] on form "Dirección Provincia Ciudad ****** Mercado ****** Estado Pendiente" at bounding box center [636, 405] width 677 height 216
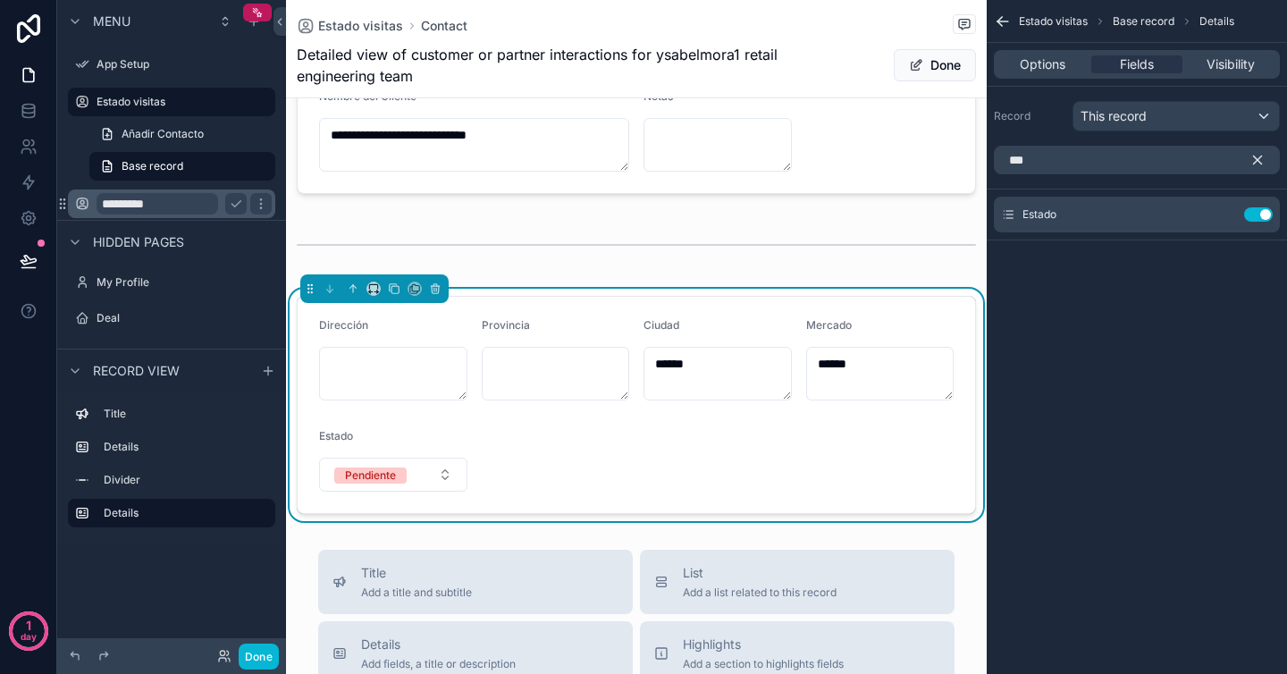
click at [1259, 155] on icon "scrollable content" at bounding box center [1257, 160] width 16 height 16
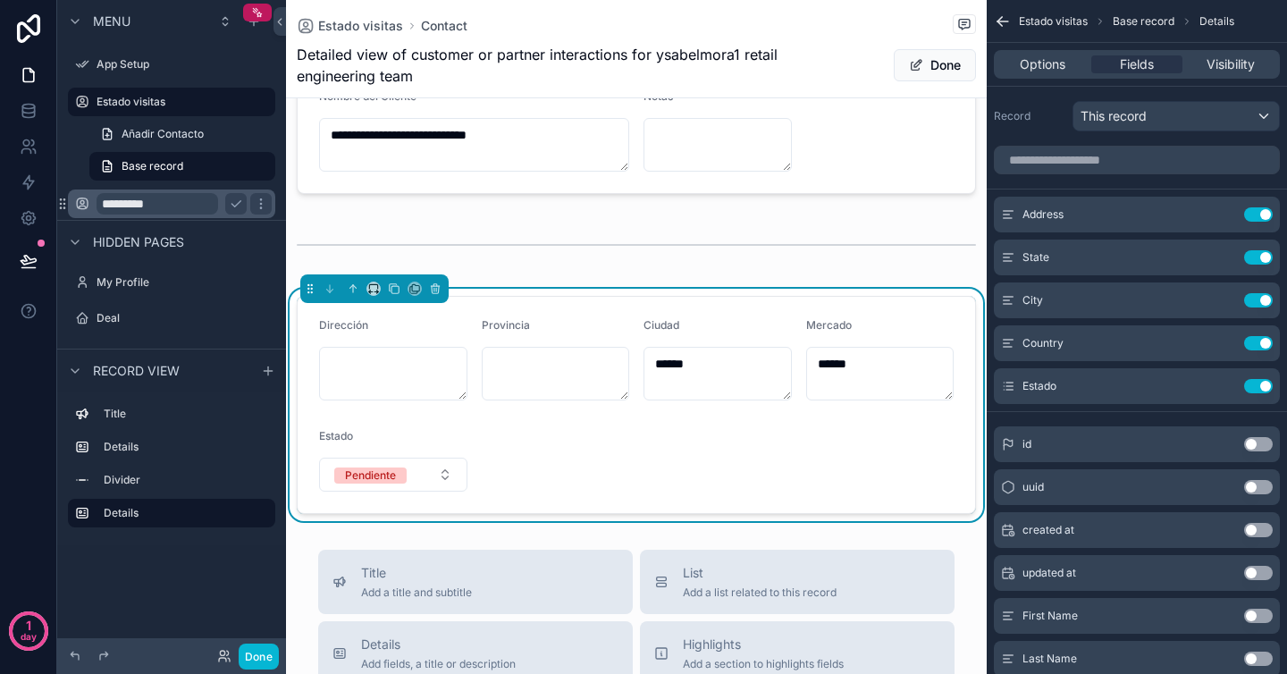
click at [346, 433] on span "Estado" at bounding box center [336, 435] width 34 height 13
click at [1223, 377] on div "Estado Use setting" at bounding box center [1137, 386] width 286 height 36
click at [1223, 384] on icon "scrollable content" at bounding box center [1222, 386] width 14 height 14
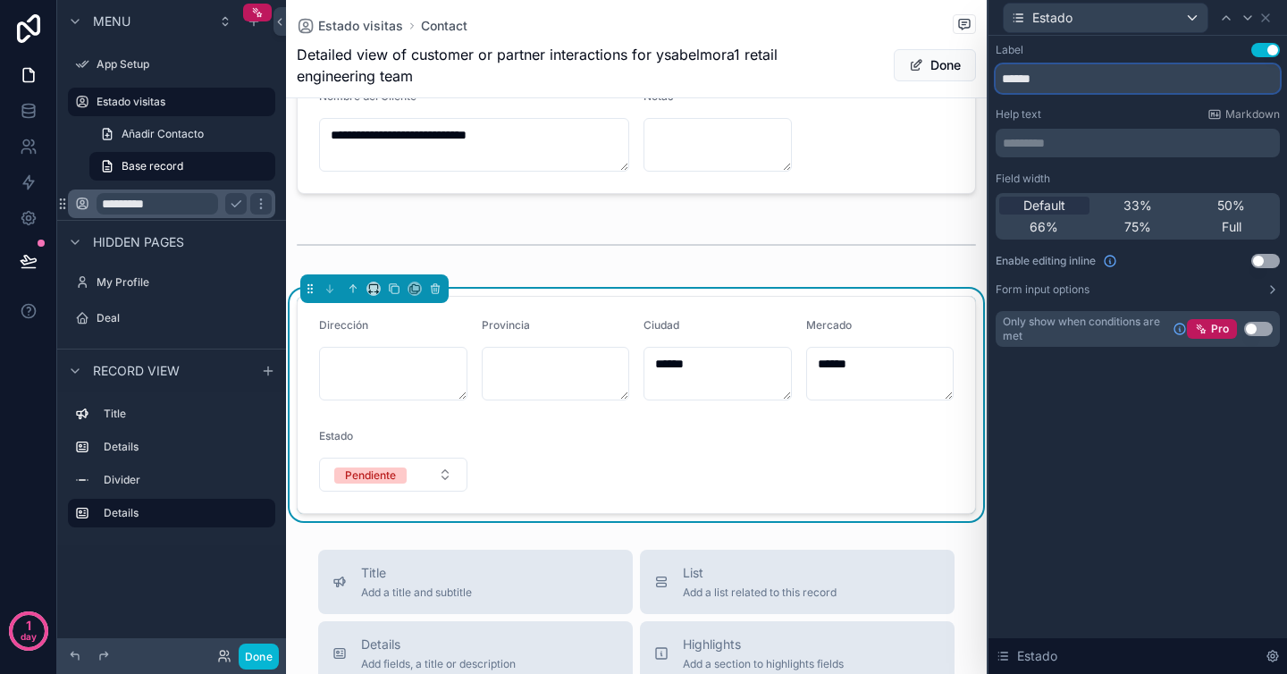
click at [1059, 84] on input "******" at bounding box center [1138, 78] width 284 height 29
type input "**********"
click at [1268, 22] on icon at bounding box center [1265, 18] width 14 height 14
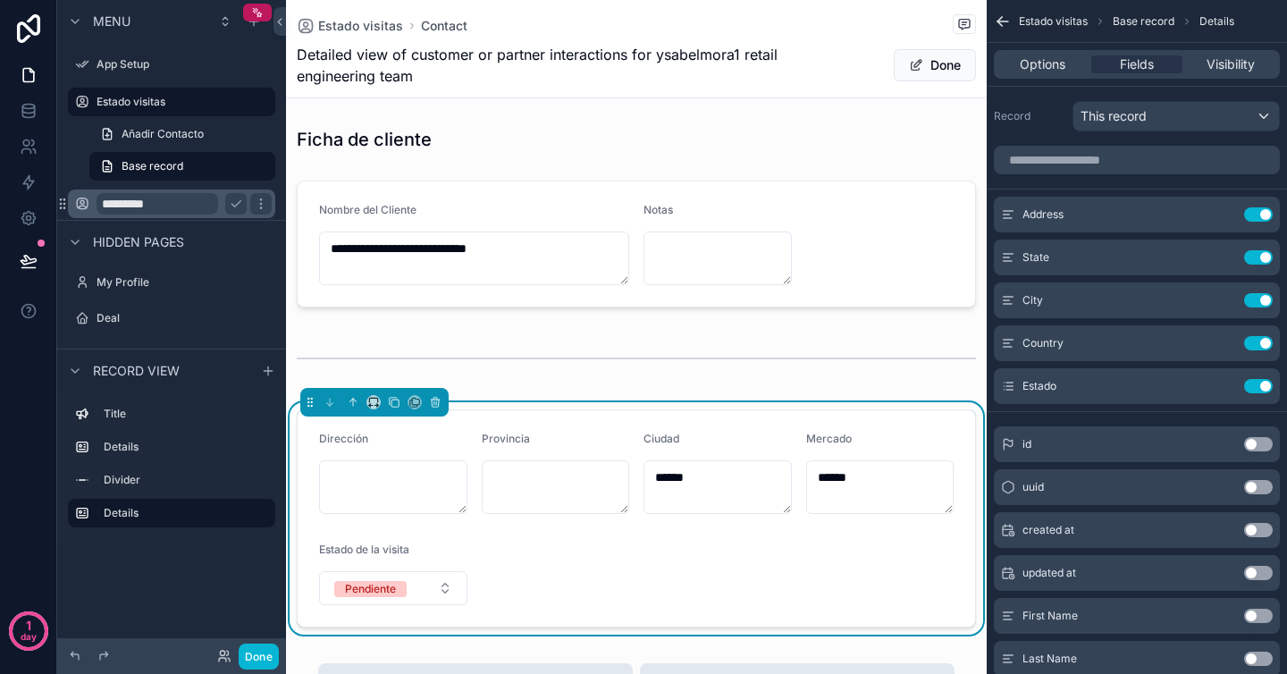
click at [451, 561] on div "Estado de la visita" at bounding box center [393, 552] width 148 height 21
click at [1258, 389] on button "Use setting" at bounding box center [1258, 386] width 29 height 14
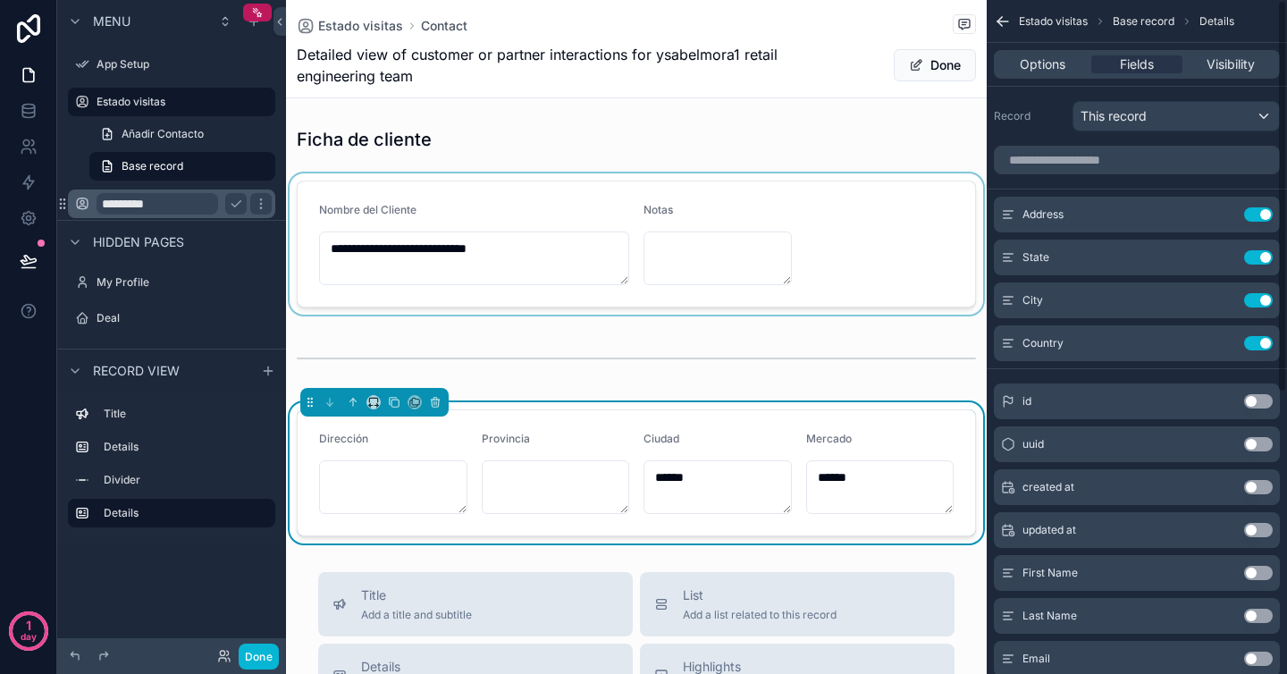
click at [946, 220] on div "scrollable content" at bounding box center [636, 243] width 701 height 141
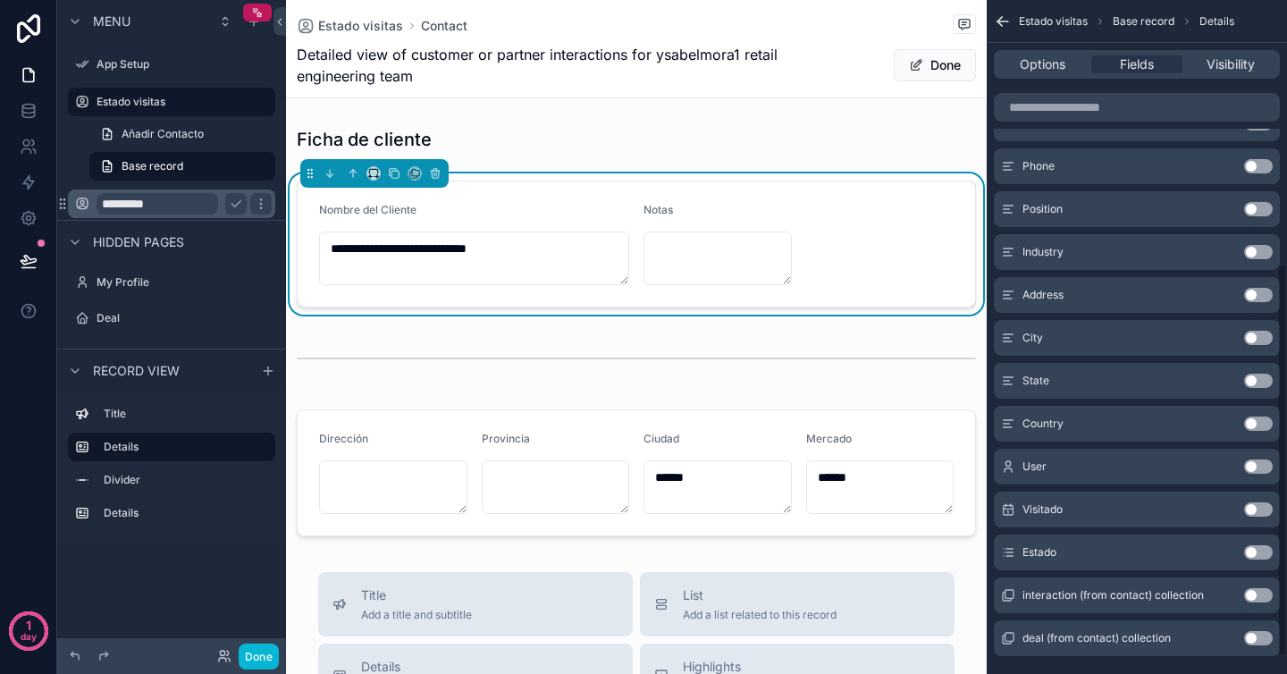
scroll to position [454, 0]
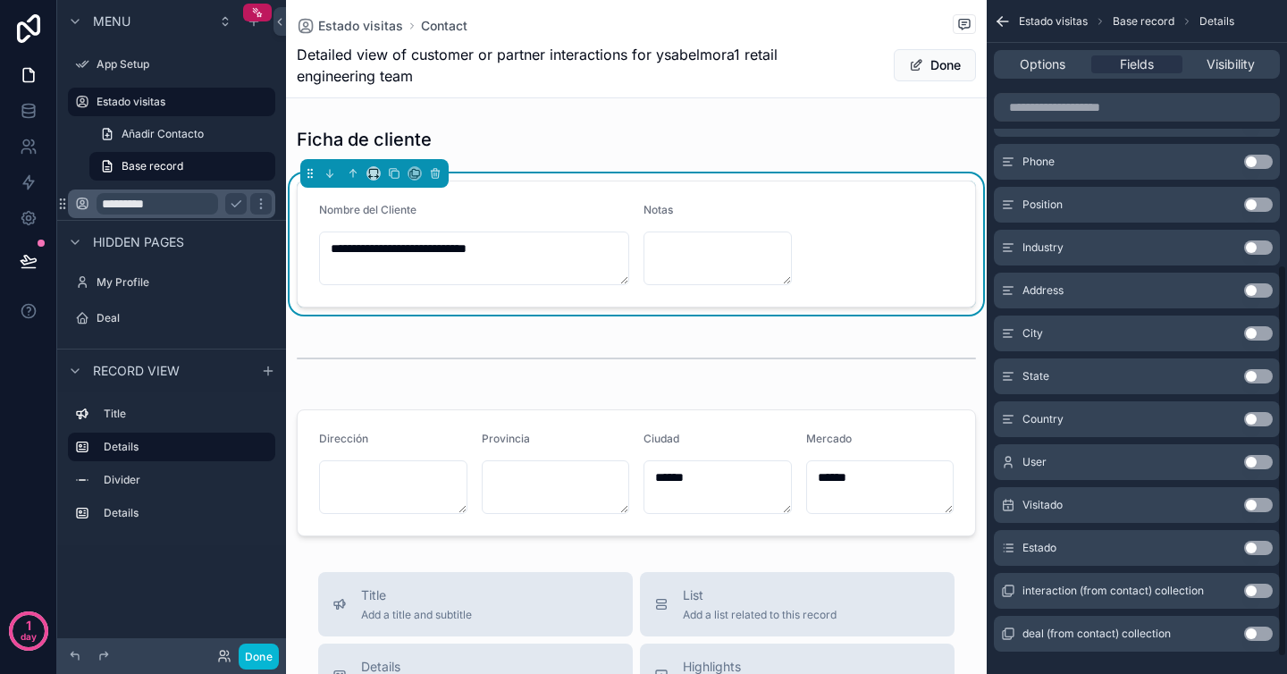
click at [1262, 547] on button "Use setting" at bounding box center [1258, 548] width 29 height 14
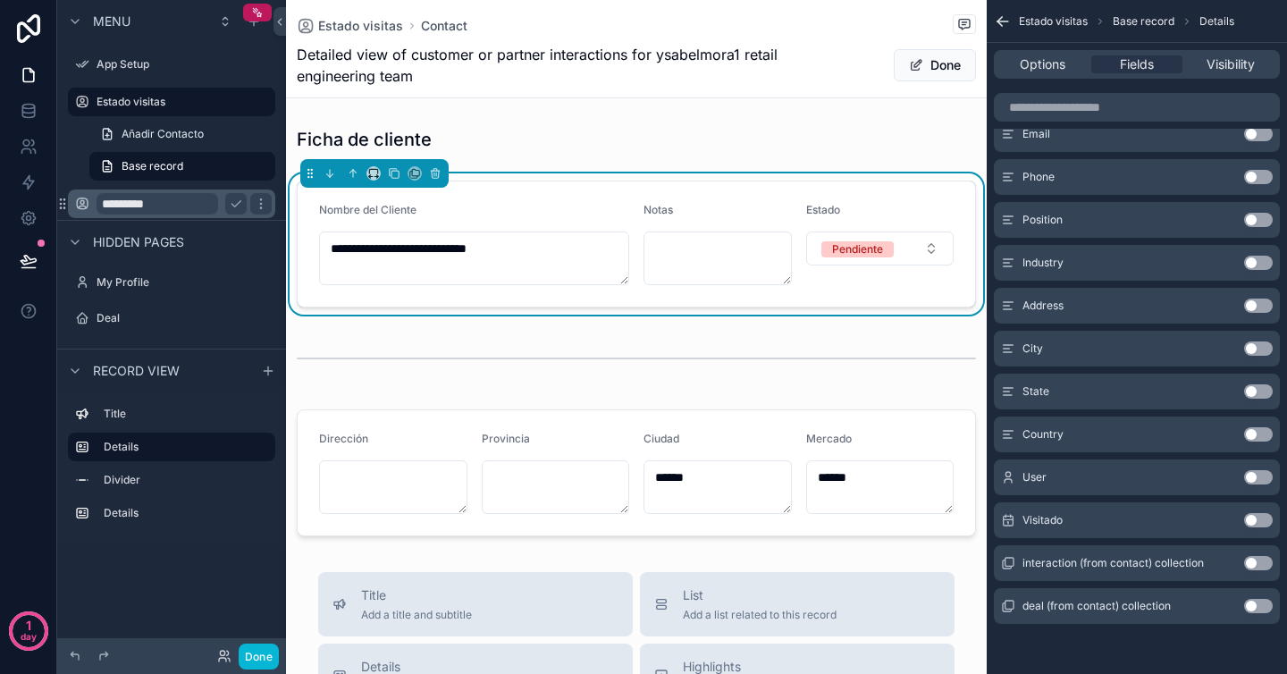
click at [845, 203] on div "Estado" at bounding box center [880, 213] width 148 height 21
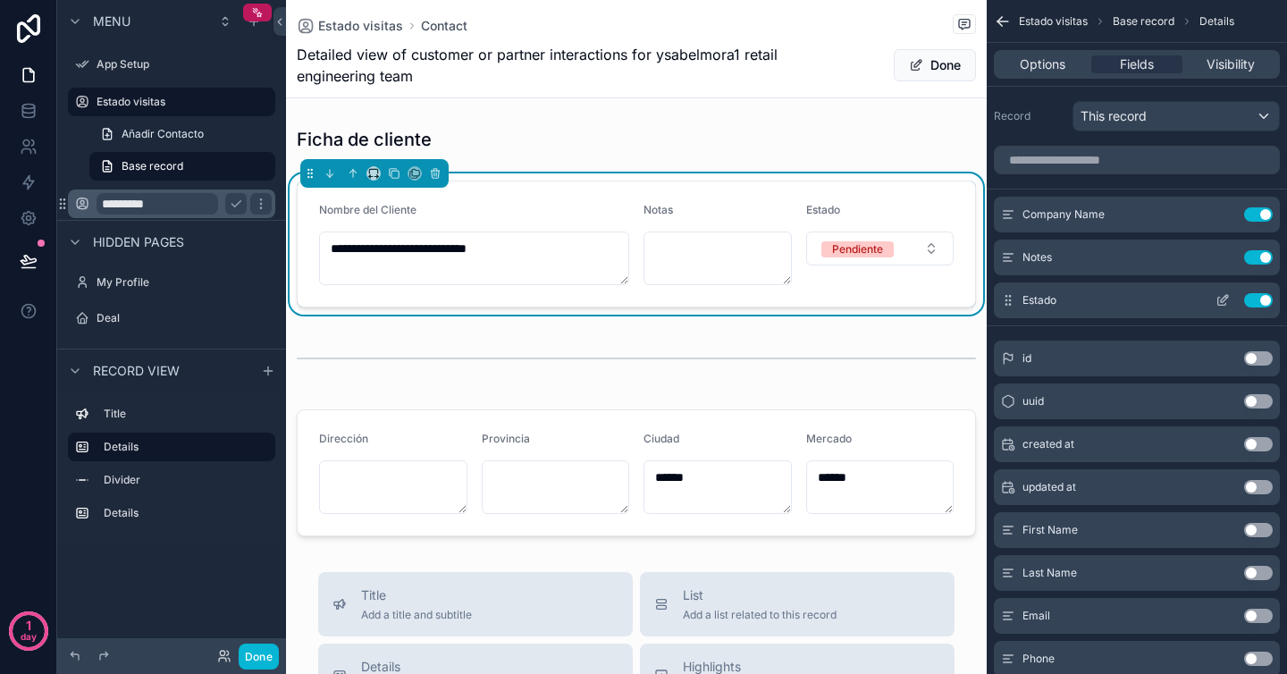
click at [1218, 303] on icon "scrollable content" at bounding box center [1222, 300] width 14 height 14
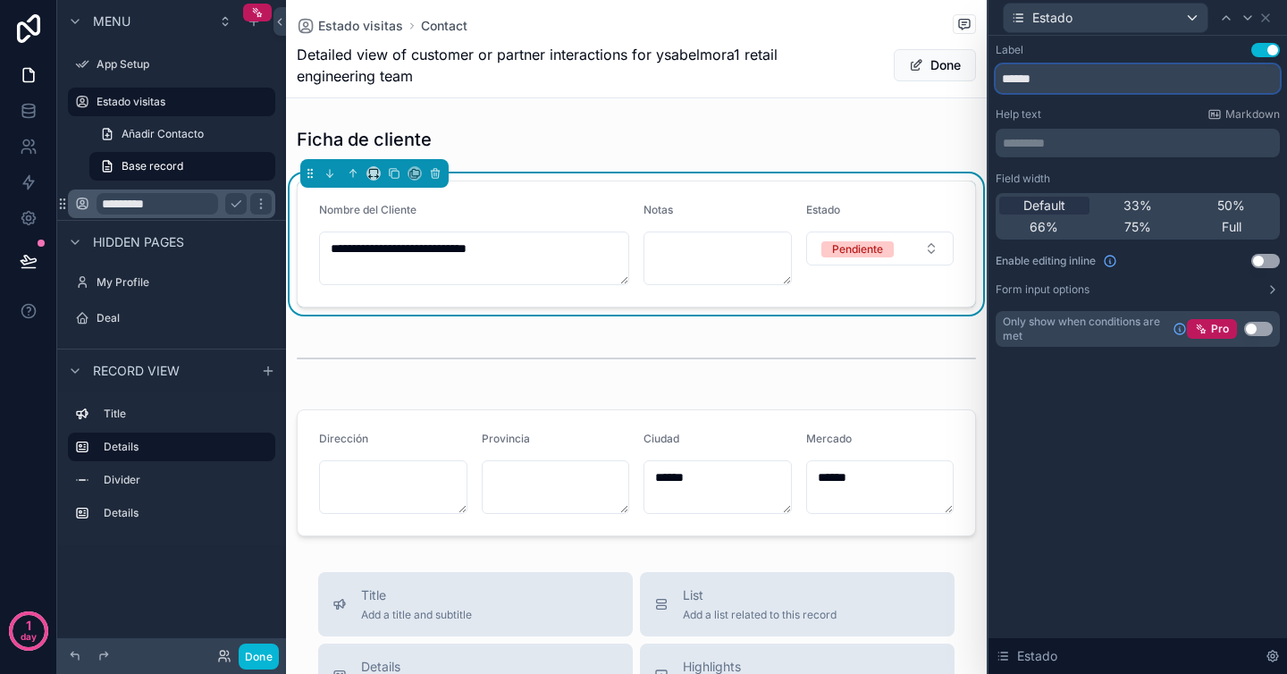
click at [1051, 74] on input "******" at bounding box center [1138, 78] width 284 height 29
type input "**********"
click at [1265, 13] on icon at bounding box center [1265, 18] width 14 height 14
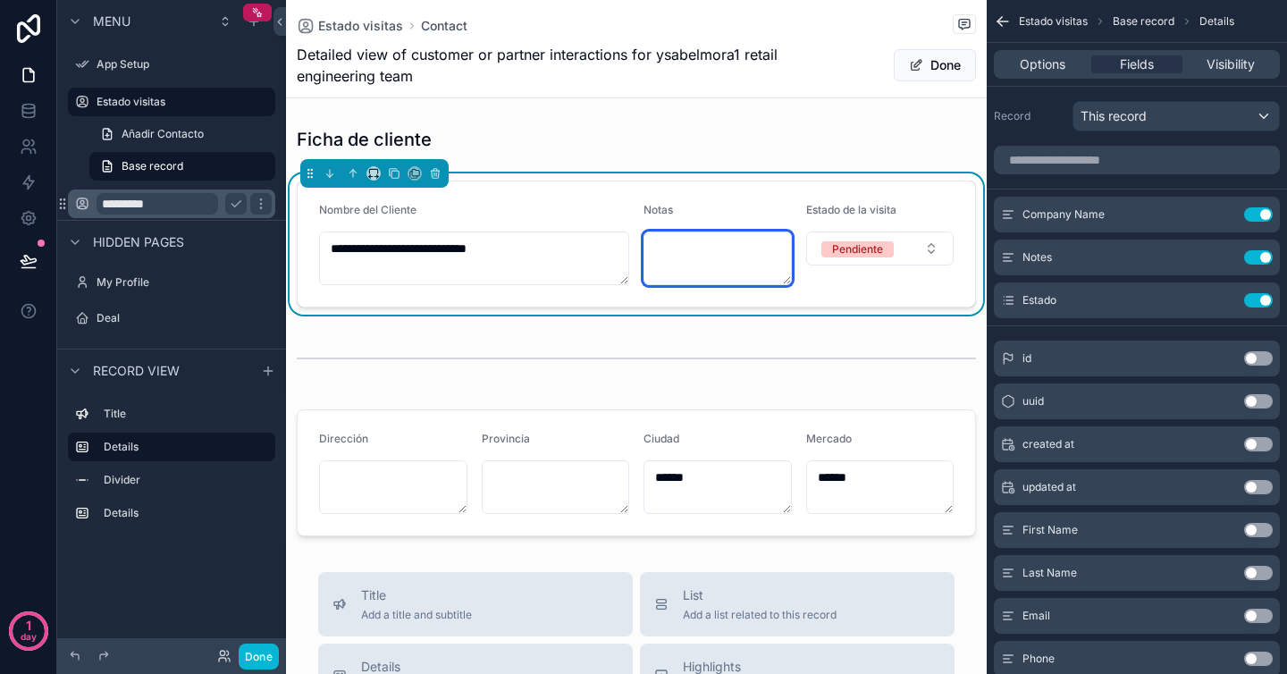
click at [702, 255] on textarea "scrollable content" at bounding box center [717, 258] width 148 height 54
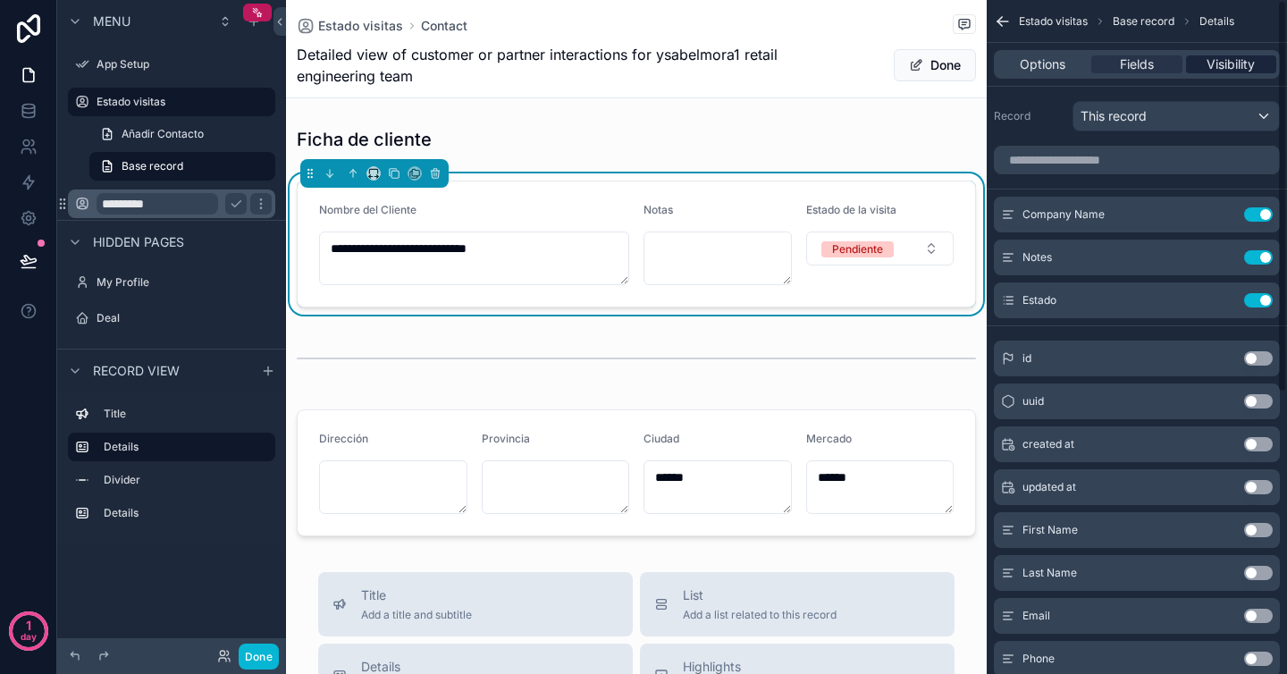
click at [1218, 65] on span "Visibility" at bounding box center [1230, 64] width 48 height 18
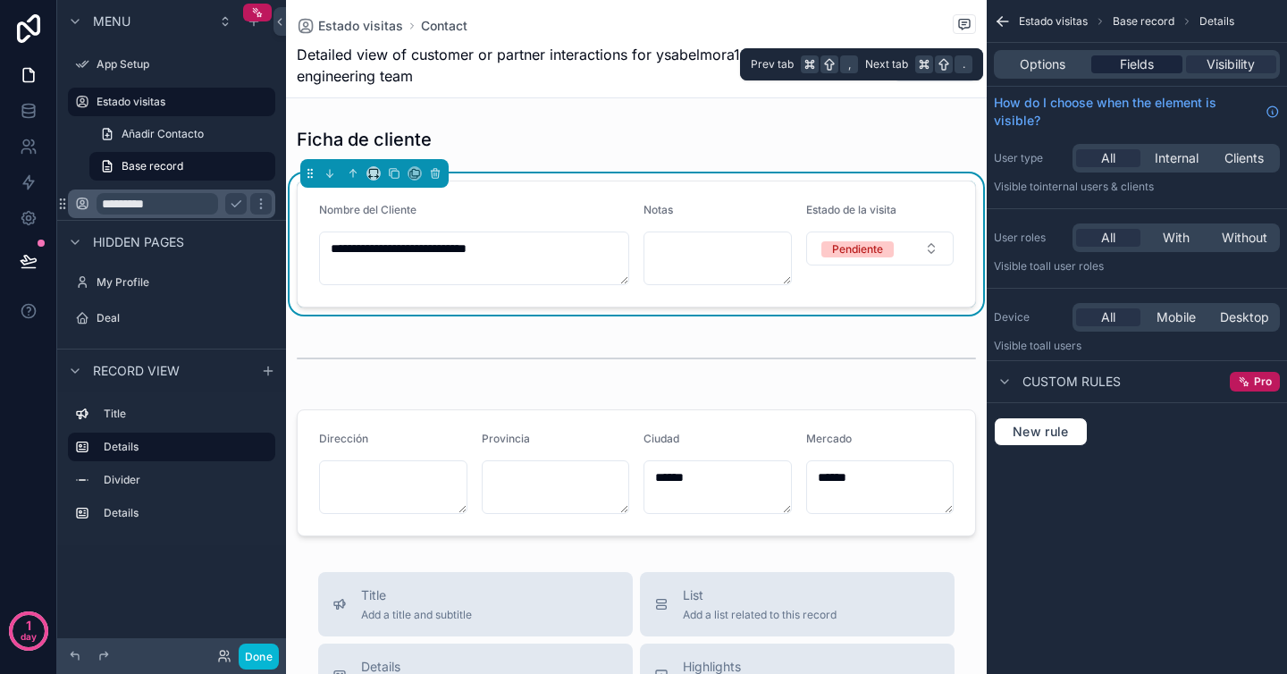
click at [1139, 71] on span "Fields" at bounding box center [1137, 64] width 34 height 18
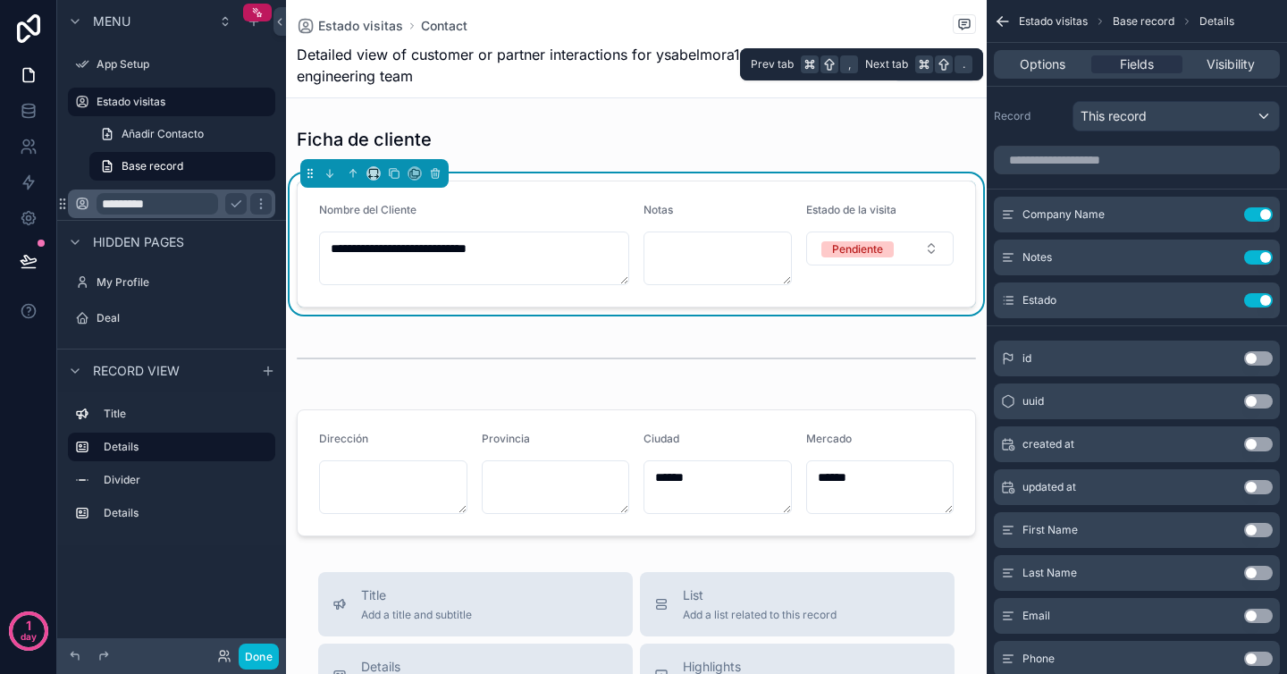
click at [1054, 76] on div "Options Fields Visibility" at bounding box center [1137, 64] width 286 height 29
click at [1057, 67] on span "Options" at bounding box center [1043, 64] width 46 height 18
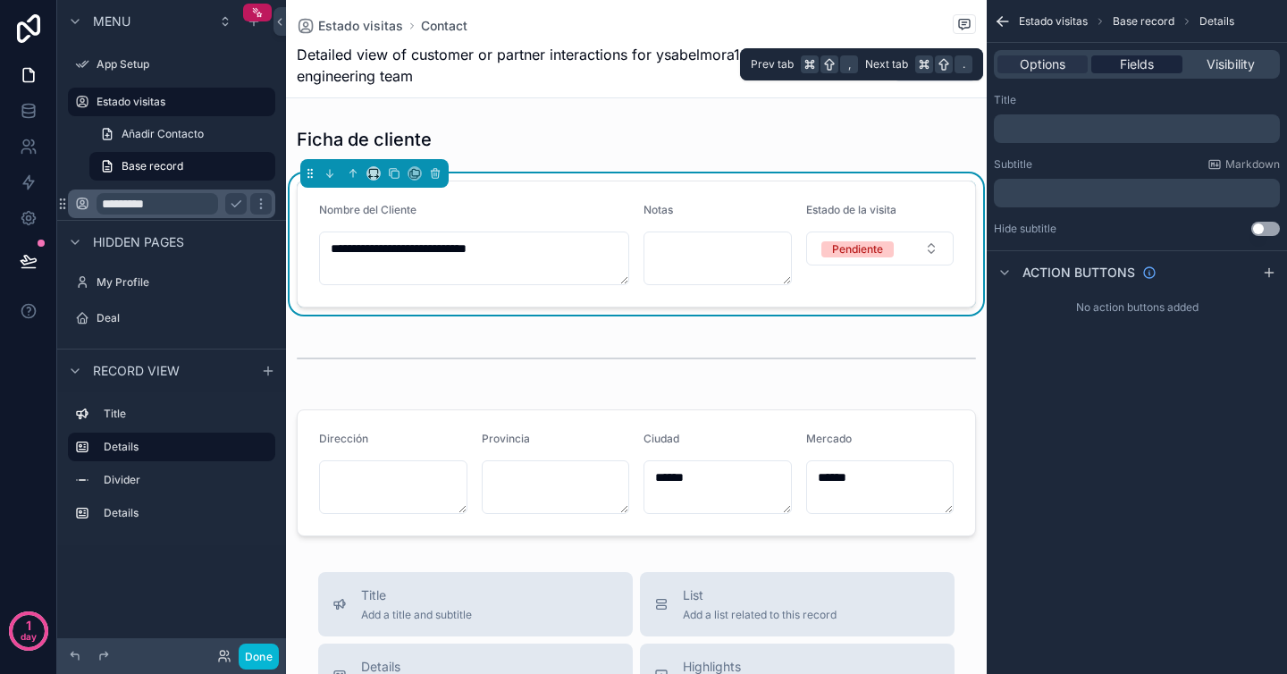
click at [1123, 64] on span "Fields" at bounding box center [1137, 64] width 34 height 18
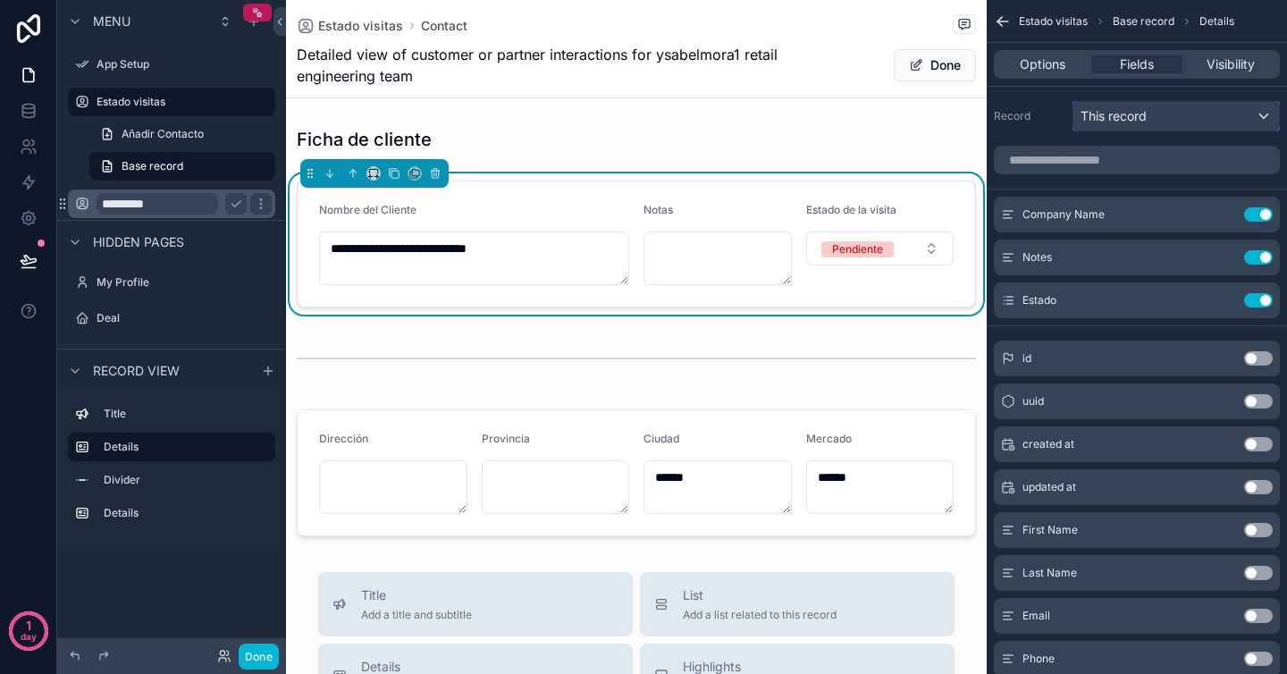
click at [1123, 128] on div "This record" at bounding box center [1176, 116] width 206 height 29
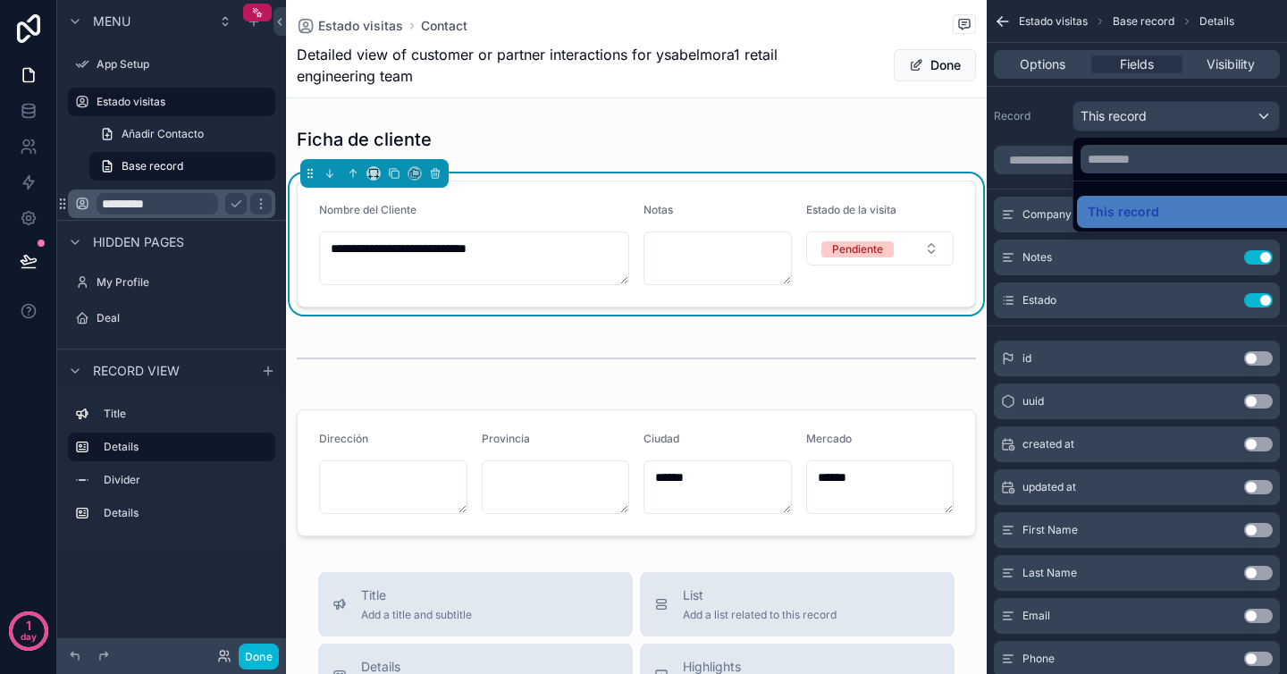
click at [1123, 128] on div "scrollable content" at bounding box center [643, 337] width 1287 height 674
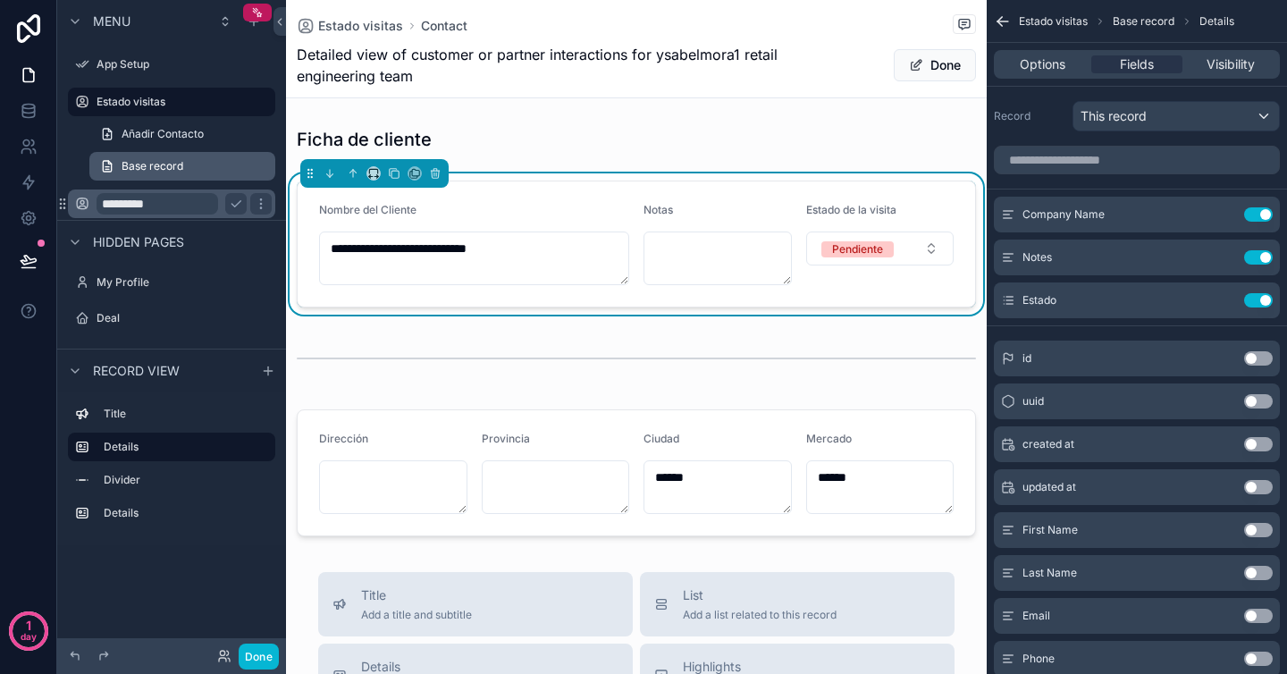
click at [113, 162] on icon "scrollable content" at bounding box center [107, 166] width 14 height 14
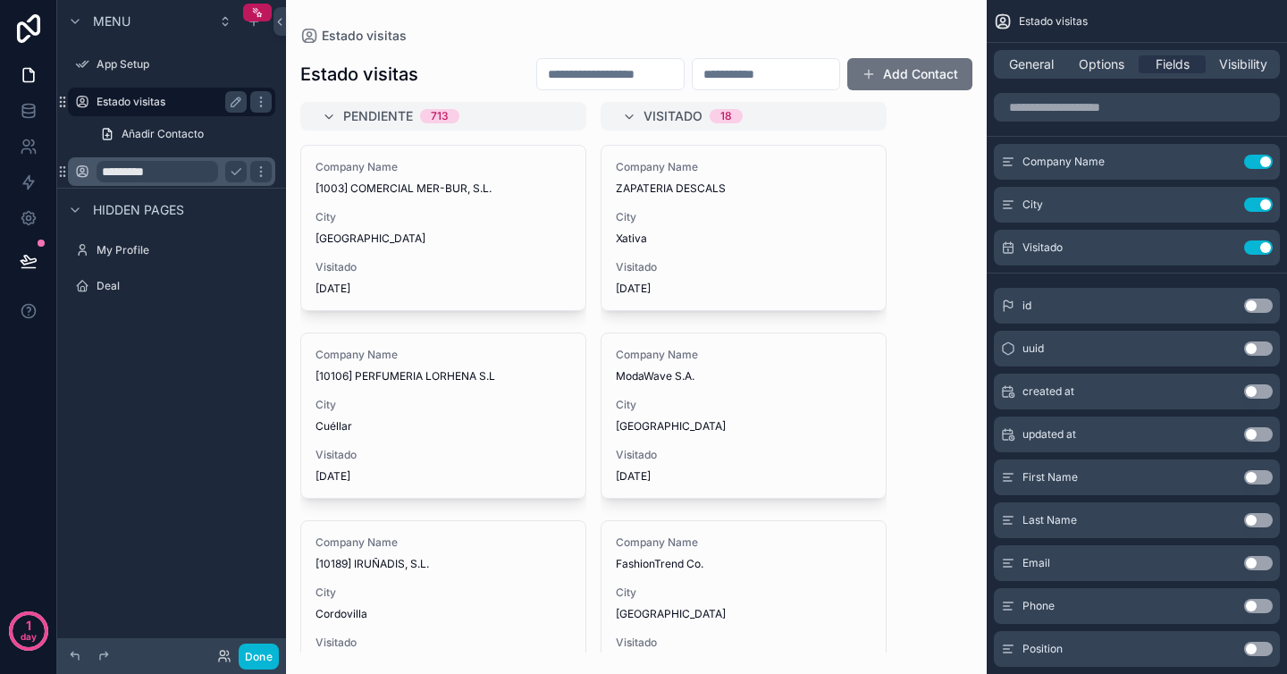
click at [144, 113] on div "Estado visitas" at bounding box center [171, 102] width 200 height 29
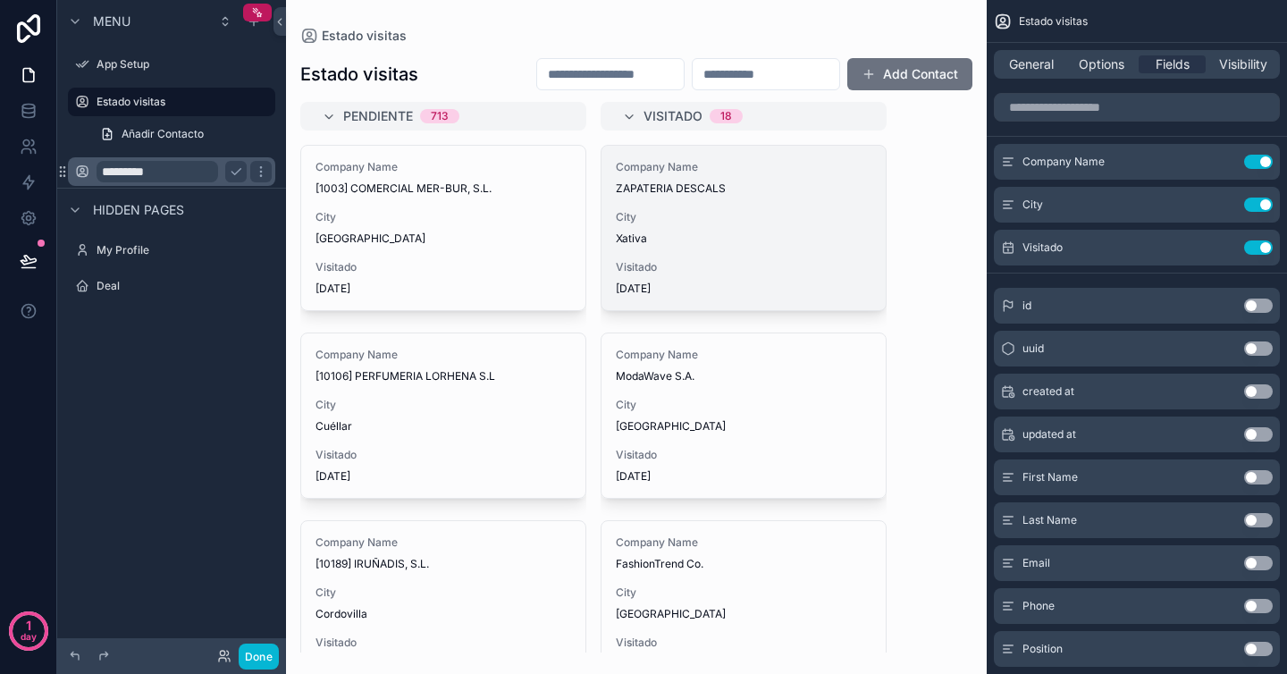
click at [777, 256] on div "Company Name ZAPATERIA DESCALS City Xativa Visitado [DATE]" at bounding box center [743, 228] width 284 height 164
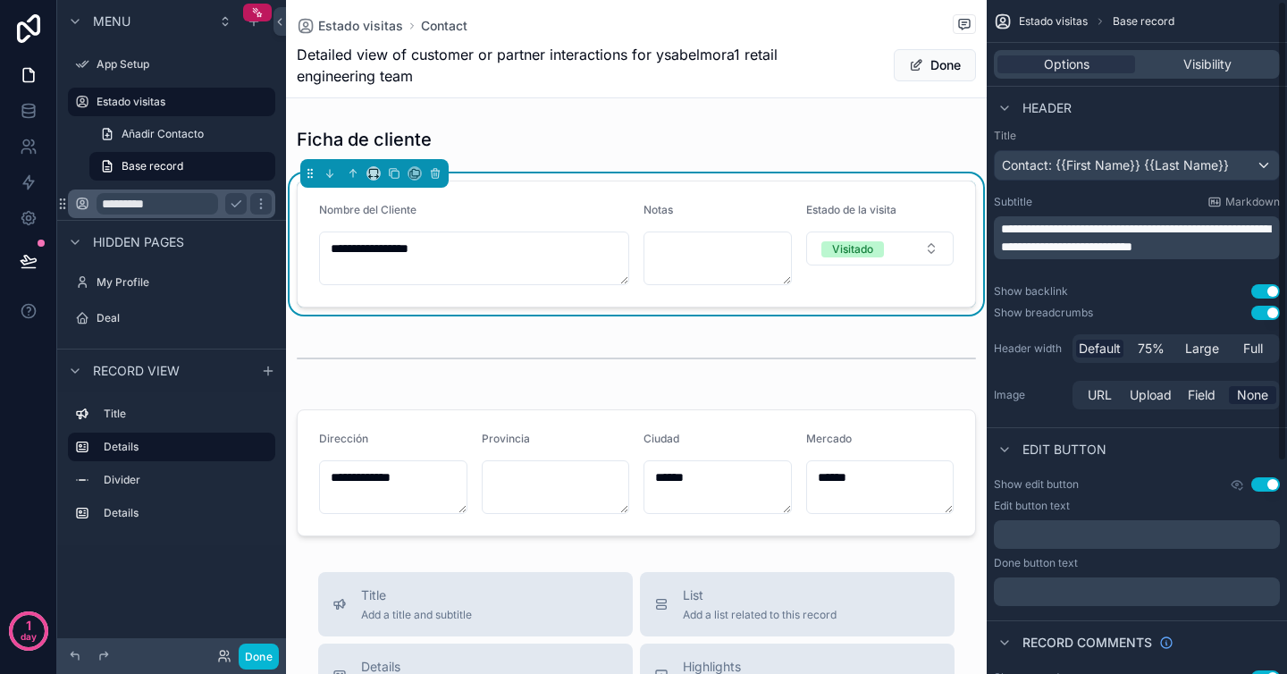
scroll to position [8, 0]
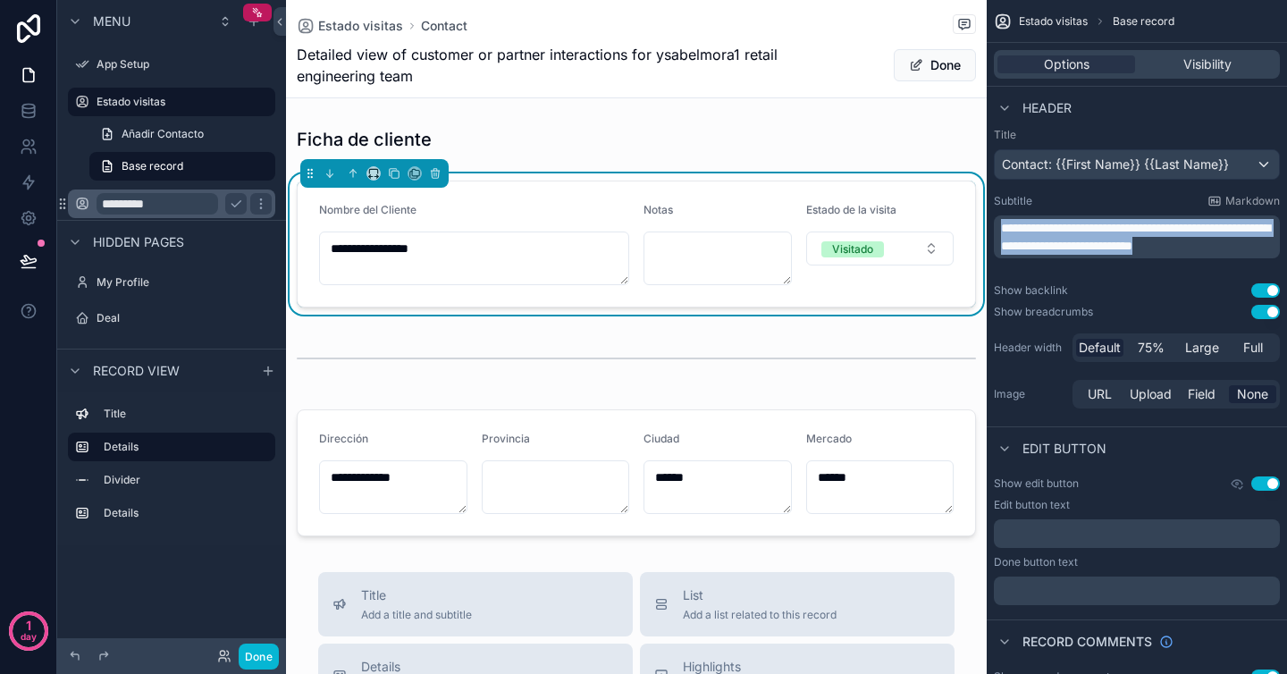
drag, startPoint x: 1039, startPoint y: 261, endPoint x: 995, endPoint y: 215, distance: 63.8
click at [996, 218] on div "**********" at bounding box center [1137, 236] width 286 height 43
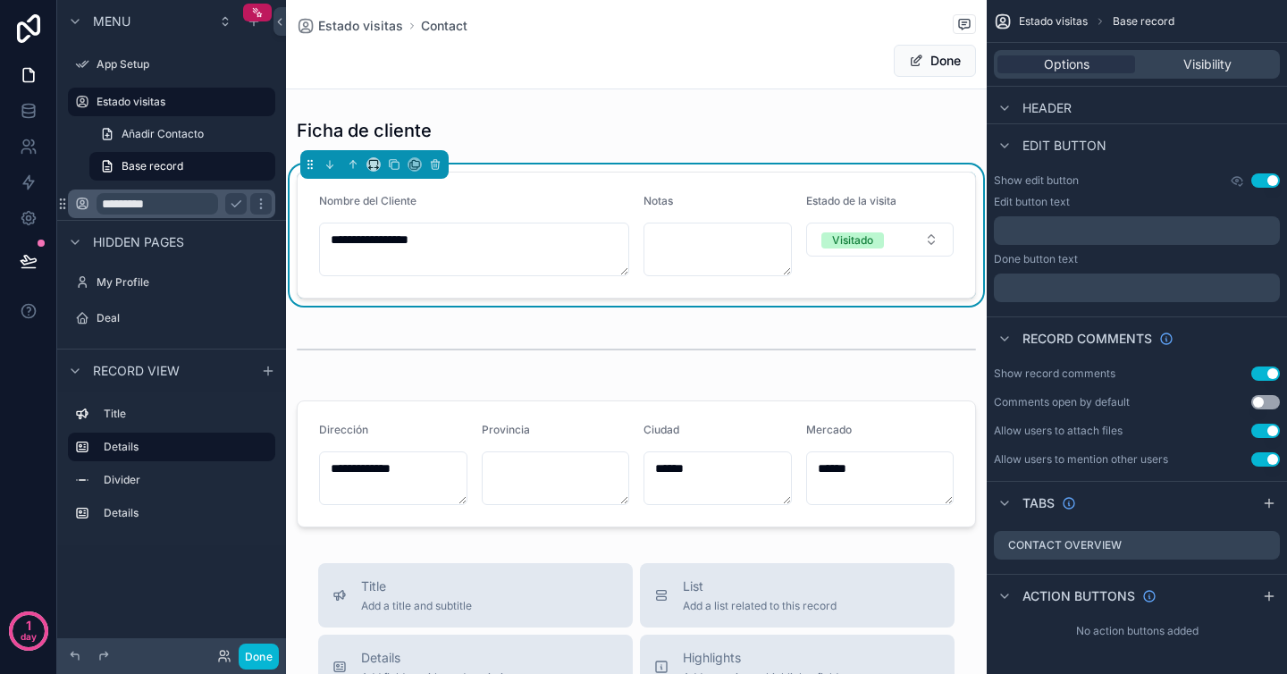
scroll to position [0, 0]
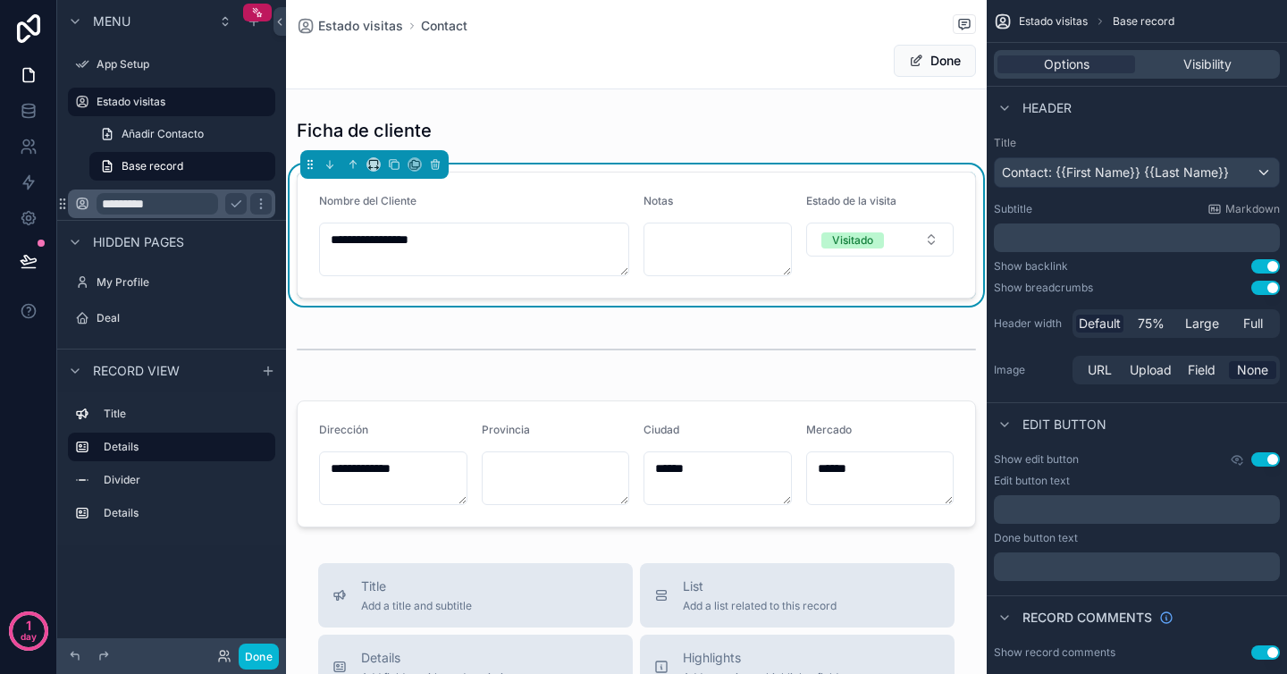
click at [812, 85] on div "Estado visitas Contact Done" at bounding box center [636, 44] width 679 height 88
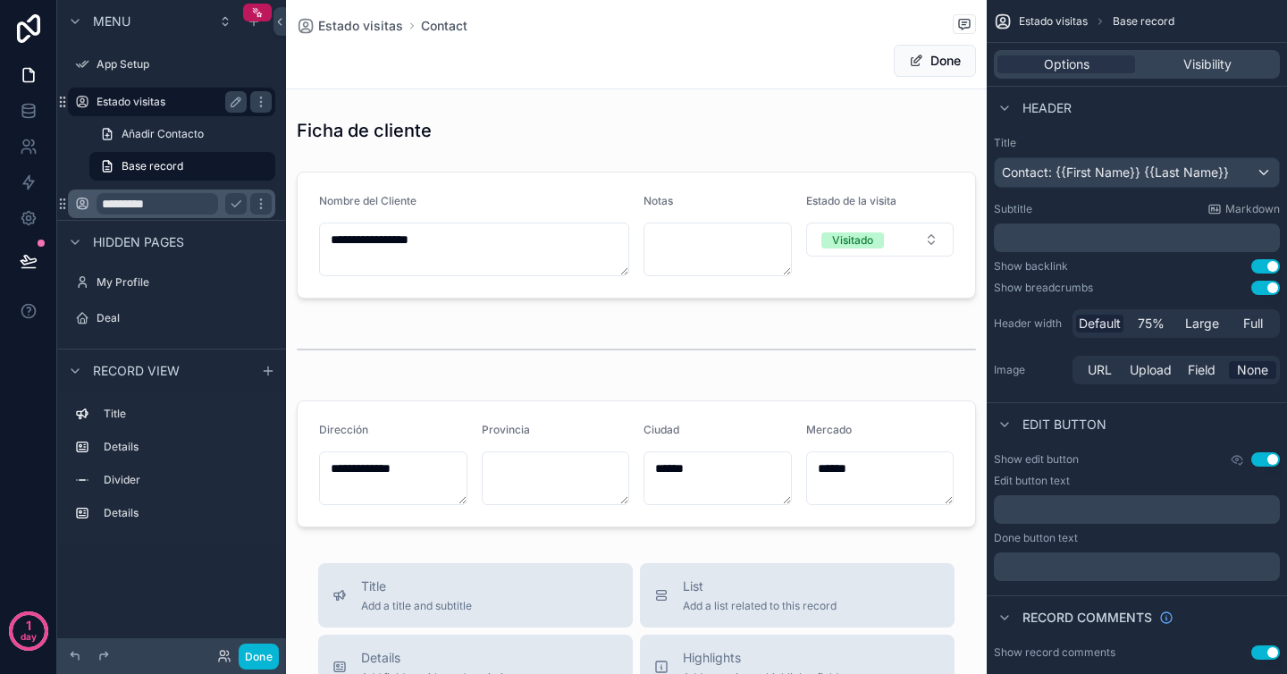
click at [192, 97] on label "Estado visitas" at bounding box center [168, 102] width 143 height 14
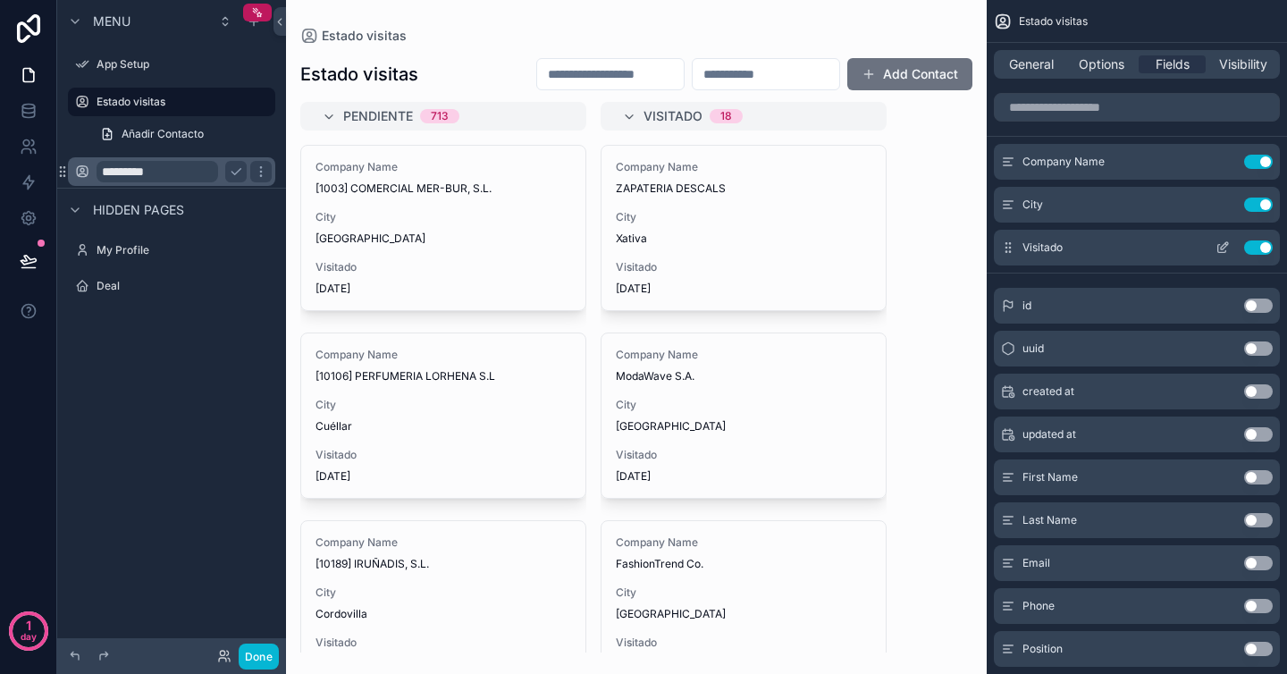
click at [1254, 250] on button "Use setting" at bounding box center [1258, 247] width 29 height 14
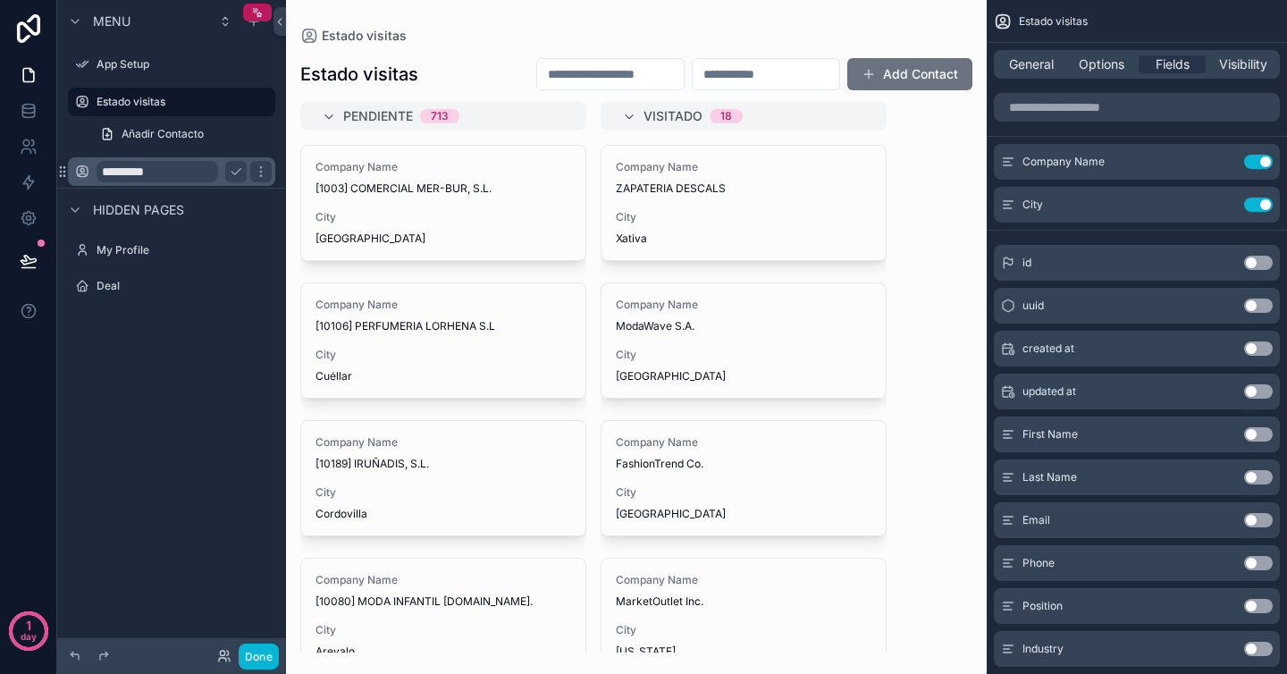
click at [1261, 396] on button "Use setting" at bounding box center [1258, 391] width 29 height 14
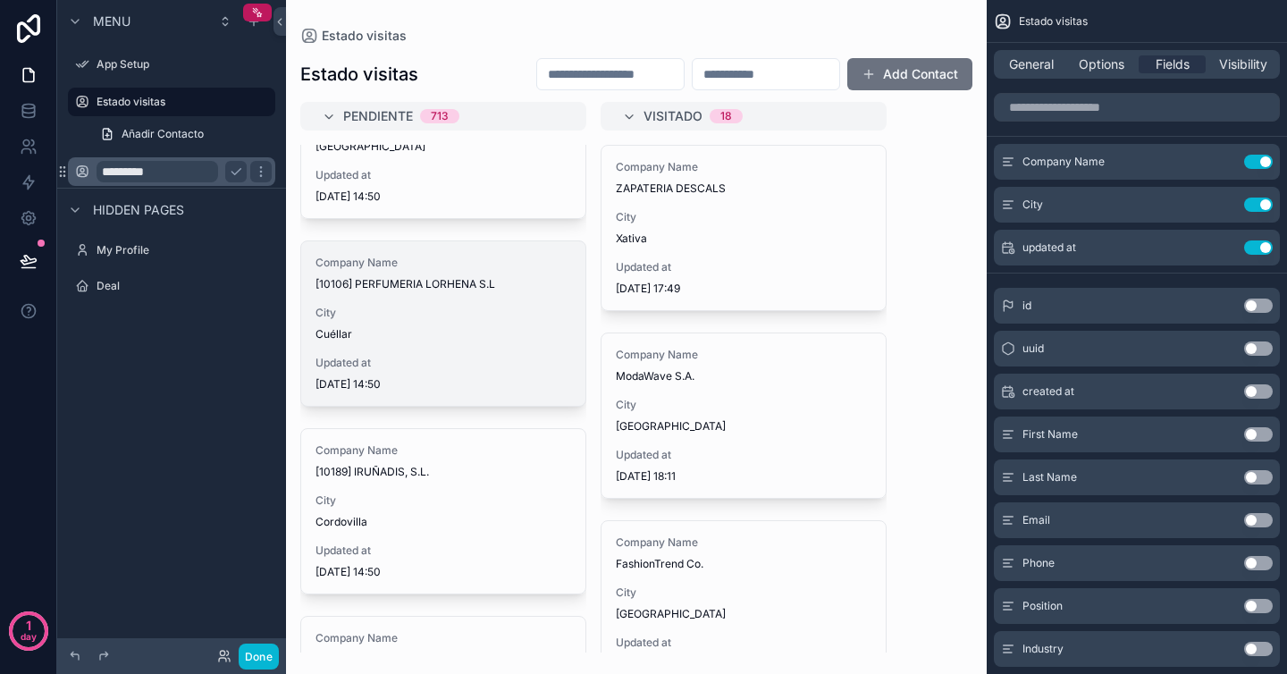
scroll to position [401, 0]
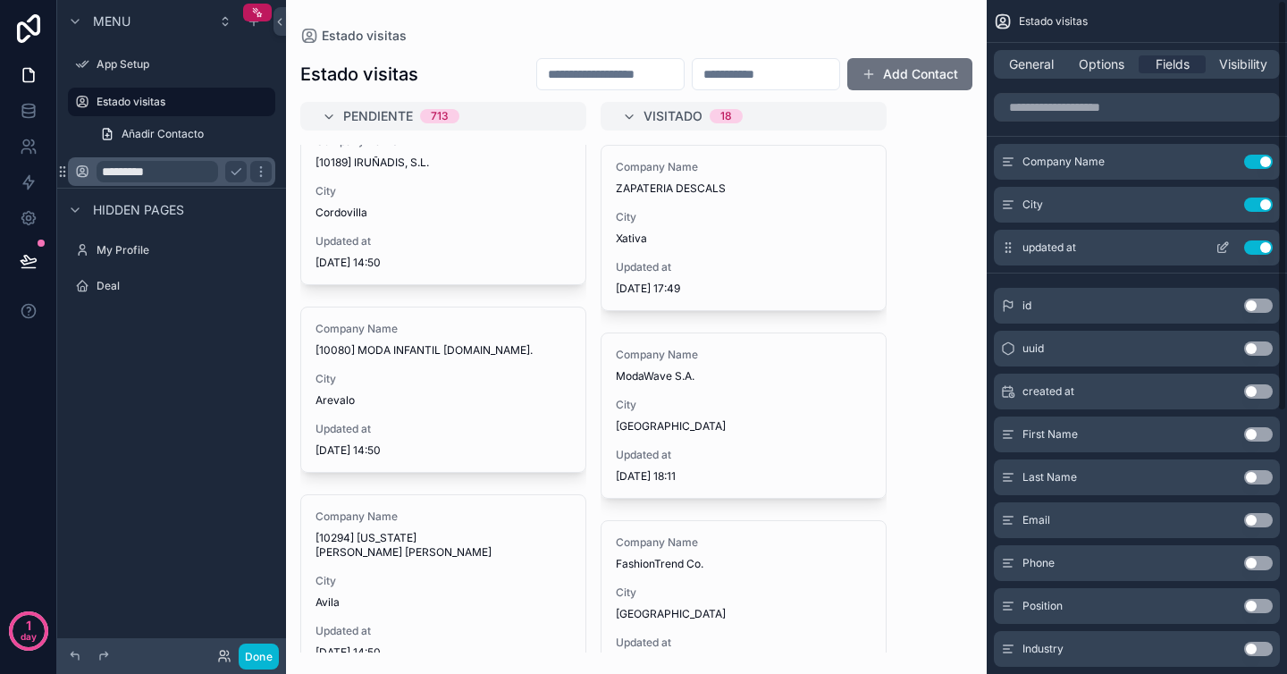
click at [1220, 240] on div "updated at Use setting" at bounding box center [1137, 248] width 286 height 36
click at [1223, 249] on icon "scrollable content" at bounding box center [1222, 247] width 14 height 14
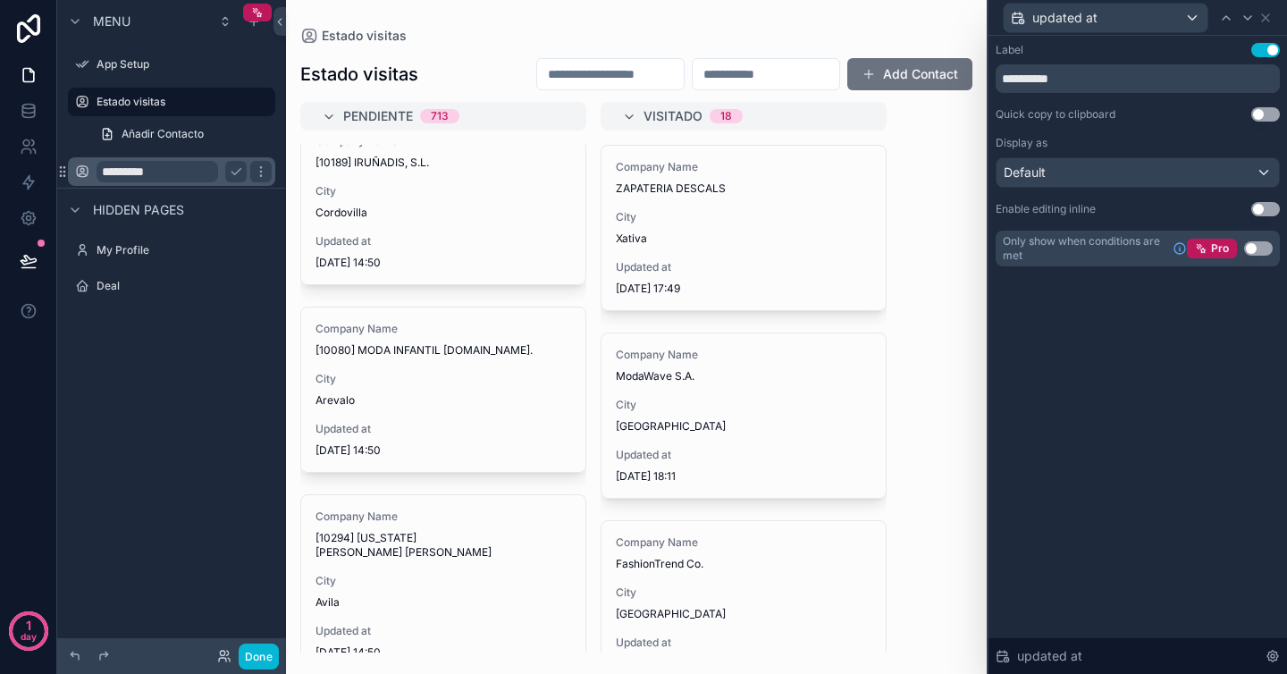
click at [1079, 175] on div "Default" at bounding box center [1137, 172] width 282 height 29
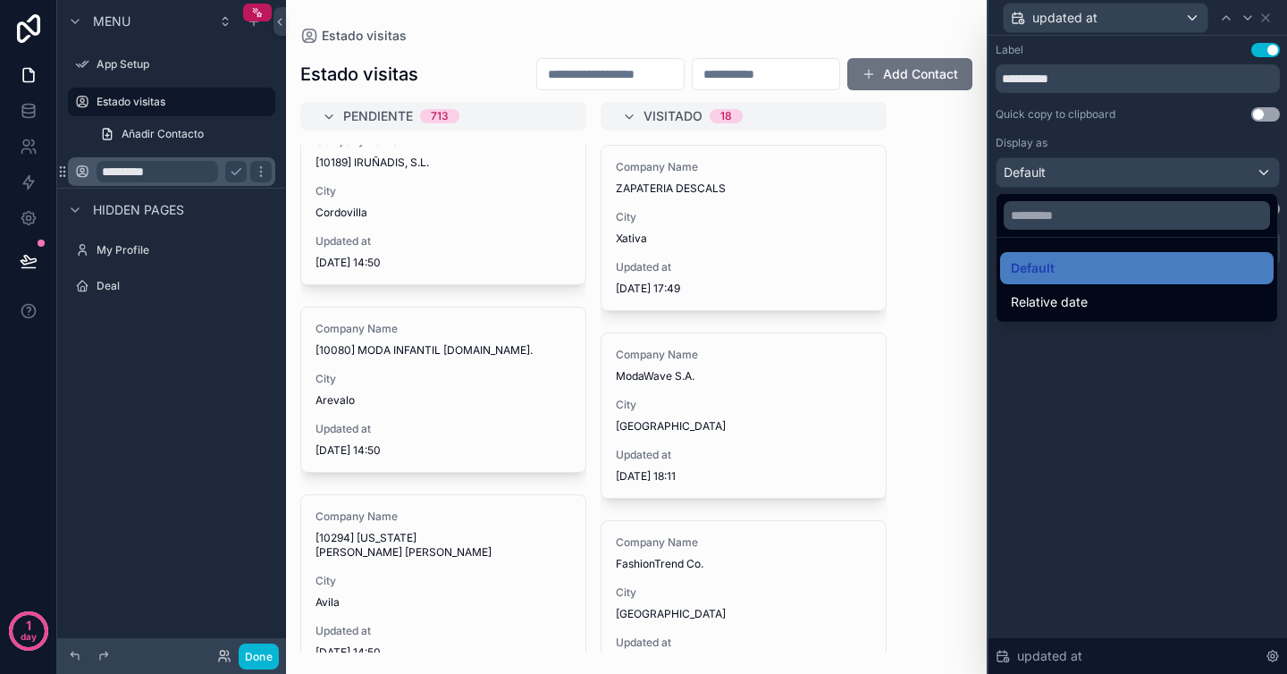
click at [1079, 175] on div at bounding box center [1137, 337] width 298 height 674
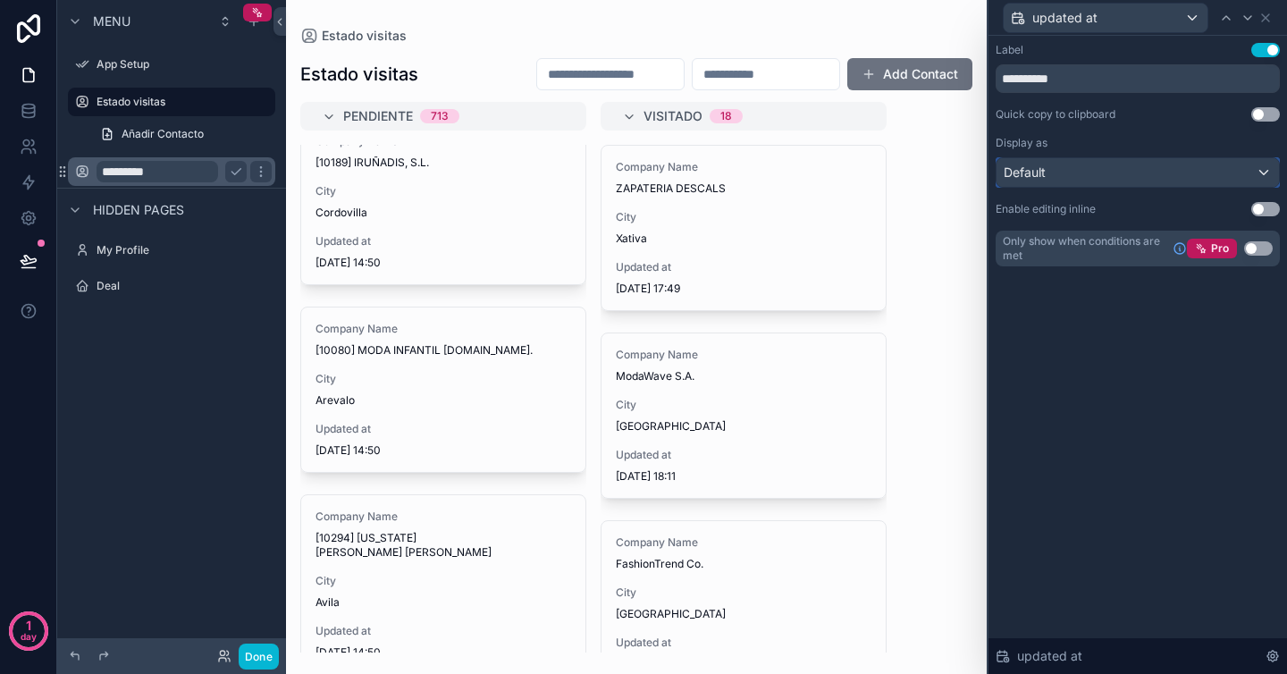
click at [1079, 175] on div "Default" at bounding box center [1137, 172] width 282 height 29
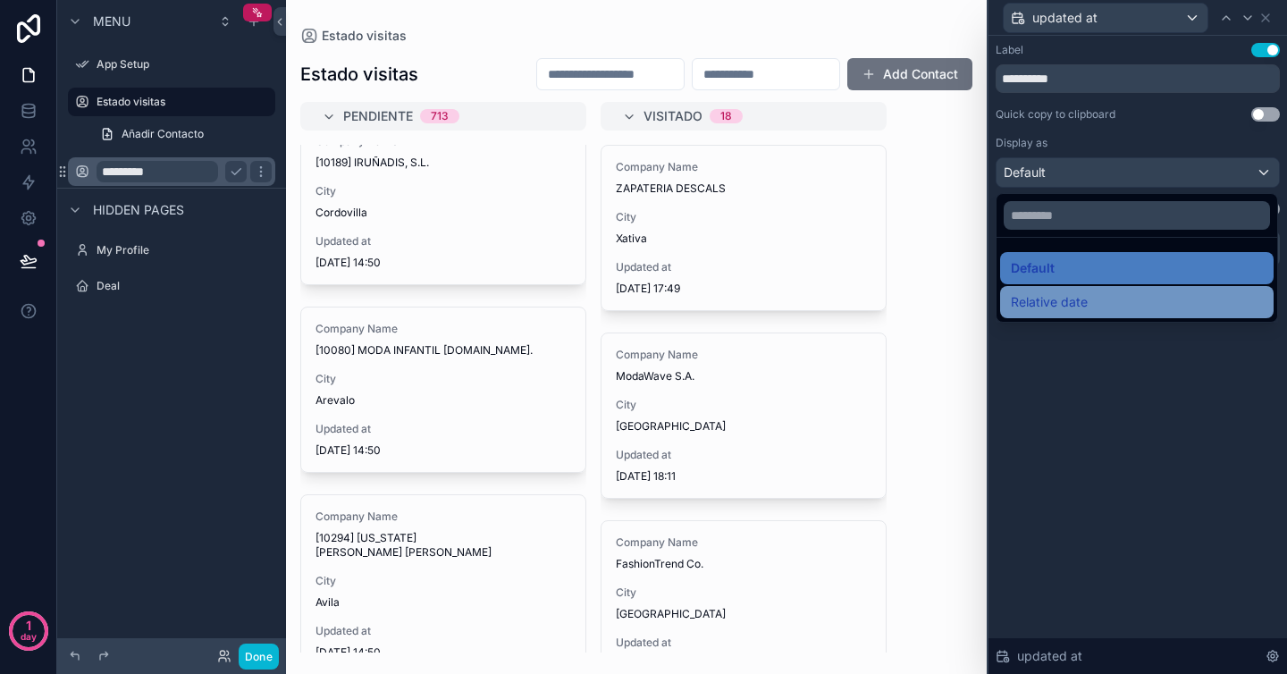
click at [1064, 299] on span "Relative date" at bounding box center [1049, 301] width 77 height 21
click at [1064, 299] on div "**********" at bounding box center [1137, 172] width 298 height 273
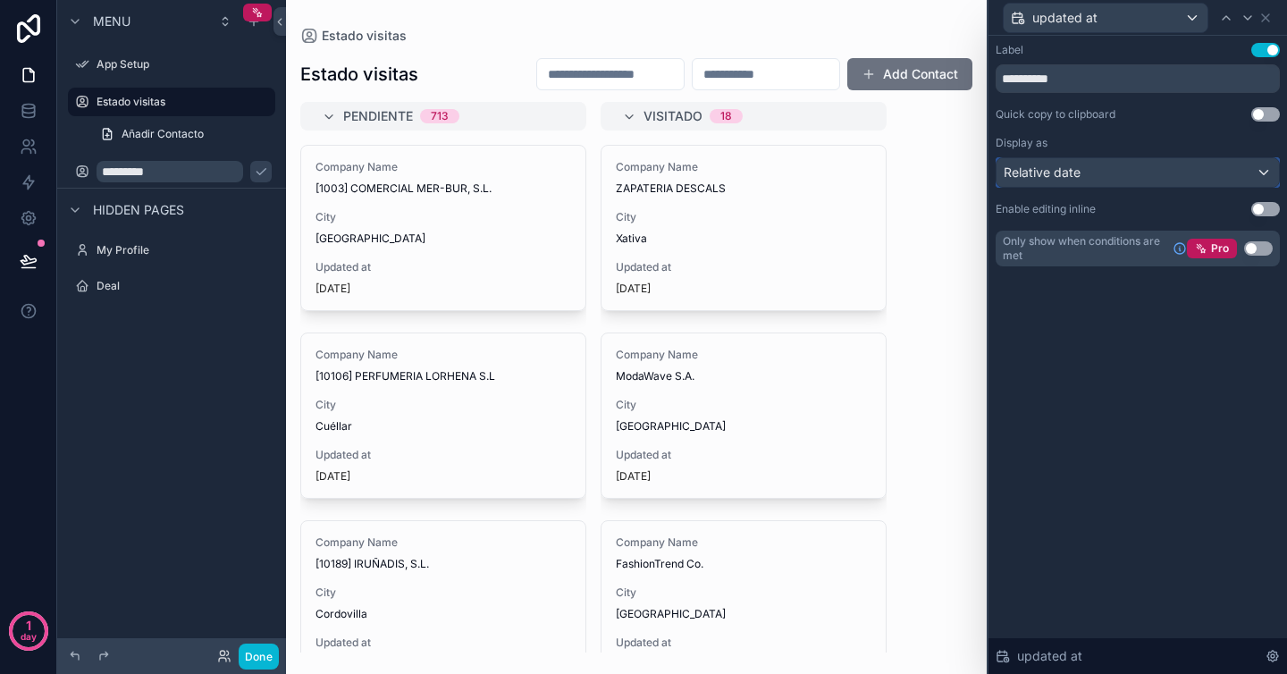
click at [1139, 172] on div "Relative date" at bounding box center [1137, 172] width 282 height 29
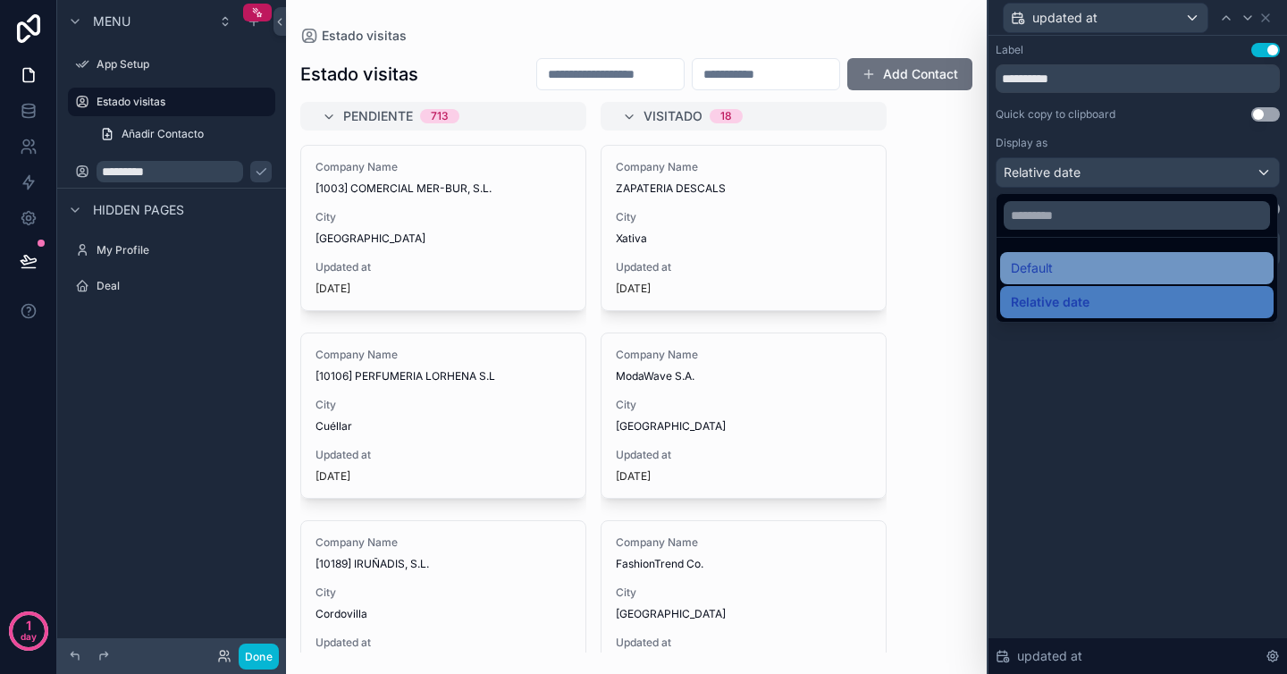
click at [1114, 265] on div "Default" at bounding box center [1137, 267] width 252 height 21
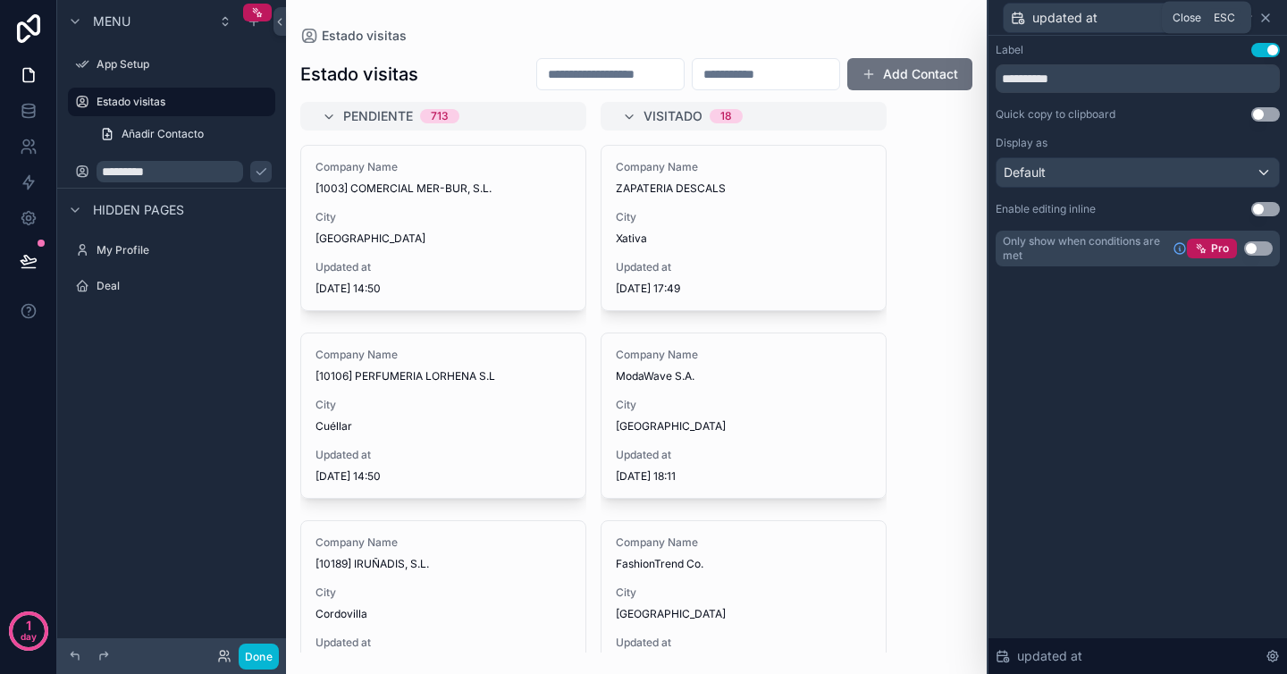
click at [1268, 20] on icon at bounding box center [1265, 17] width 7 height 7
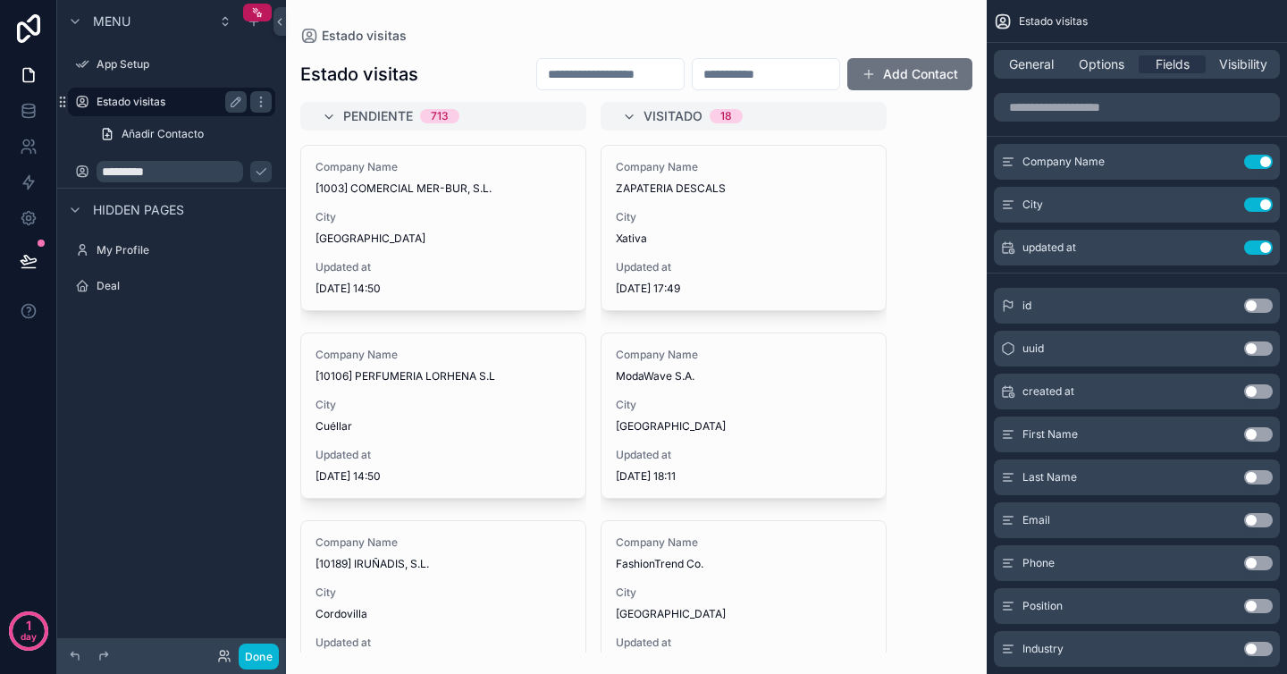
click at [200, 97] on label "Estado visitas" at bounding box center [168, 102] width 143 height 14
click at [138, 65] on label "App Setup" at bounding box center [168, 64] width 143 height 14
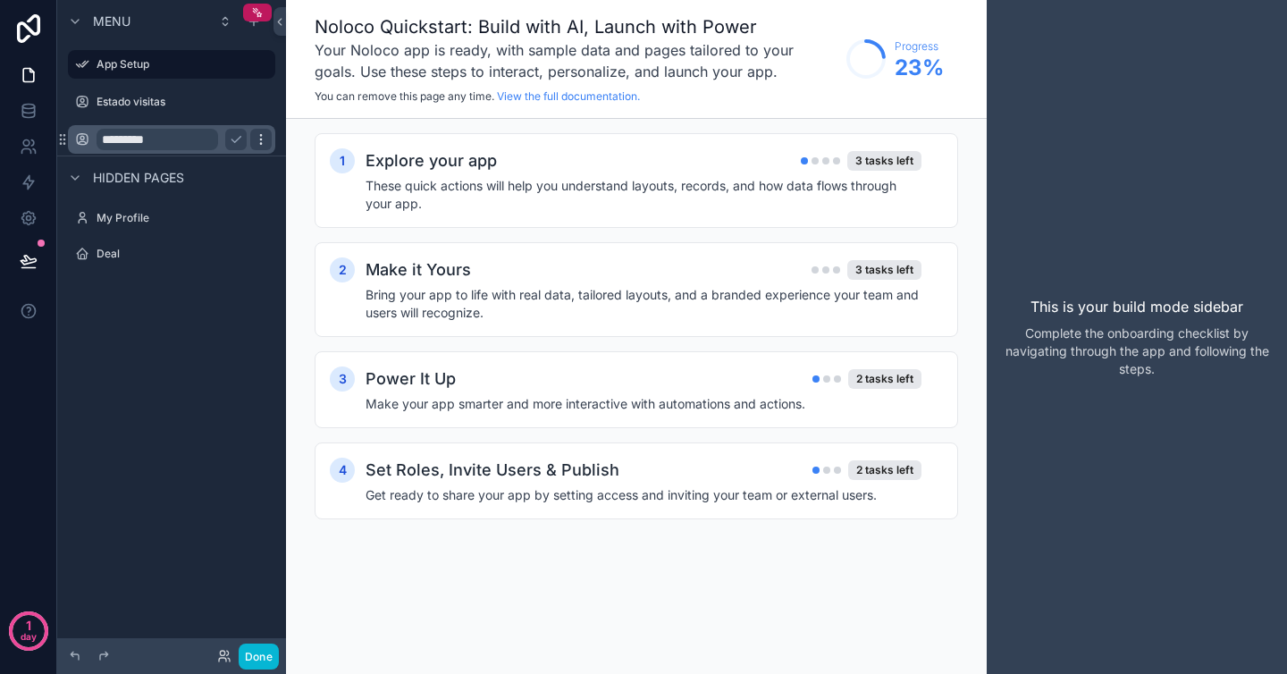
click at [261, 140] on icon "scrollable content" at bounding box center [261, 139] width 14 height 14
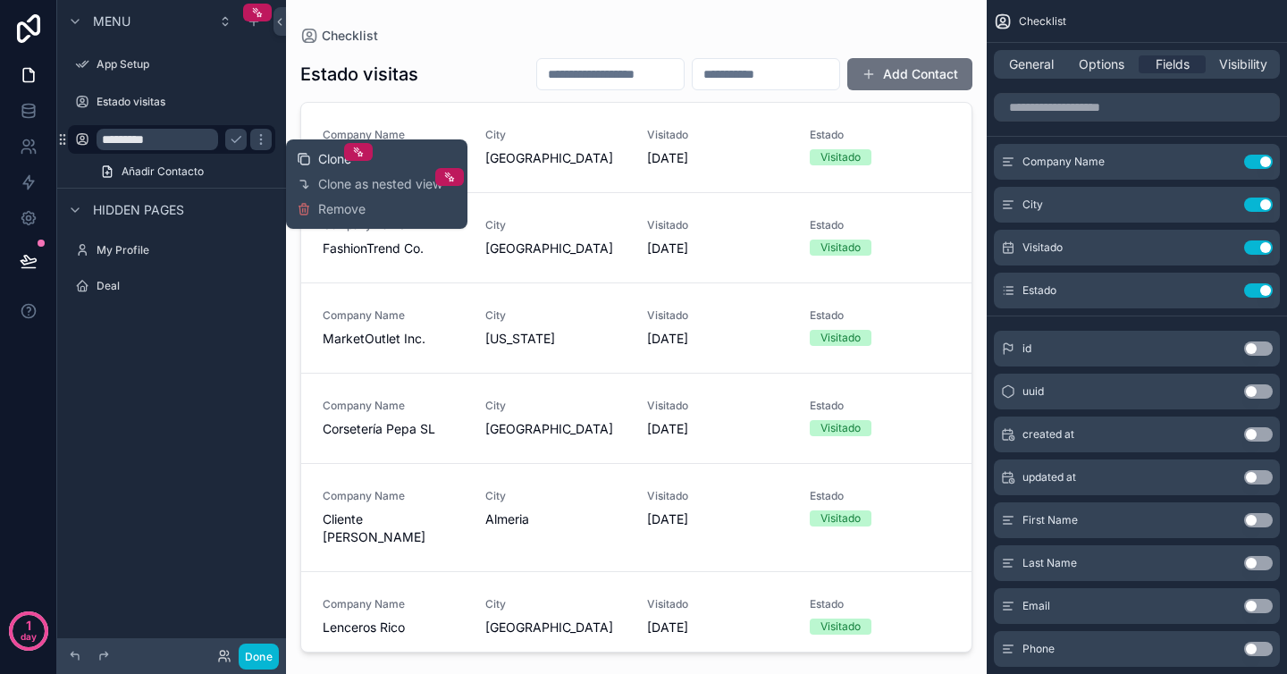
click at [330, 161] on span "Clone" at bounding box center [334, 159] width 33 height 18
click at [185, 181] on label "Checklist (clone)" at bounding box center [168, 177] width 143 height 14
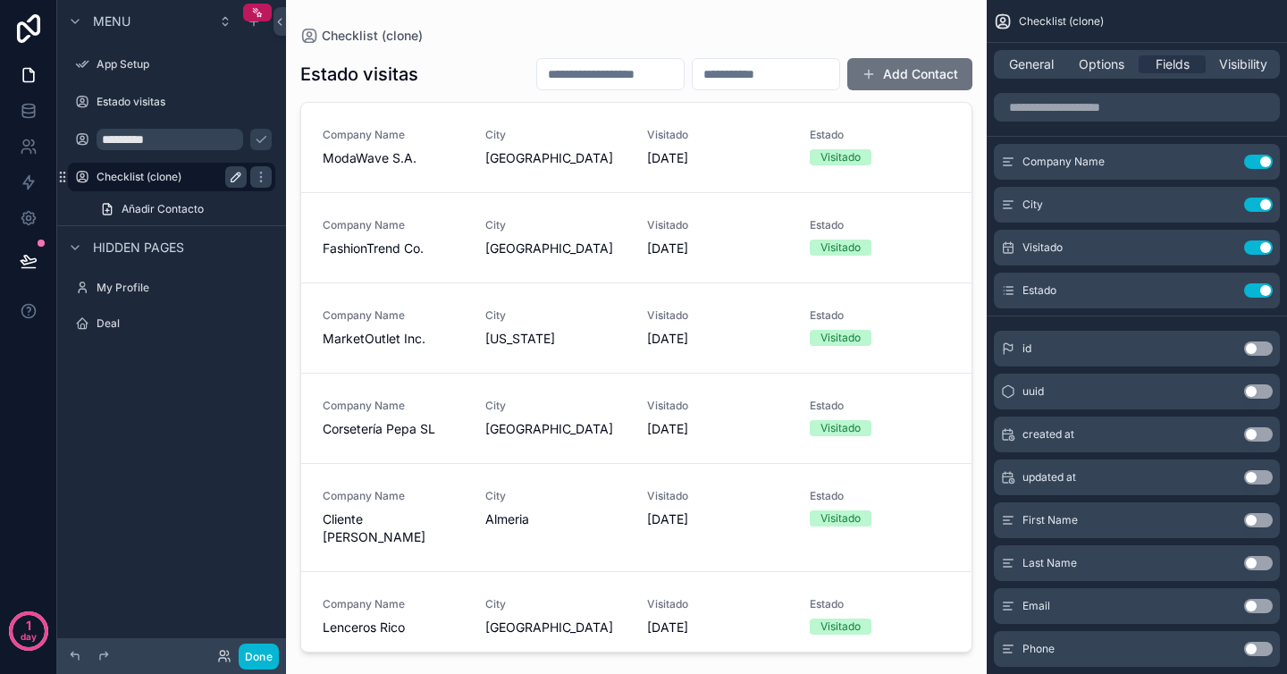
click at [229, 177] on icon "scrollable content" at bounding box center [236, 177] width 14 height 14
click at [208, 181] on input "**********" at bounding box center [158, 176] width 122 height 21
drag, startPoint x: 208, startPoint y: 181, endPoint x: 92, endPoint y: 172, distance: 116.5
click at [92, 172] on div "**********" at bounding box center [171, 177] width 200 height 29
type input "**********"
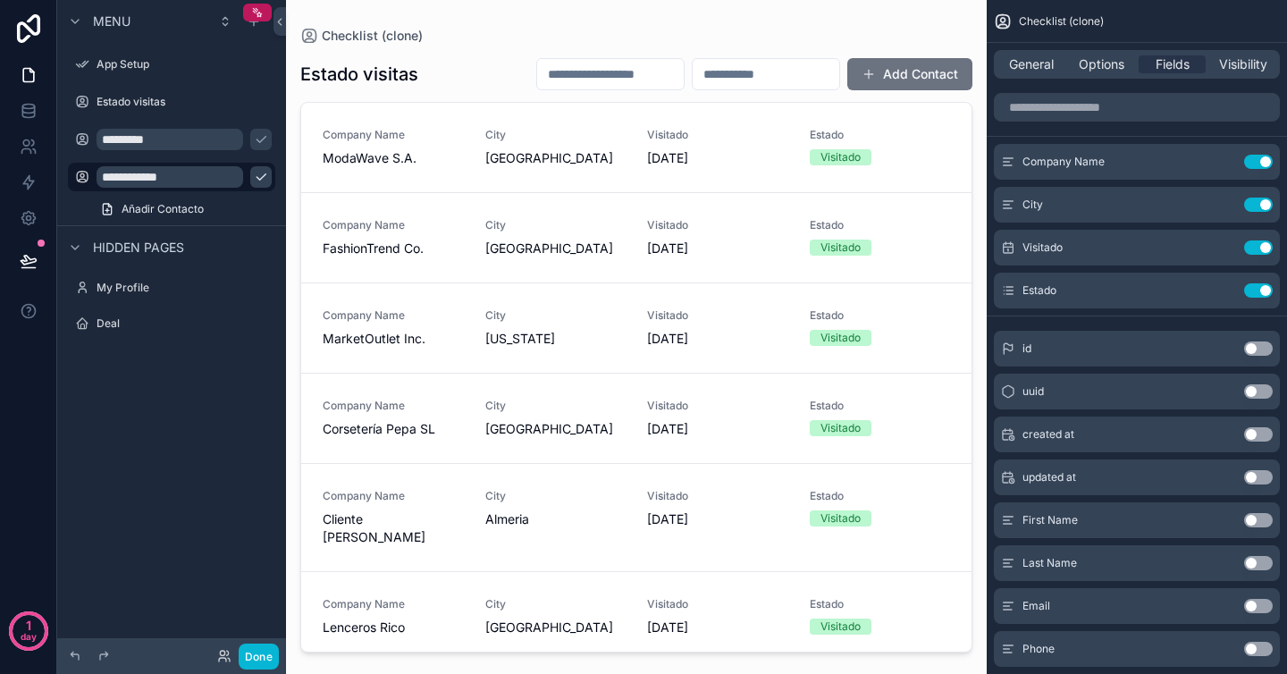
click at [254, 170] on icon "scrollable content" at bounding box center [261, 177] width 14 height 14
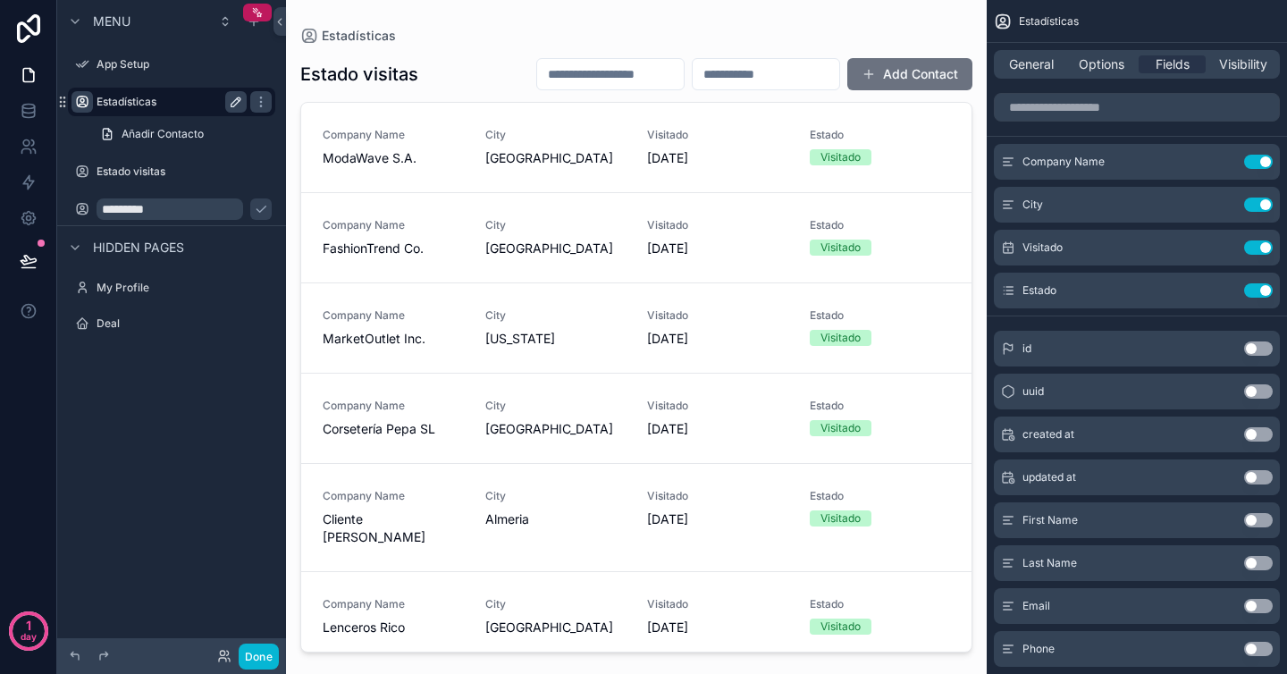
click at [77, 102] on icon "scrollable content" at bounding box center [82, 102] width 14 height 14
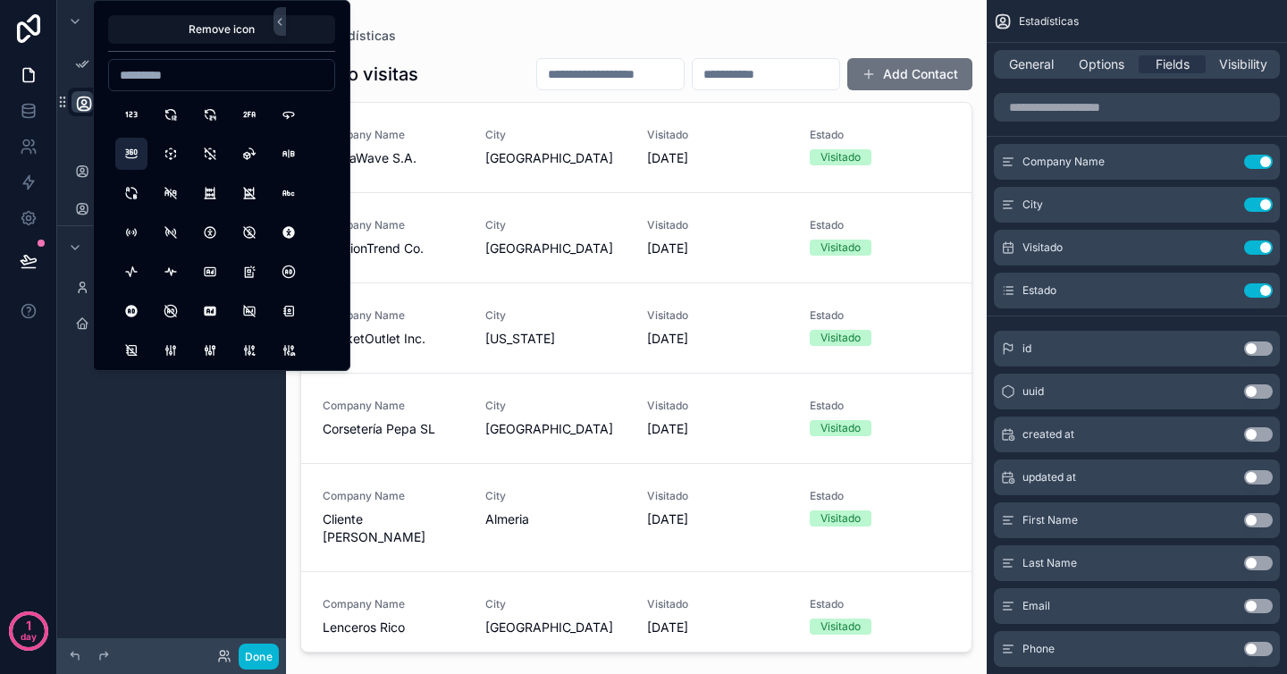
click at [130, 149] on button "360View" at bounding box center [131, 154] width 32 height 32
click at [76, 38] on div "Menu" at bounding box center [171, 21] width 229 height 43
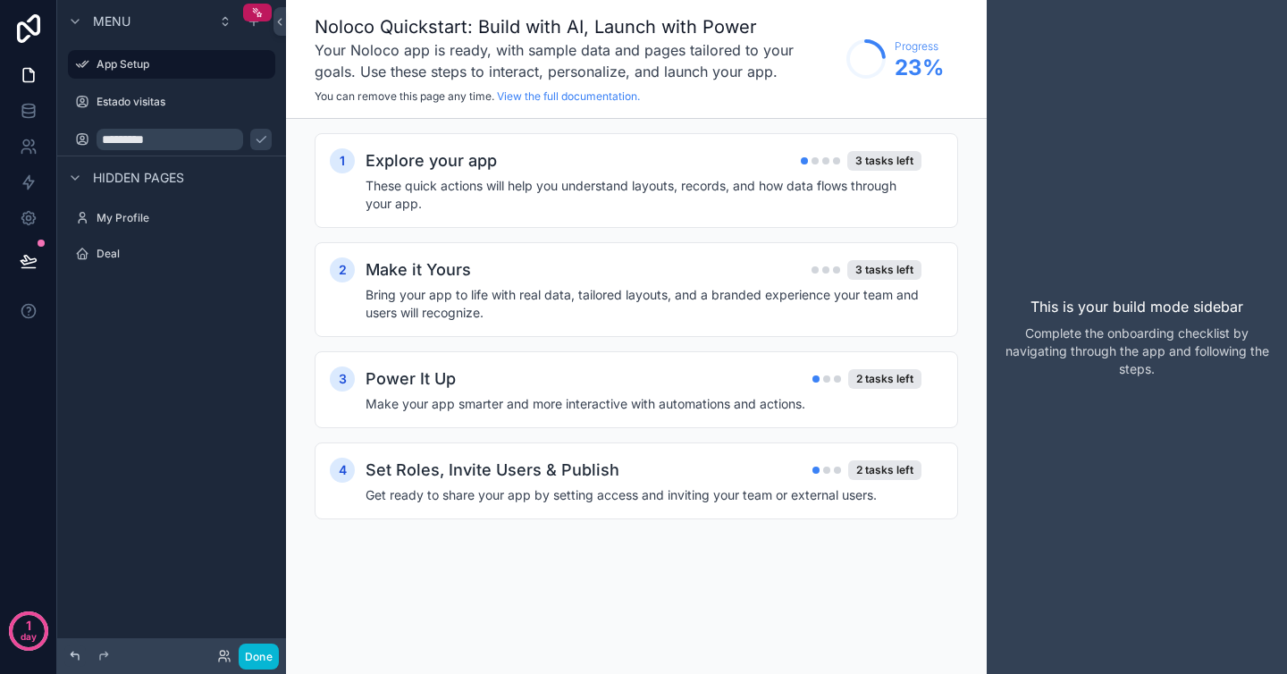
click at [79, 656] on icon at bounding box center [75, 656] width 14 height 14
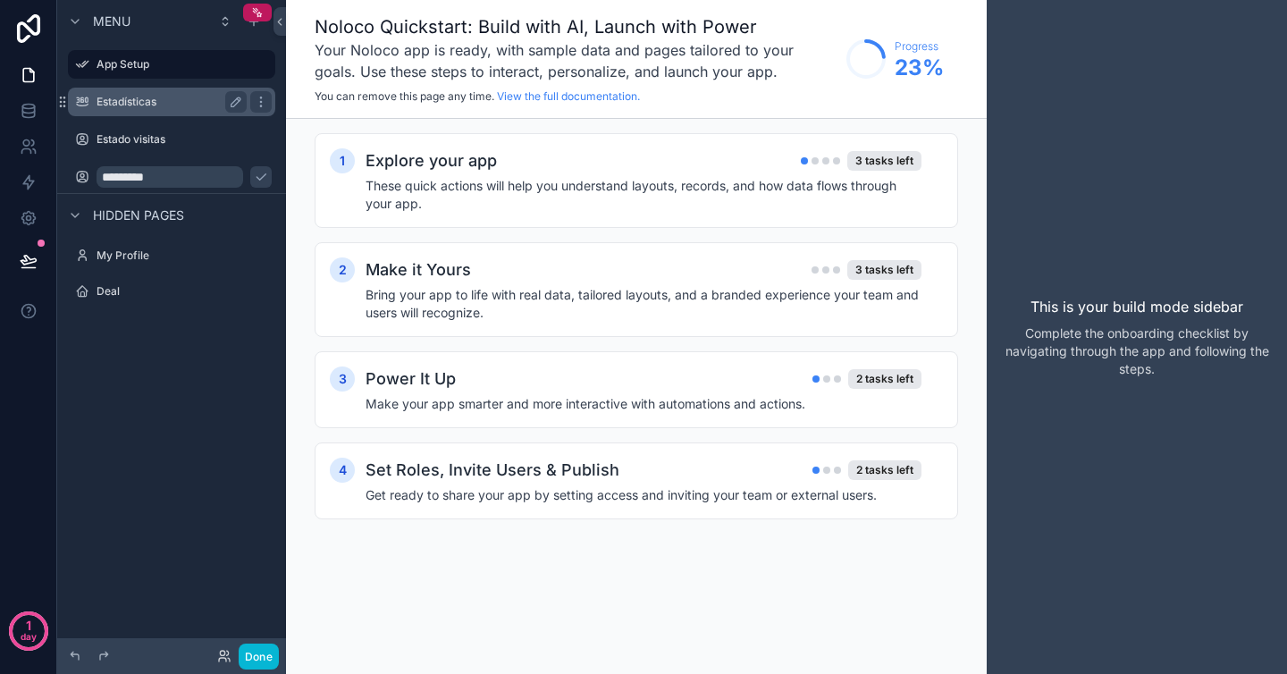
click at [147, 108] on label "Estadísticas" at bounding box center [168, 102] width 143 height 14
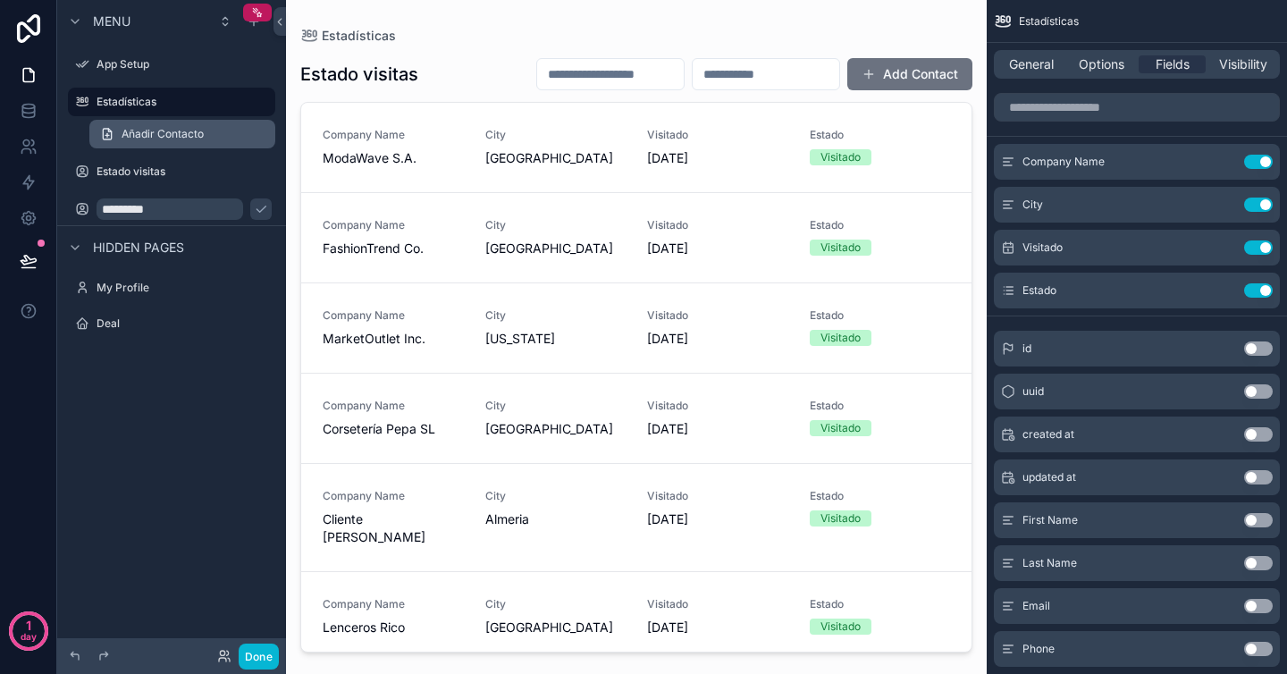
click at [171, 130] on span "Añadir Contacto" at bounding box center [163, 134] width 82 height 14
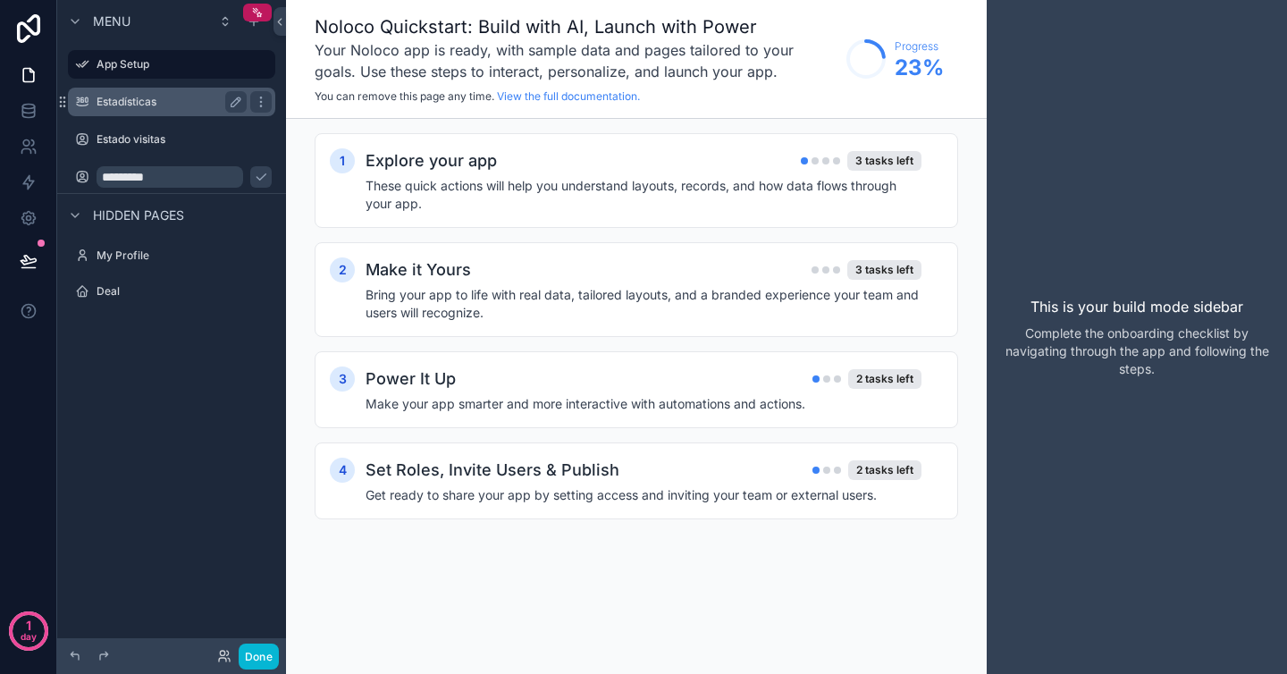
click at [146, 103] on label "Estadísticas" at bounding box center [168, 102] width 143 height 14
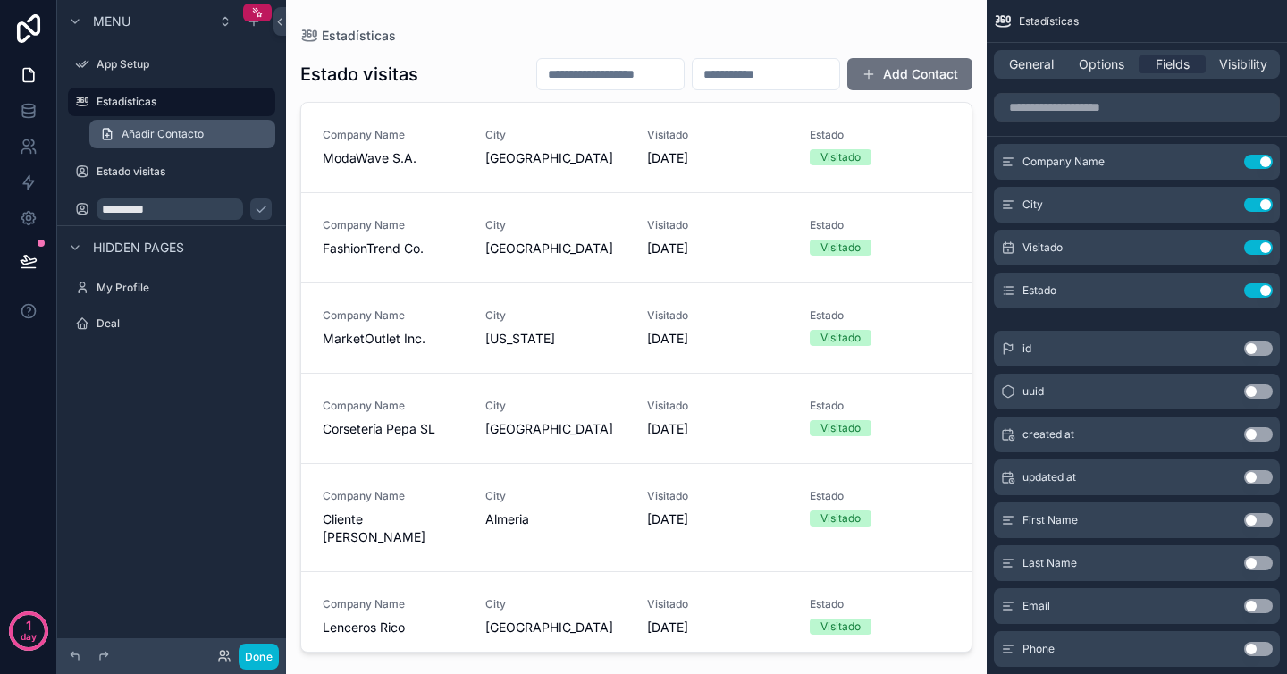
click at [258, 131] on link "Añadir Contacto" at bounding box center [182, 134] width 186 height 29
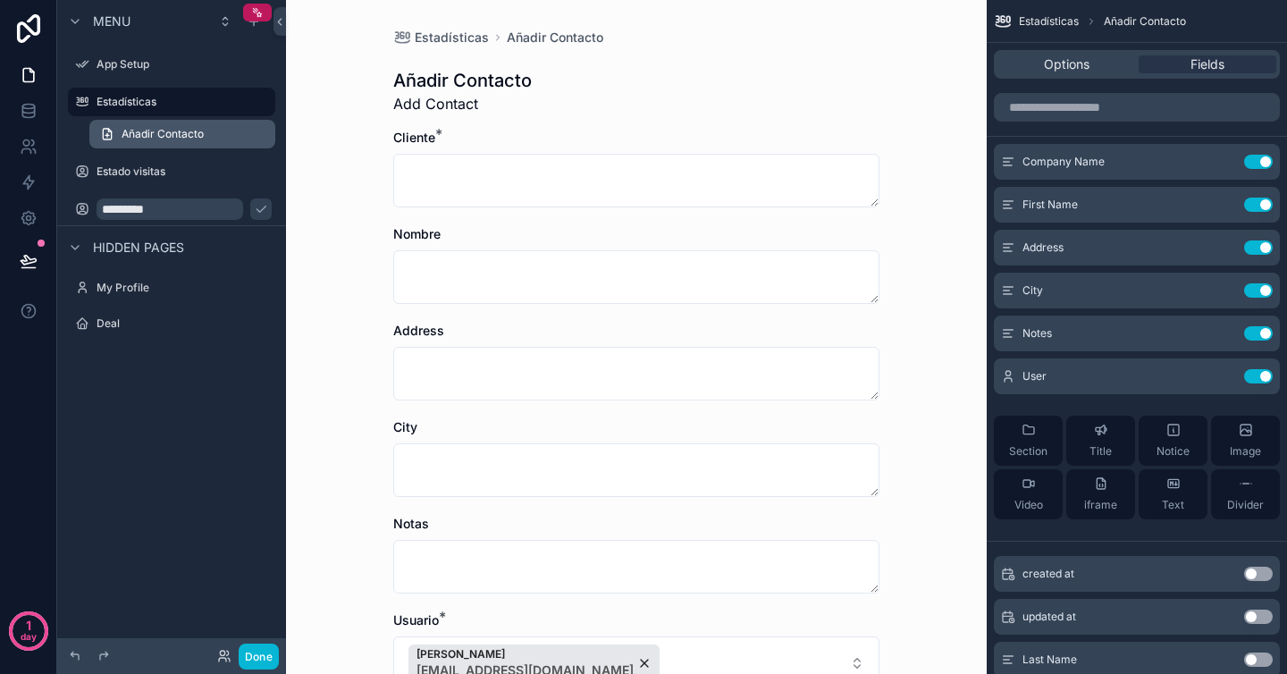
click at [258, 131] on link "Añadir Contacto" at bounding box center [182, 134] width 186 height 29
click at [256, 99] on icon "scrollable content" at bounding box center [261, 102] width 14 height 14
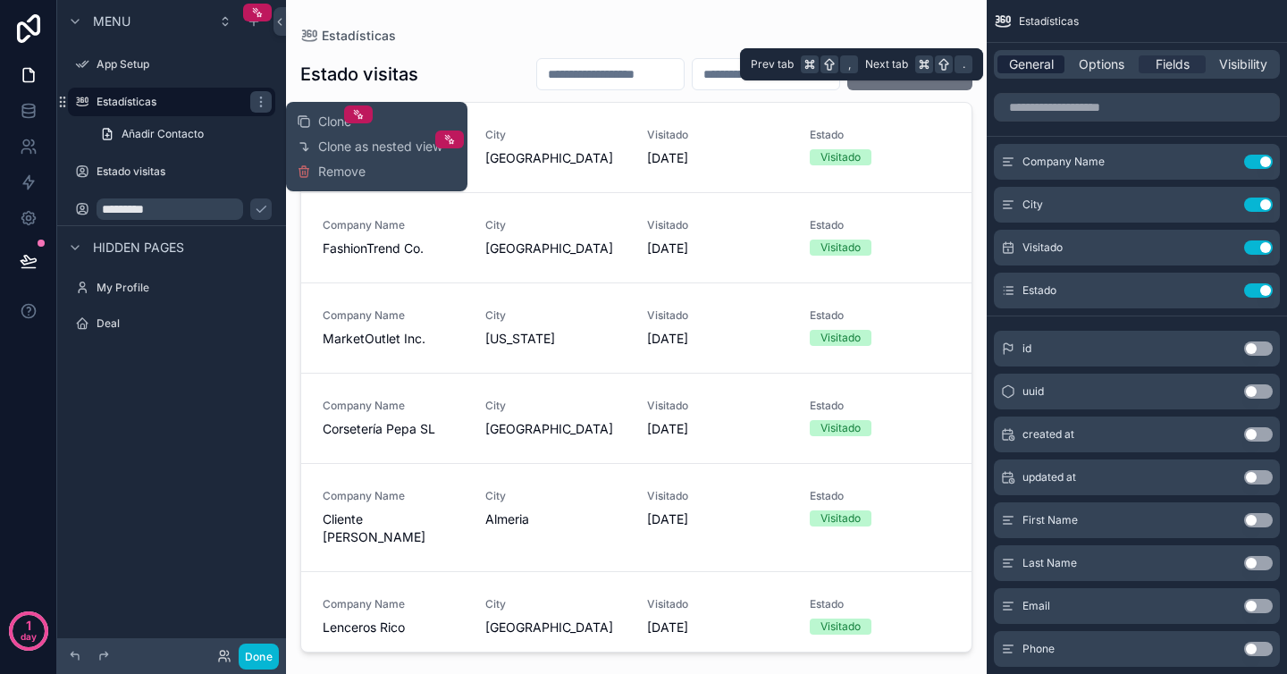
click at [1058, 62] on div "General" at bounding box center [1030, 64] width 67 height 18
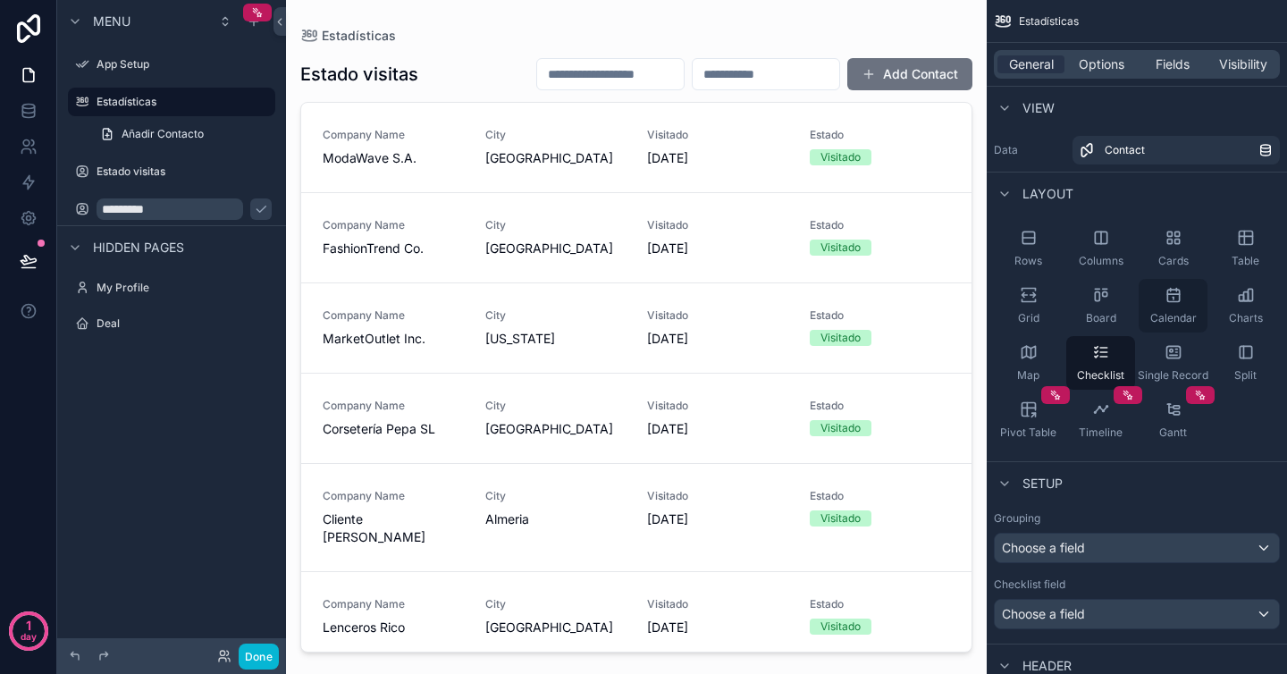
click at [1169, 307] on div "Calendar" at bounding box center [1173, 306] width 69 height 54
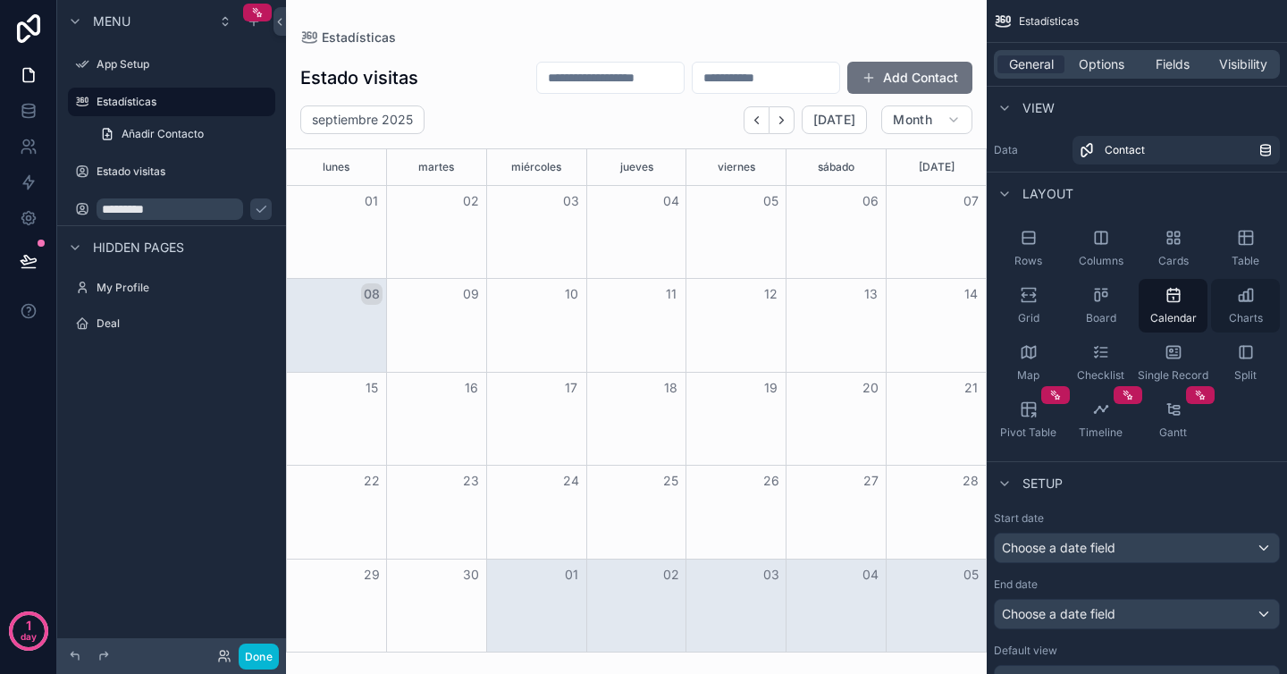
click at [1241, 295] on icon "scrollable content" at bounding box center [1241, 298] width 4 height 6
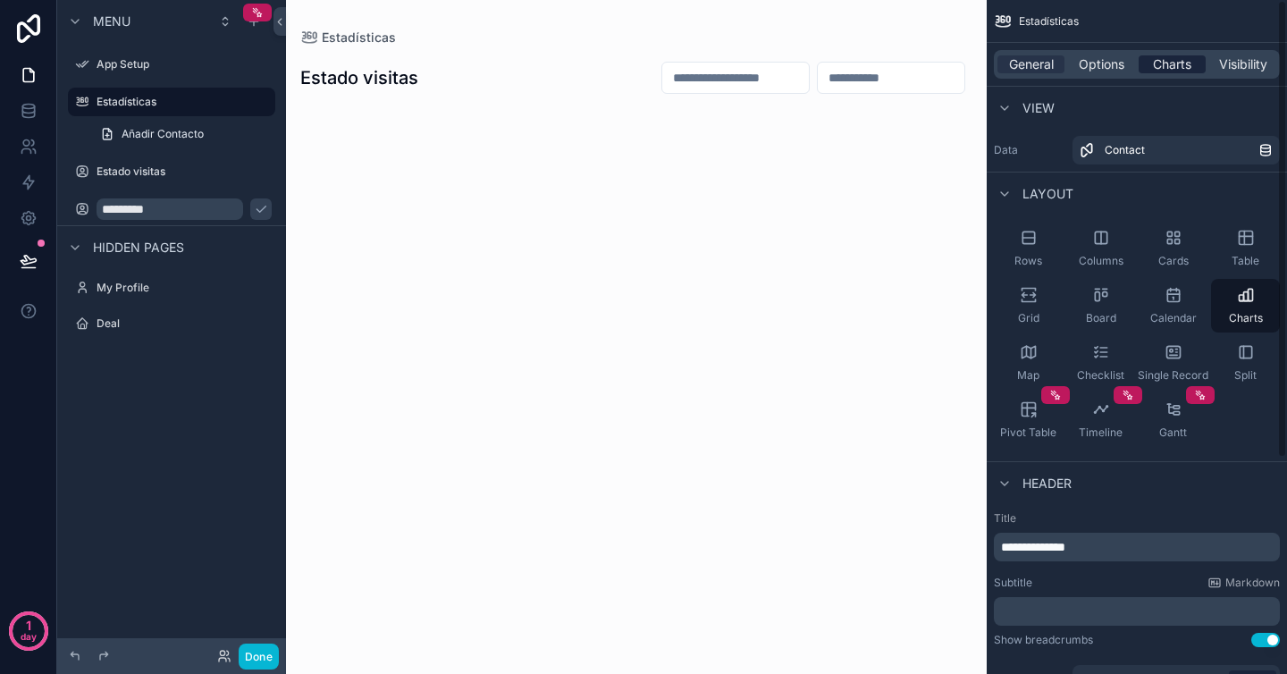
click at [1179, 71] on span "Charts" at bounding box center [1172, 64] width 38 height 18
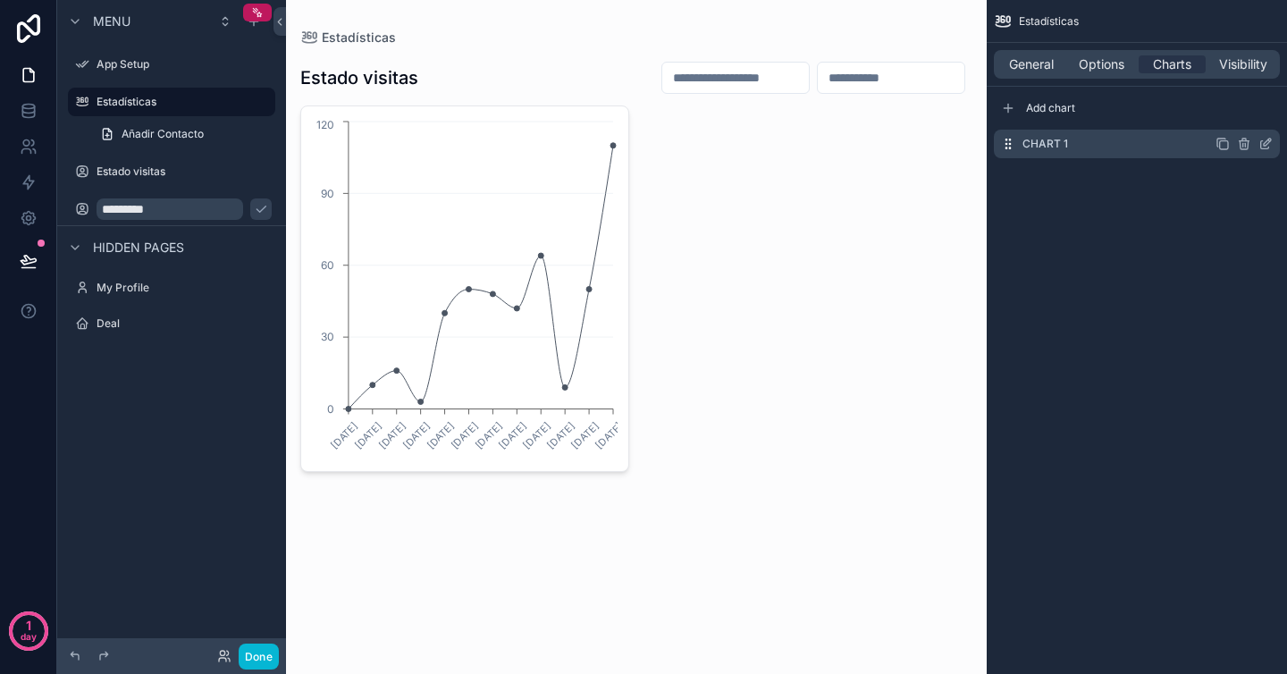
click at [1083, 146] on div "Chart 1" at bounding box center [1137, 144] width 286 height 29
click at [1267, 145] on icon "scrollable content" at bounding box center [1265, 144] width 14 height 14
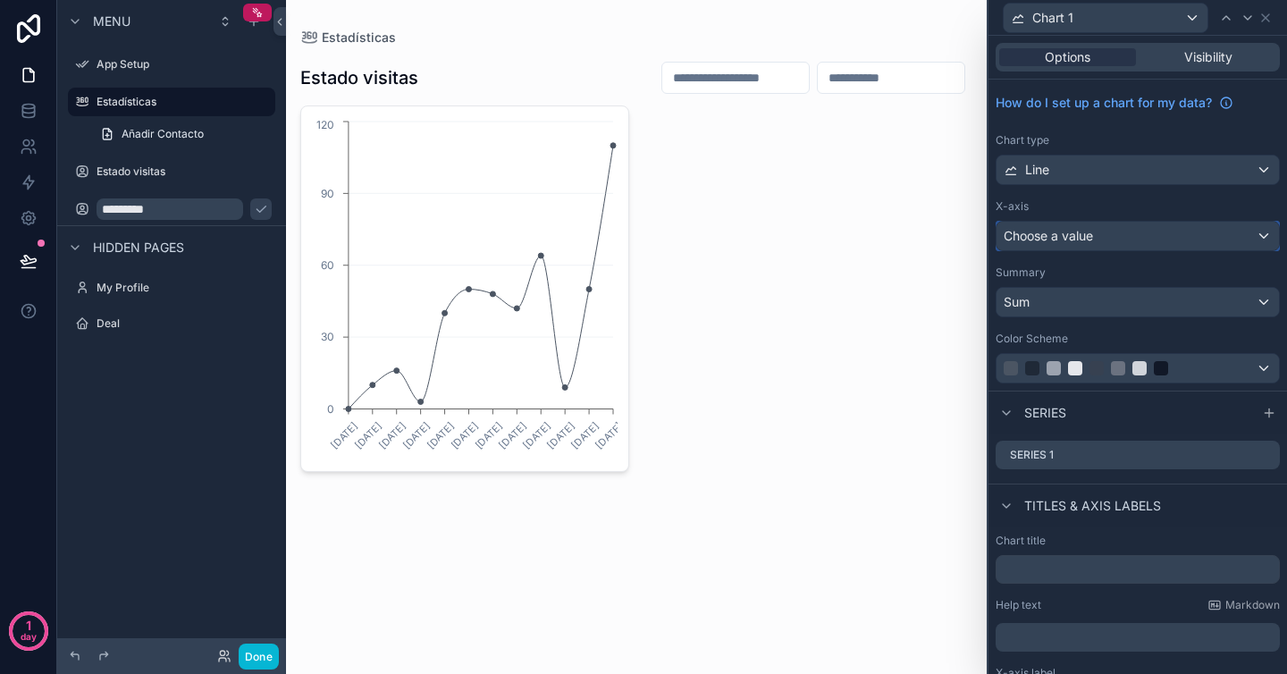
click at [1092, 237] on span "Choose a value" at bounding box center [1048, 235] width 89 height 15
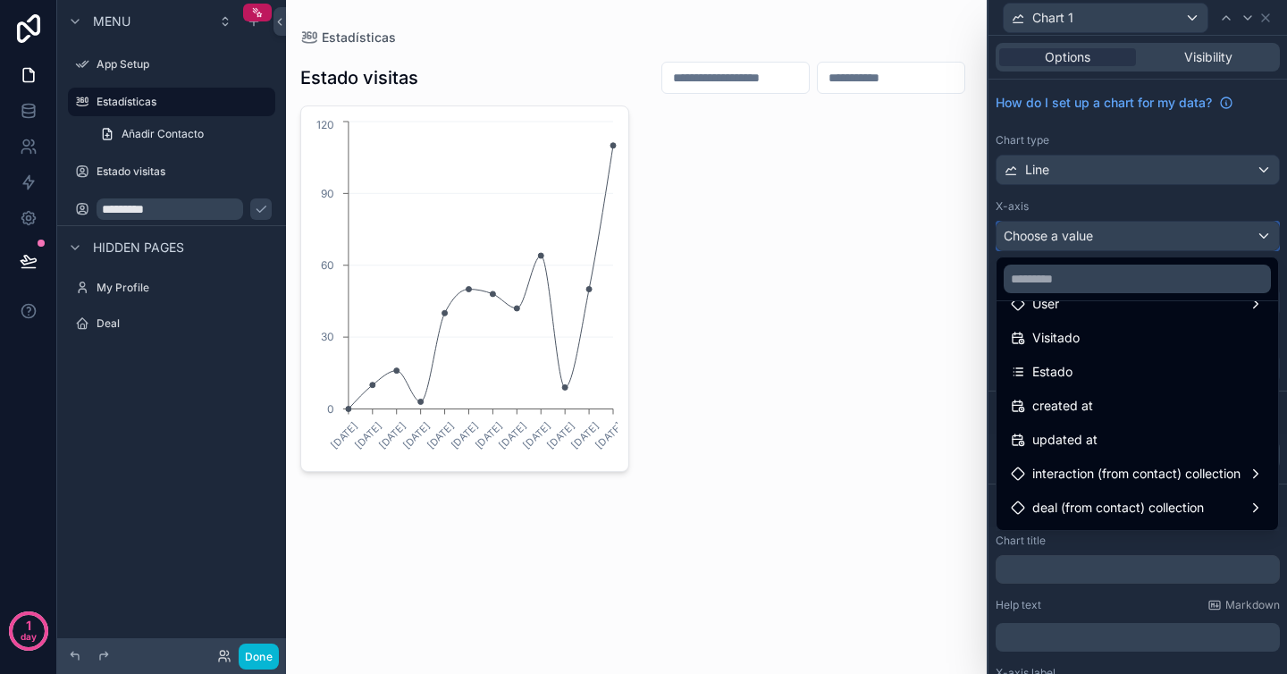
scroll to position [521, 0]
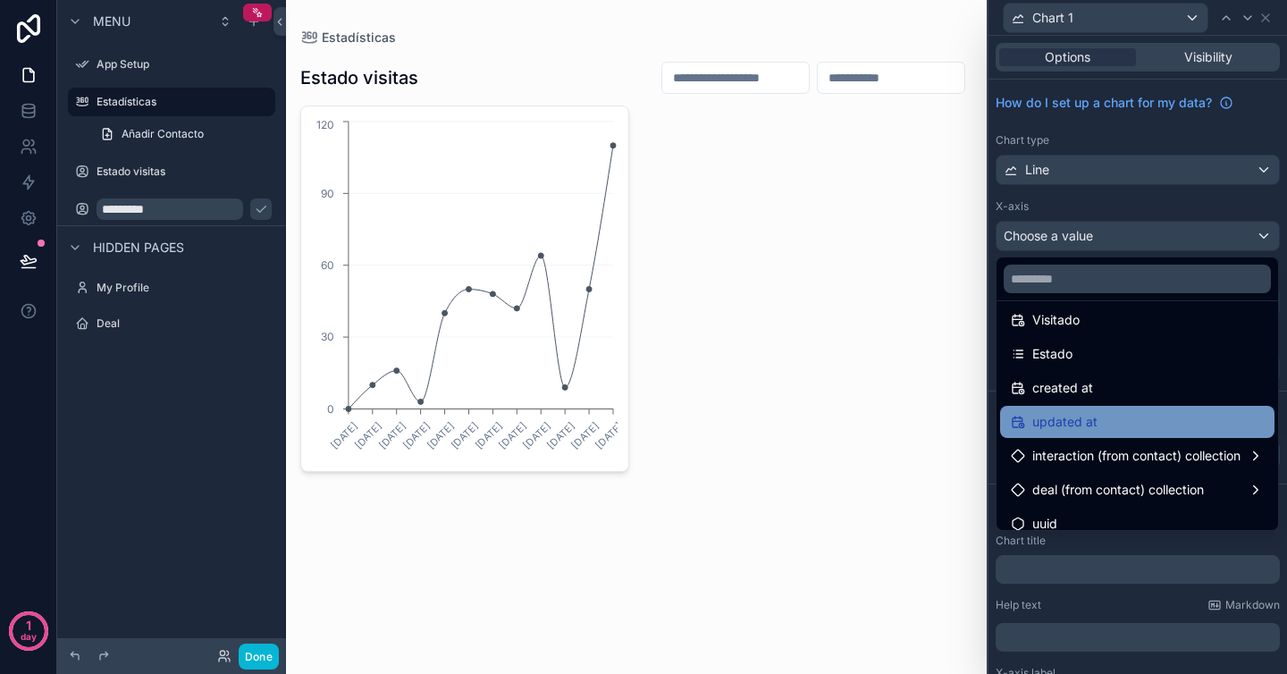
click at [1091, 421] on span "updated at" at bounding box center [1064, 421] width 65 height 21
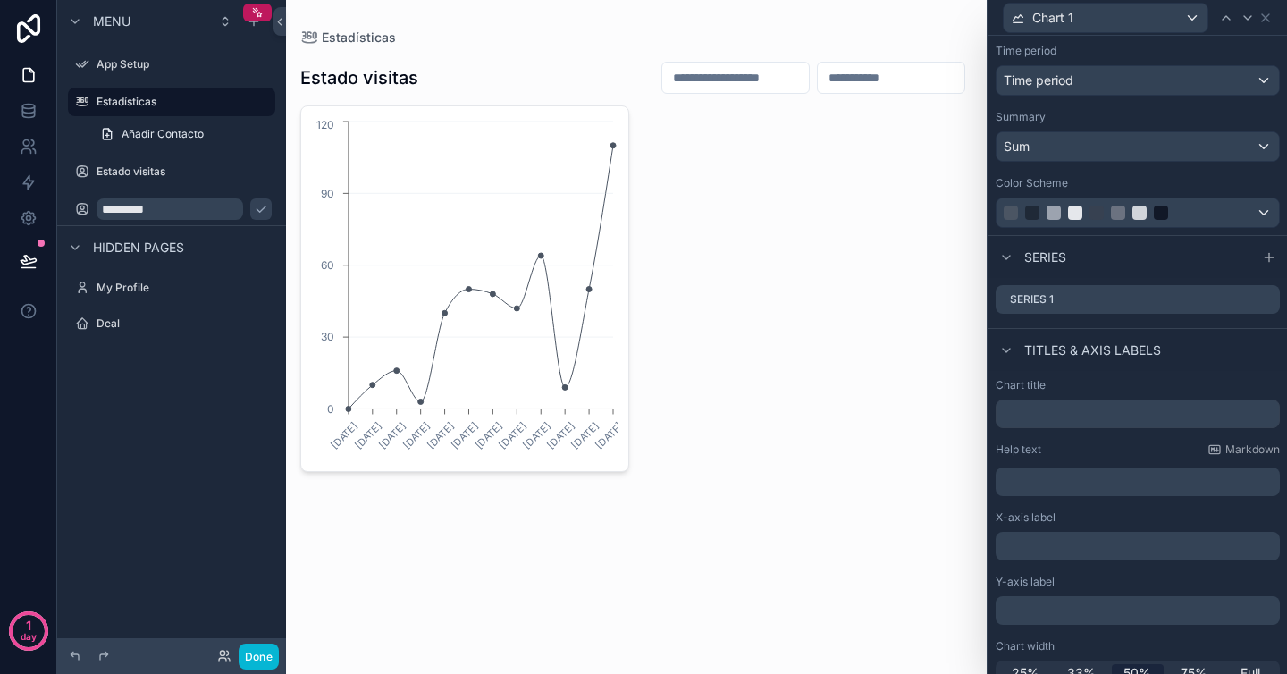
scroll to position [232, 0]
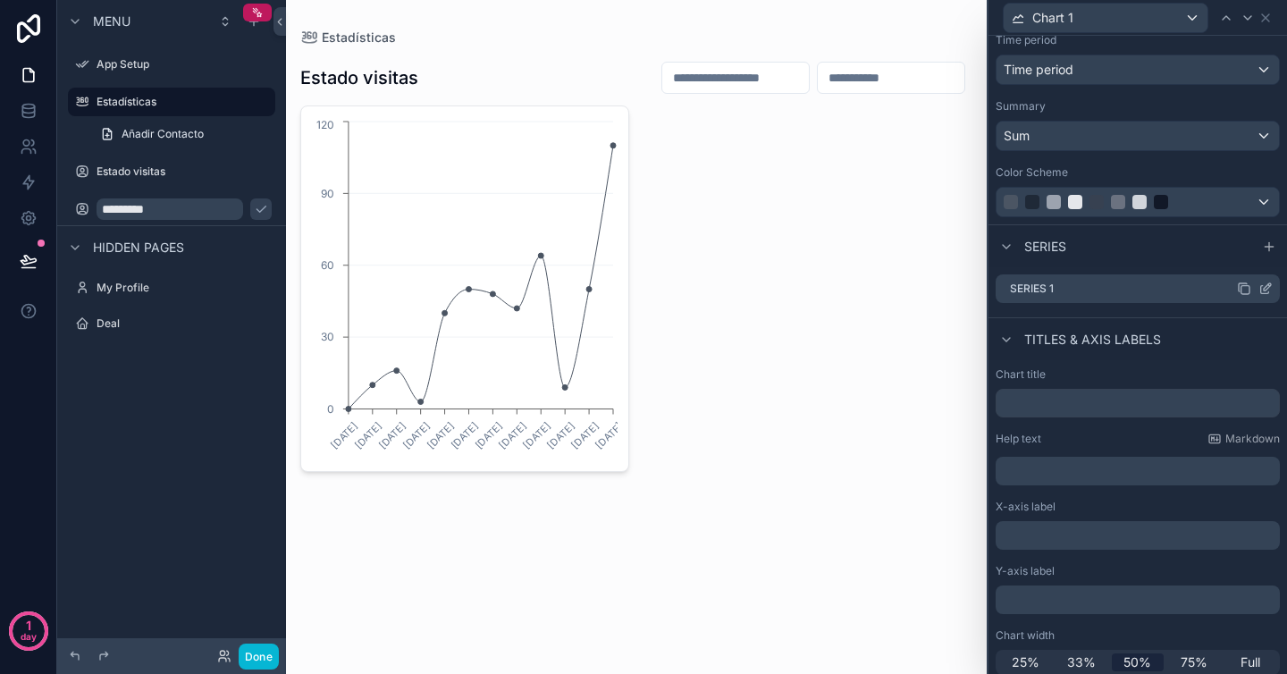
click at [1265, 290] on icon at bounding box center [1267, 286] width 7 height 7
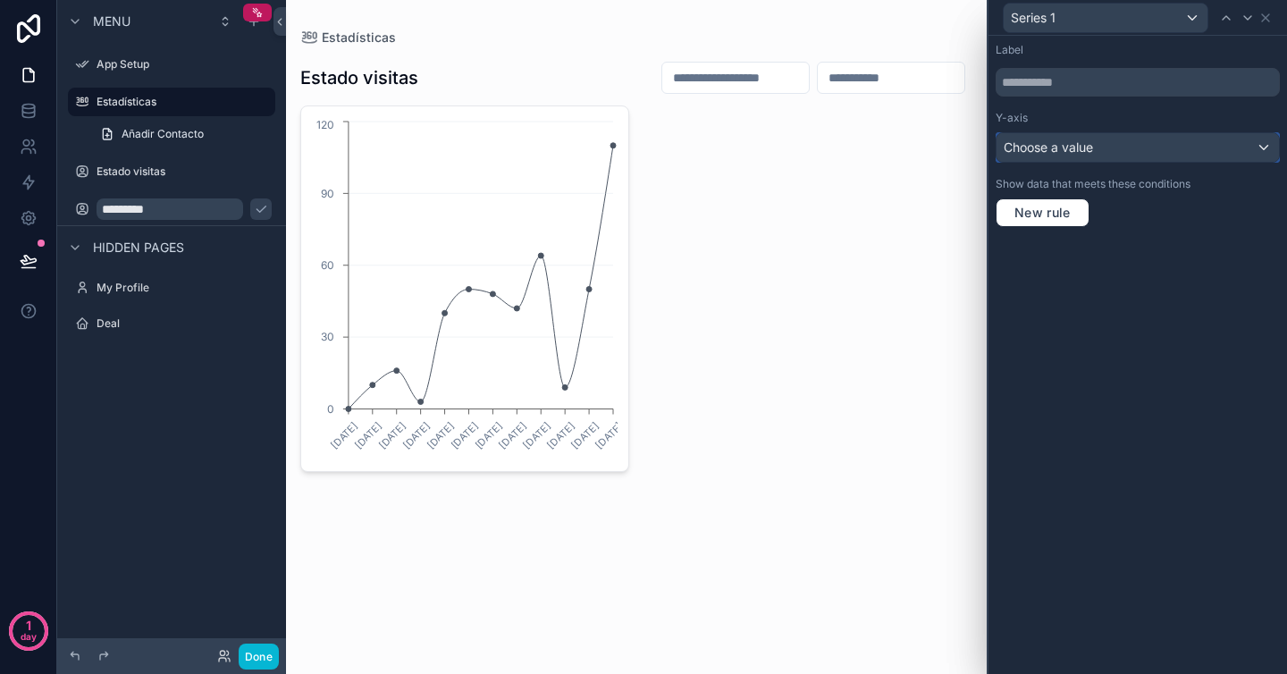
click at [1077, 149] on span "Choose a value" at bounding box center [1048, 146] width 89 height 15
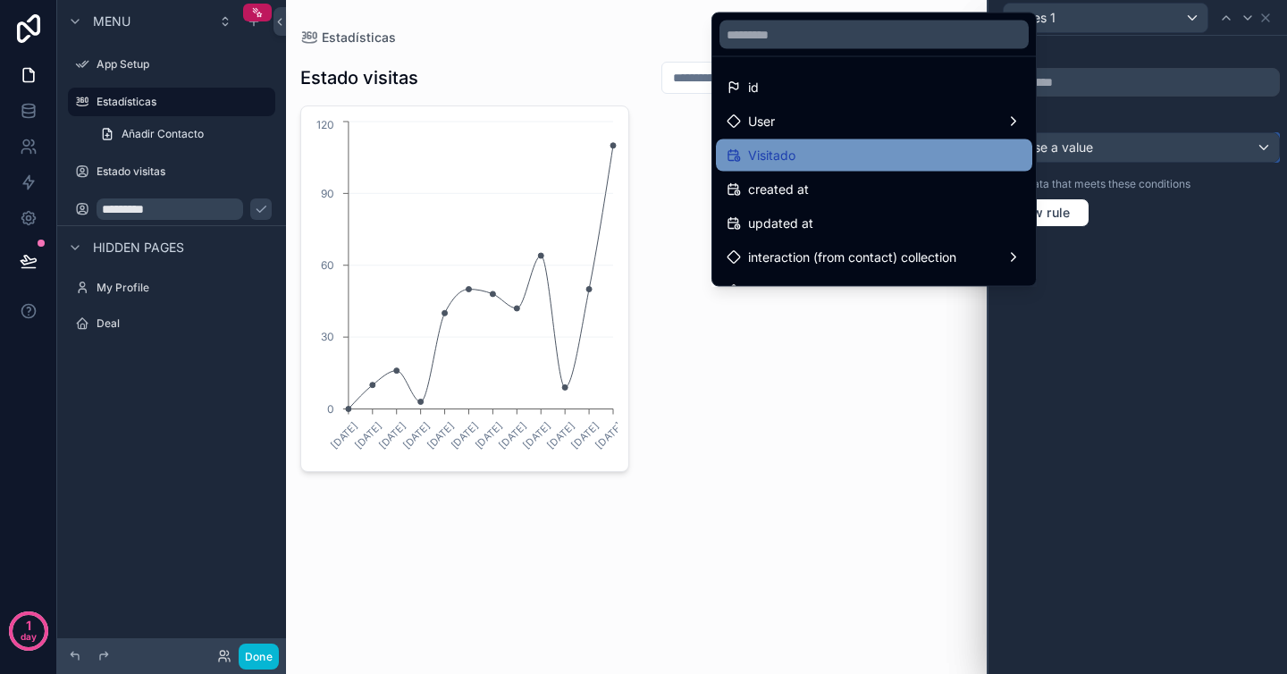
scroll to position [7, 0]
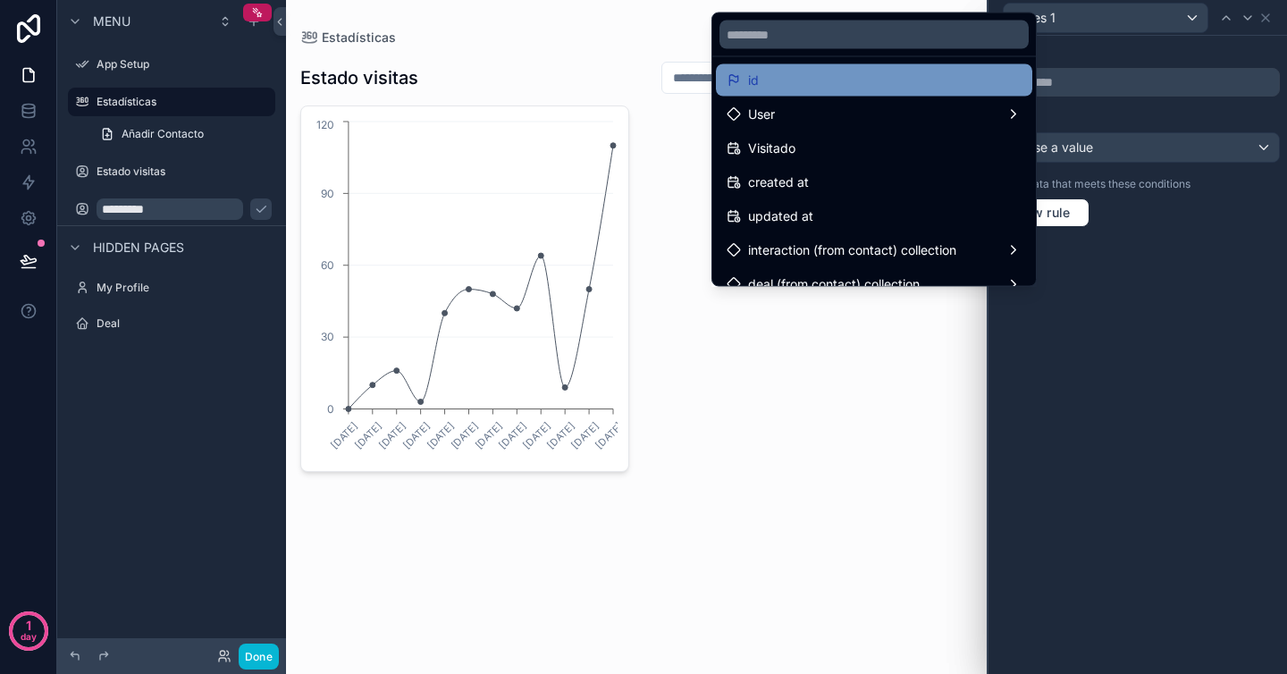
click at [887, 68] on div "id" at bounding box center [874, 80] width 316 height 32
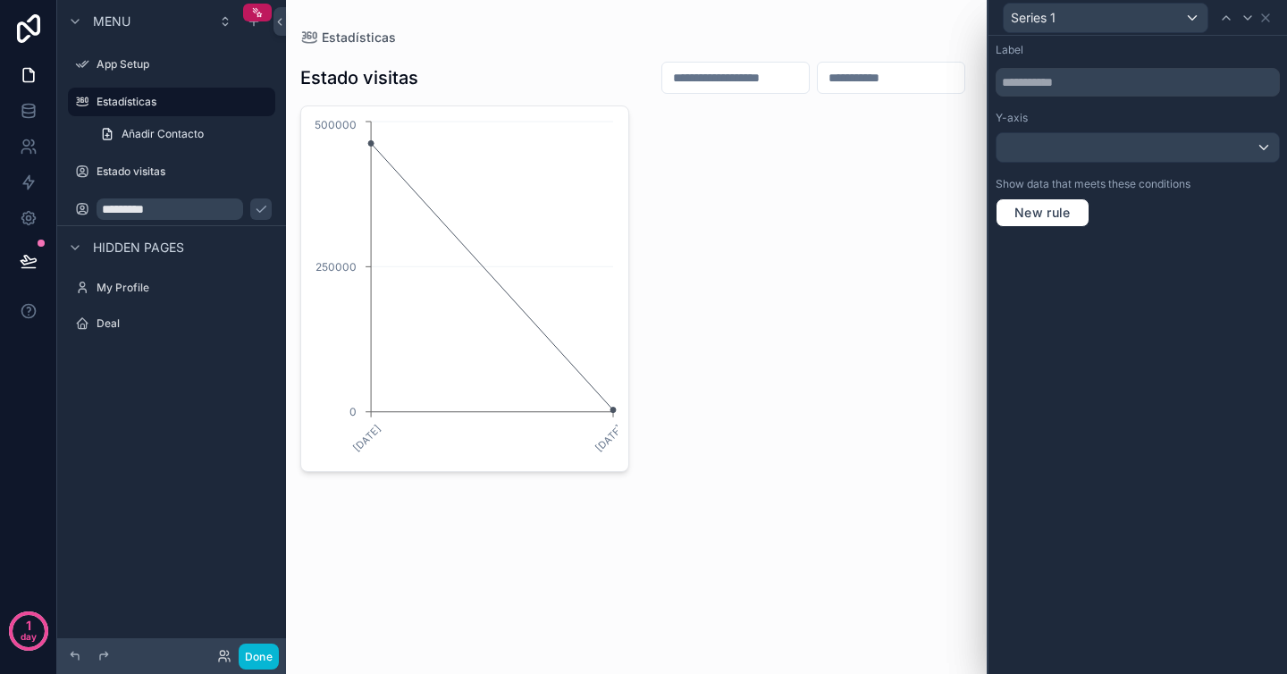
click at [678, 309] on div "scrollable content" at bounding box center [636, 264] width 701 height 529
click at [277, 654] on button "Done" at bounding box center [259, 656] width 40 height 26
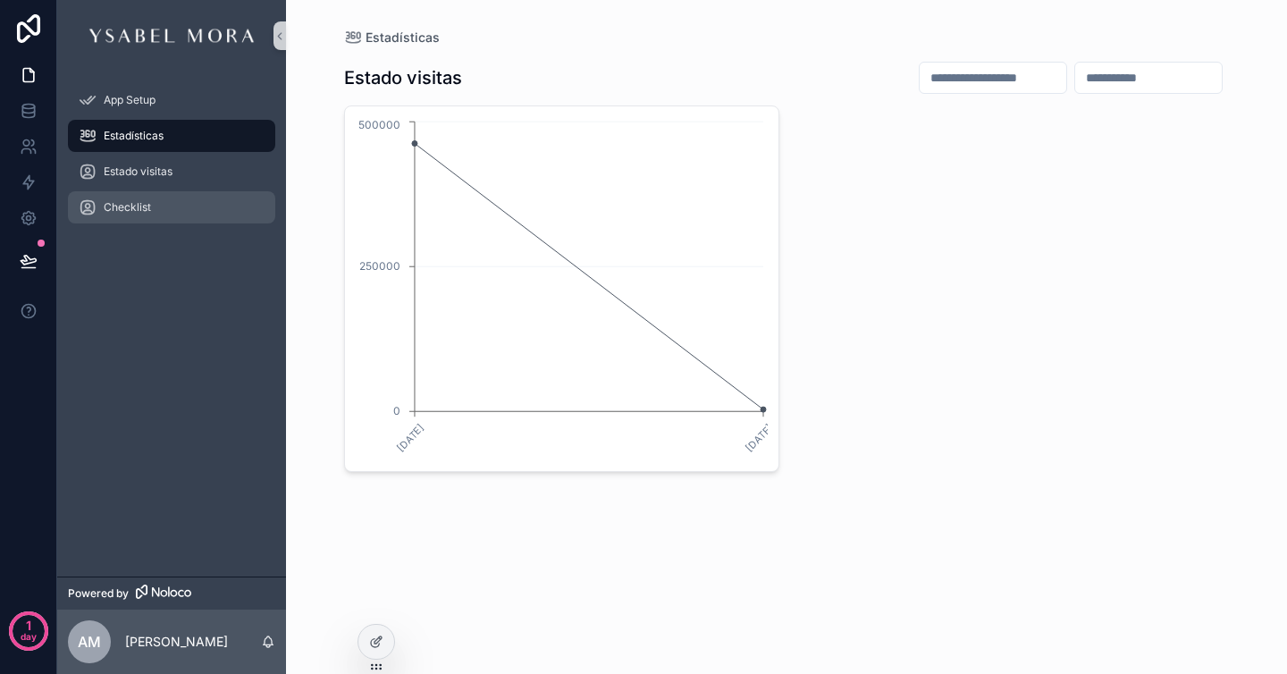
click at [151, 203] on div "Checklist" at bounding box center [172, 207] width 186 height 29
